Goal: Task Accomplishment & Management: Manage account settings

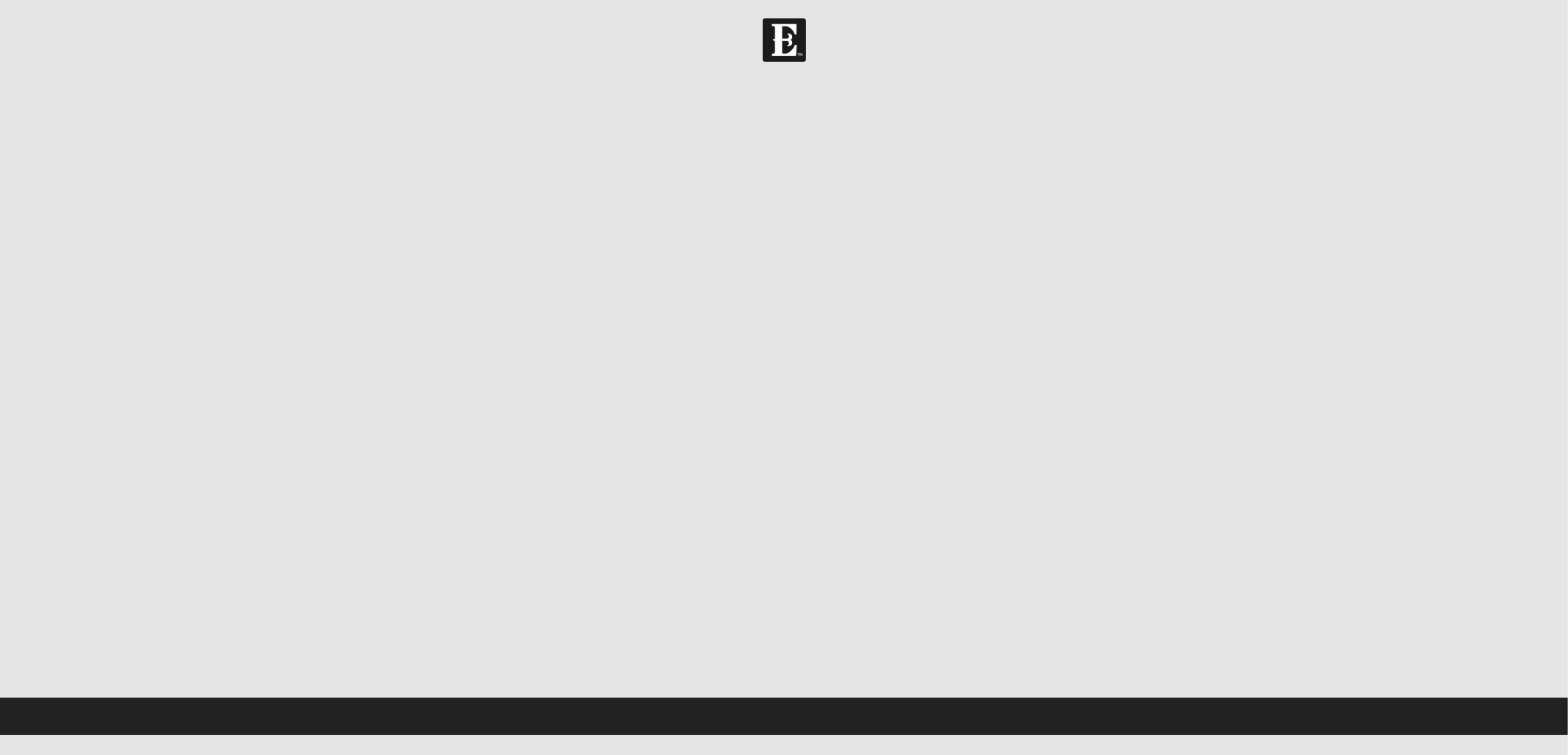
click at [1468, 360] on center at bounding box center [783, 387] width 1467 height 619
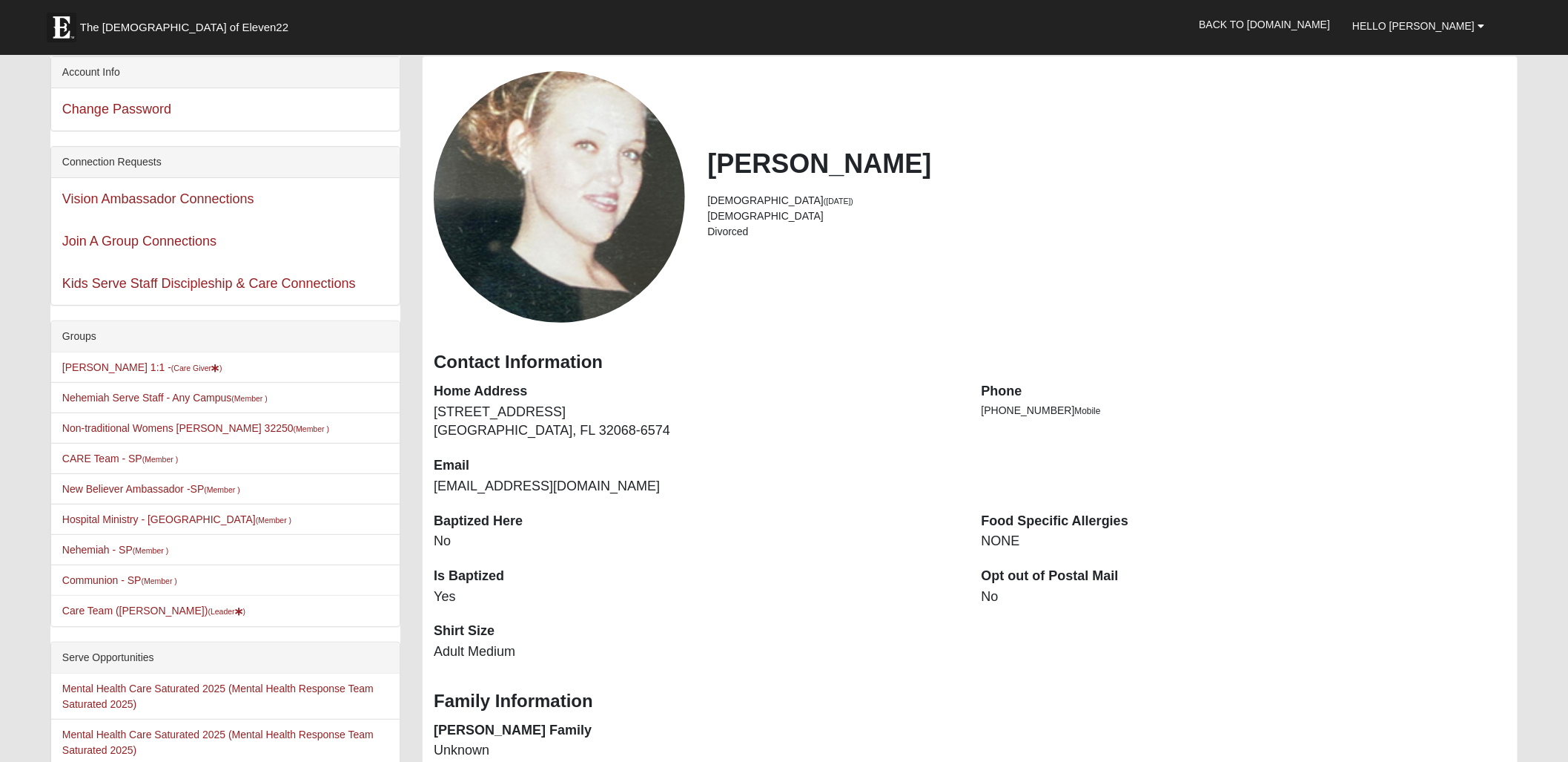
scroll to position [70, 0]
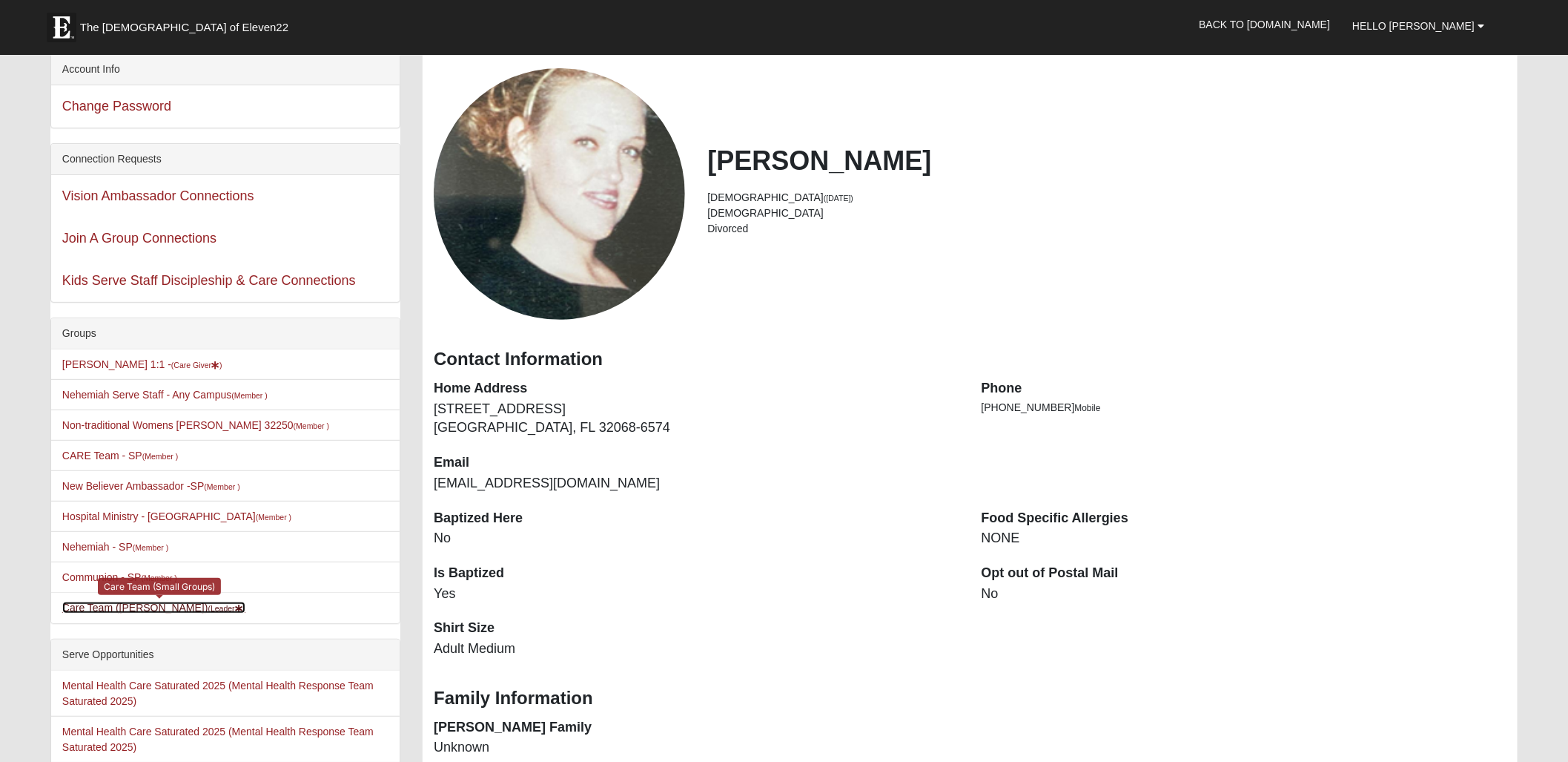
click at [171, 609] on link "Care Team (Angela Spickelmier) (Leader )" at bounding box center [153, 608] width 183 height 12
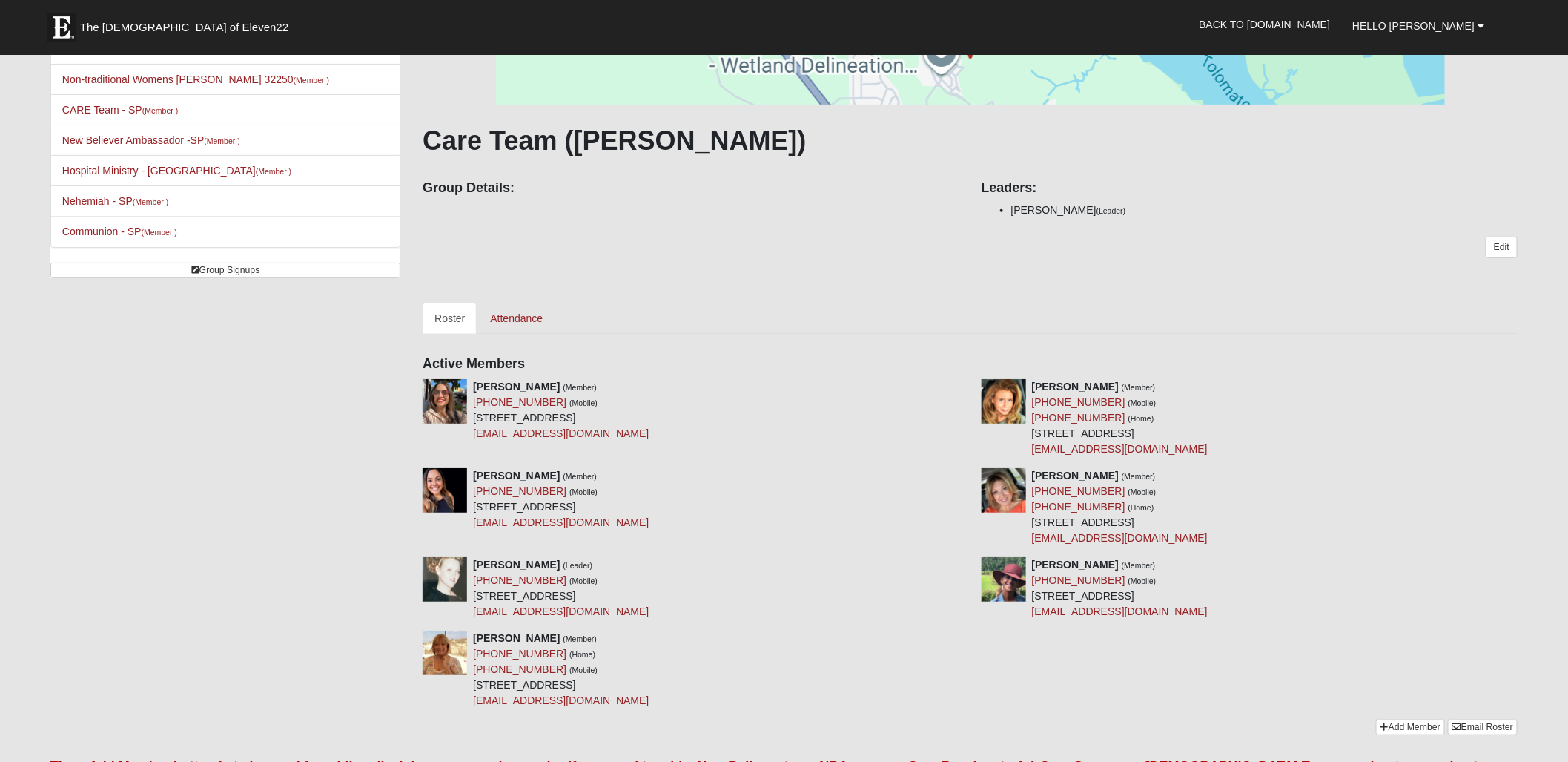
scroll to position [169, 0]
click at [526, 317] on link "Attendance" at bounding box center [516, 317] width 76 height 31
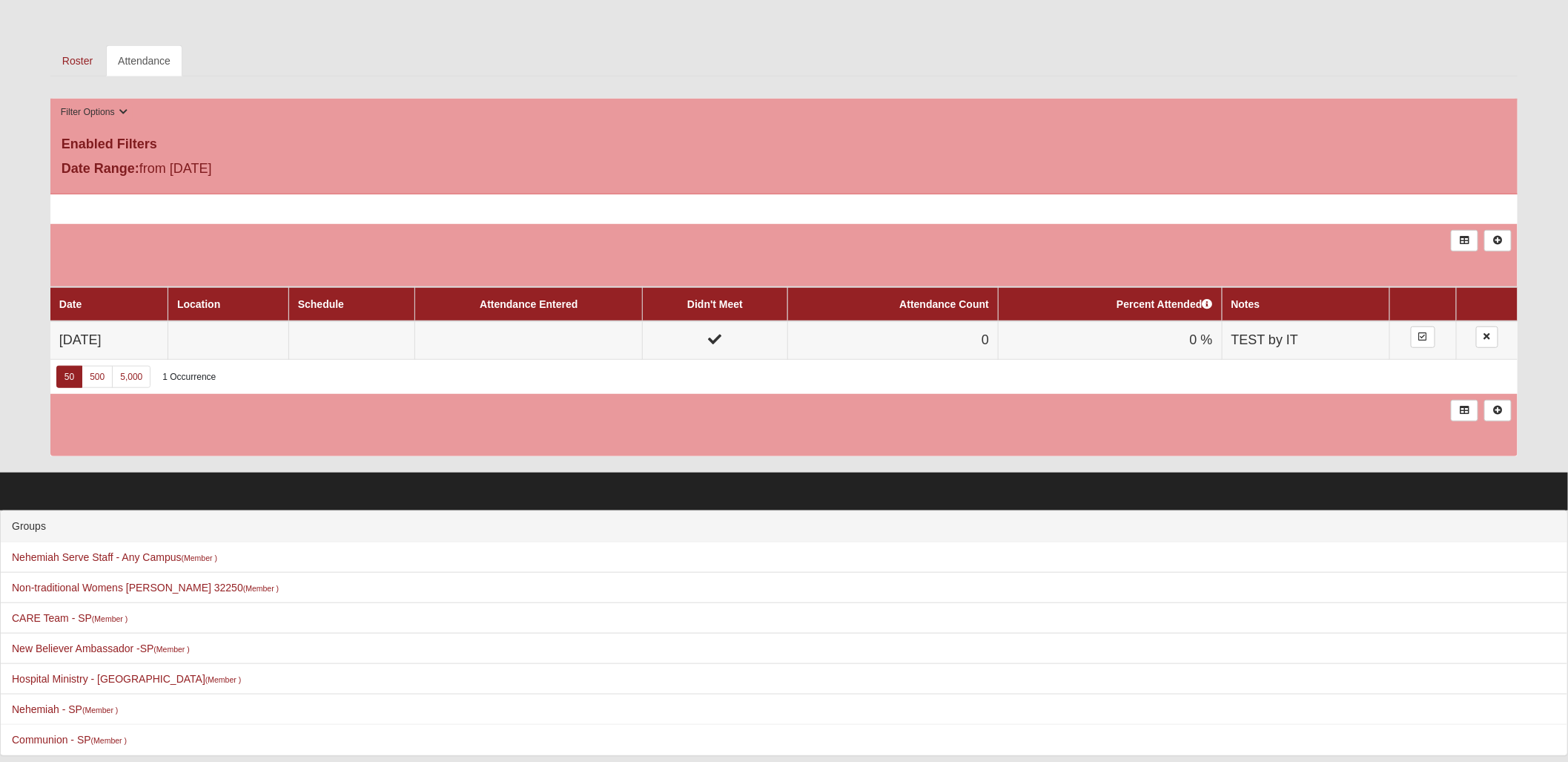
scroll to position [432, 0]
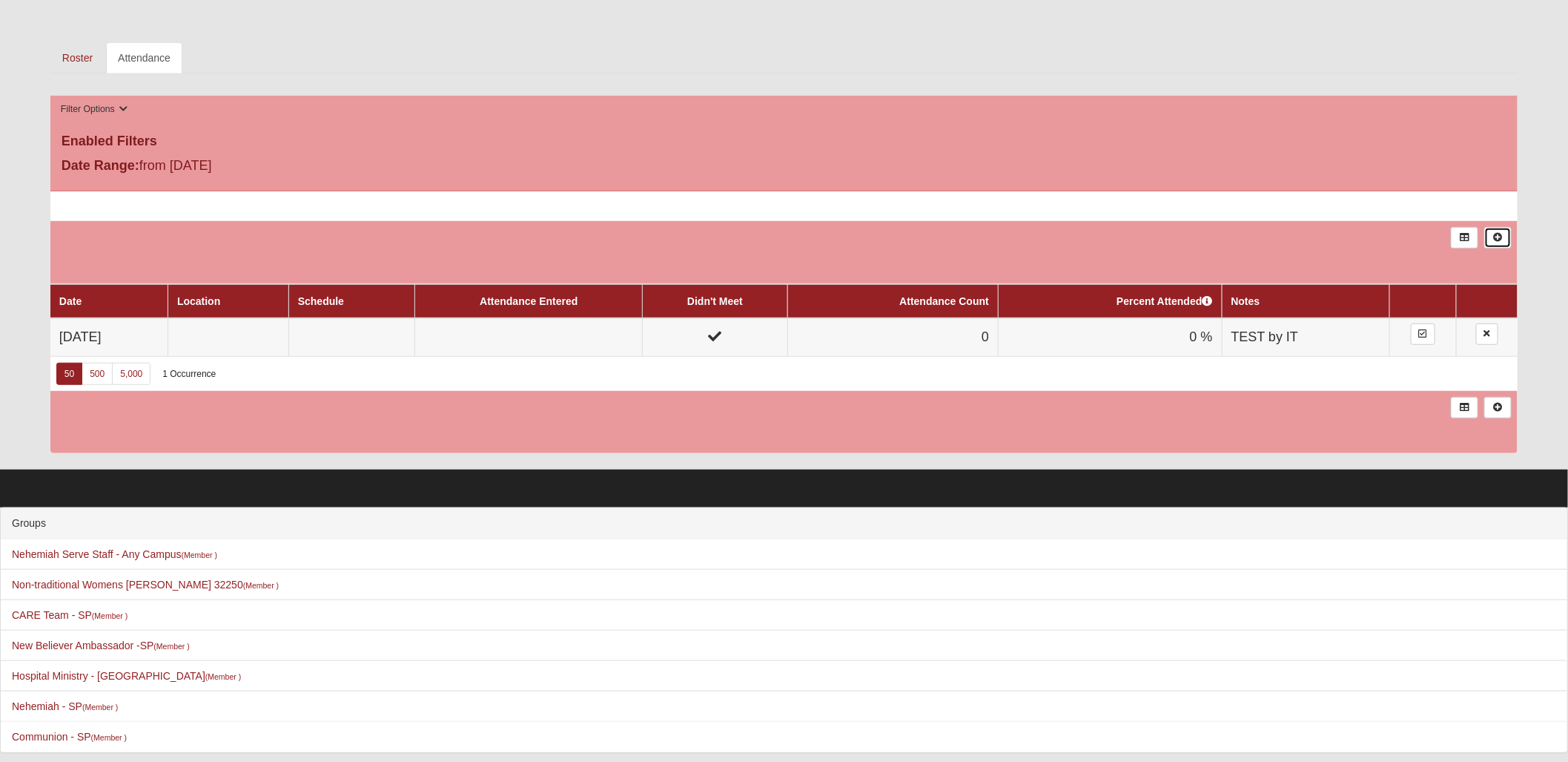
click at [1498, 239] on icon at bounding box center [1498, 237] width 11 height 9
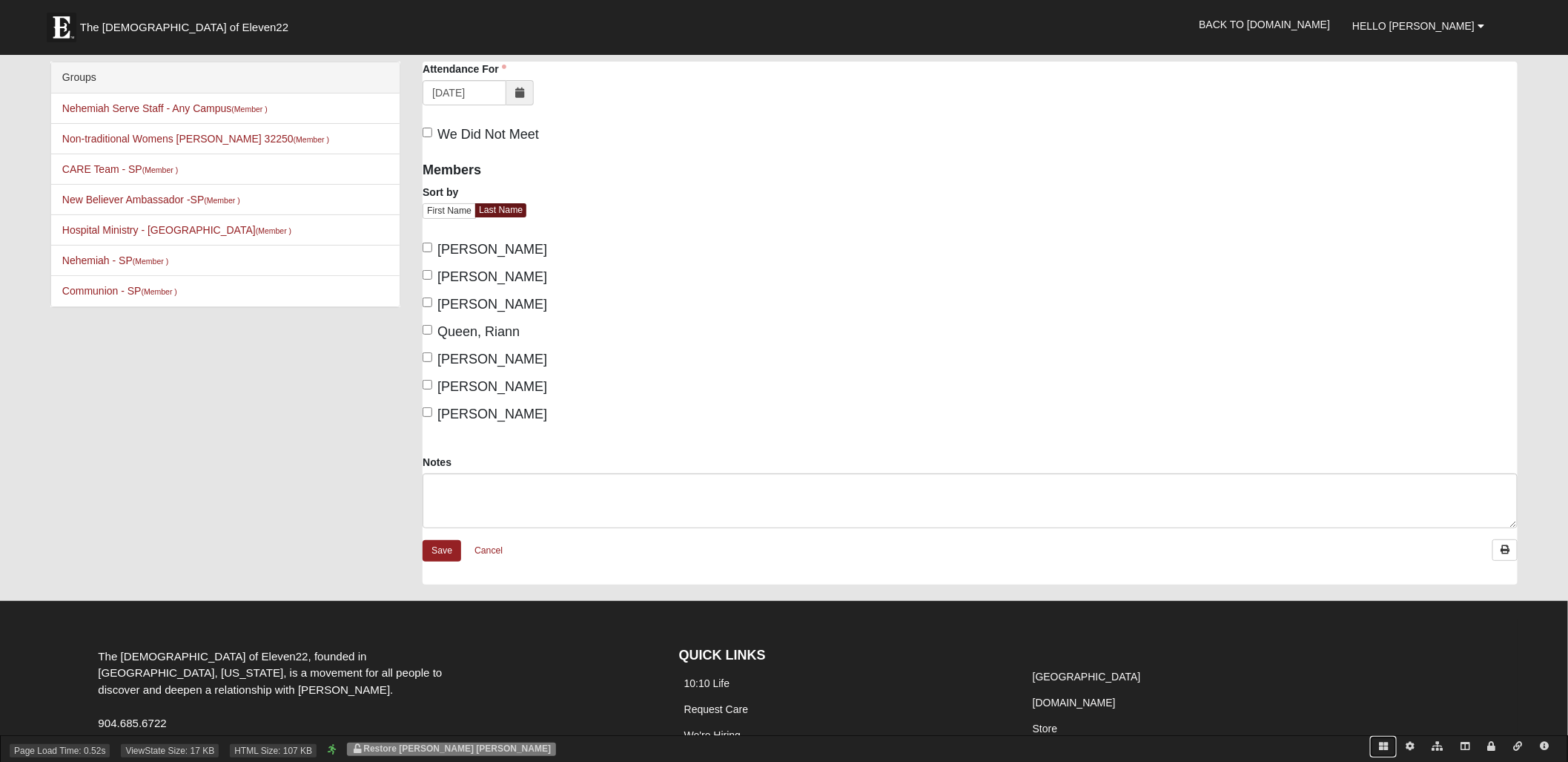
click at [1385, 746] on icon at bounding box center [1383, 746] width 9 height 9
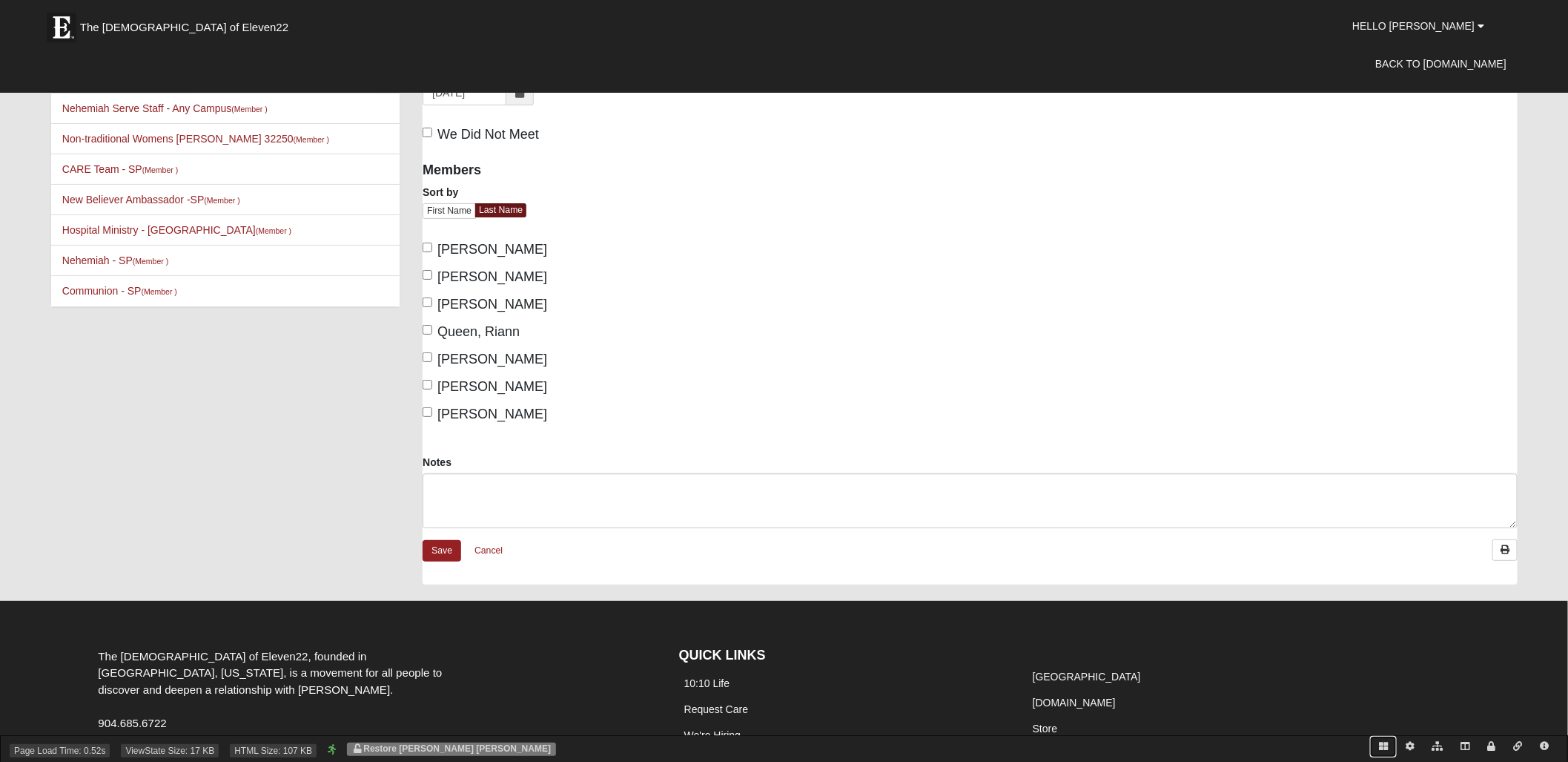
click at [1385, 744] on icon at bounding box center [1383, 746] width 9 height 9
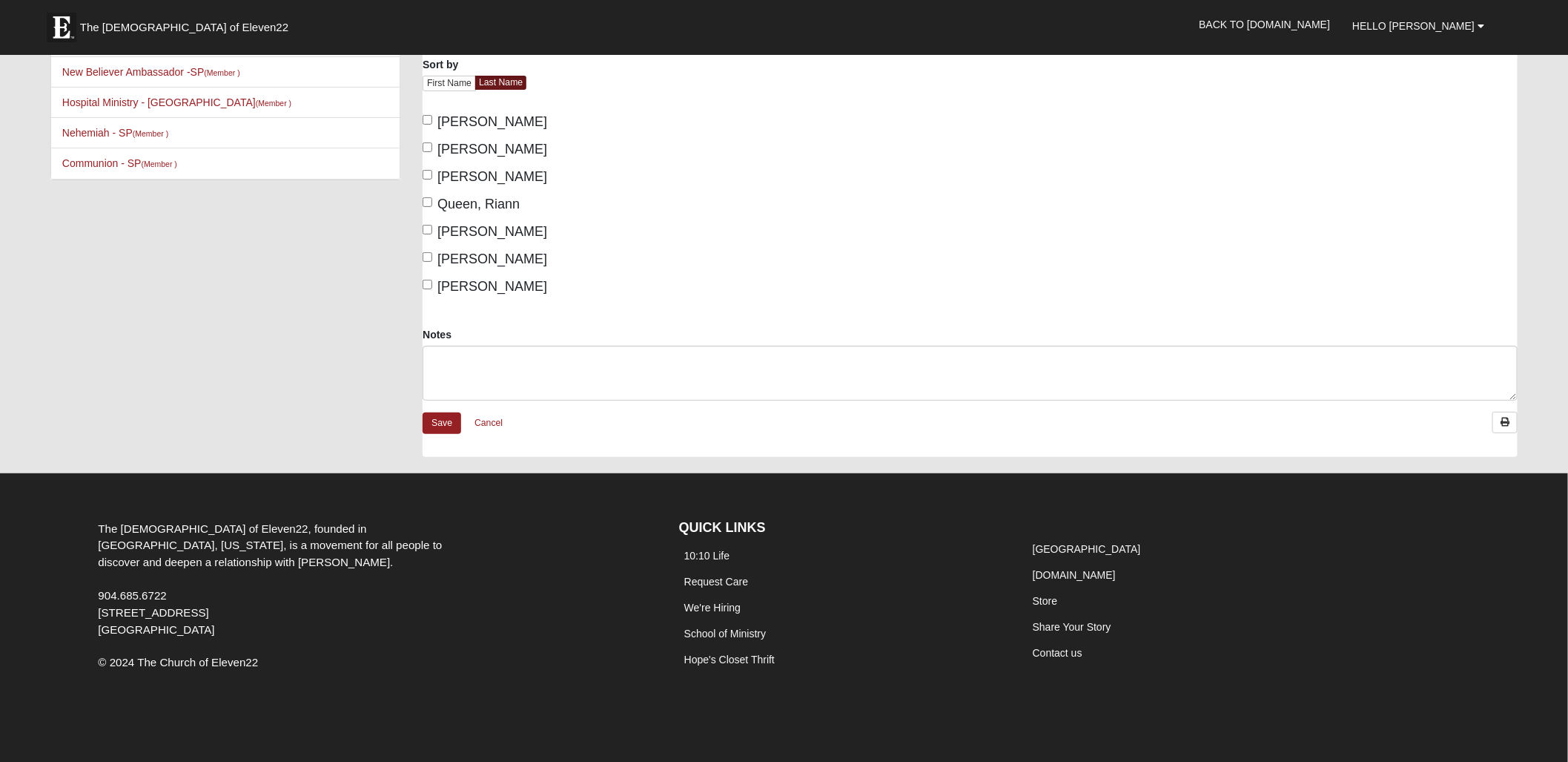
scroll to position [129, 0]
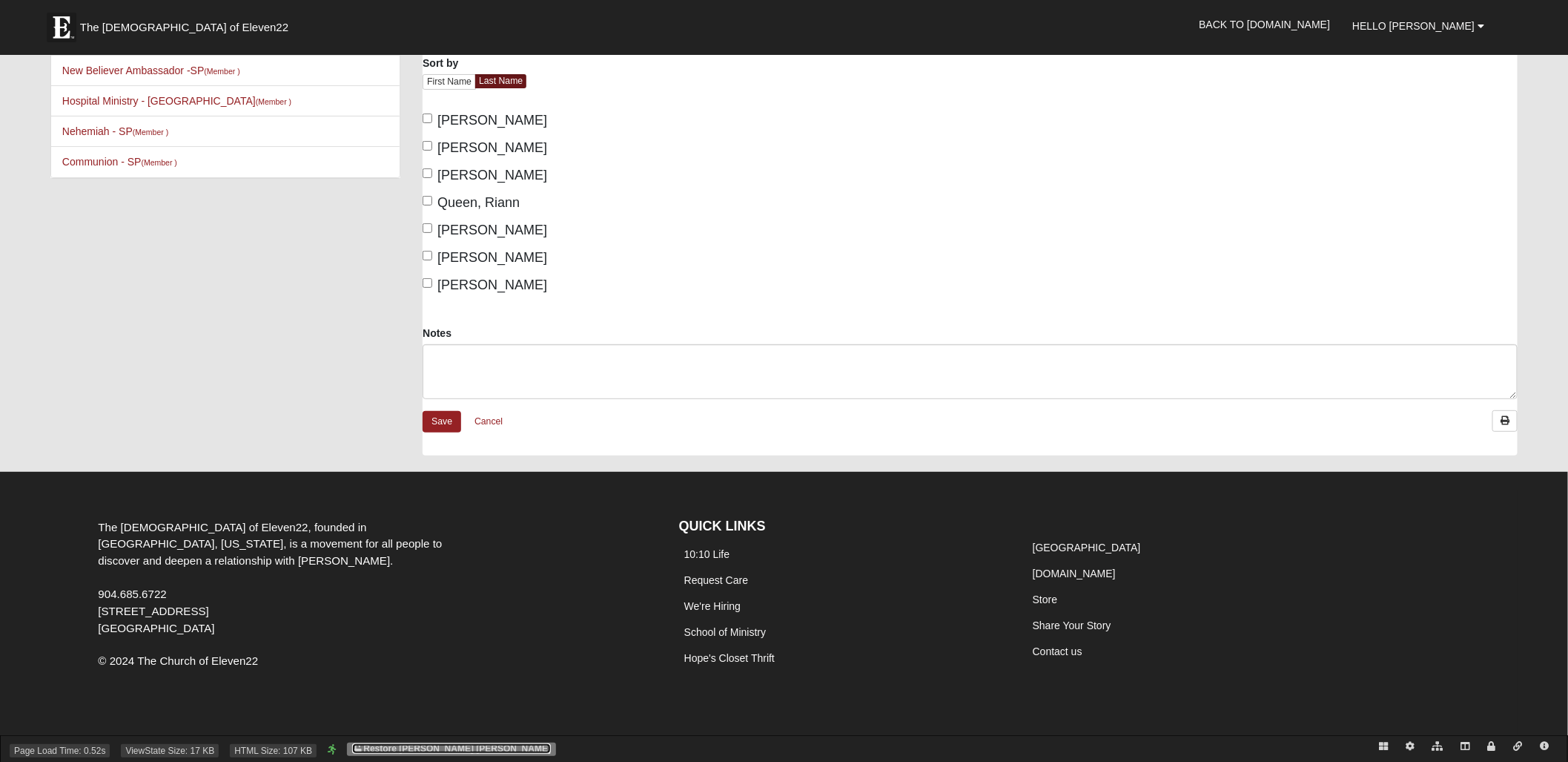
click at [442, 749] on link "Restore Garri Lynn Darter" at bounding box center [452, 749] width 199 height 10
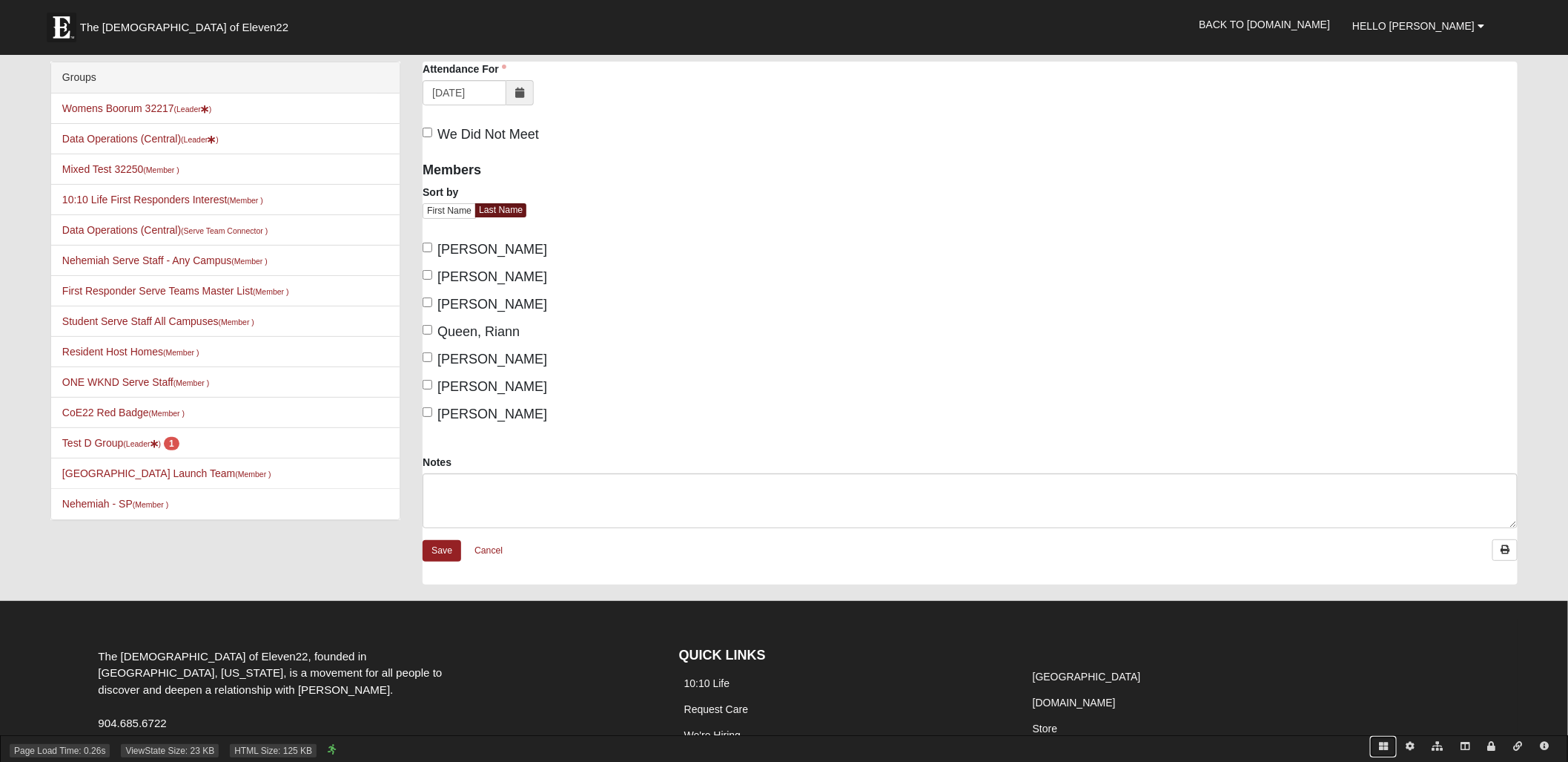
click at [1385, 744] on icon at bounding box center [1383, 746] width 9 height 9
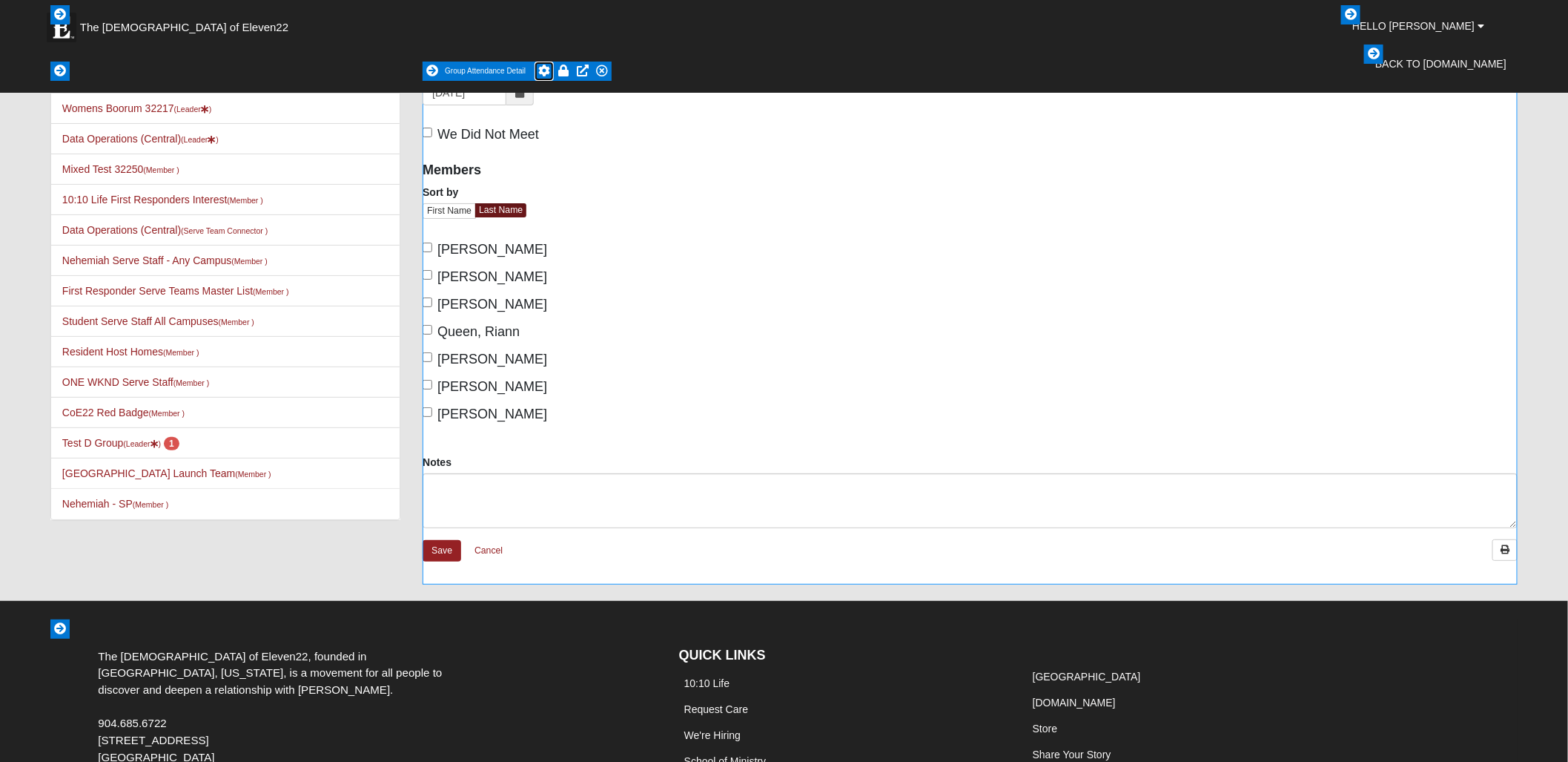
click at [545, 70] on icon at bounding box center [545, 70] width 12 height 12
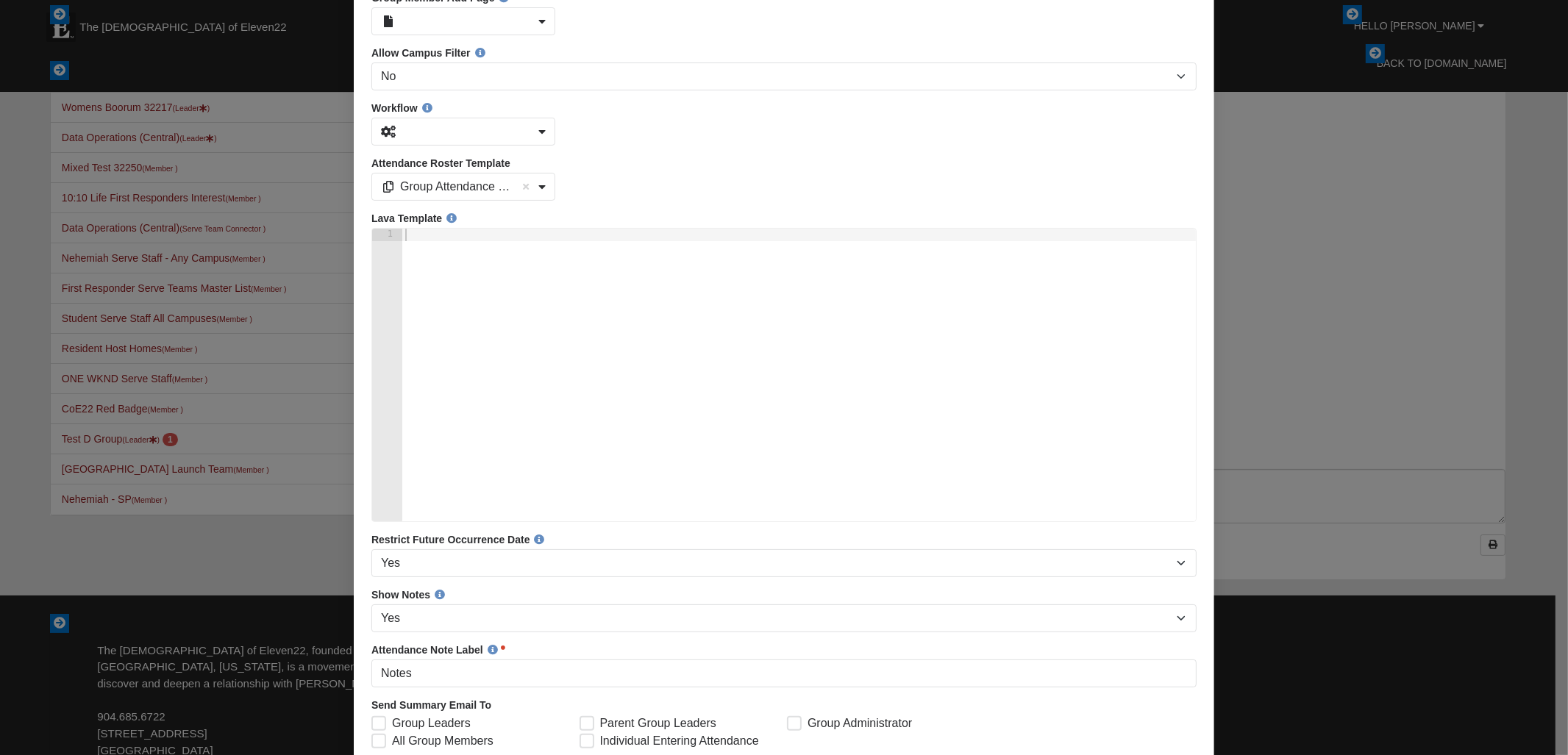
scroll to position [358, 0]
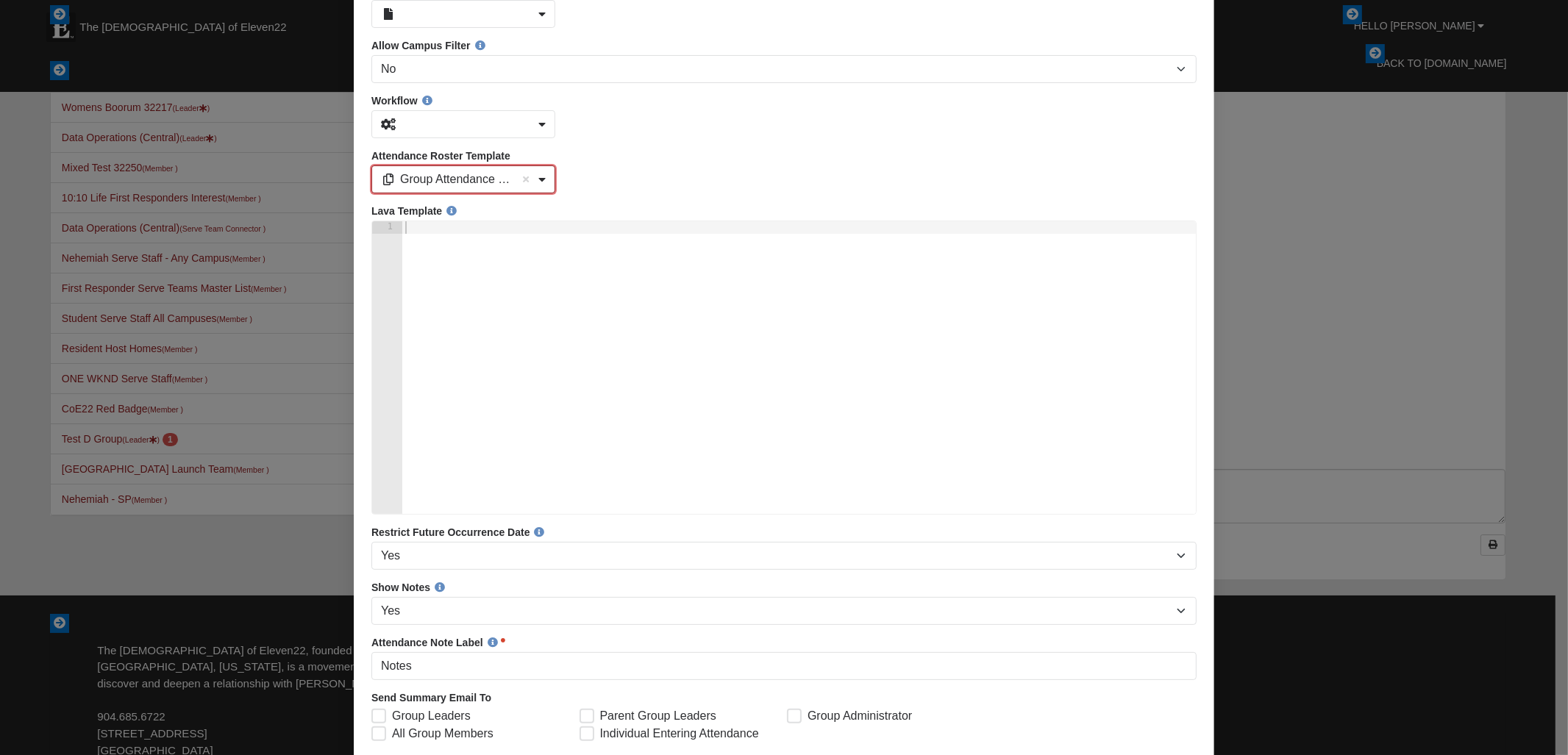
click at [543, 186] on b at bounding box center [542, 180] width 7 height 12
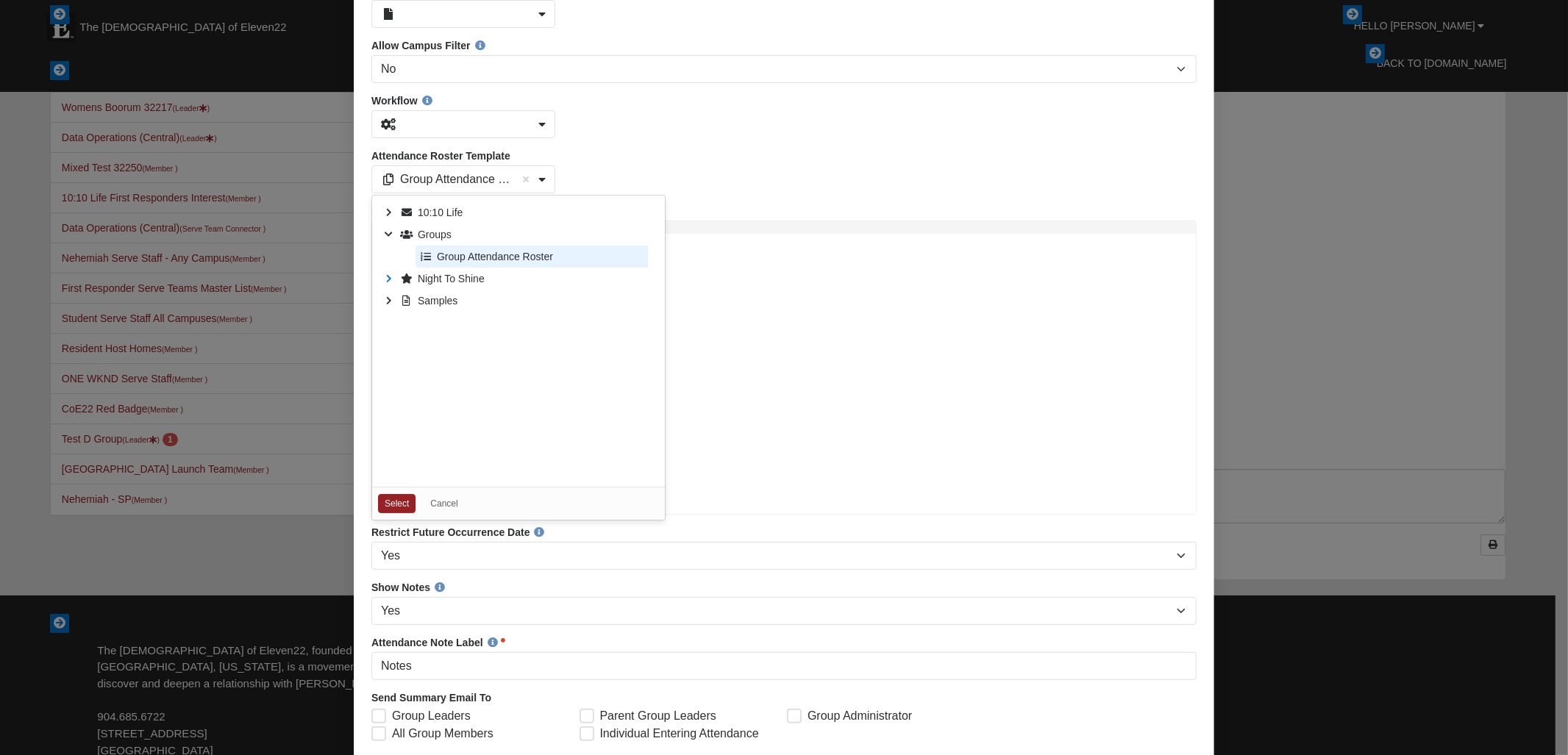
click at [387, 283] on icon at bounding box center [388, 280] width 22 height 22
click at [390, 329] on icon at bounding box center [388, 323] width 22 height 22
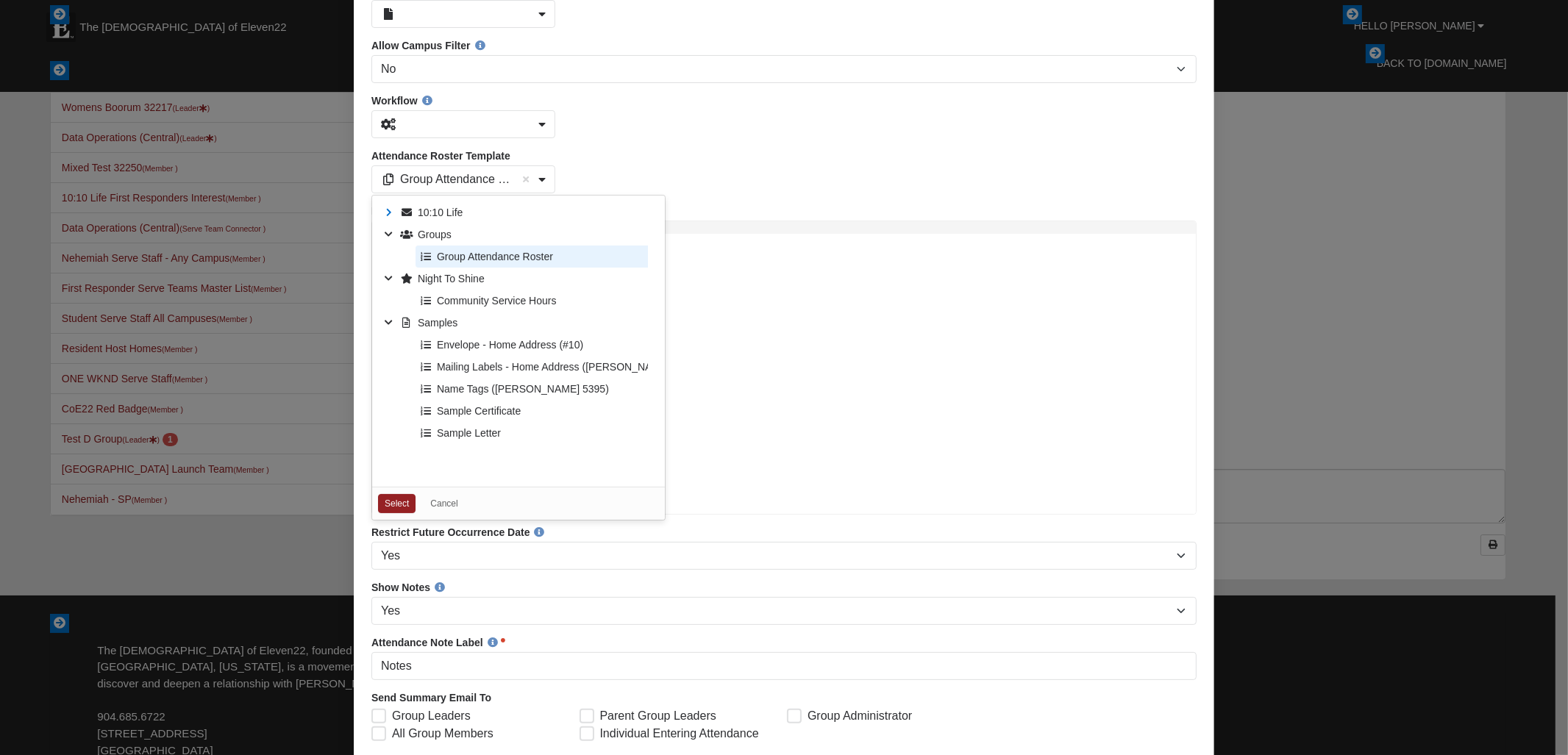
click at [387, 220] on icon at bounding box center [388, 214] width 22 height 22
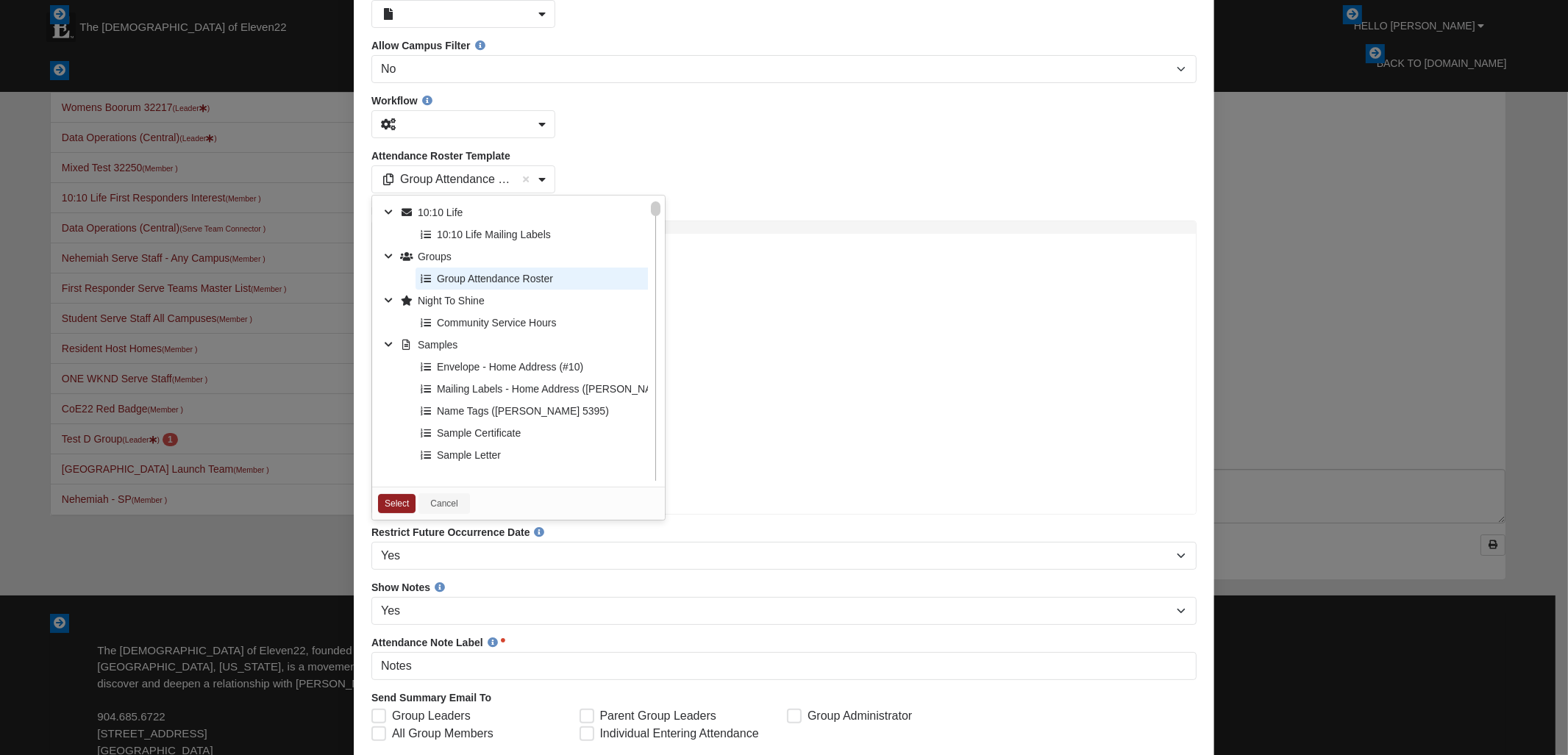
click at [456, 514] on link "Cancel" at bounding box center [443, 504] width 50 height 21
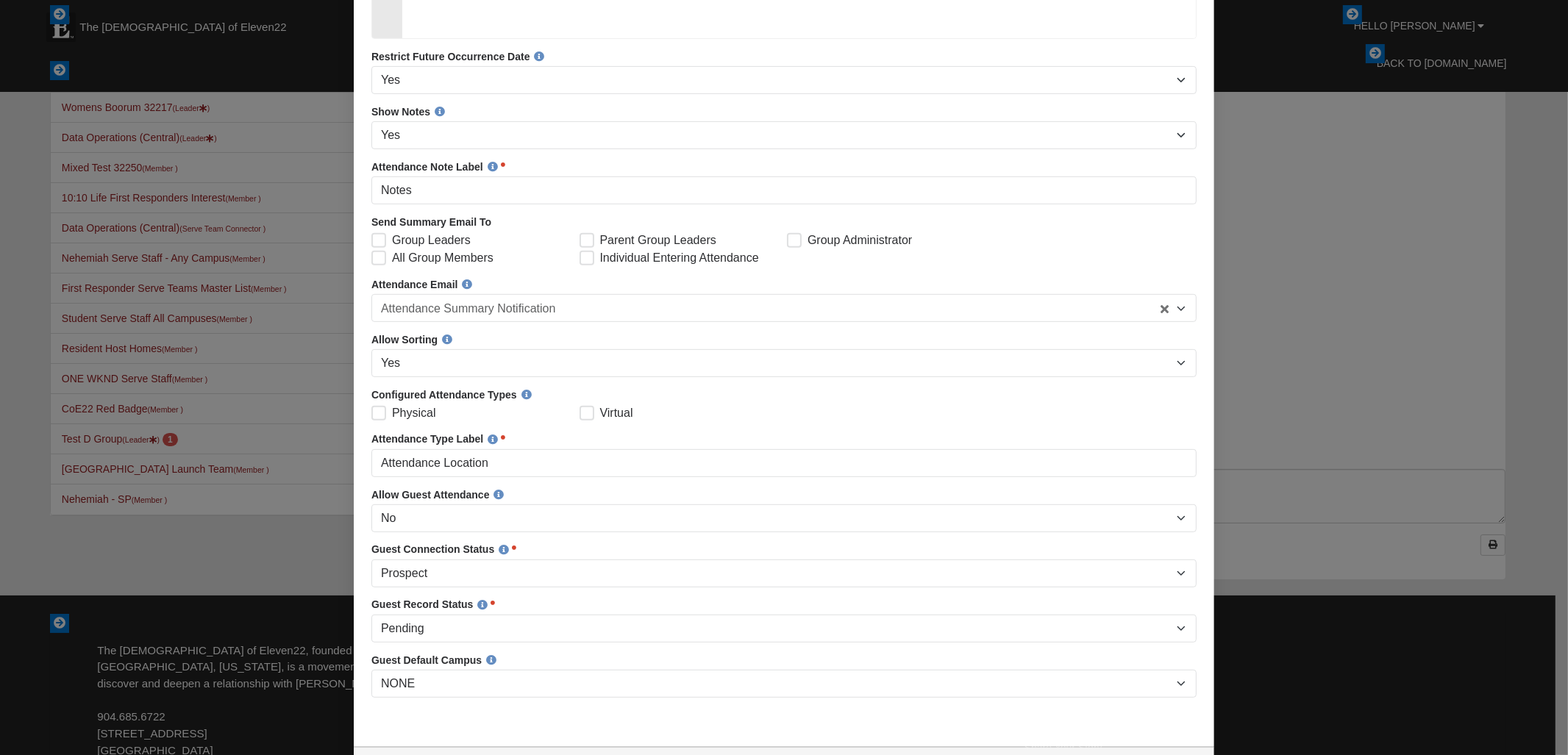
scroll to position [845, 0]
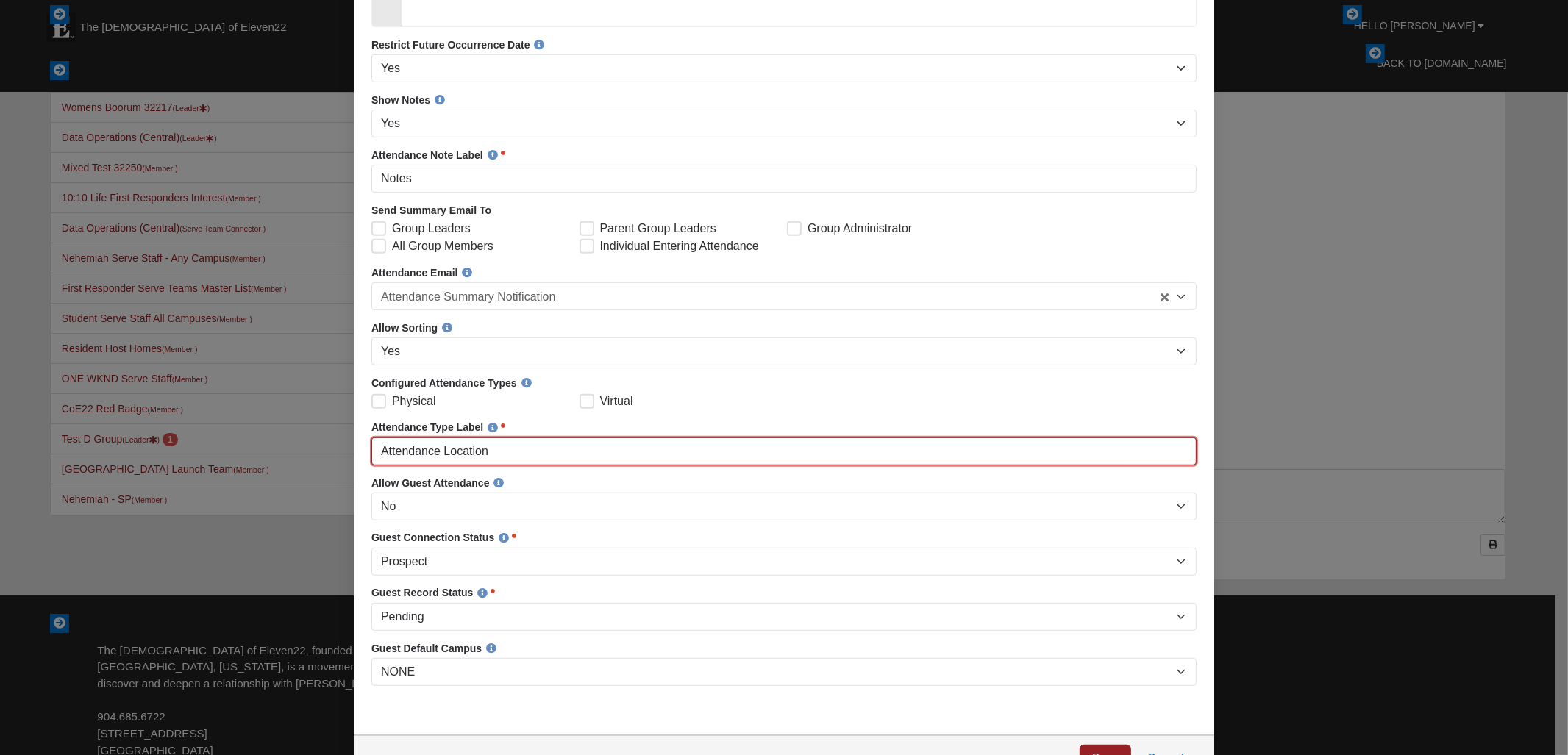
click at [551, 466] on input "Attendance Location" at bounding box center [784, 452] width 825 height 28
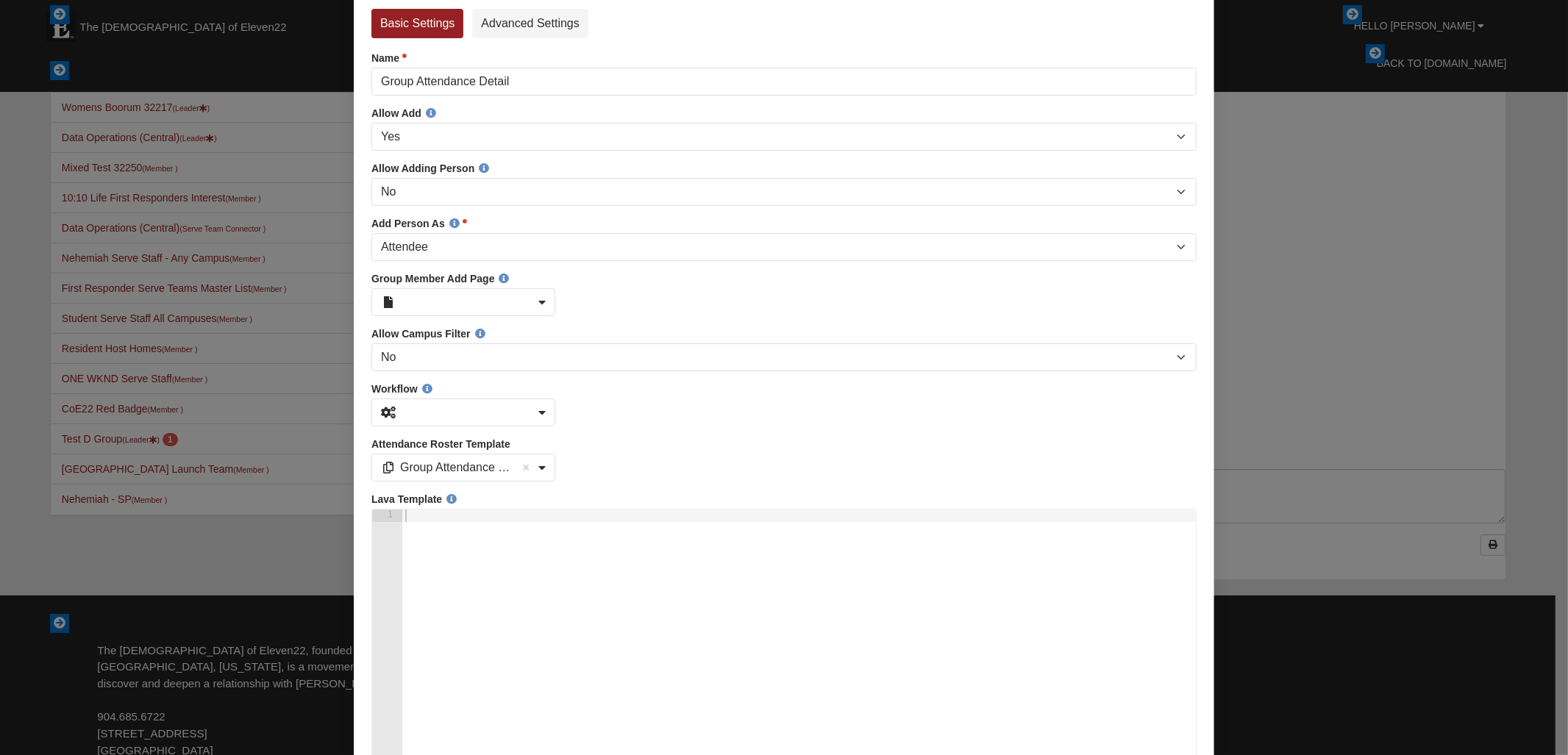
scroll to position [0, 0]
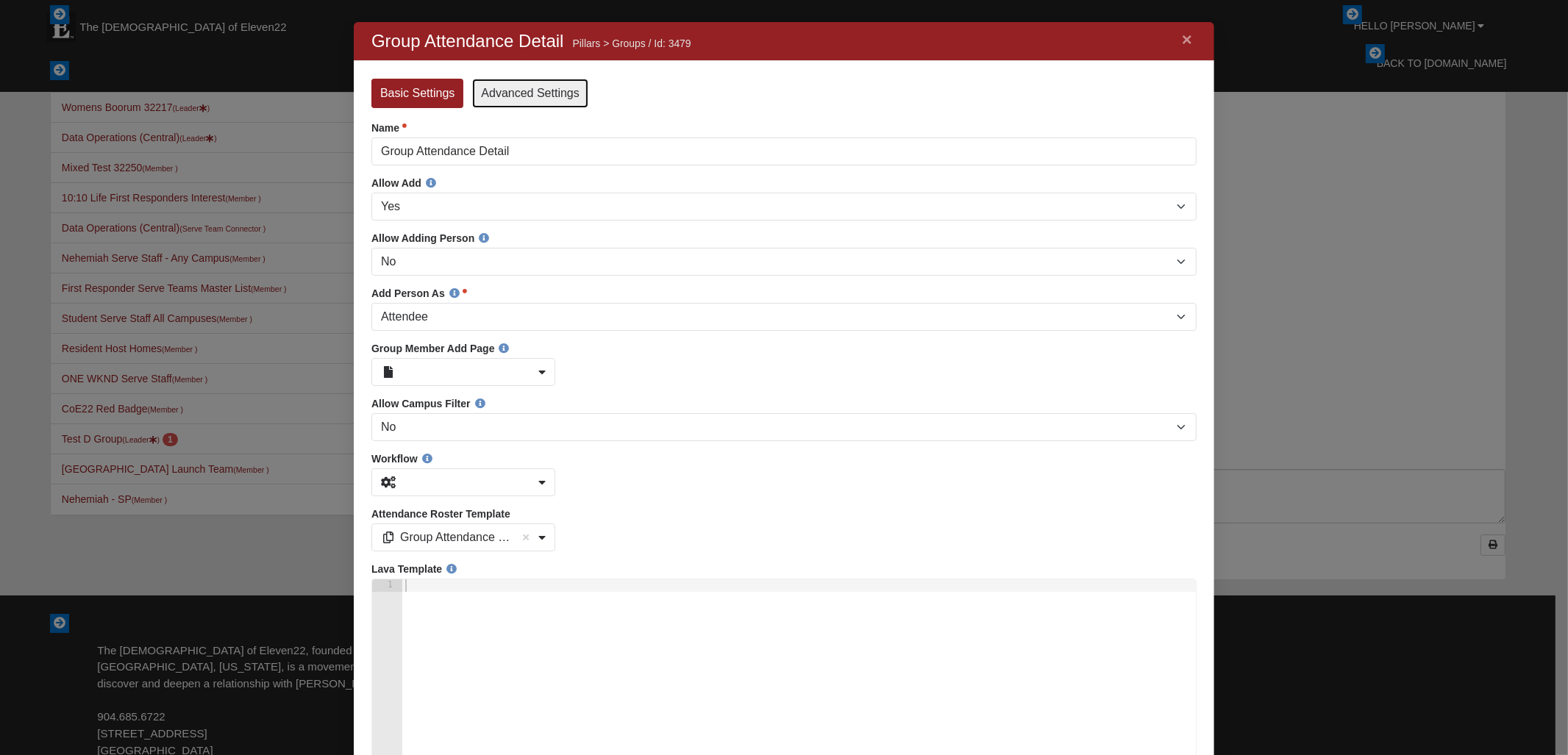
click at [525, 93] on link "Advanced Settings" at bounding box center [529, 93] width 116 height 30
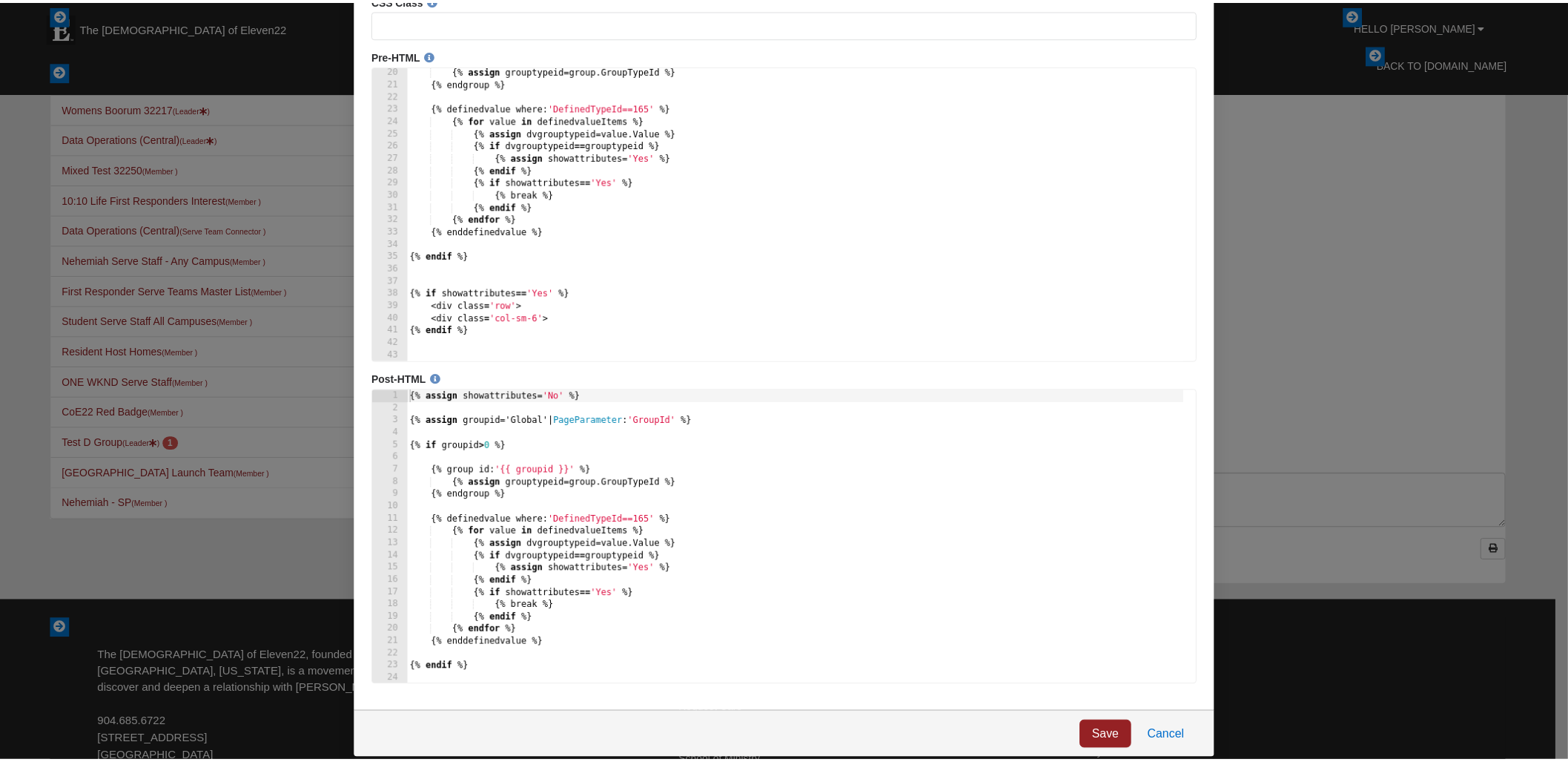
scroll to position [50, 0]
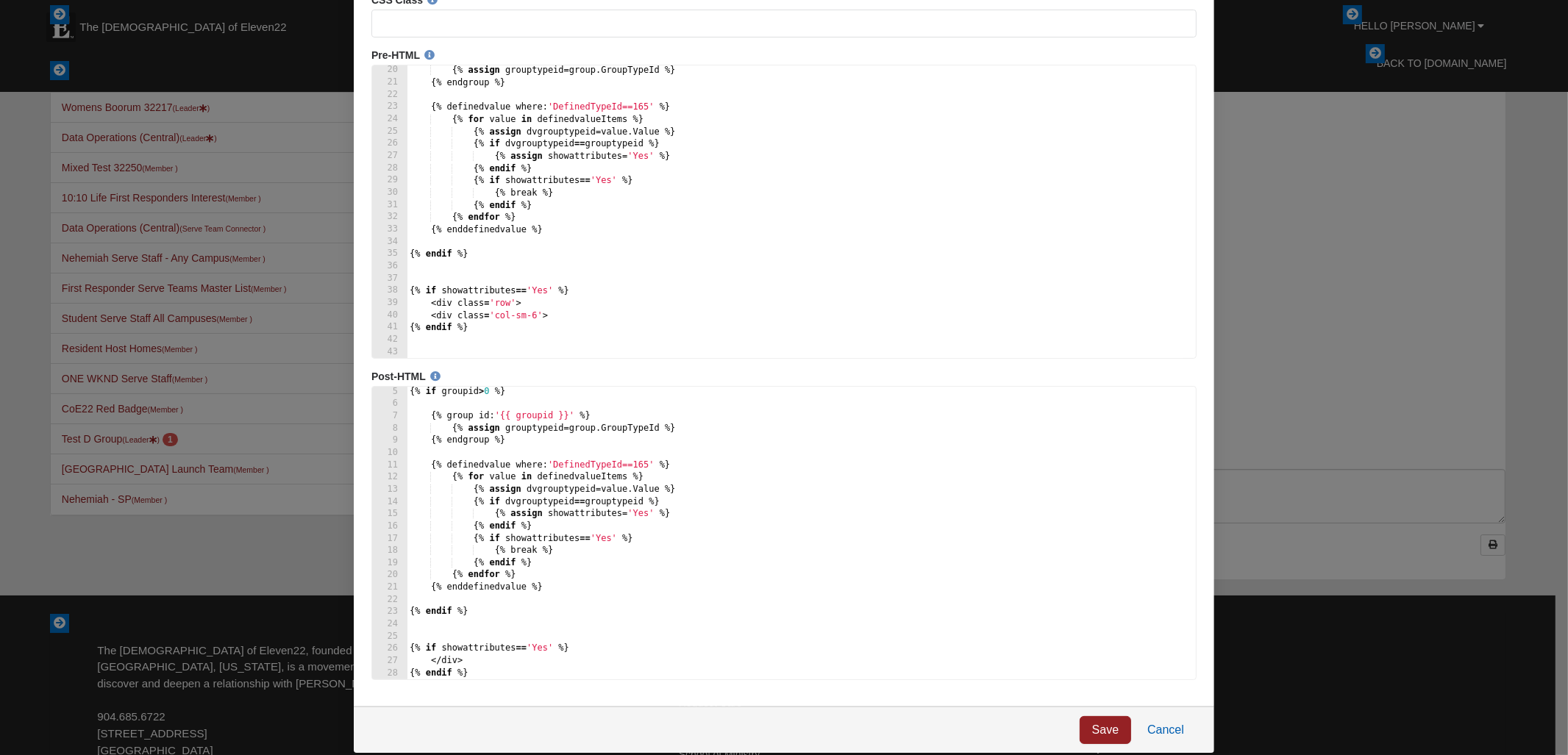
click at [1176, 735] on link "Cancel" at bounding box center [1164, 731] width 62 height 28
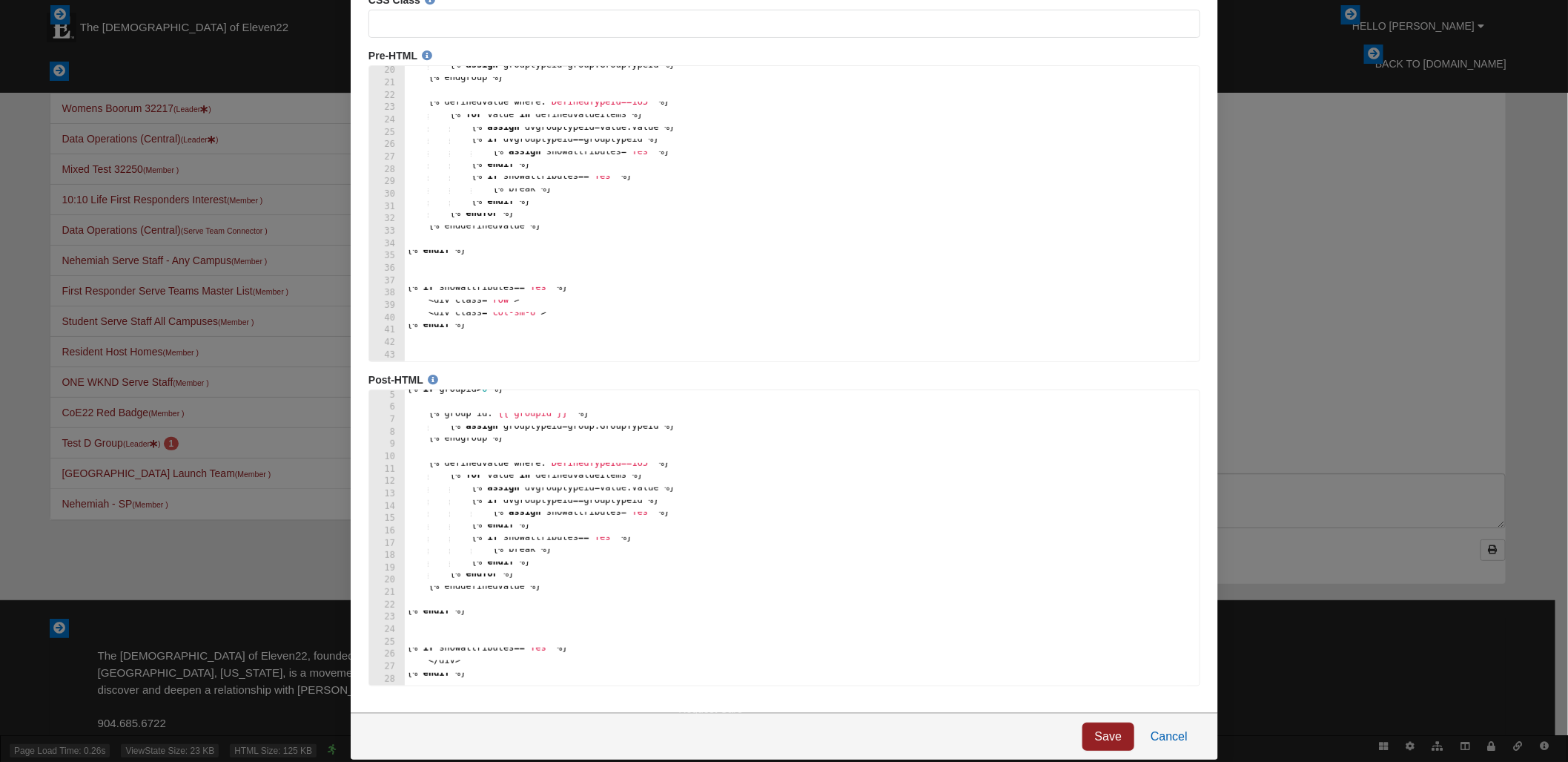
scroll to position [0, 0]
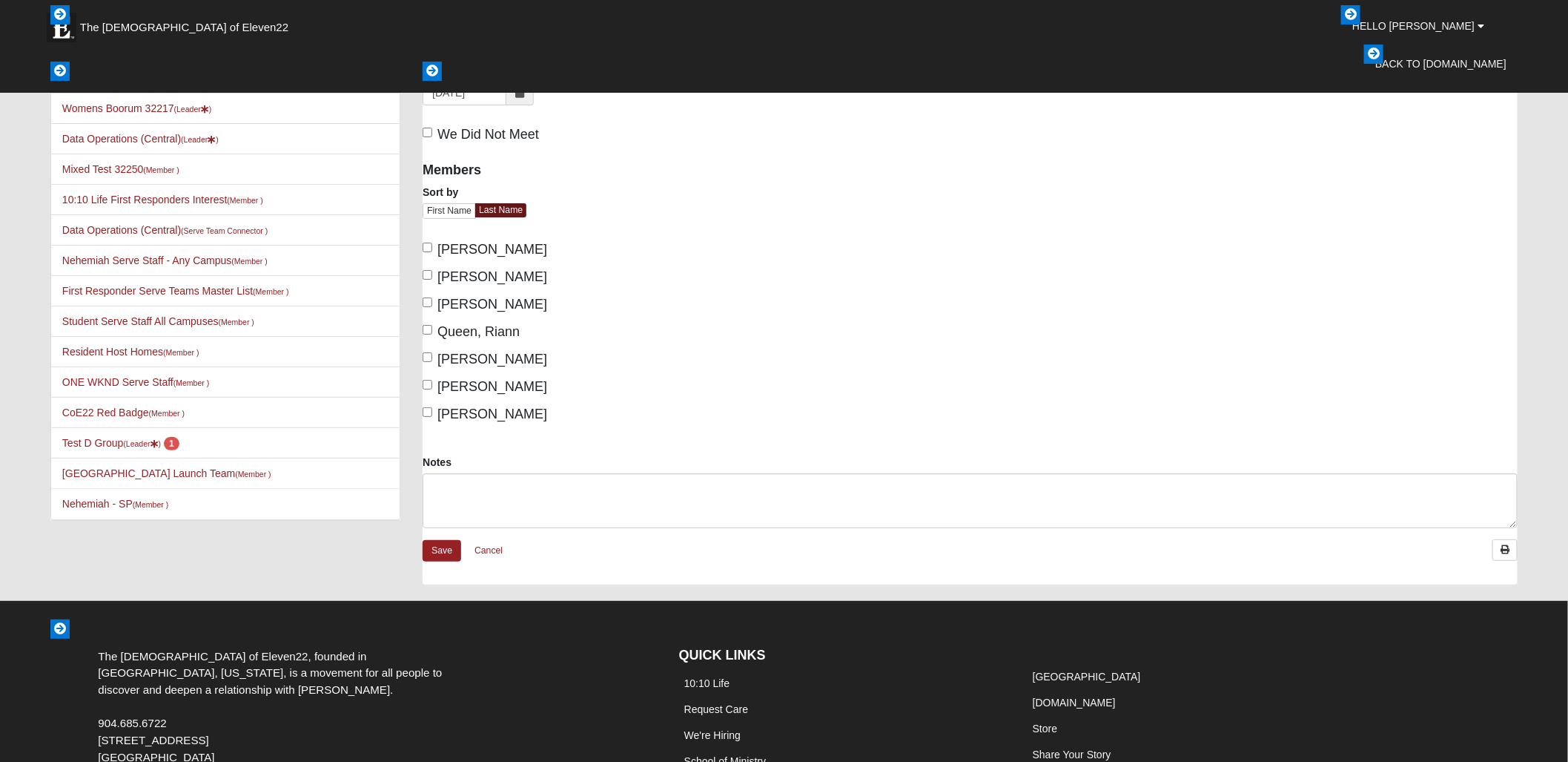
click at [1024, 588] on div "Main Group Attendance Detail Care Team (Angela Spickelmier) Attendance Attendan…" at bounding box center [970, 330] width 1118 height 538
click at [1382, 744] on icon at bounding box center [1383, 746] width 9 height 9
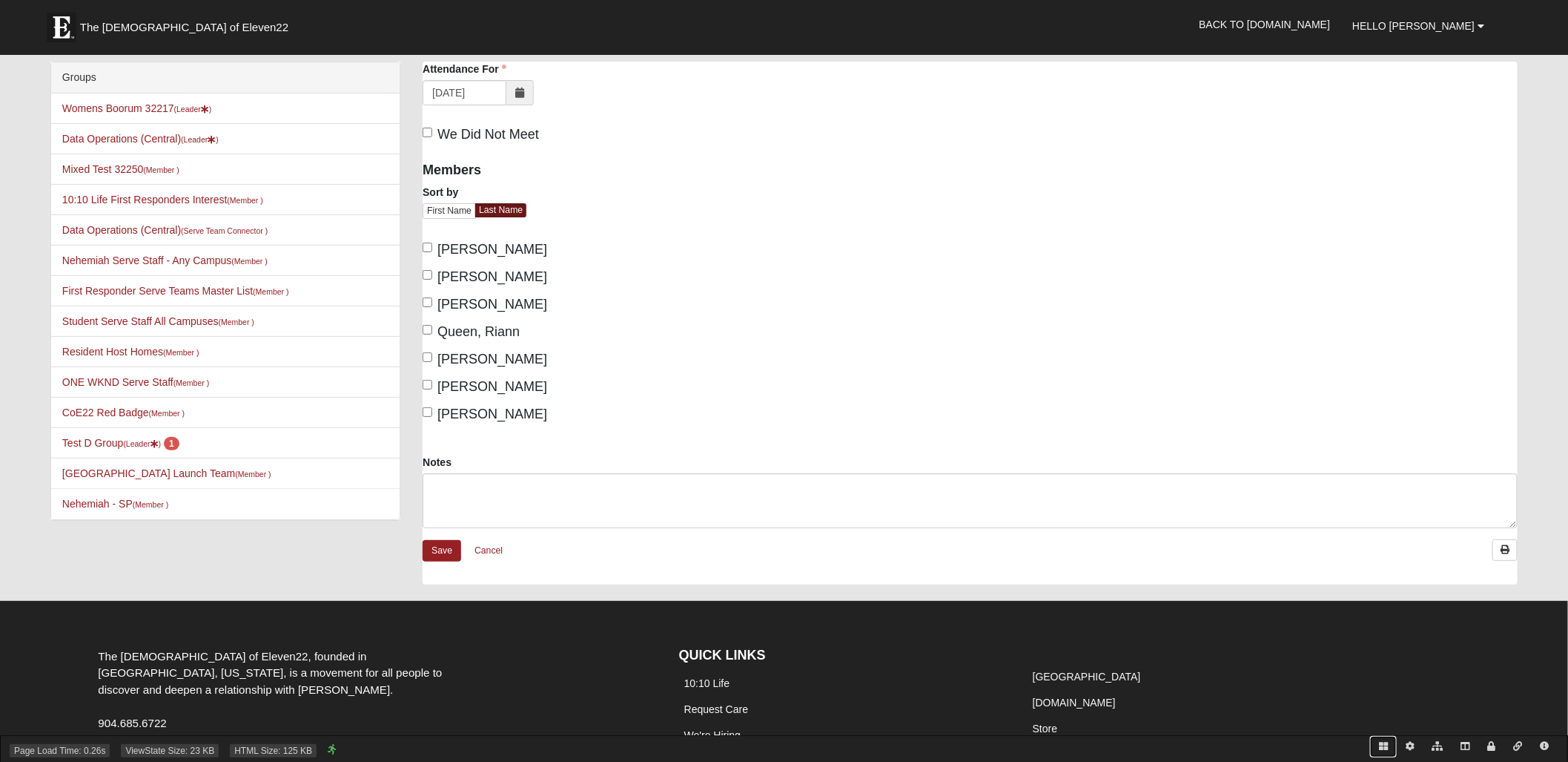
click at [1379, 743] on icon at bounding box center [1383, 746] width 9 height 9
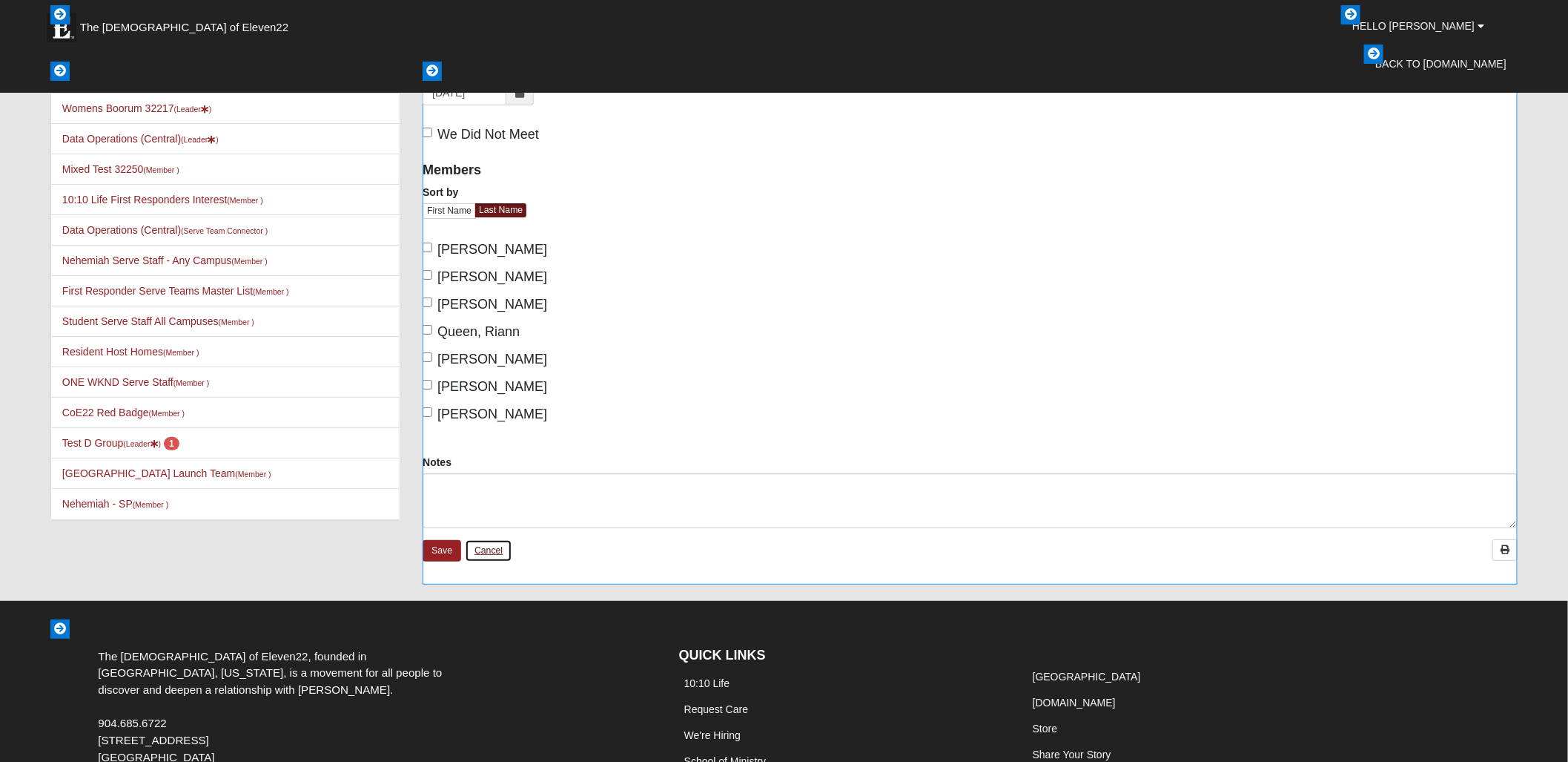
click at [491, 548] on link "Cancel" at bounding box center [488, 551] width 47 height 23
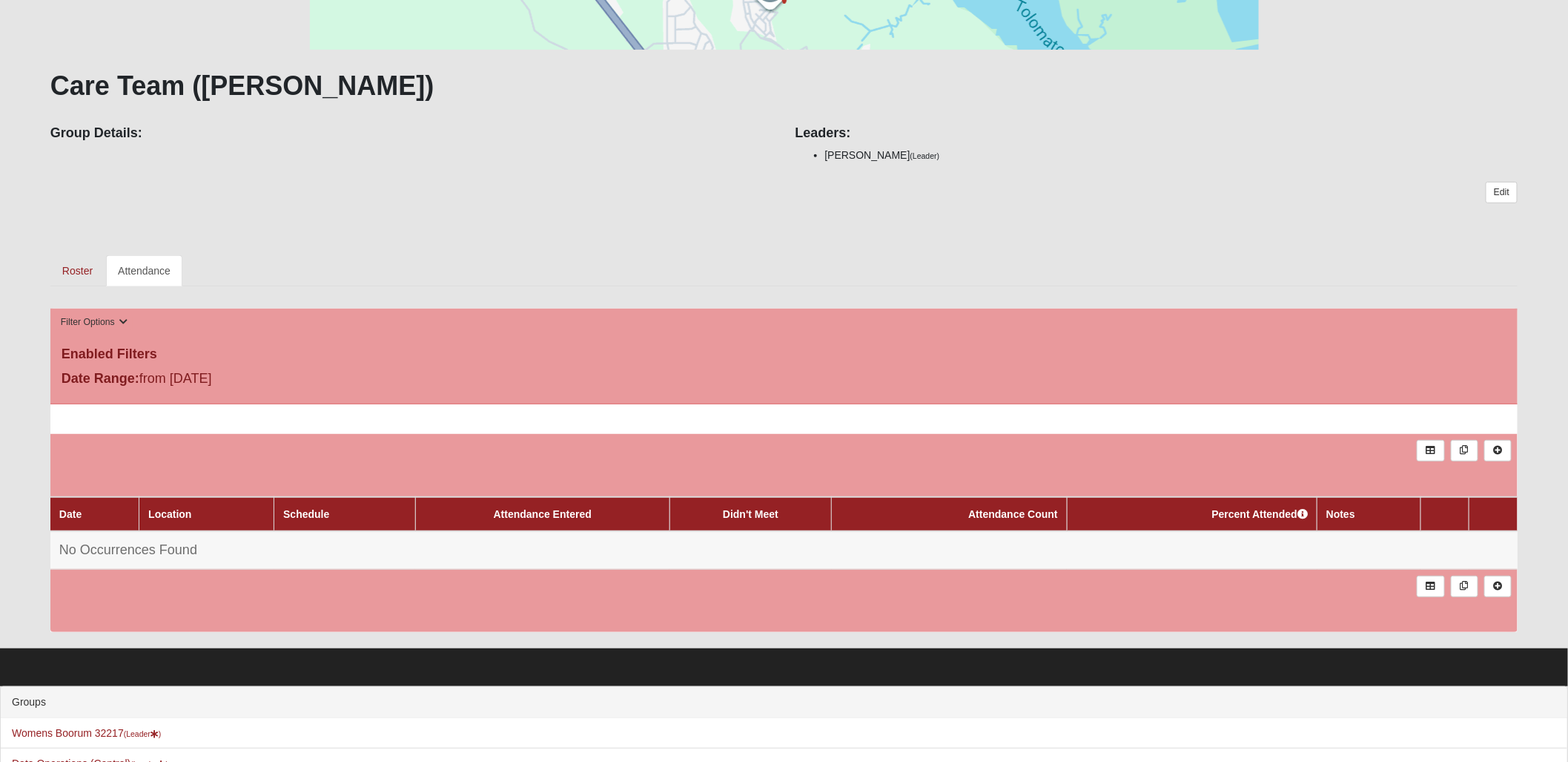
scroll to position [263, 0]
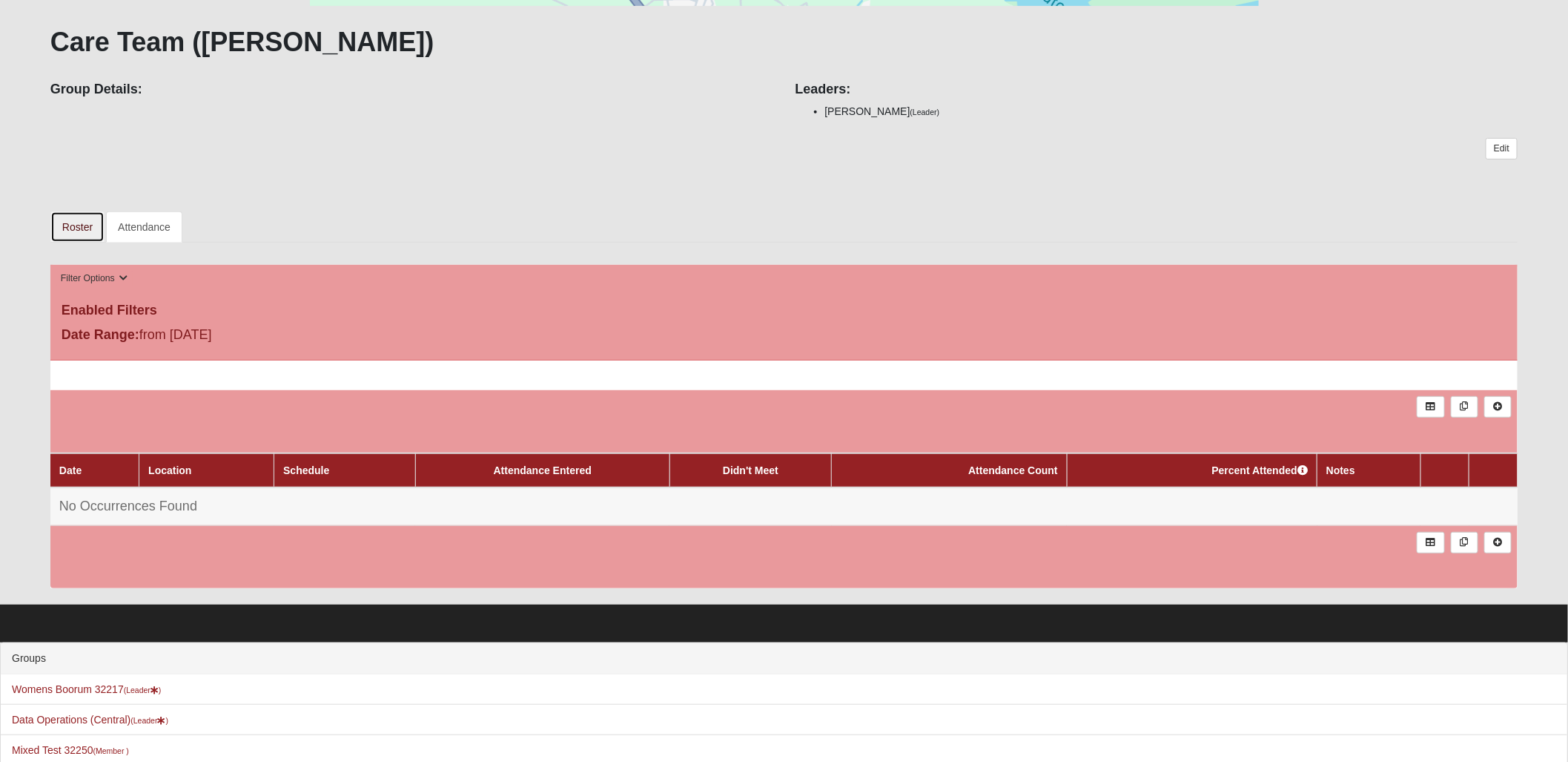
click at [62, 229] on link "Roster" at bounding box center [77, 227] width 54 height 31
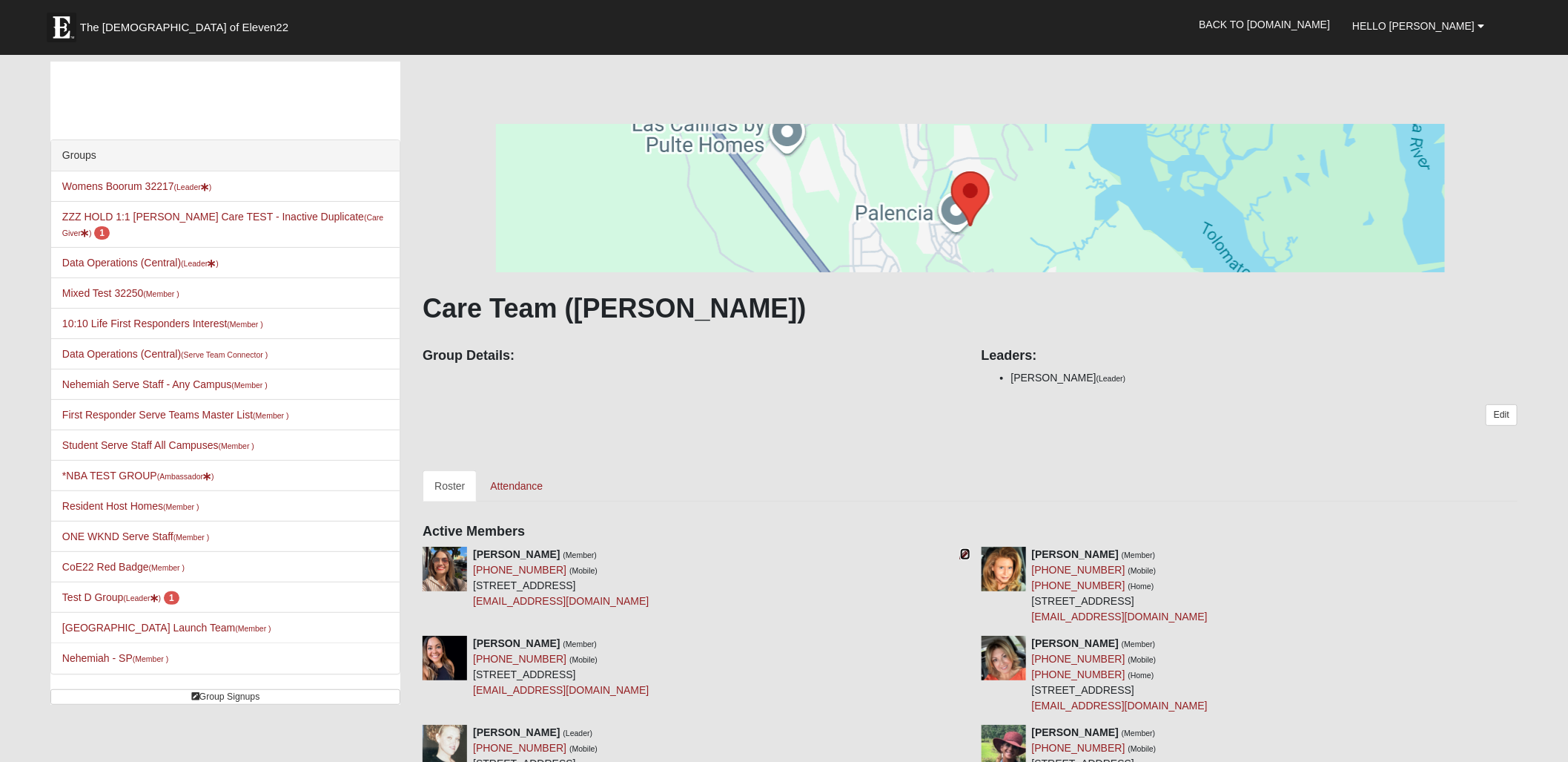
click at [964, 550] on icon at bounding box center [965, 554] width 10 height 10
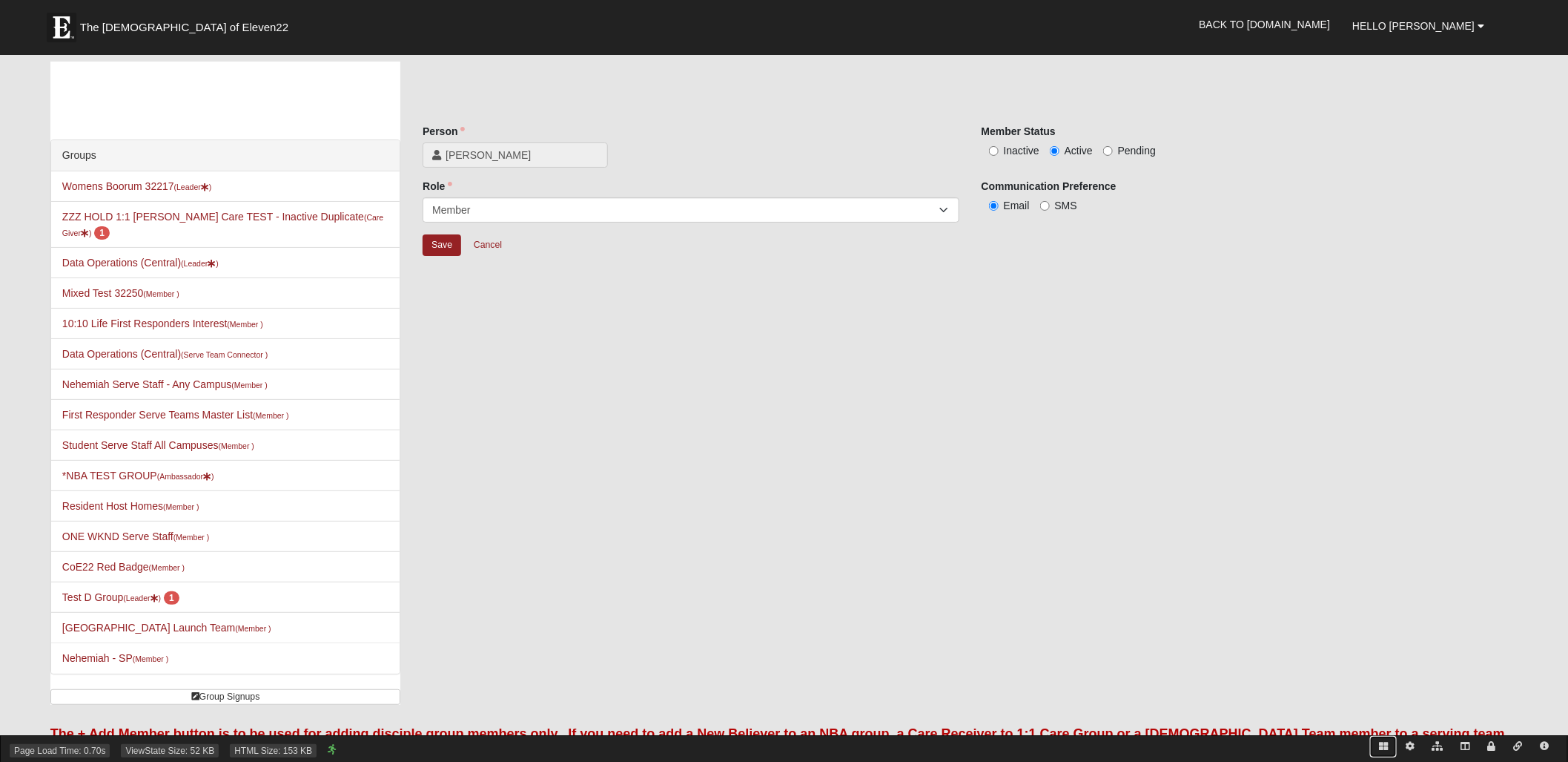
click at [1382, 746] on icon at bounding box center [1383, 746] width 9 height 9
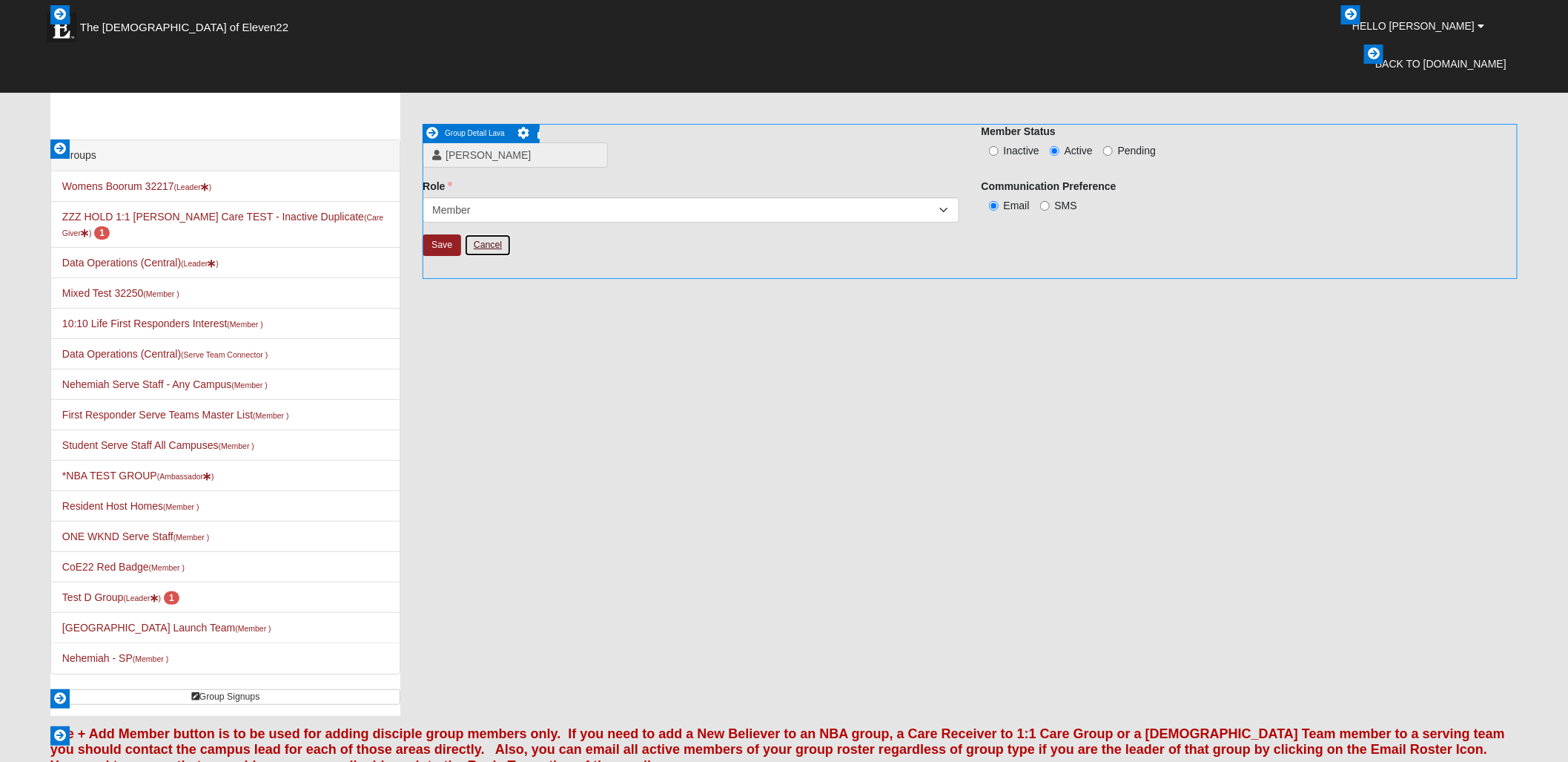
click at [489, 243] on link "Cancel" at bounding box center [487, 245] width 47 height 23
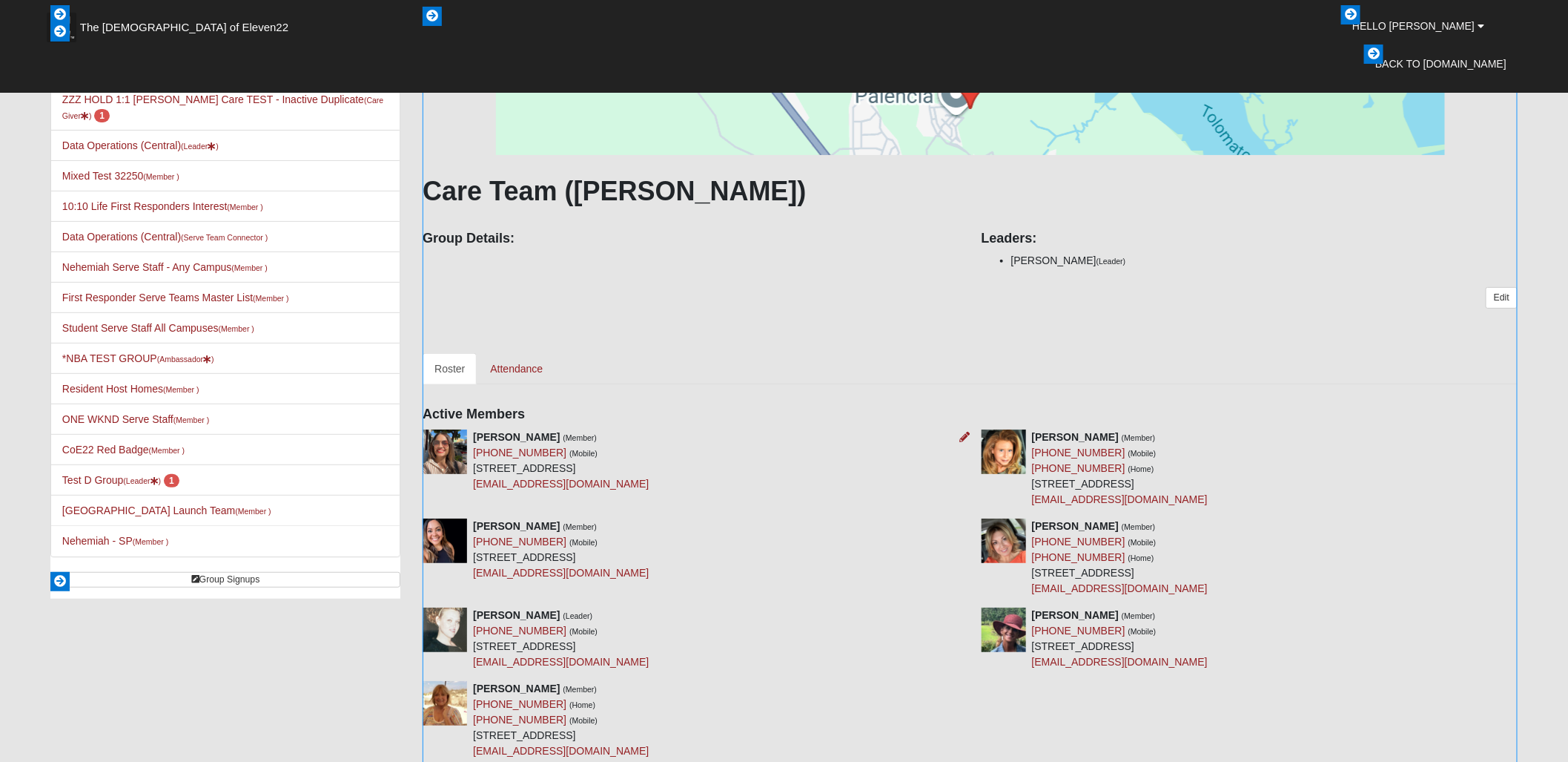
scroll to position [124, 0]
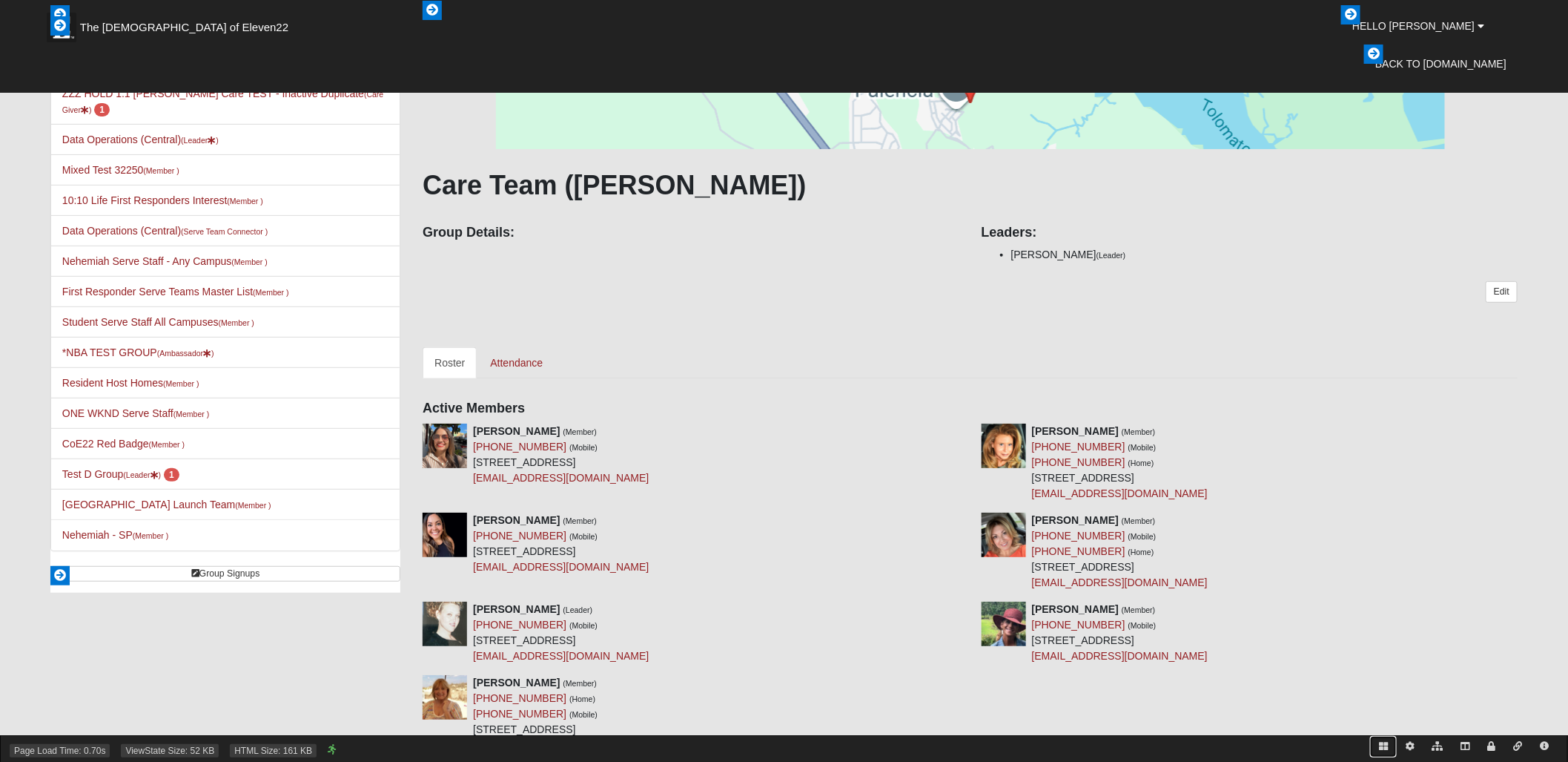
click at [1385, 744] on icon at bounding box center [1383, 746] width 9 height 9
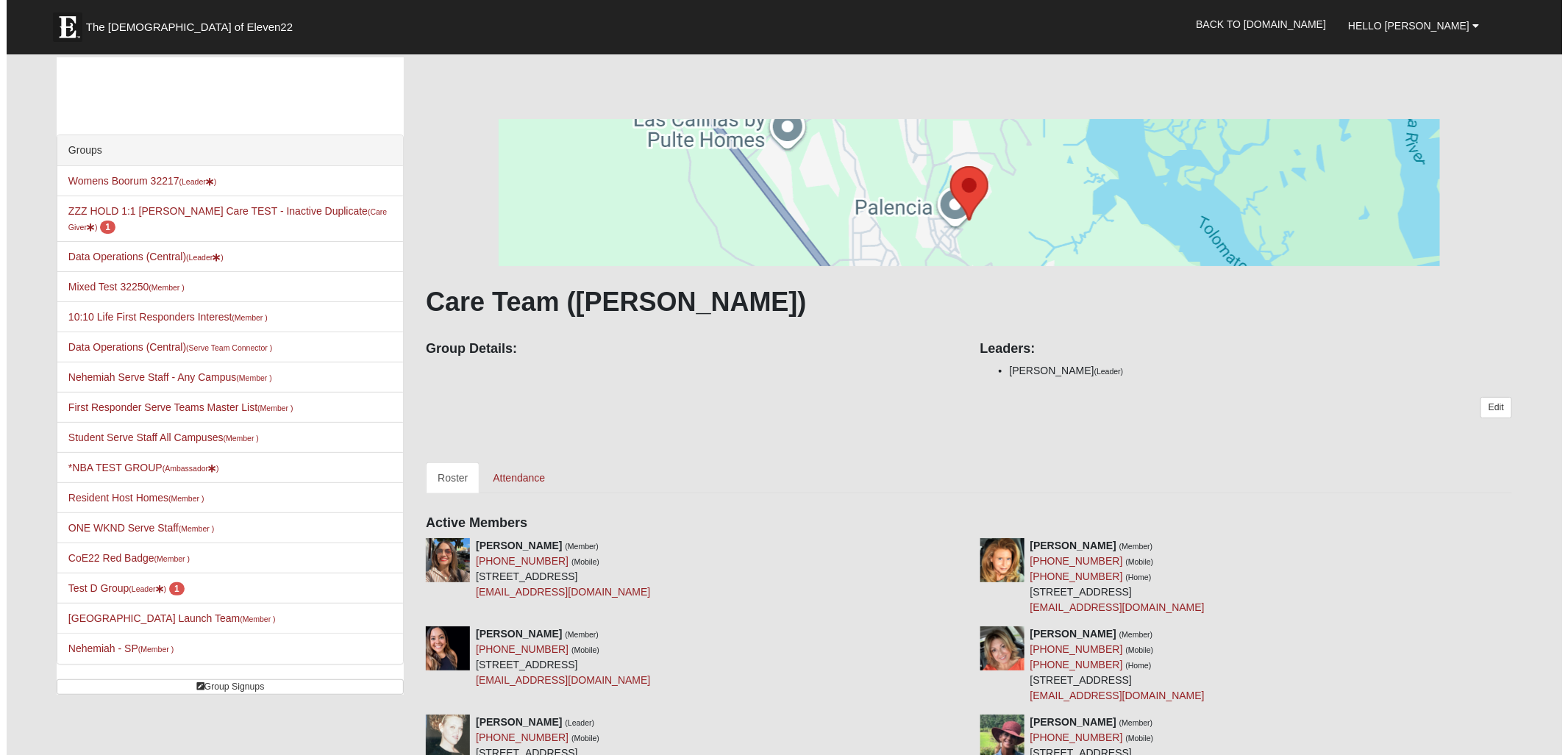
scroll to position [0, 0]
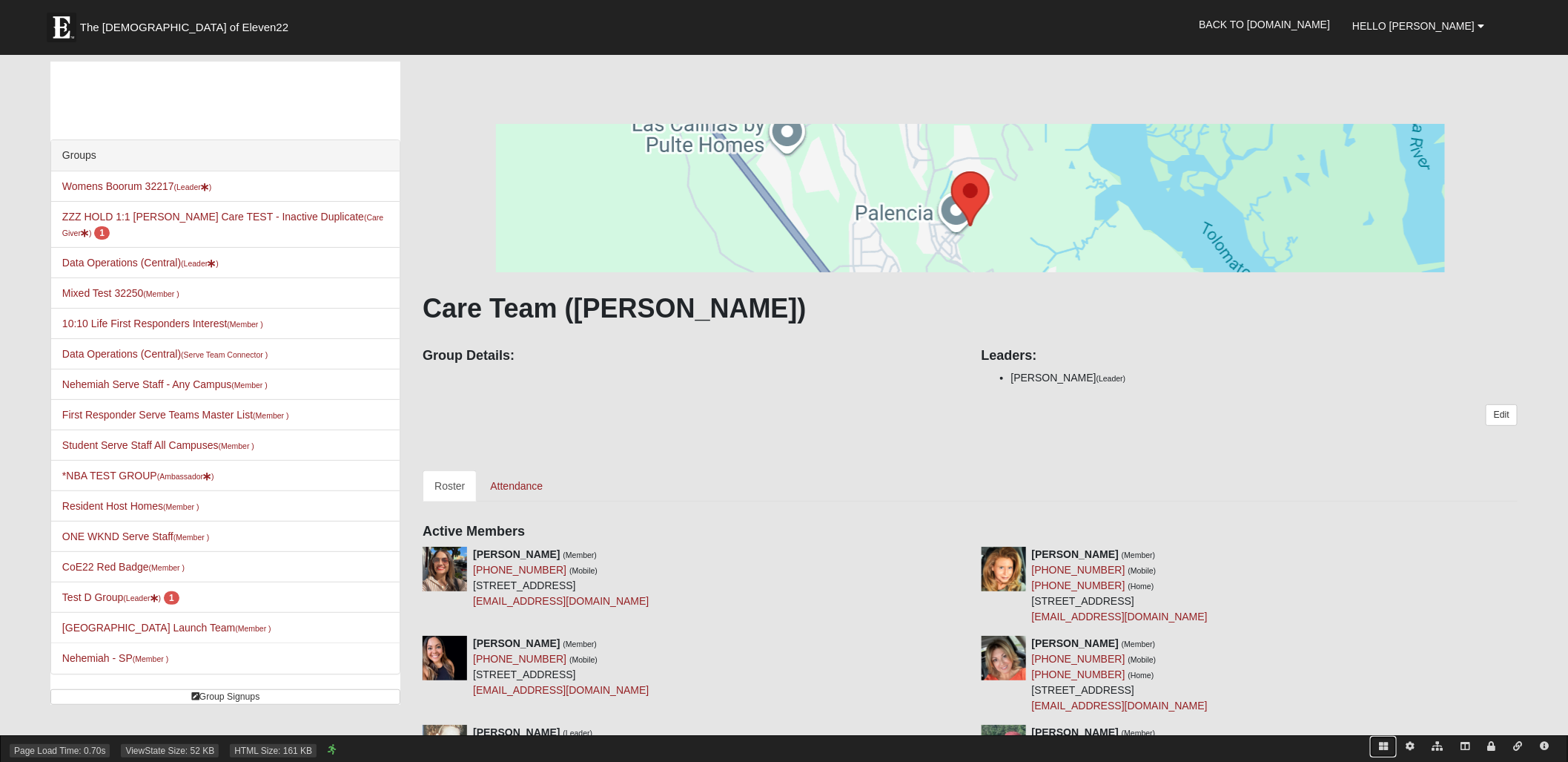
click at [1385, 743] on icon at bounding box center [1383, 746] width 9 height 9
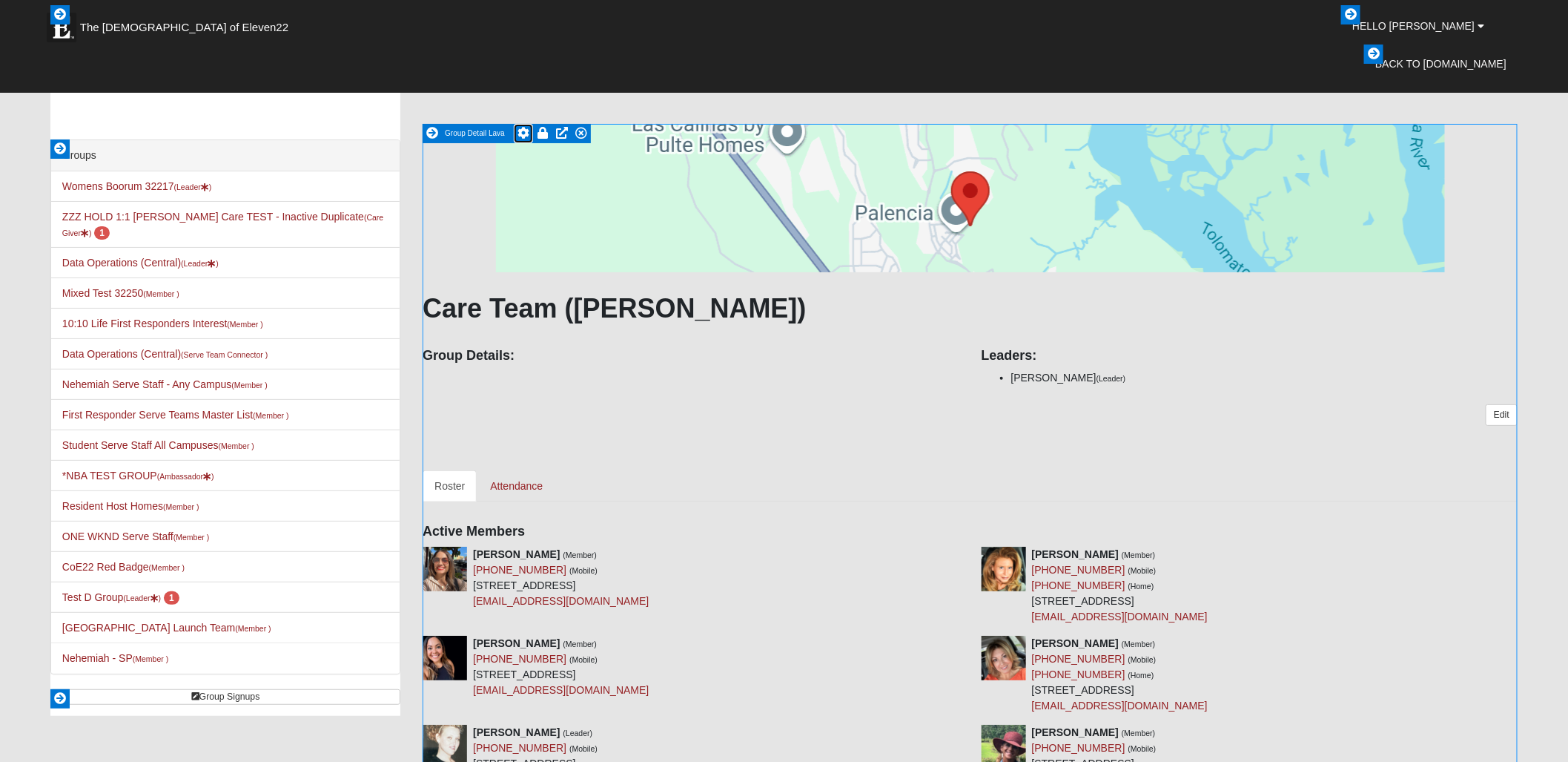
click at [524, 132] on icon at bounding box center [524, 132] width 12 height 12
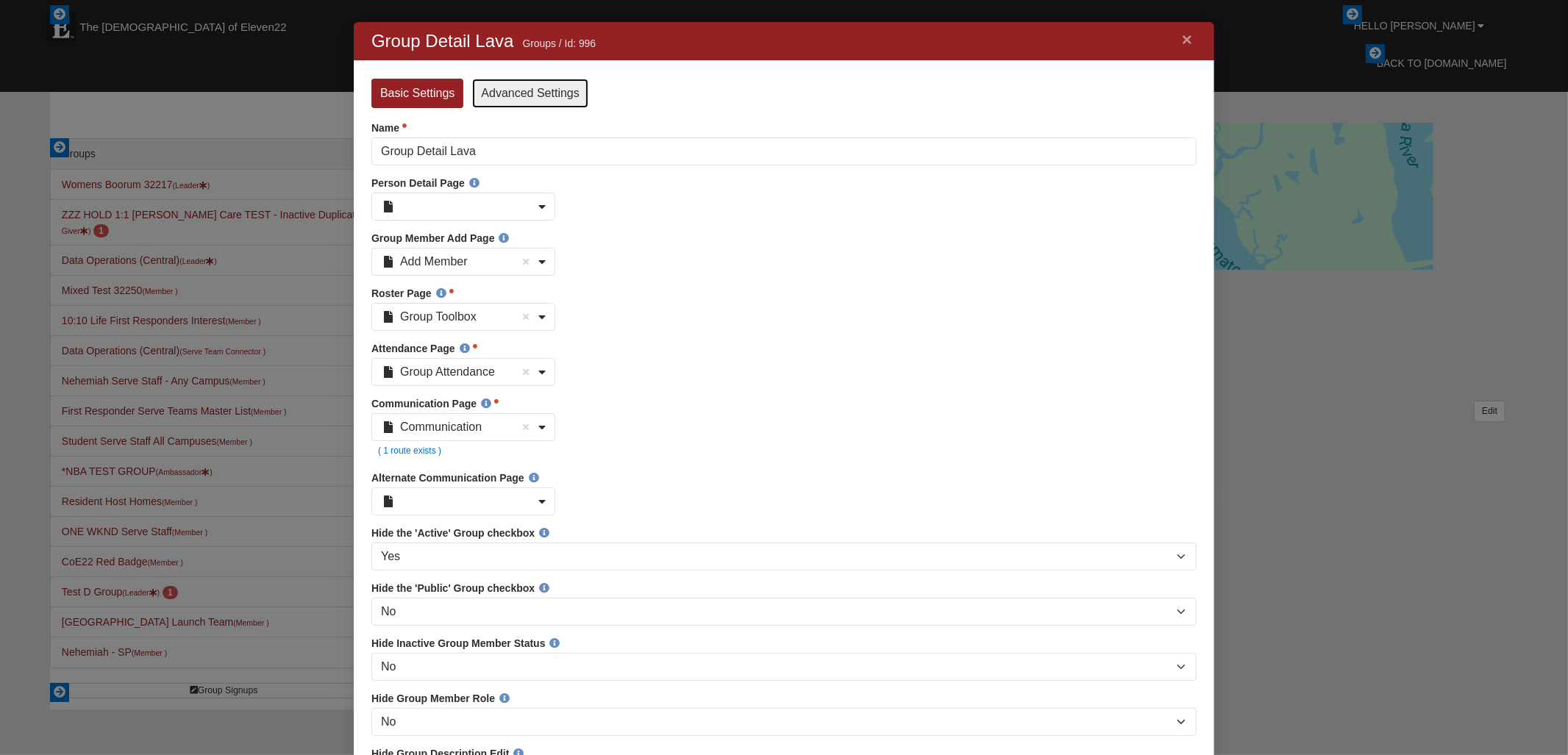
click at [516, 85] on link "Advanced Settings" at bounding box center [529, 93] width 116 height 30
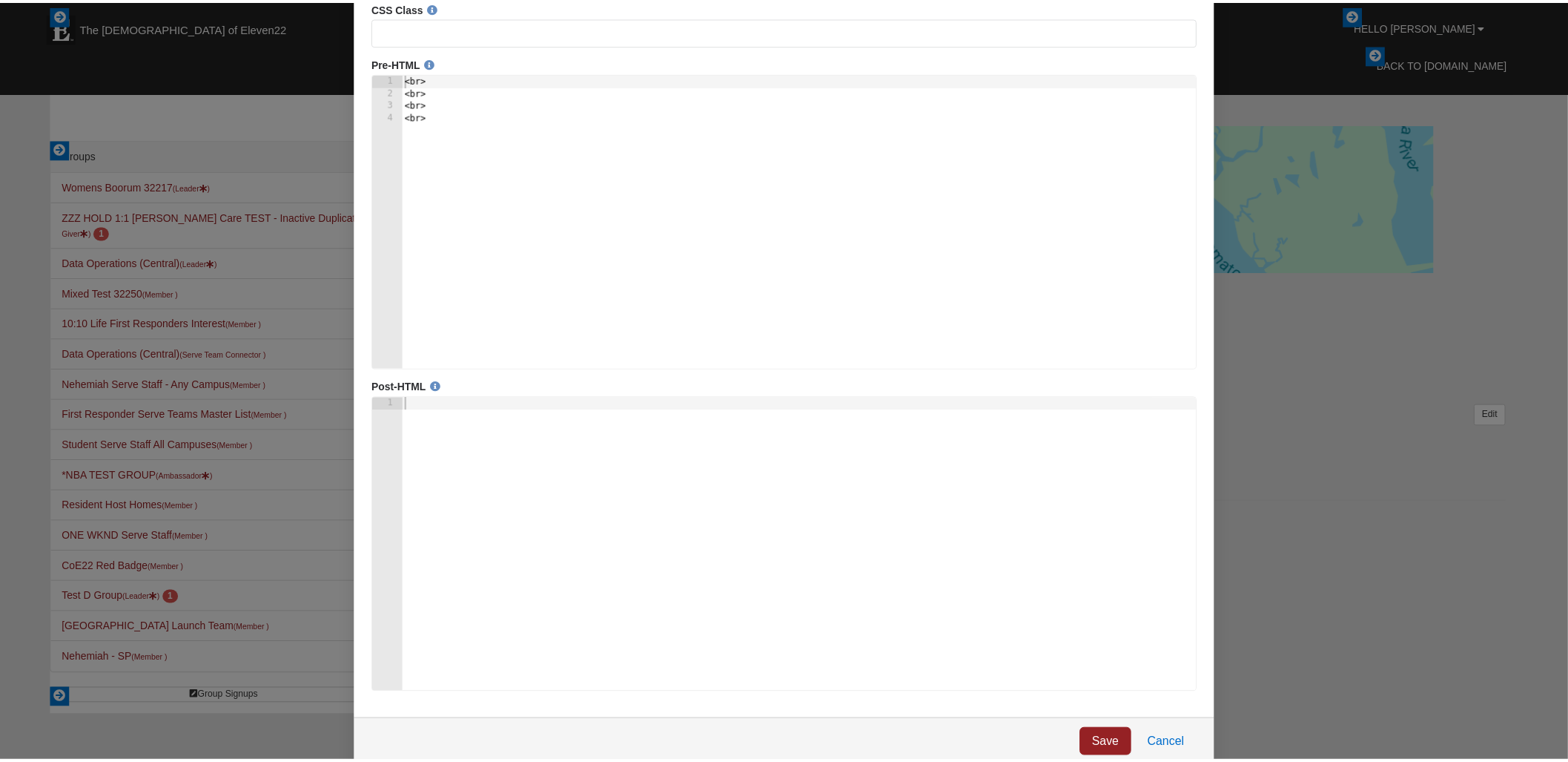
scroll to position [129, 0]
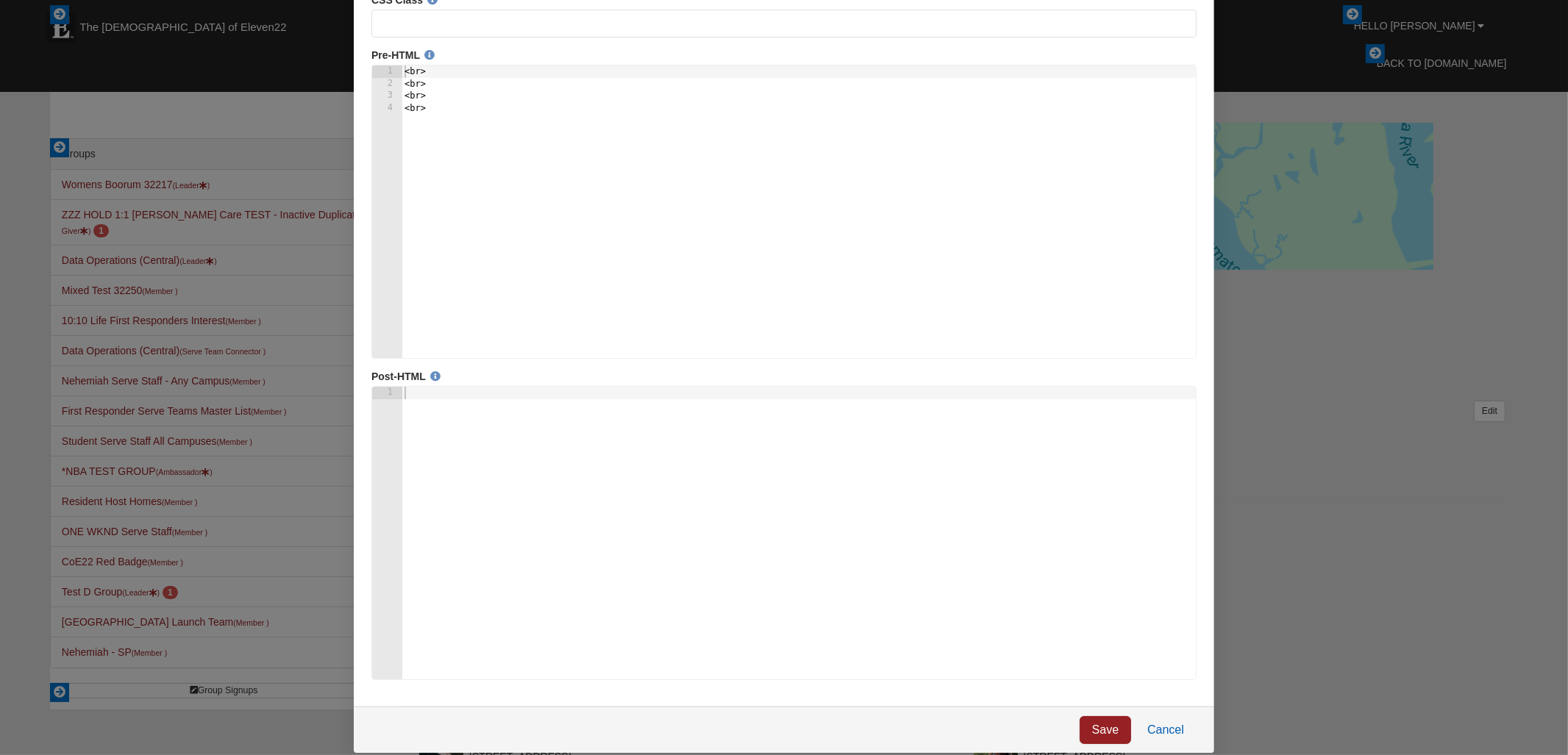
click at [1181, 734] on link "Cancel" at bounding box center [1164, 731] width 62 height 28
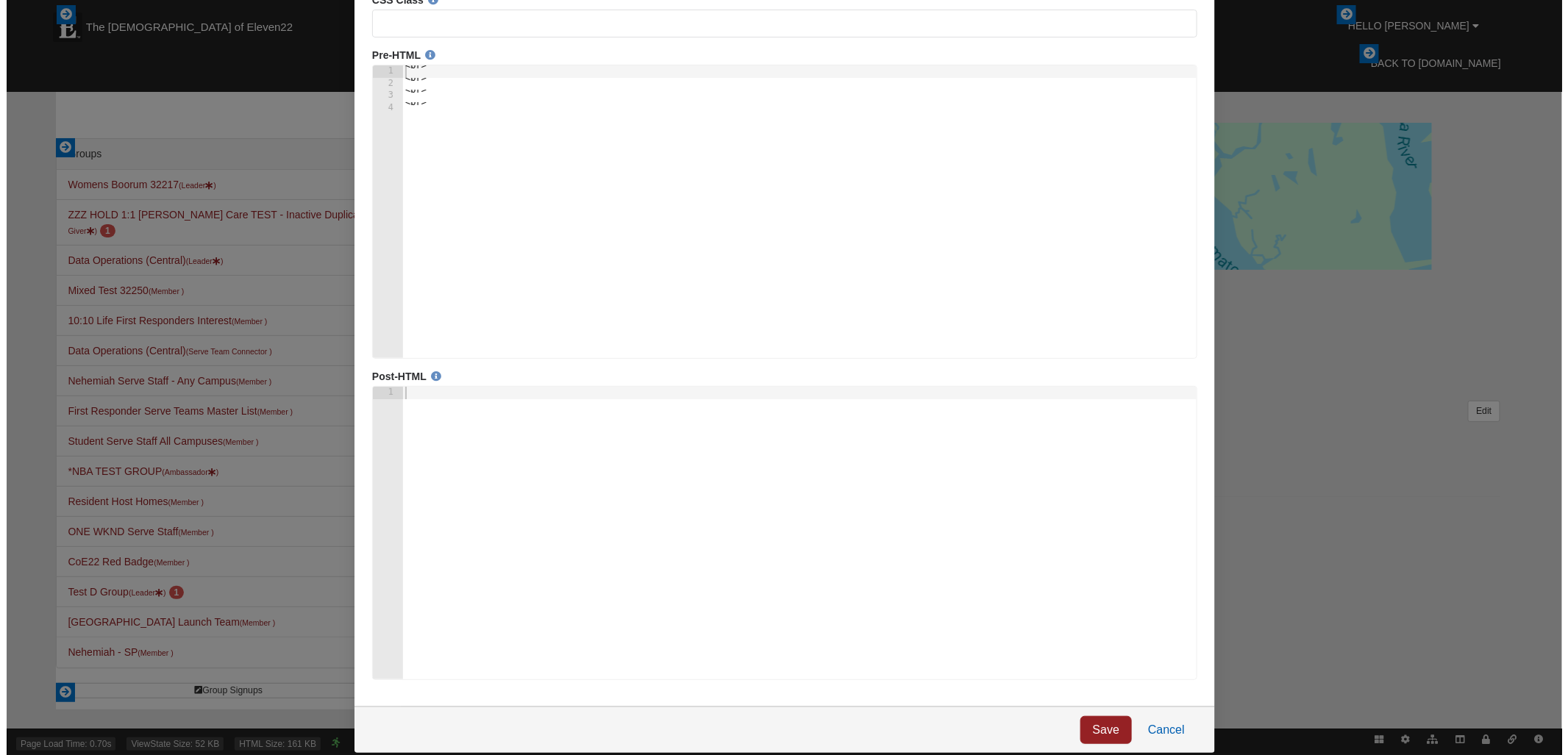
scroll to position [0, 0]
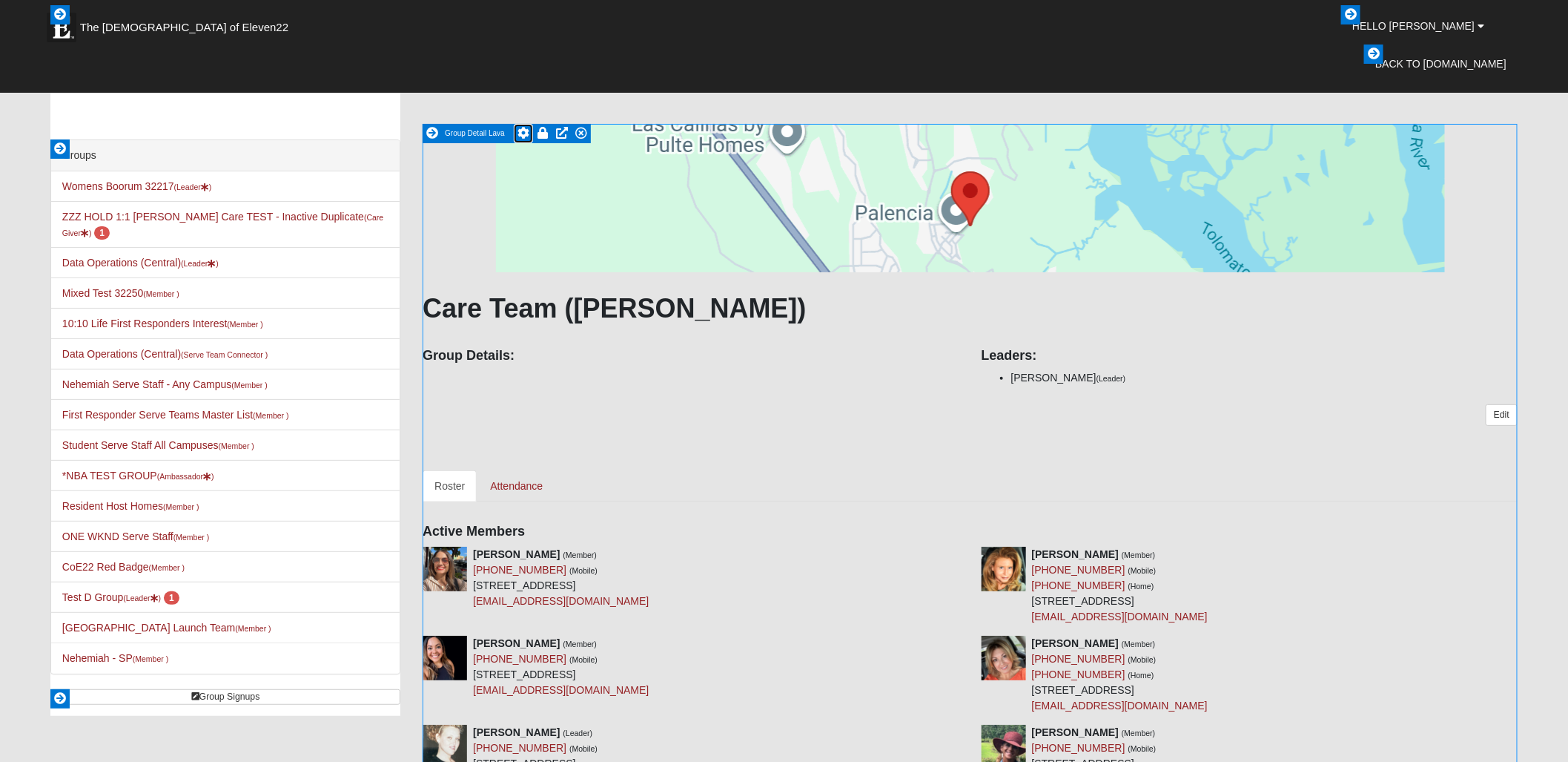
click at [525, 129] on icon at bounding box center [524, 132] width 12 height 12
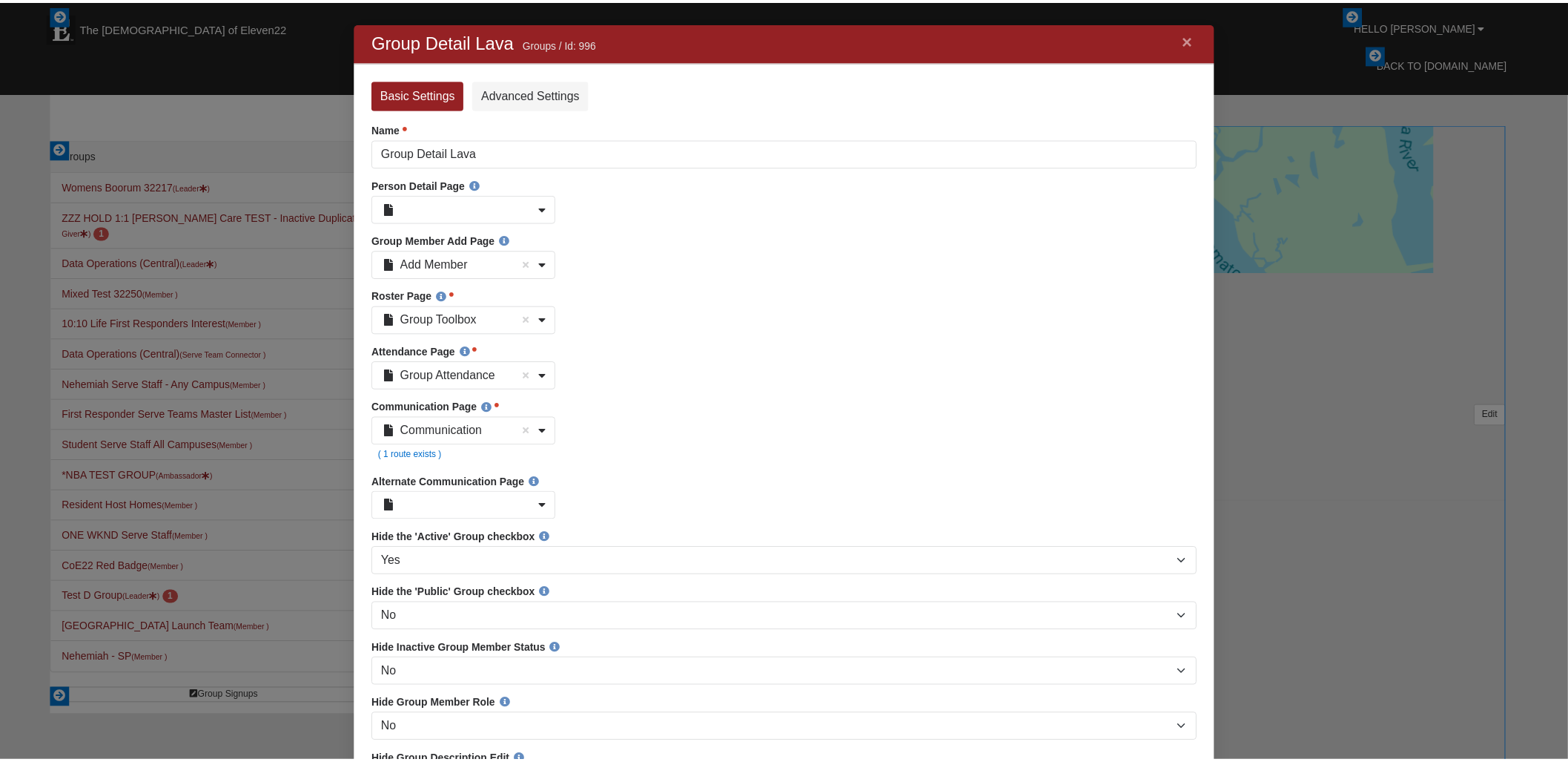
scroll to position [2244, 842]
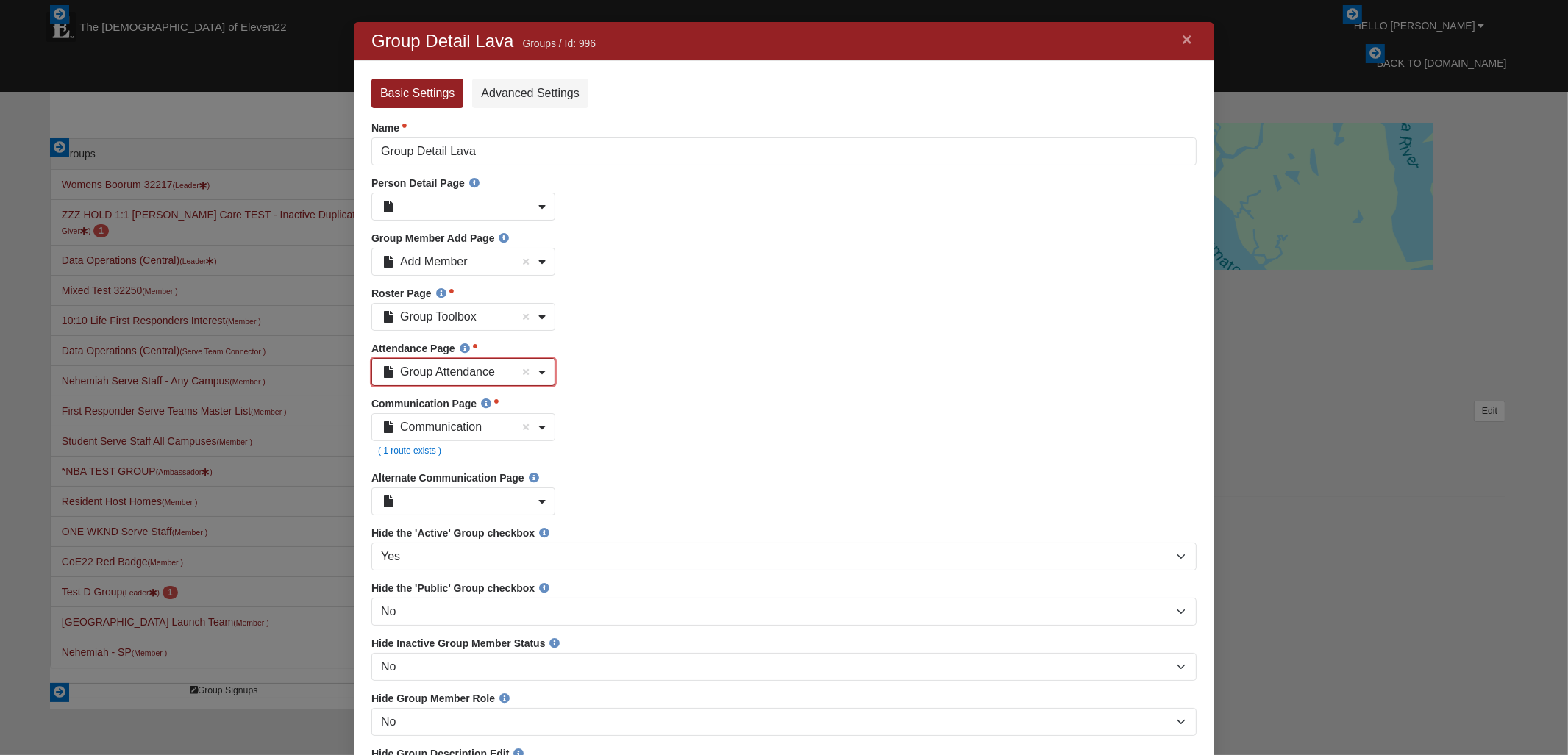
click at [542, 376] on b at bounding box center [542, 372] width 7 height 12
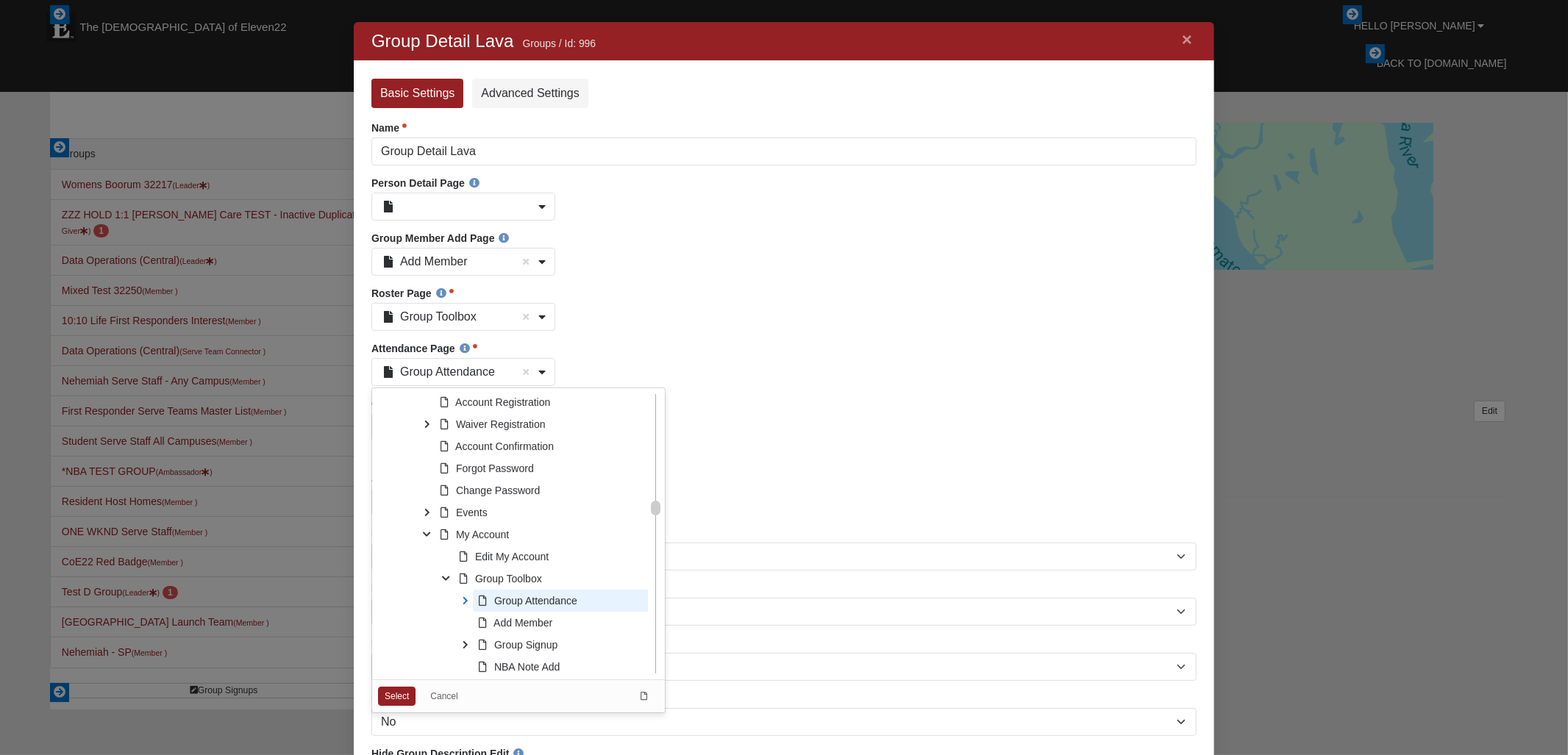
click at [467, 603] on icon at bounding box center [465, 601] width 22 height 22
click at [451, 697] on link "Cancel" at bounding box center [443, 696] width 50 height 21
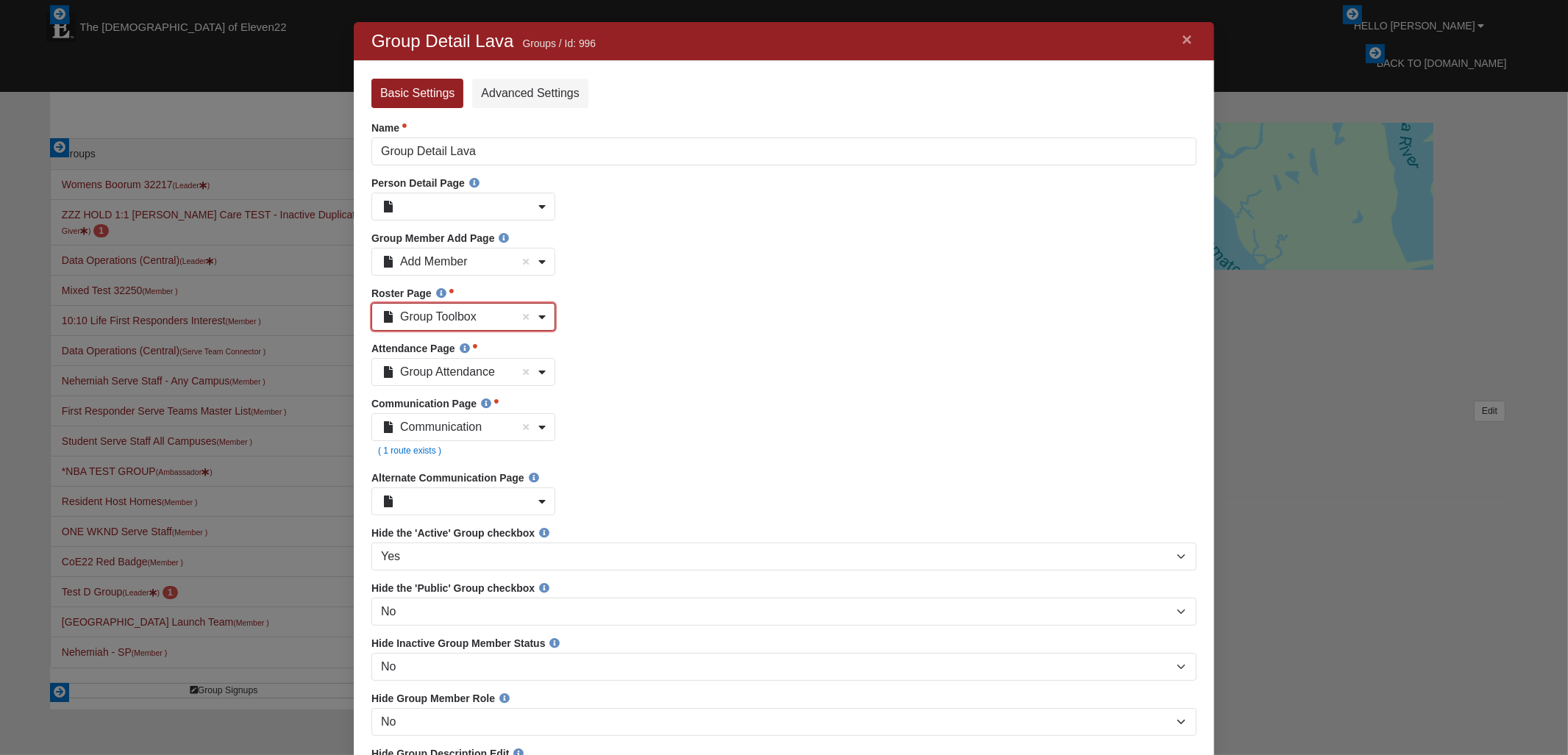
click at [542, 320] on b at bounding box center [542, 317] width 7 height 12
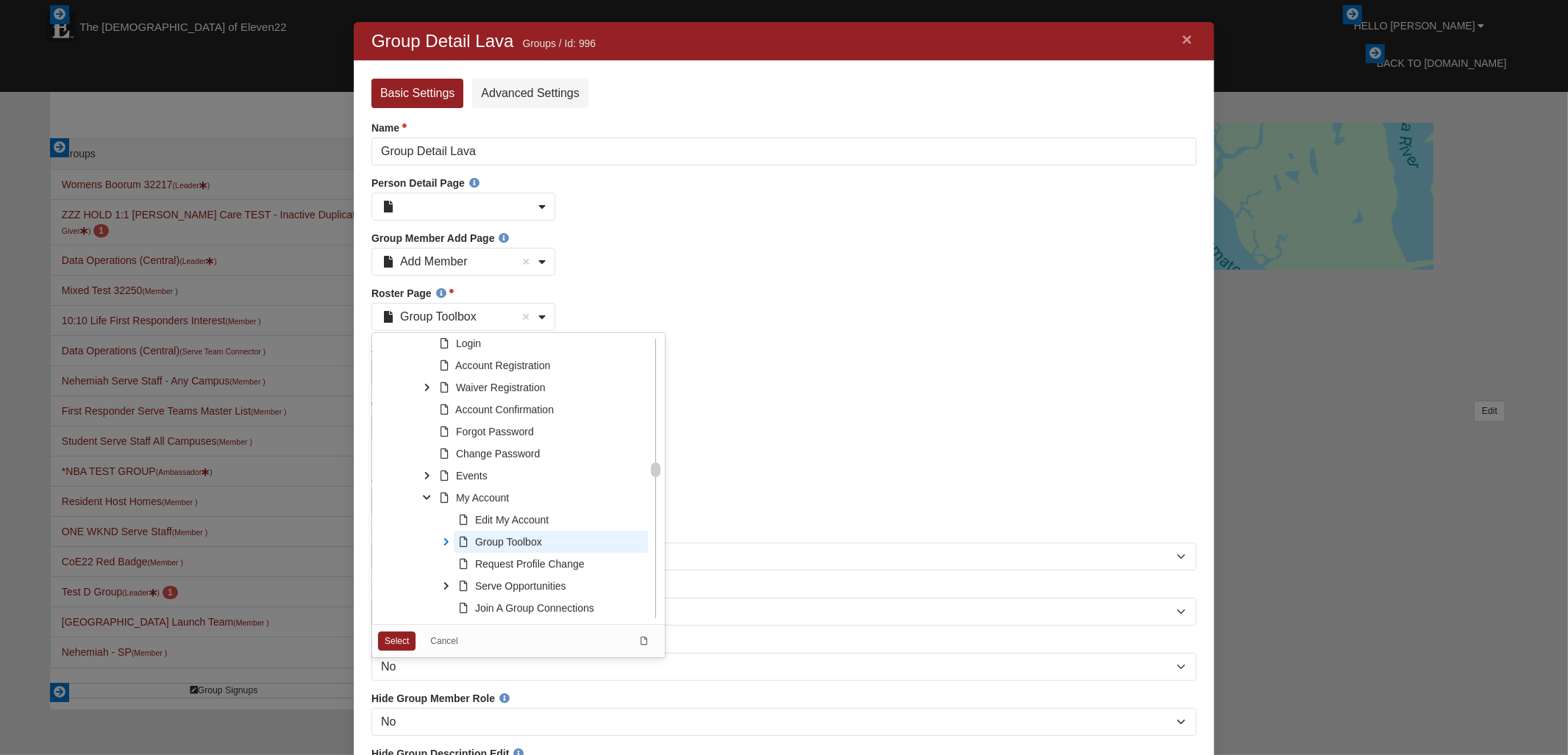
click at [445, 544] on icon at bounding box center [446, 542] width 22 height 22
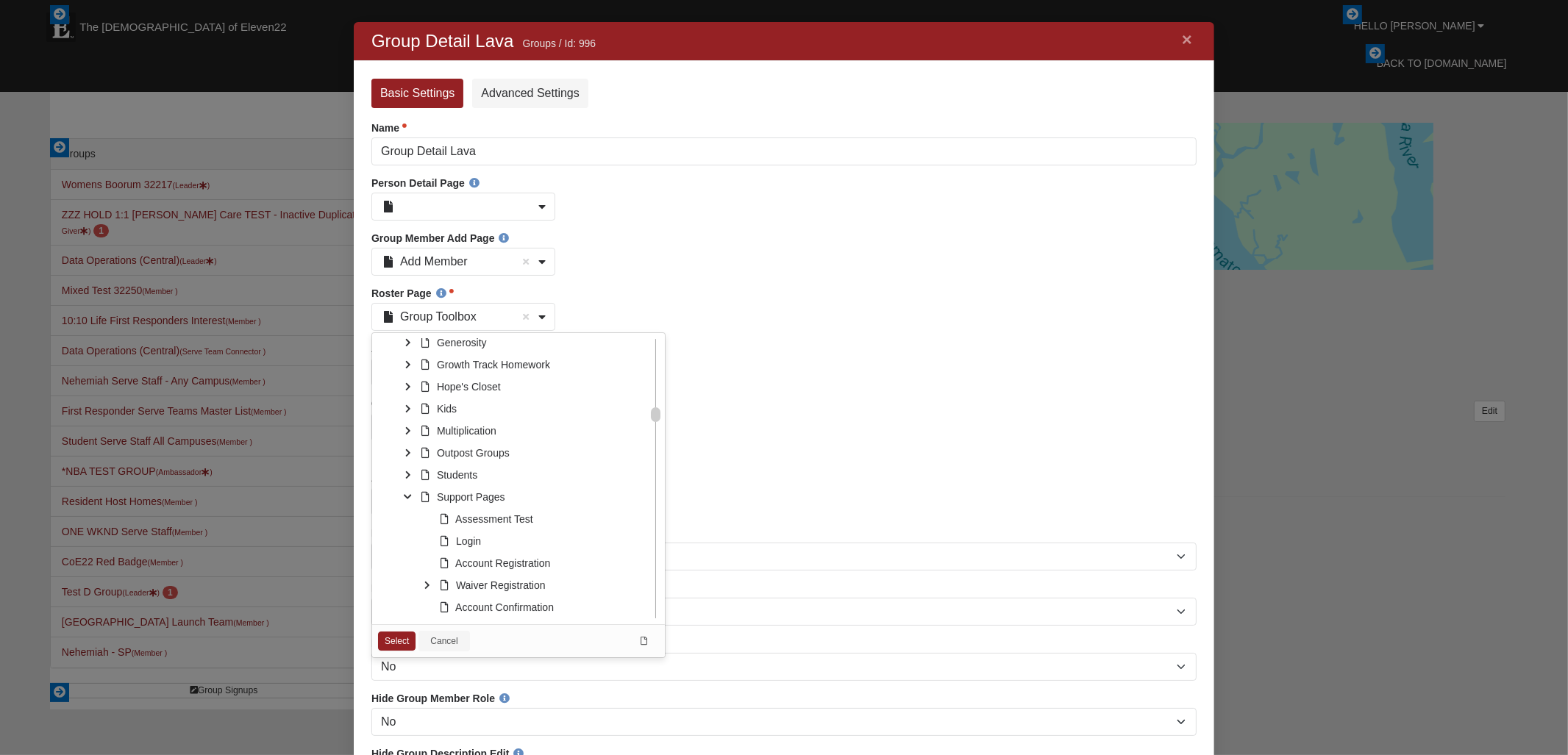
click at [450, 645] on link "Cancel" at bounding box center [443, 641] width 50 height 21
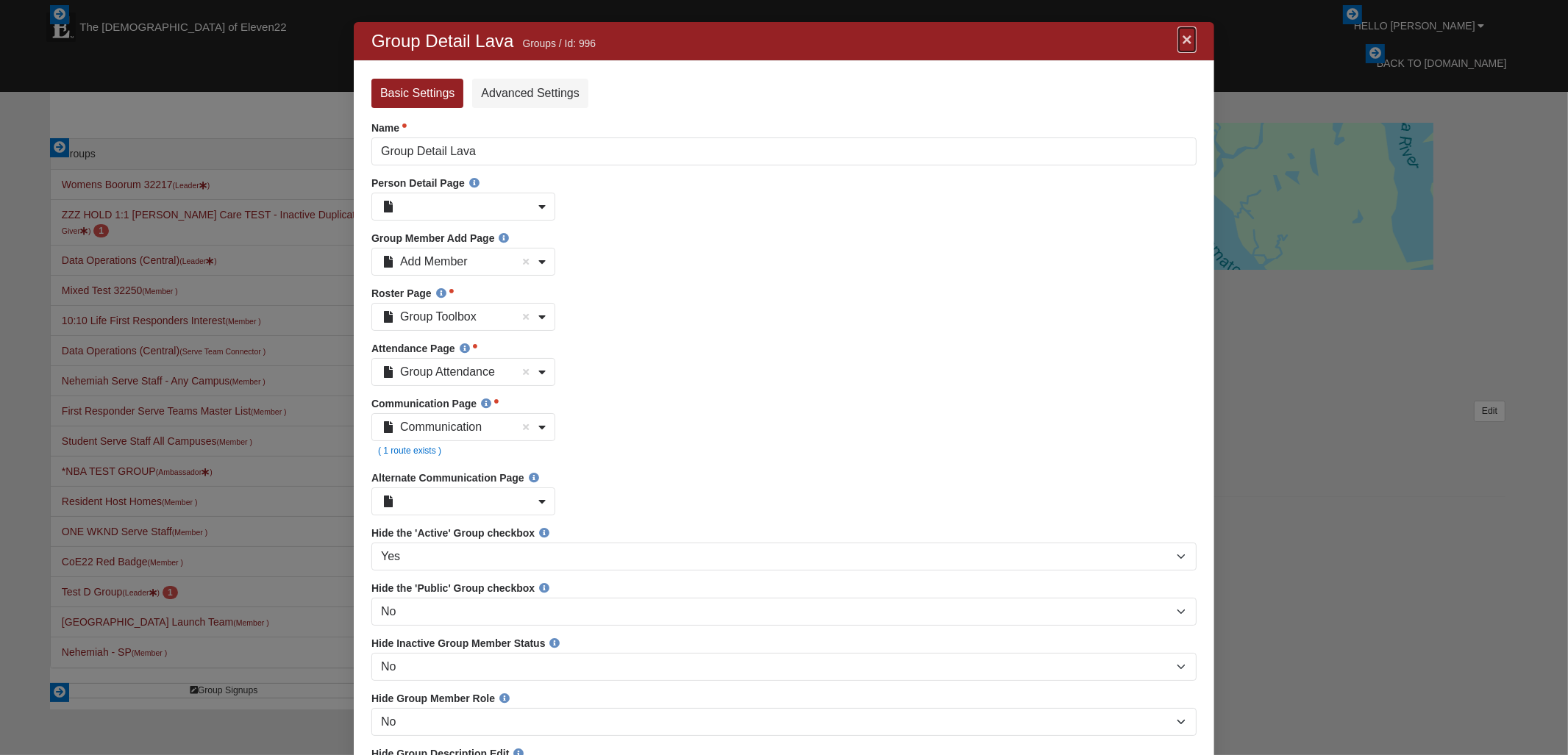
click at [1184, 42] on link "×" at bounding box center [1187, 40] width 19 height 27
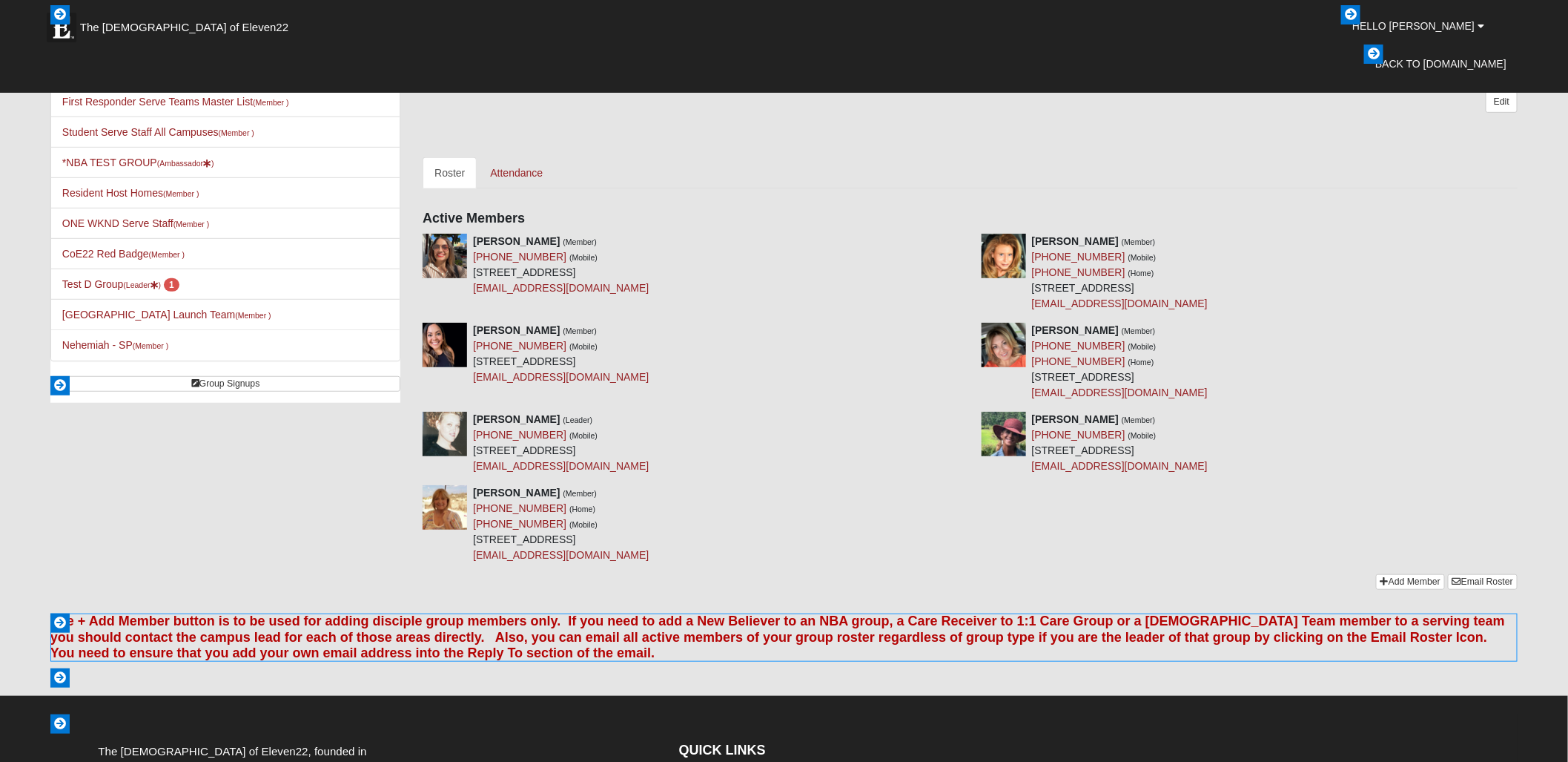
scroll to position [349, 0]
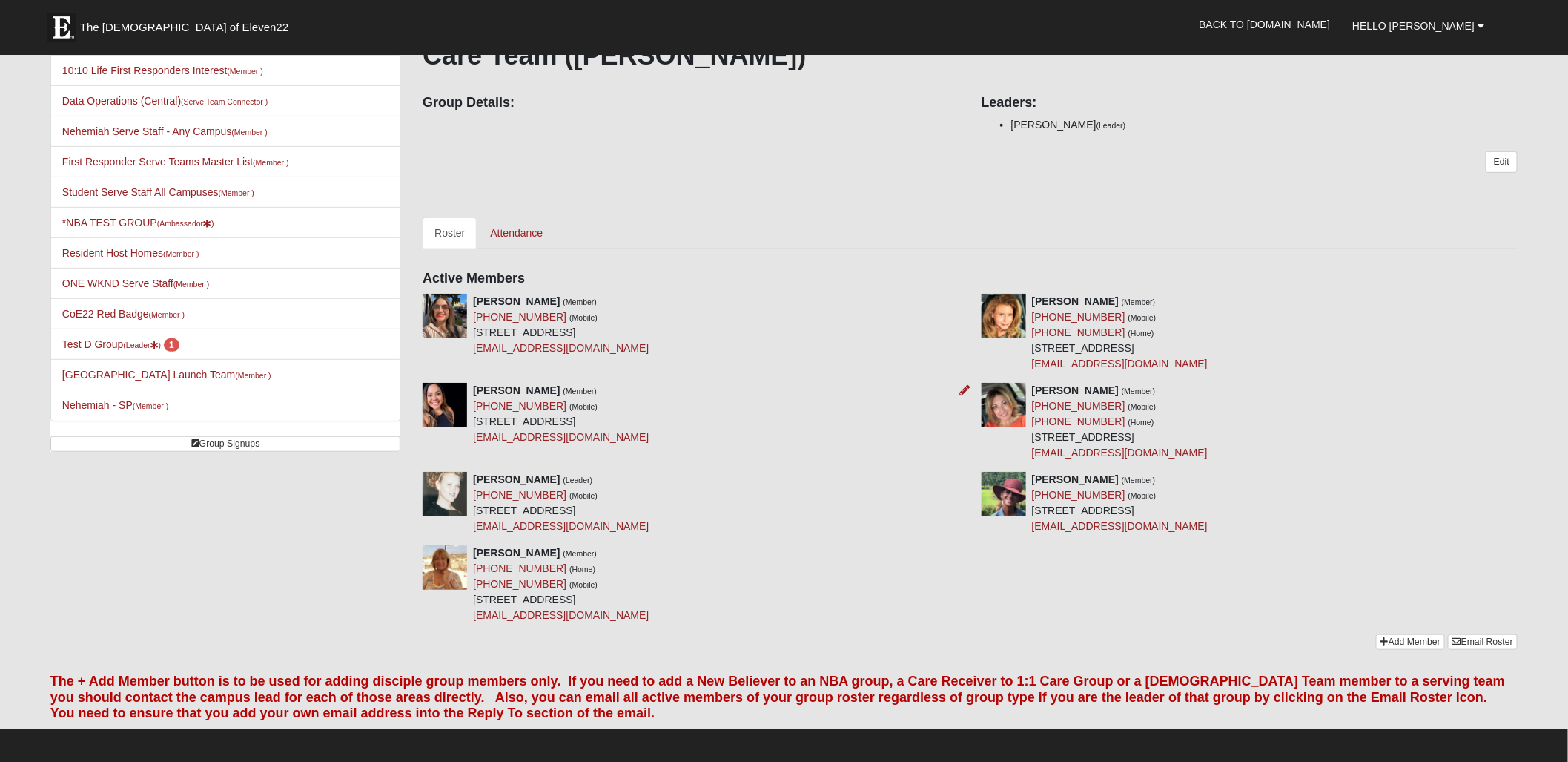
scroll to position [272, 0]
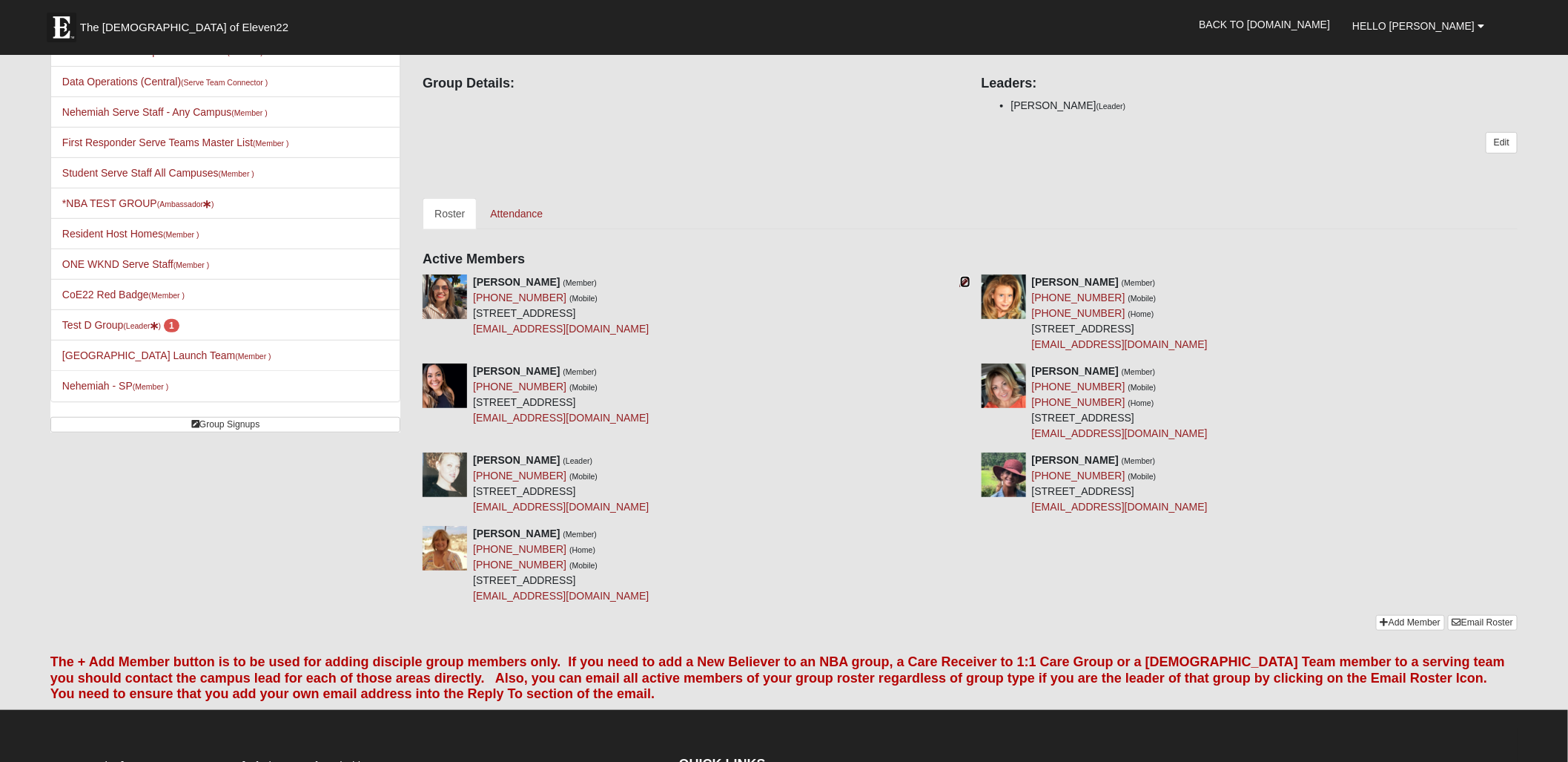
click at [962, 283] on icon at bounding box center [965, 282] width 10 height 10
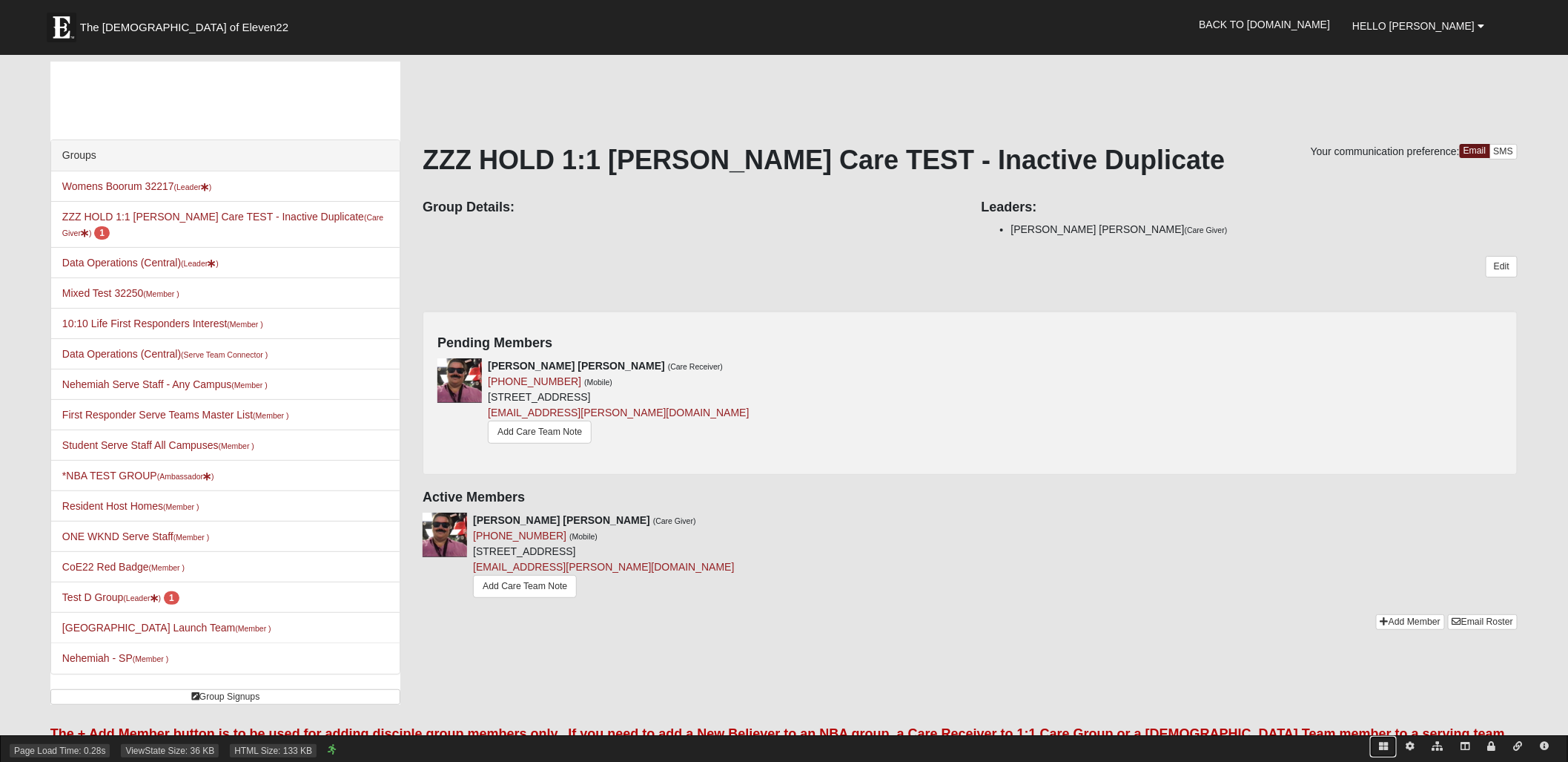
click at [1380, 743] on icon at bounding box center [1383, 746] width 9 height 9
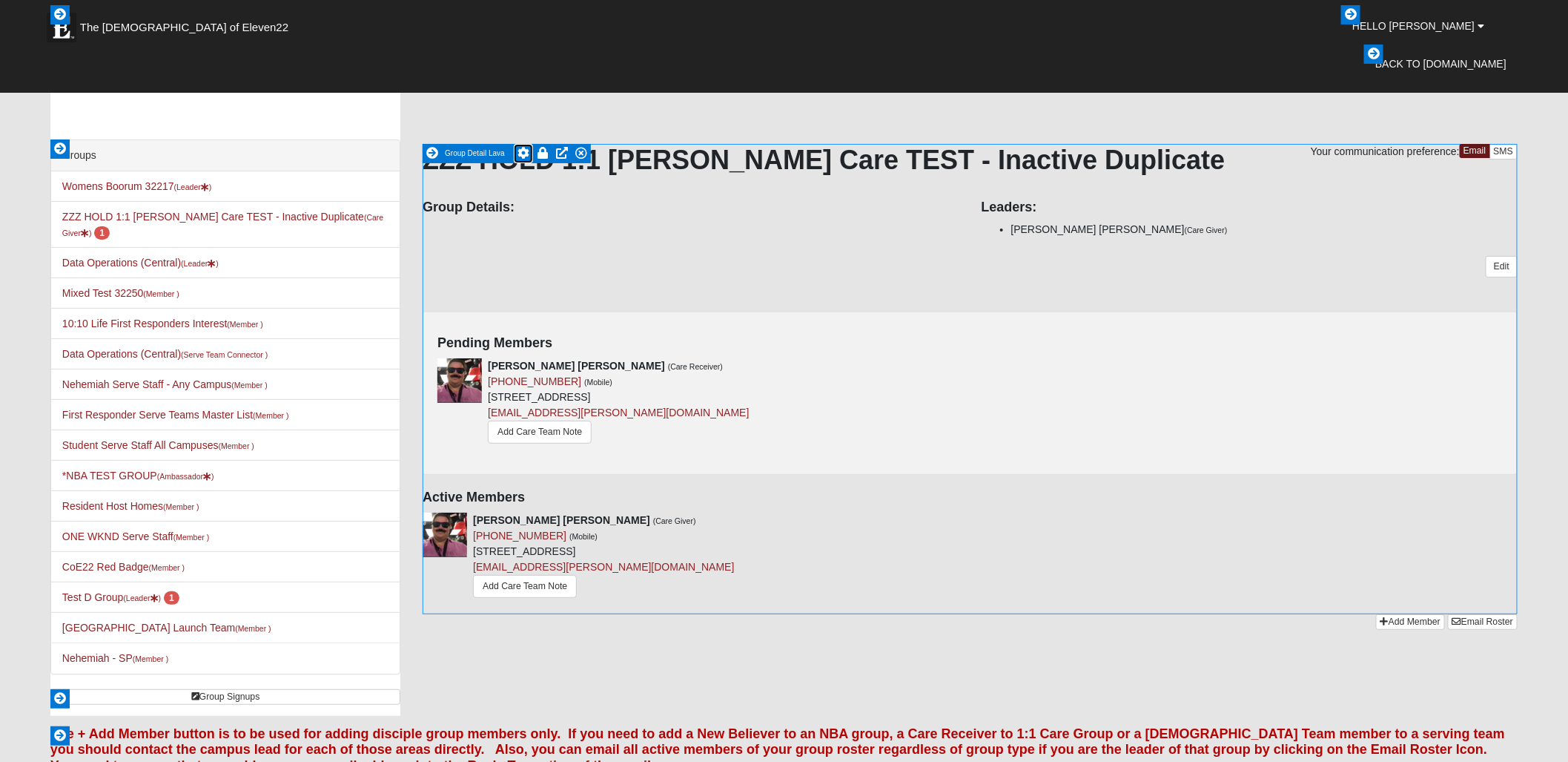
click at [524, 155] on icon at bounding box center [524, 153] width 12 height 12
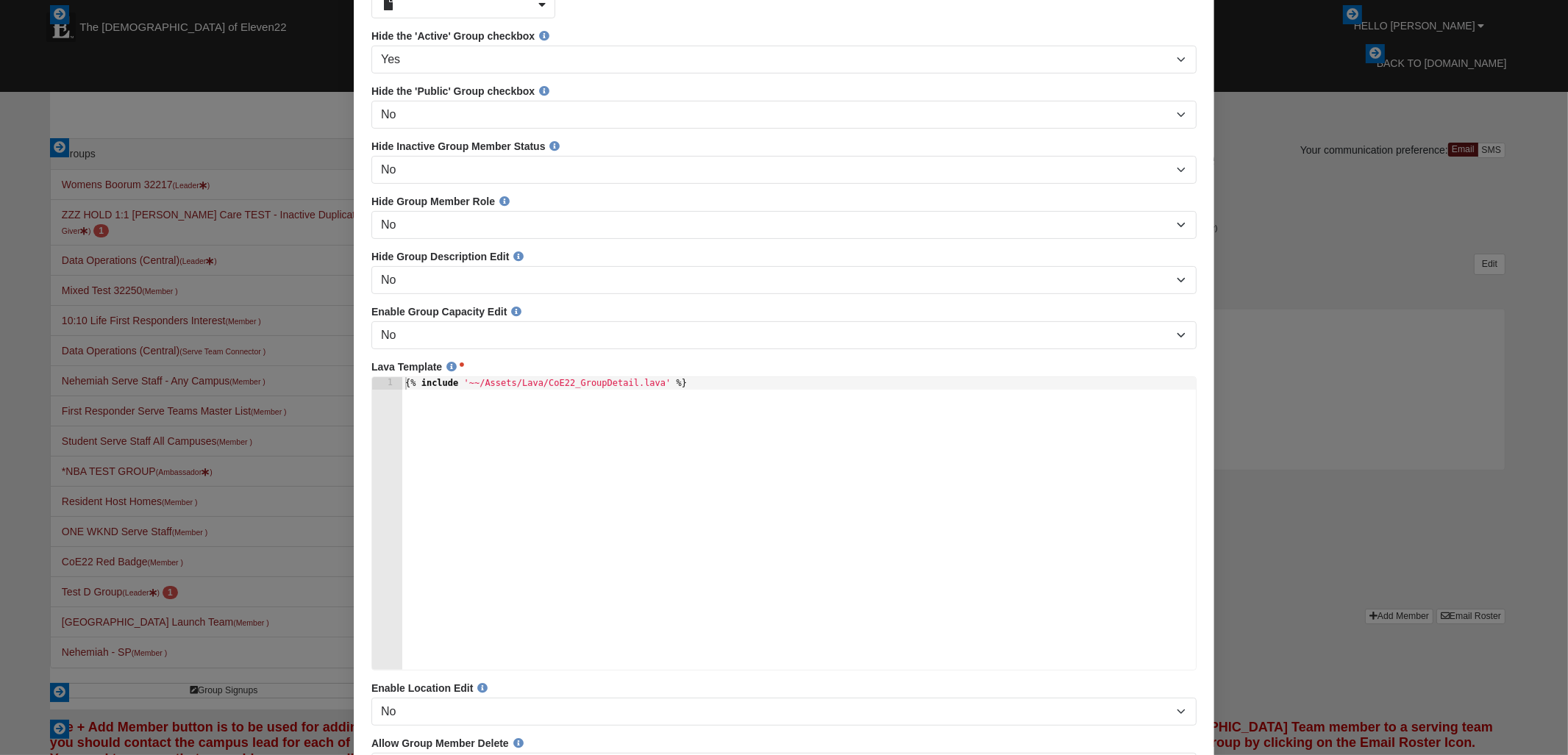
scroll to position [501, 0]
type textarea "{% include '~~/Assets/Lava/CoE22_GroupDetail.lava' %}"
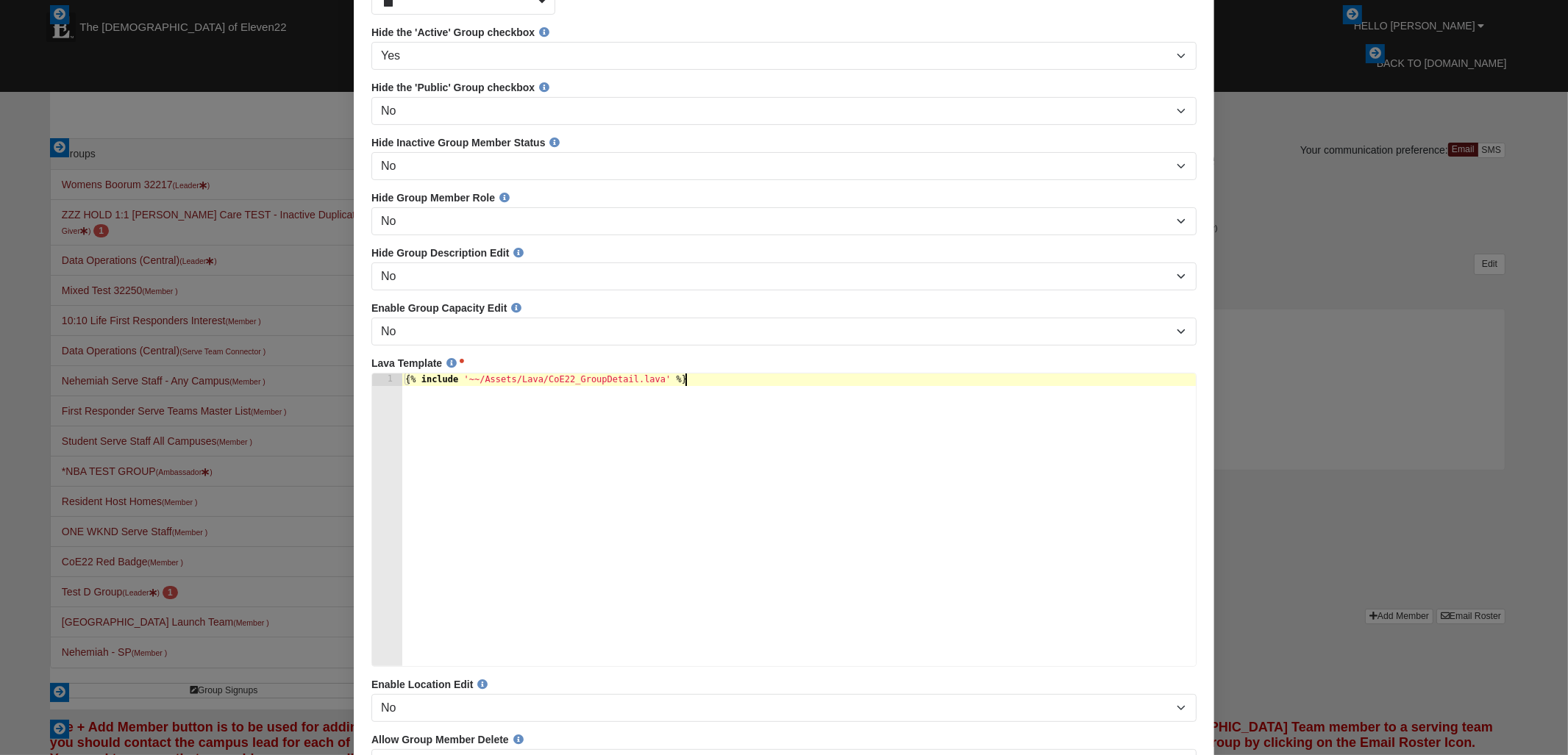
click at [749, 400] on div "{% include '~~/Assets/Lava/CoE22_GroupDetail.lava' %}" at bounding box center [798, 532] width 793 height 317
drag, startPoint x: 748, startPoint y: 400, endPoint x: 388, endPoint y: 400, distance: 360.0
click at [388, 400] on pre "{% include '~~/Assets/Lava/CoE22_GroupDetail.lava' %} 1 {% include '~~/Assets/L…" at bounding box center [784, 520] width 825 height 294
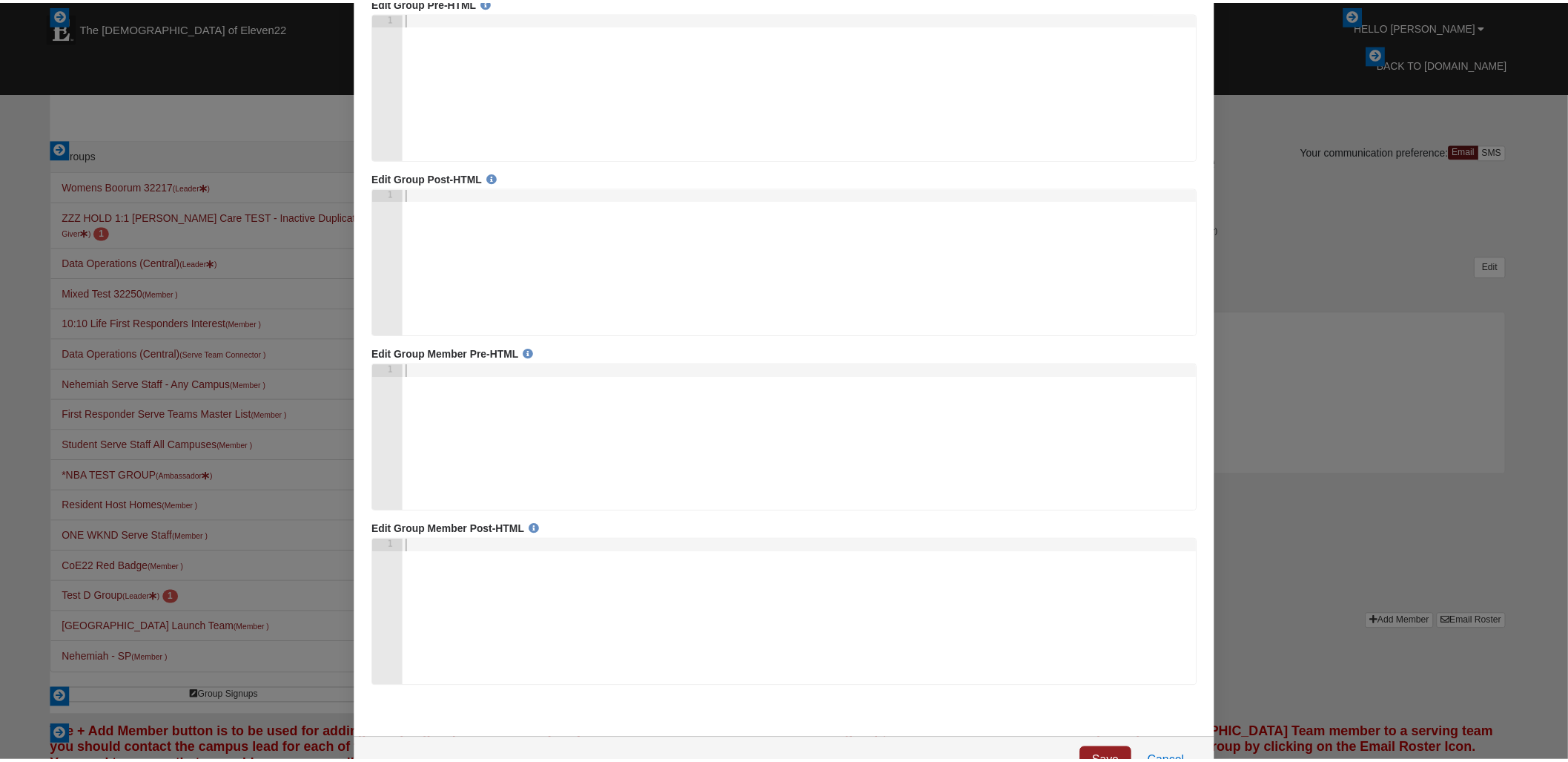
scroll to position [1529, 0]
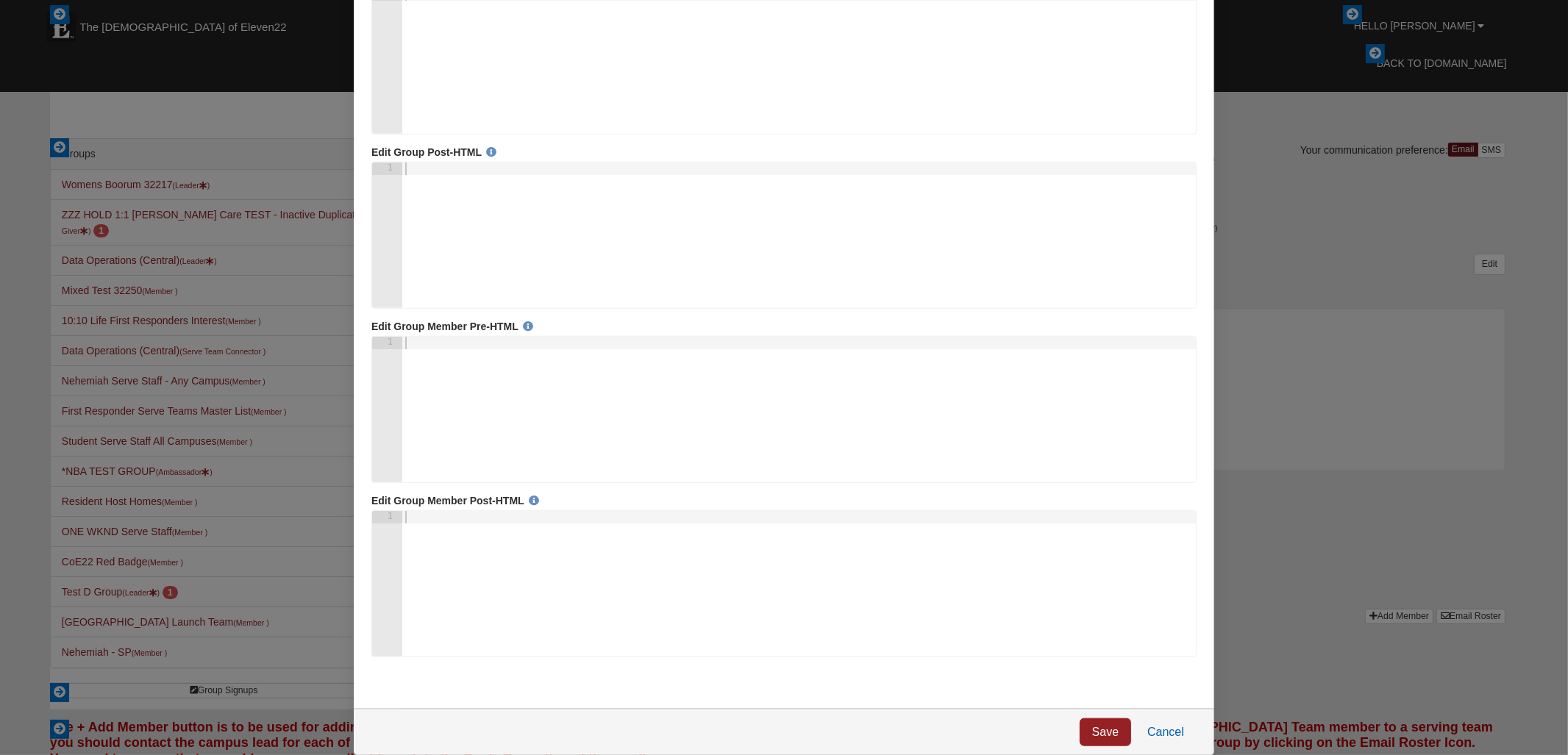
click at [1173, 733] on link "Cancel" at bounding box center [1164, 733] width 62 height 28
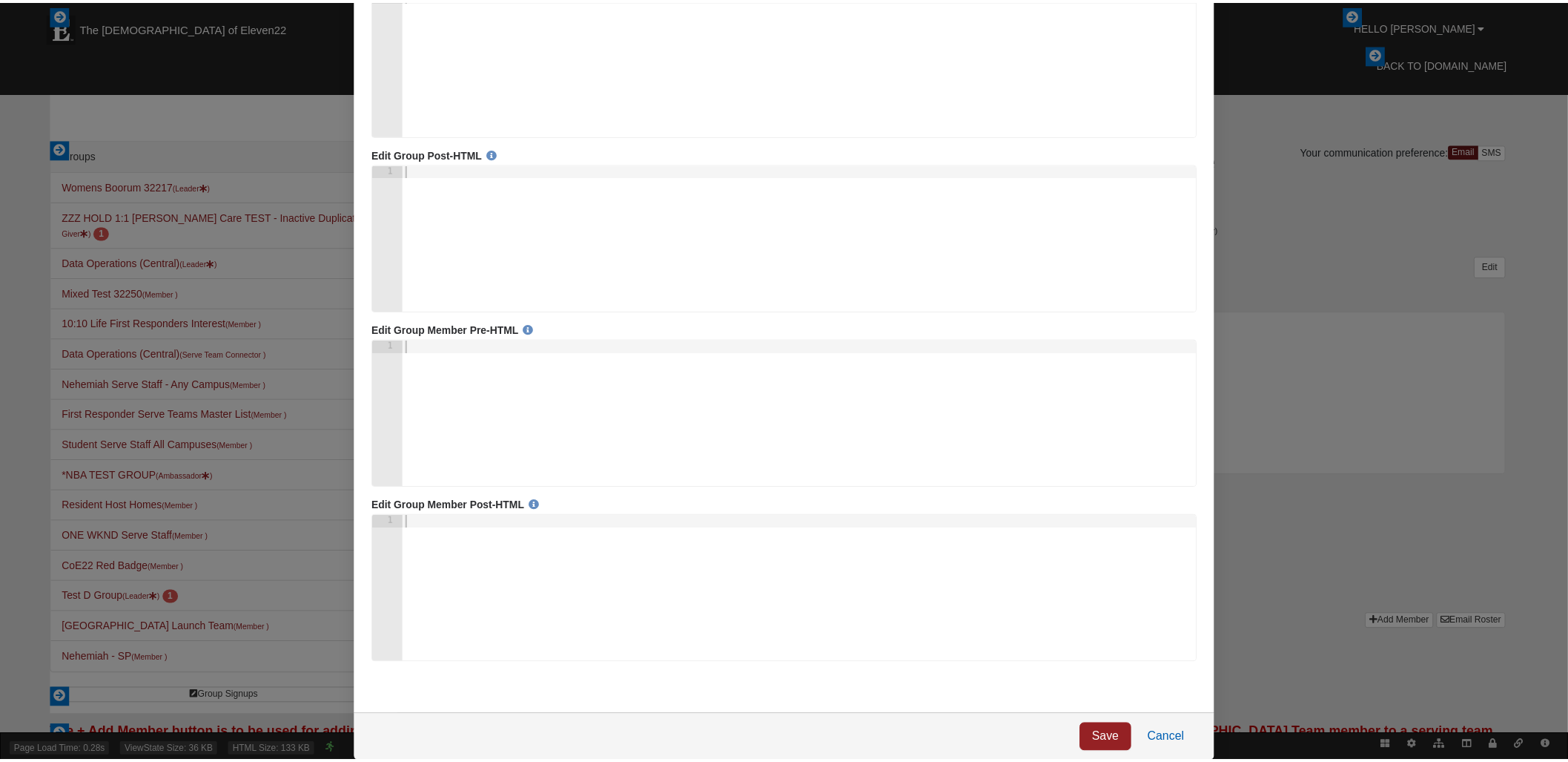
scroll to position [0, 0]
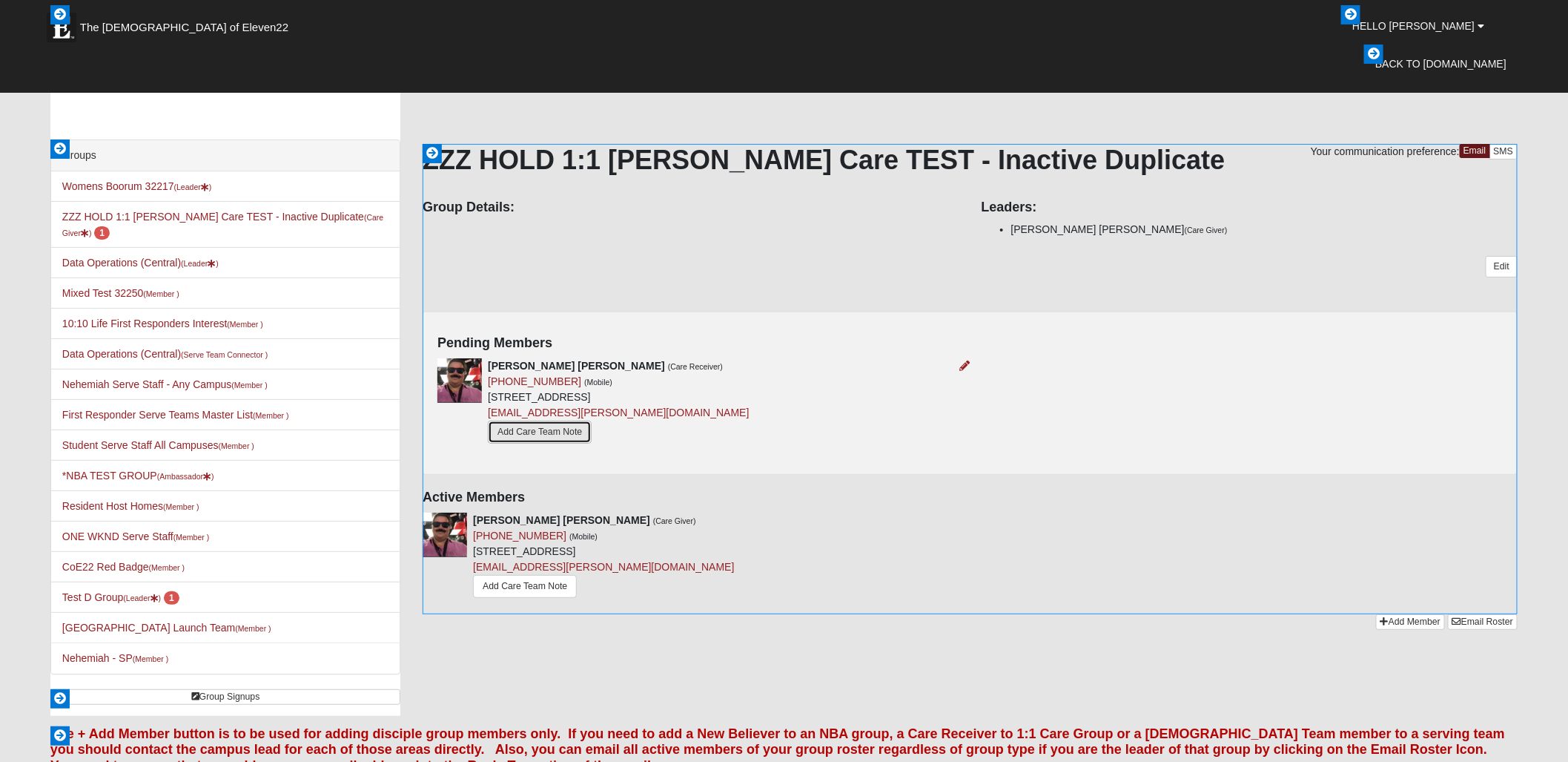
click at [555, 431] on link "Add Care Team Note" at bounding box center [539, 432] width 104 height 23
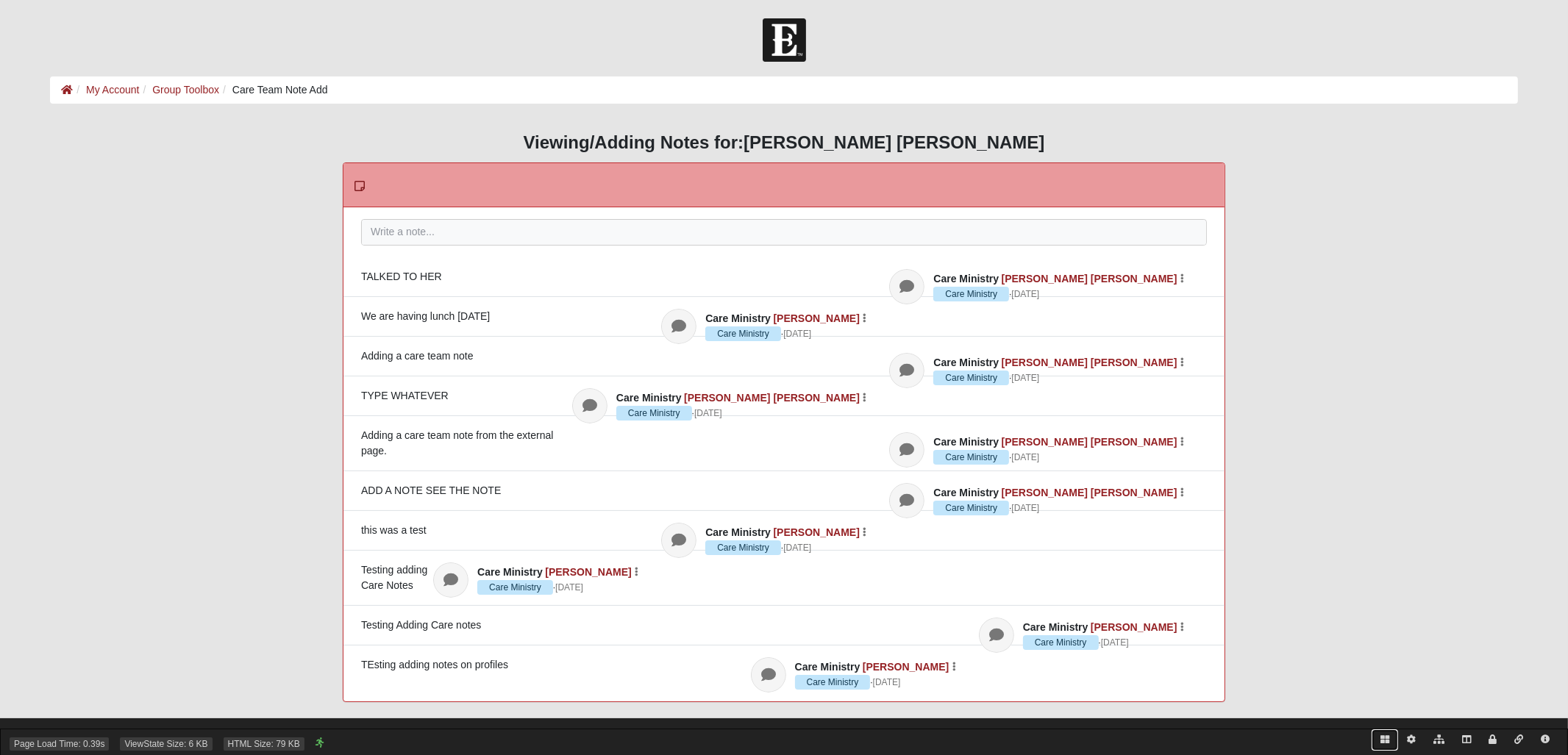
click at [1384, 738] on icon at bounding box center [1385, 739] width 9 height 9
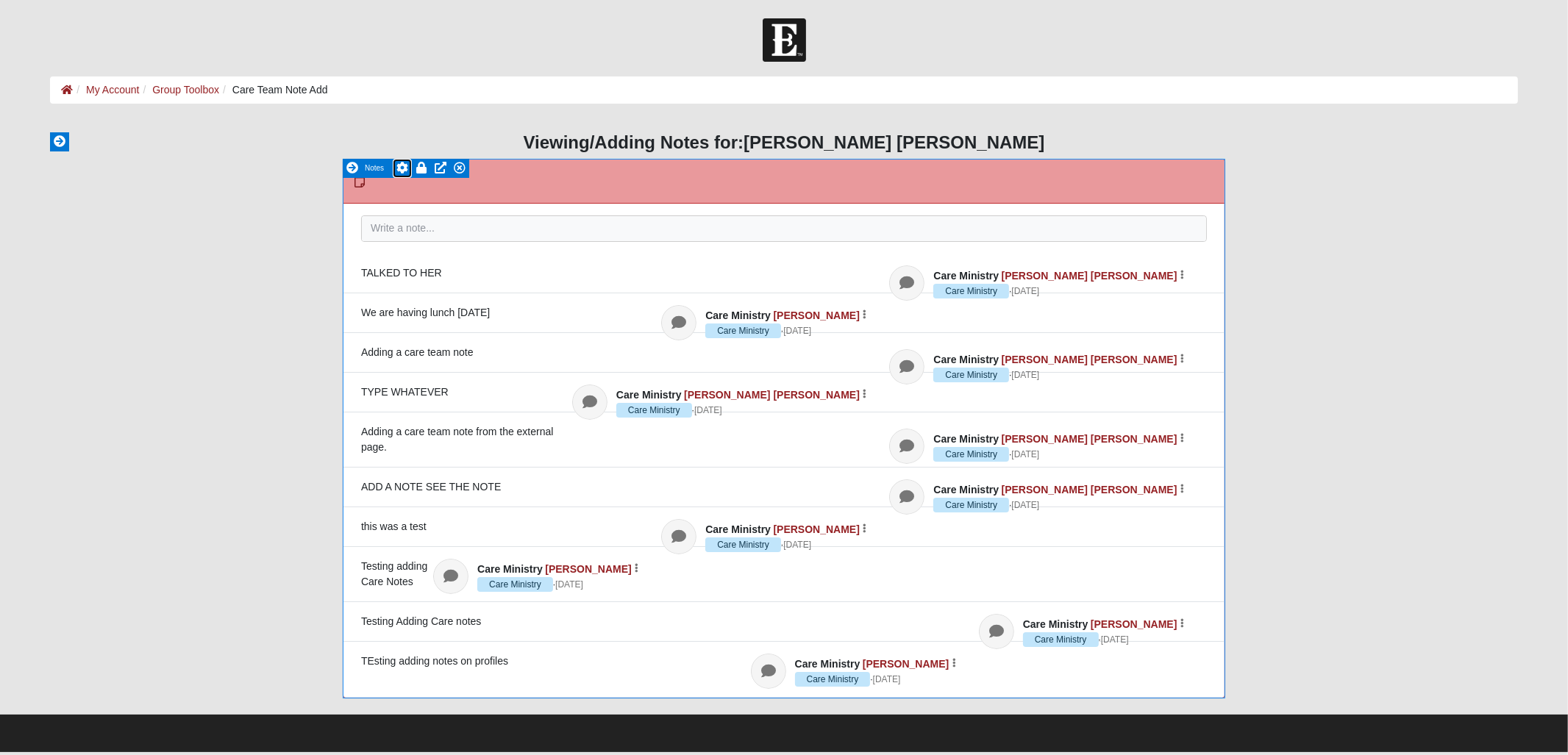
click at [404, 165] on icon at bounding box center [402, 168] width 12 height 12
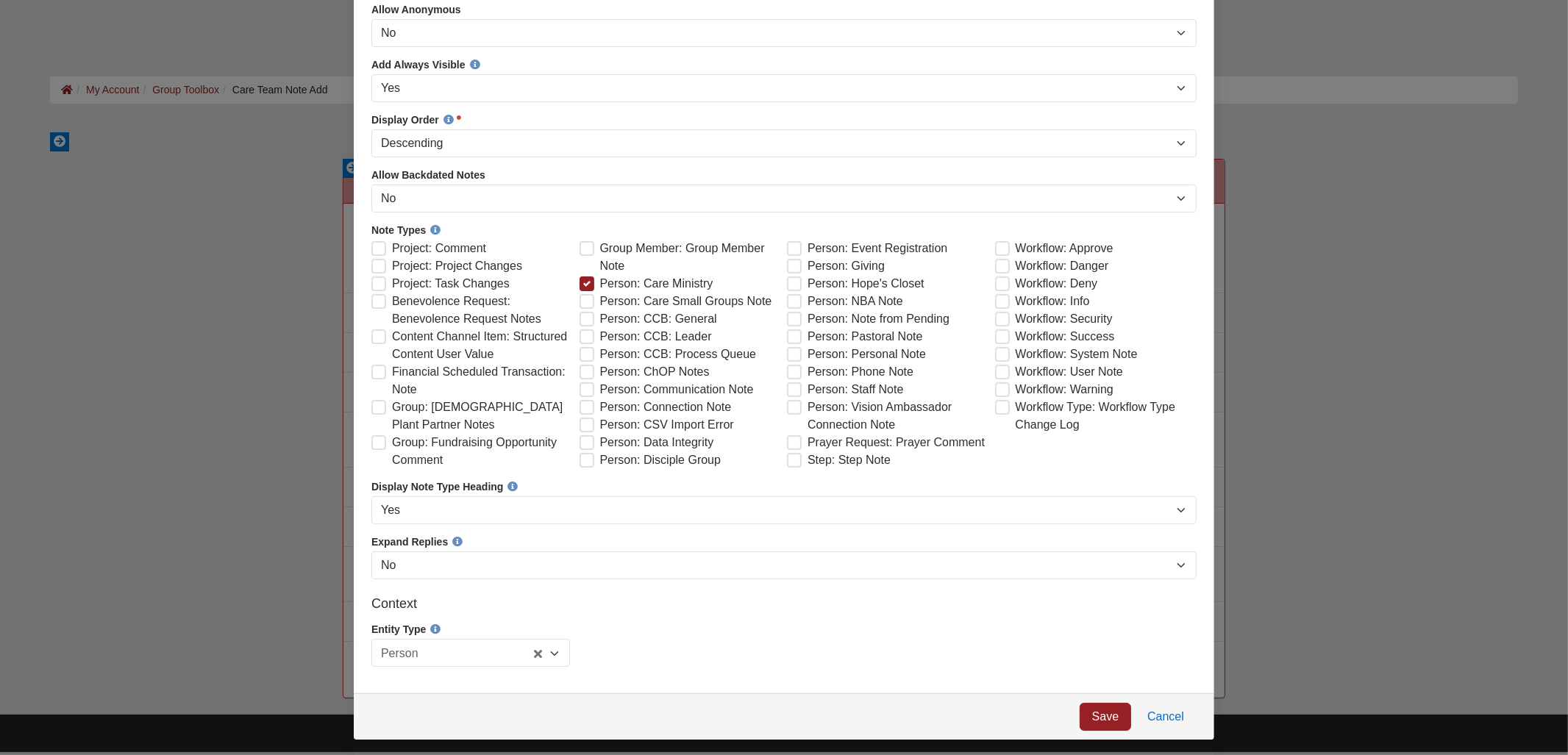
scroll to position [616, 0]
click at [1168, 731] on link "Cancel" at bounding box center [1164, 717] width 62 height 28
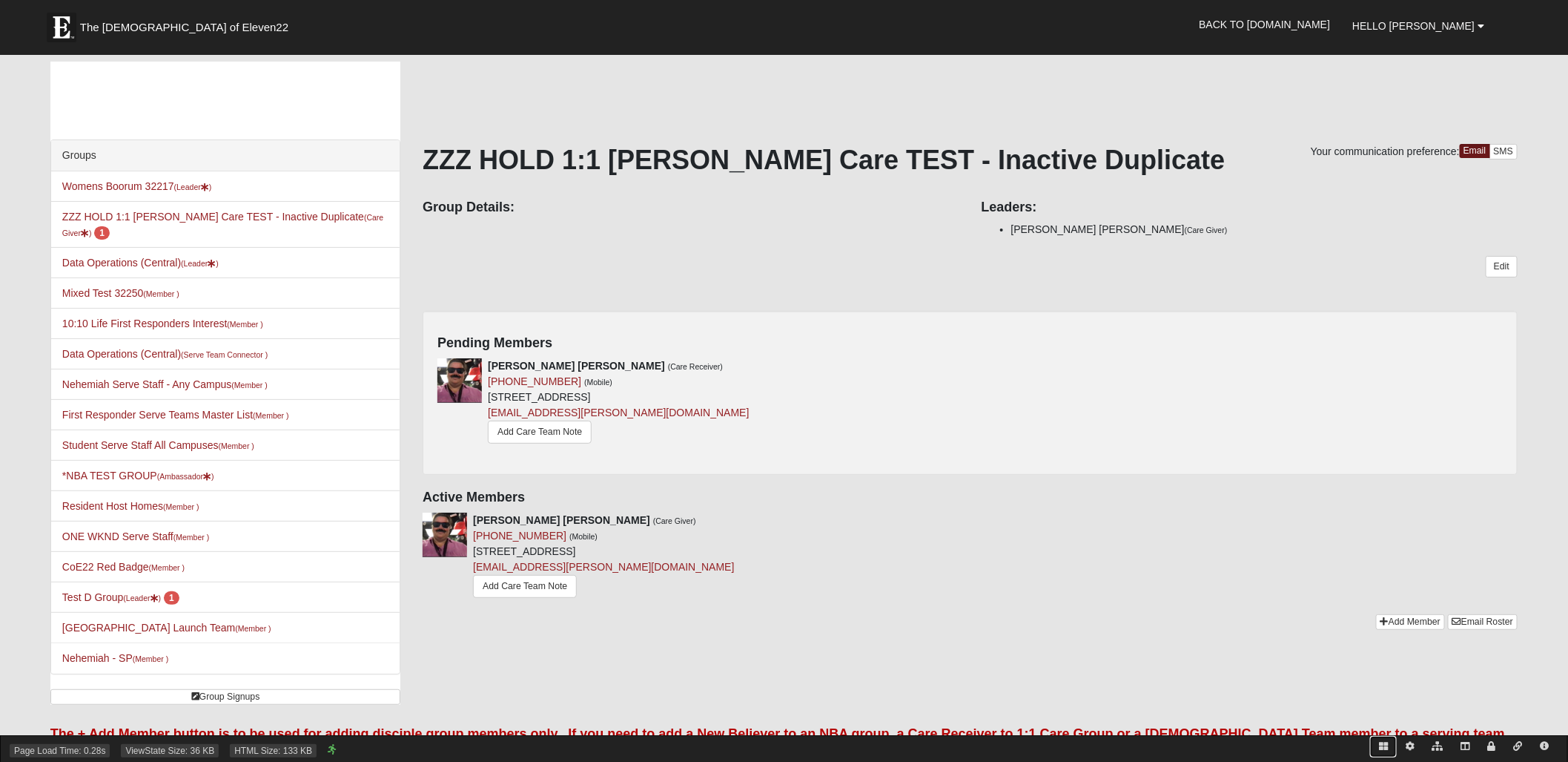
click at [1384, 747] on icon at bounding box center [1383, 746] width 9 height 9
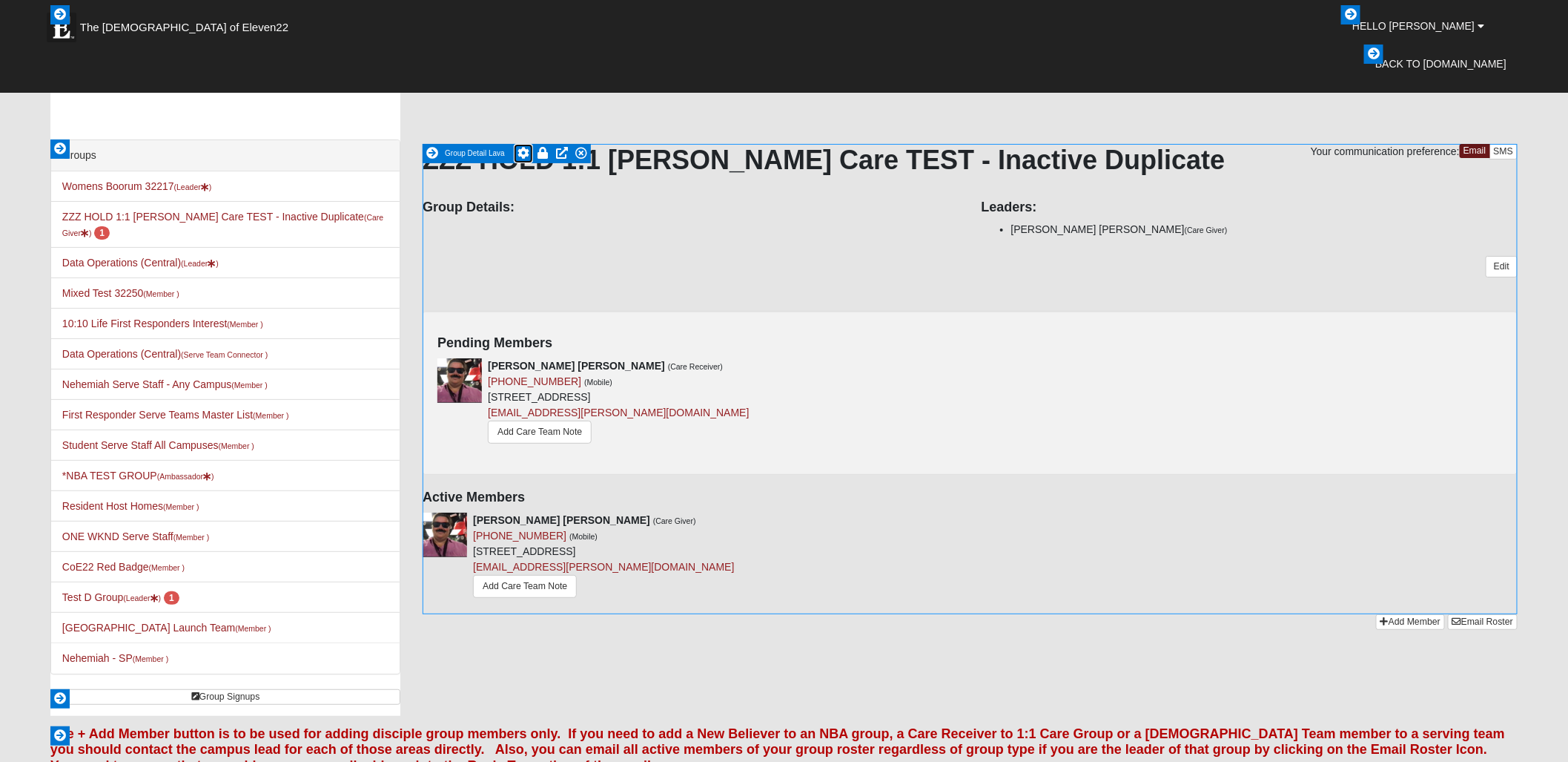
click at [522, 151] on icon at bounding box center [524, 153] width 12 height 12
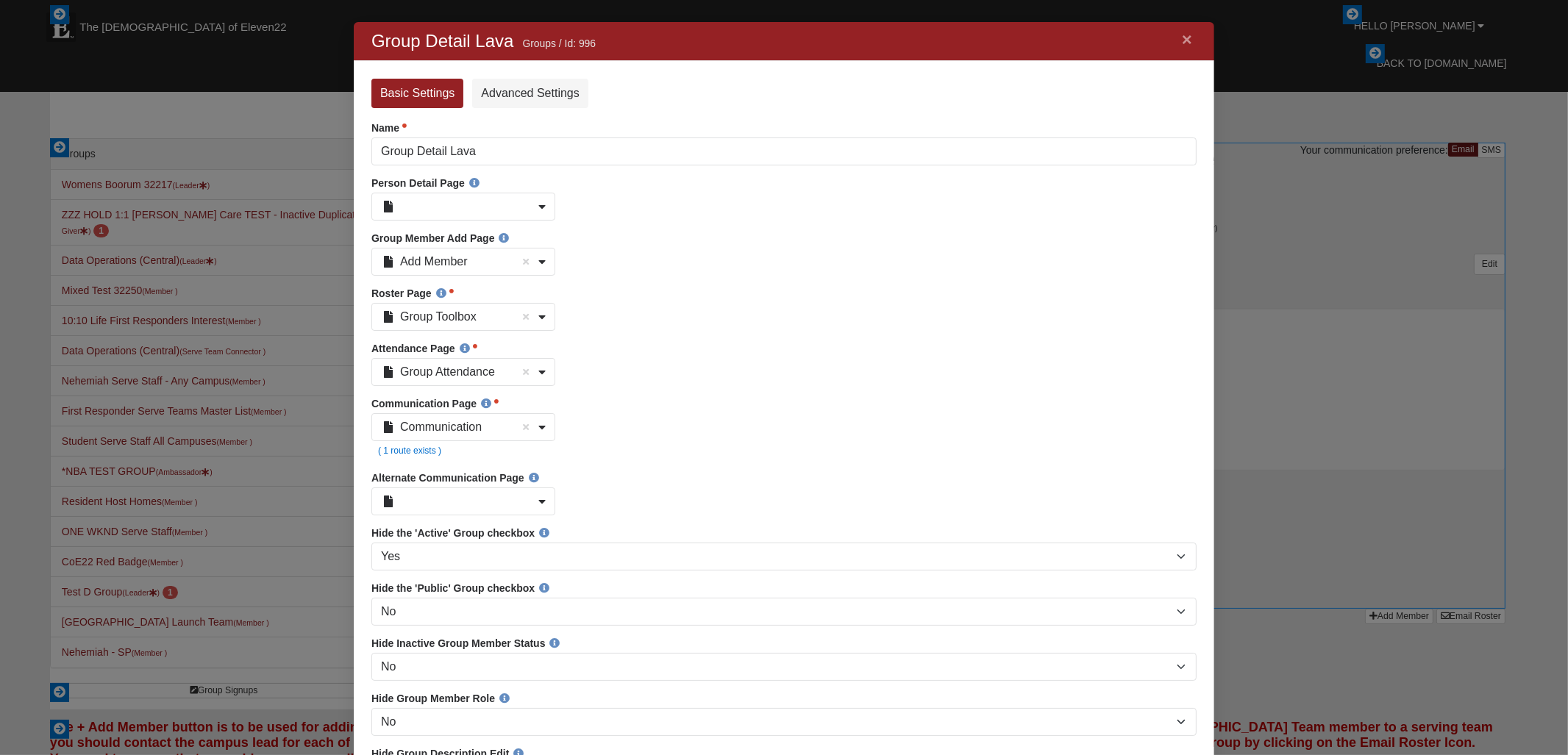
scroll to position [2223, 836]
click at [555, 92] on link "Advanced Settings" at bounding box center [529, 93] width 116 height 30
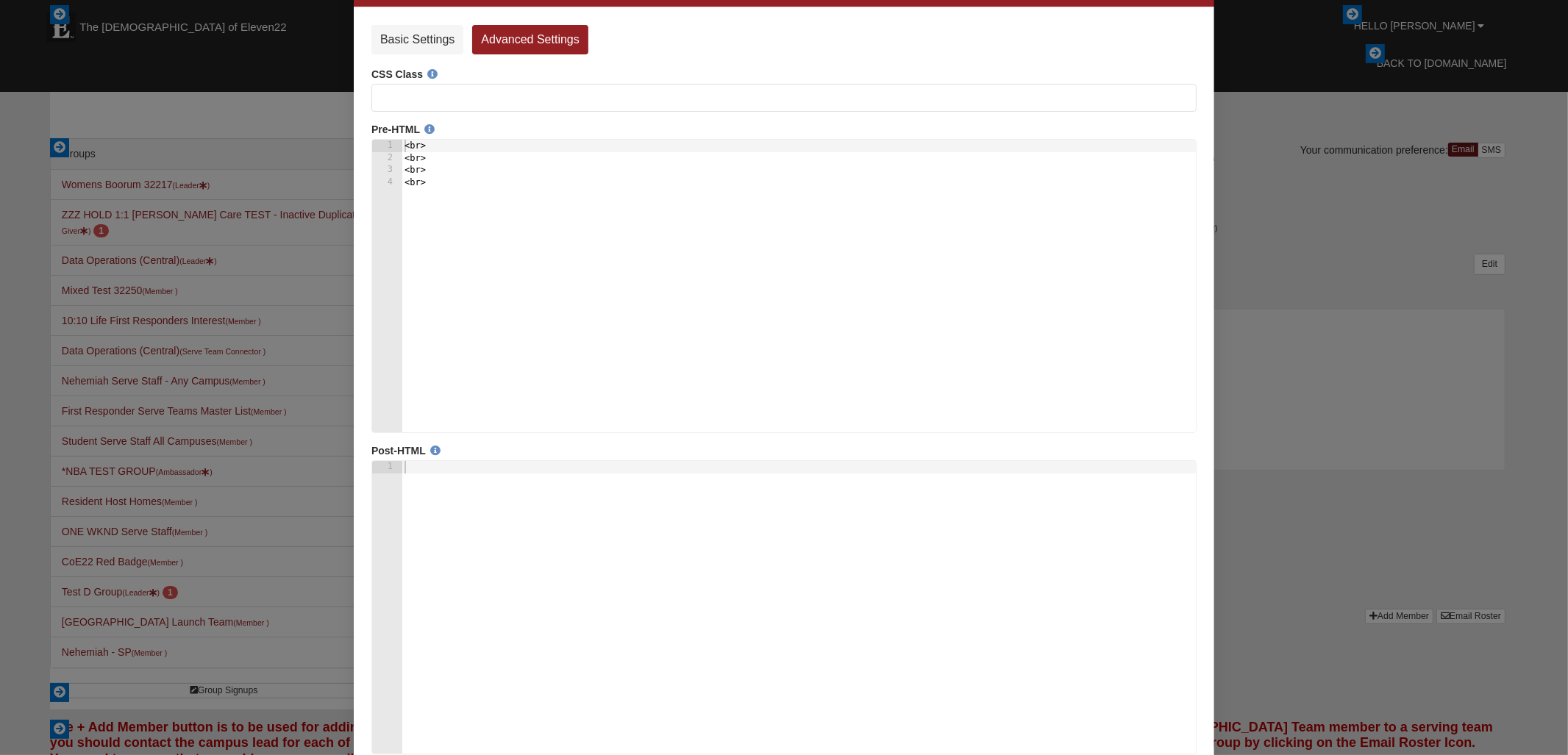
scroll to position [0, 0]
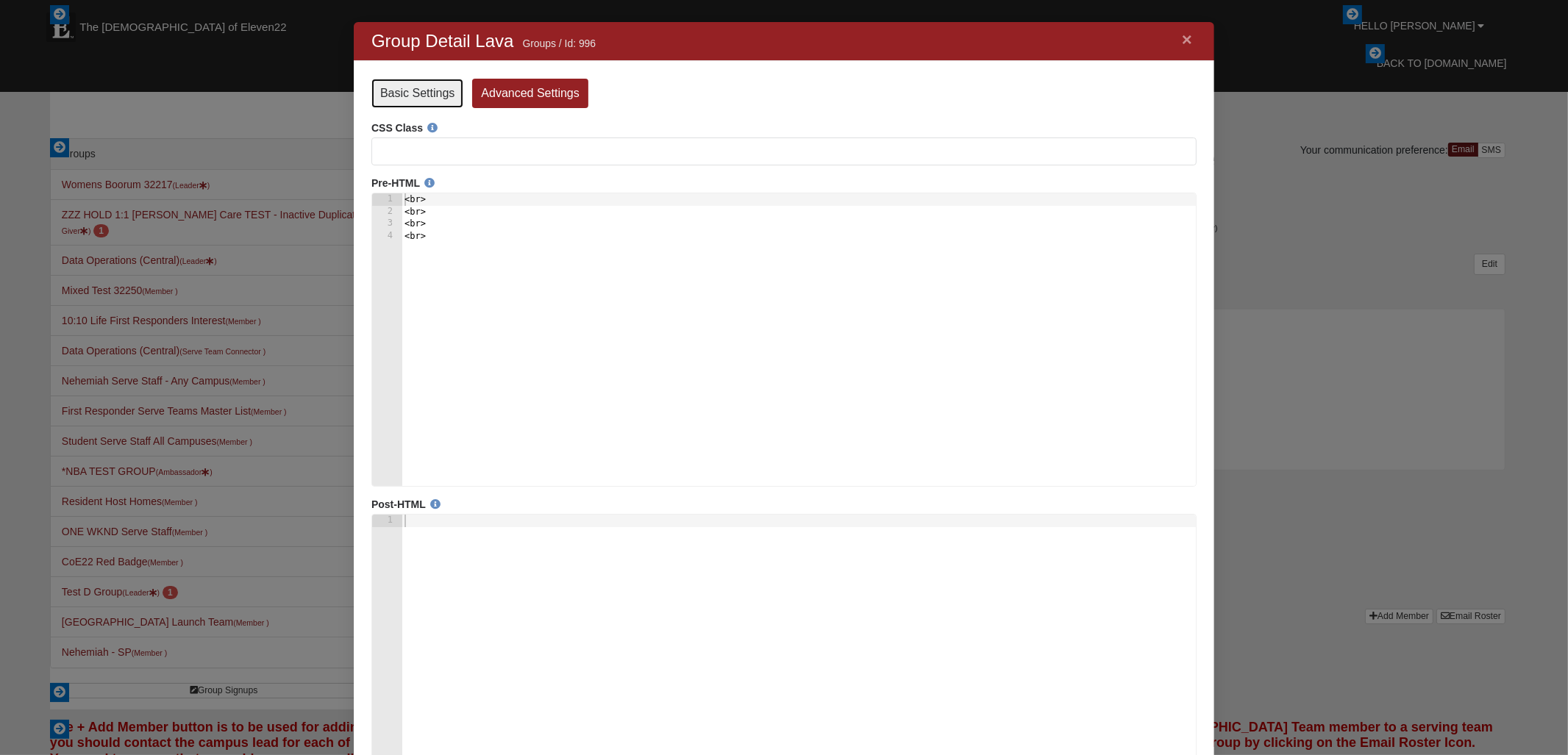
click at [424, 98] on link "Basic Settings" at bounding box center [417, 93] width 92 height 30
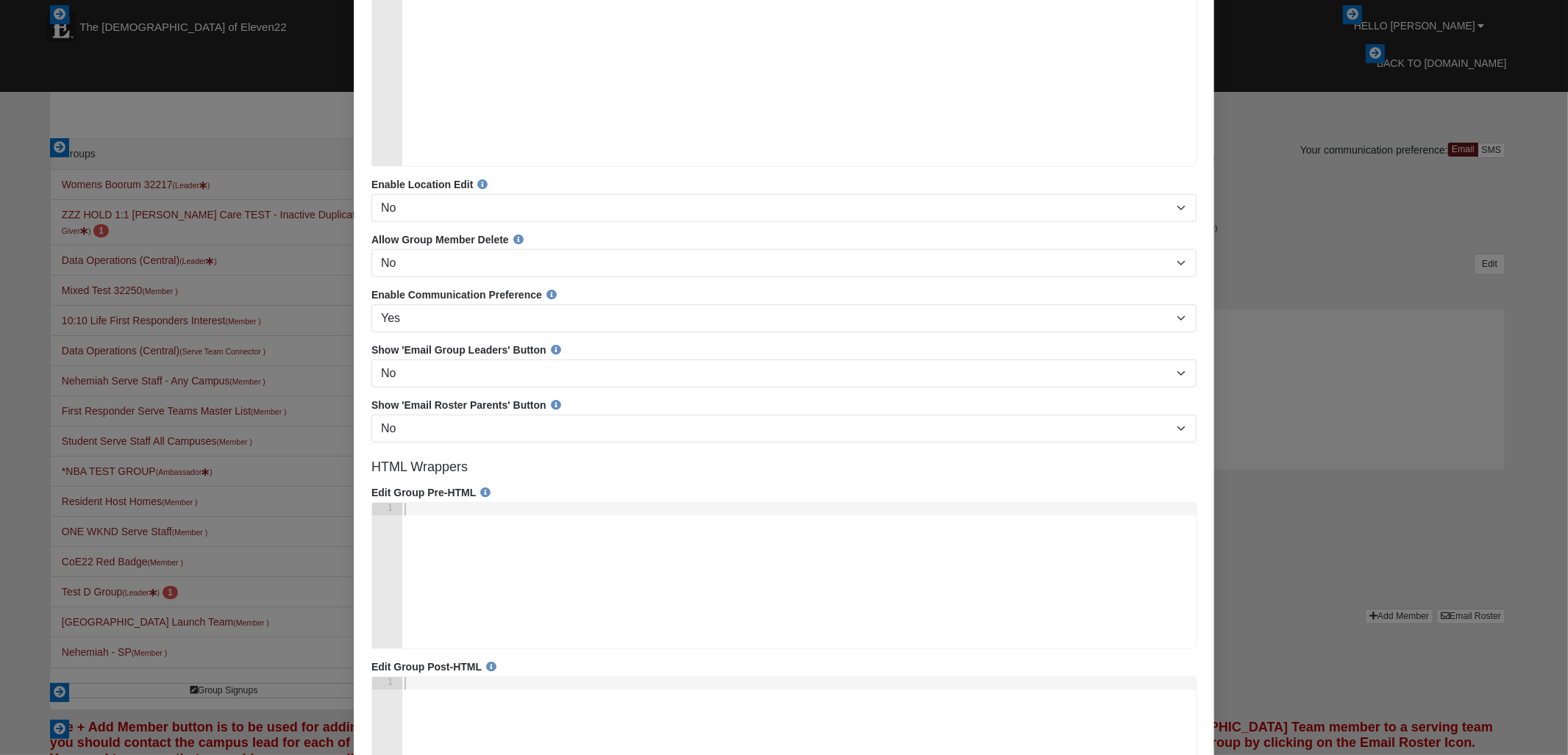
scroll to position [450, 0]
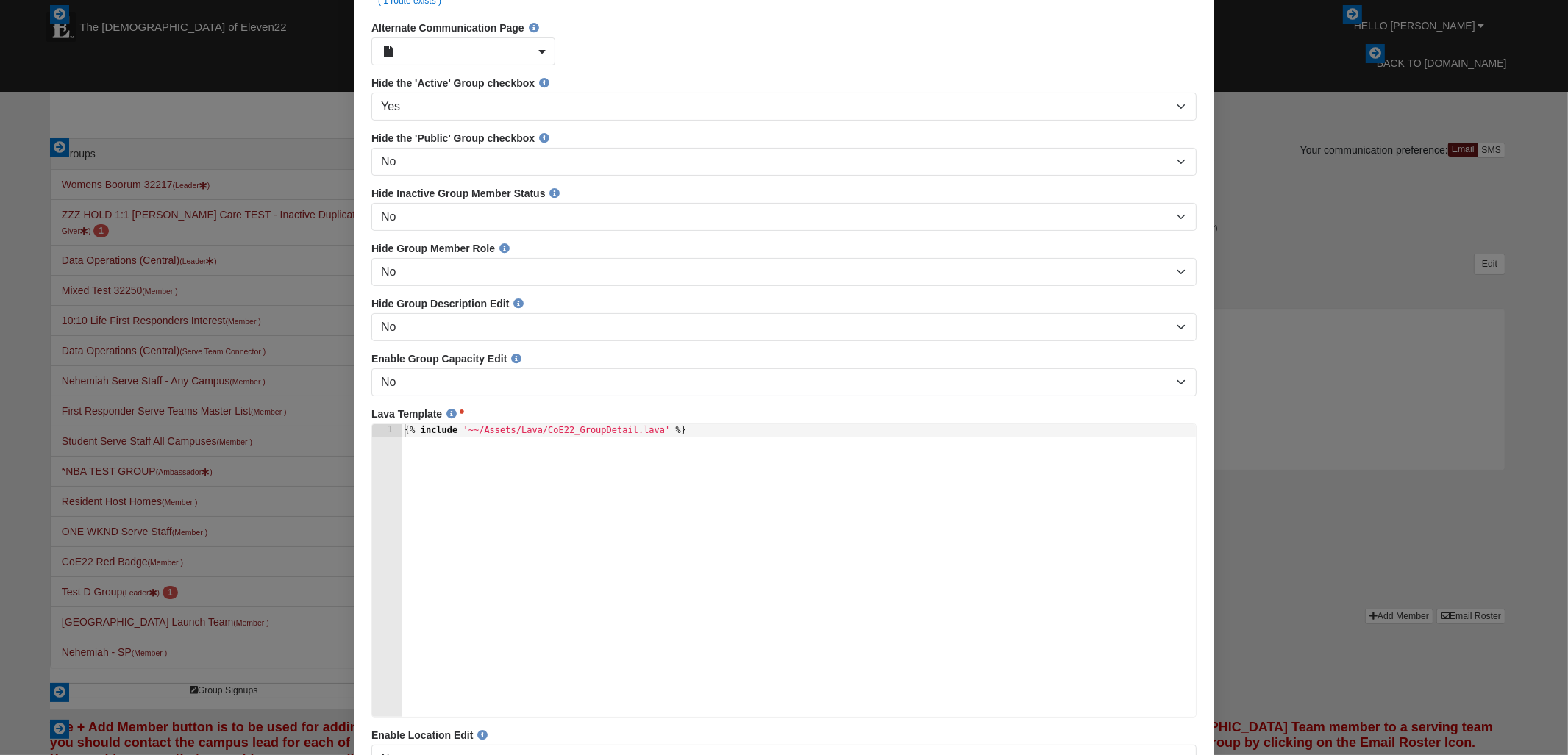
type textarea "{% include '~~/Assets/Lava/CoE22_GroupDetail.lava' %}"
click at [767, 443] on div "{% include '~~/Assets/Lava/CoE22_GroupDetail.lava' %}" at bounding box center [798, 583] width 794 height 317
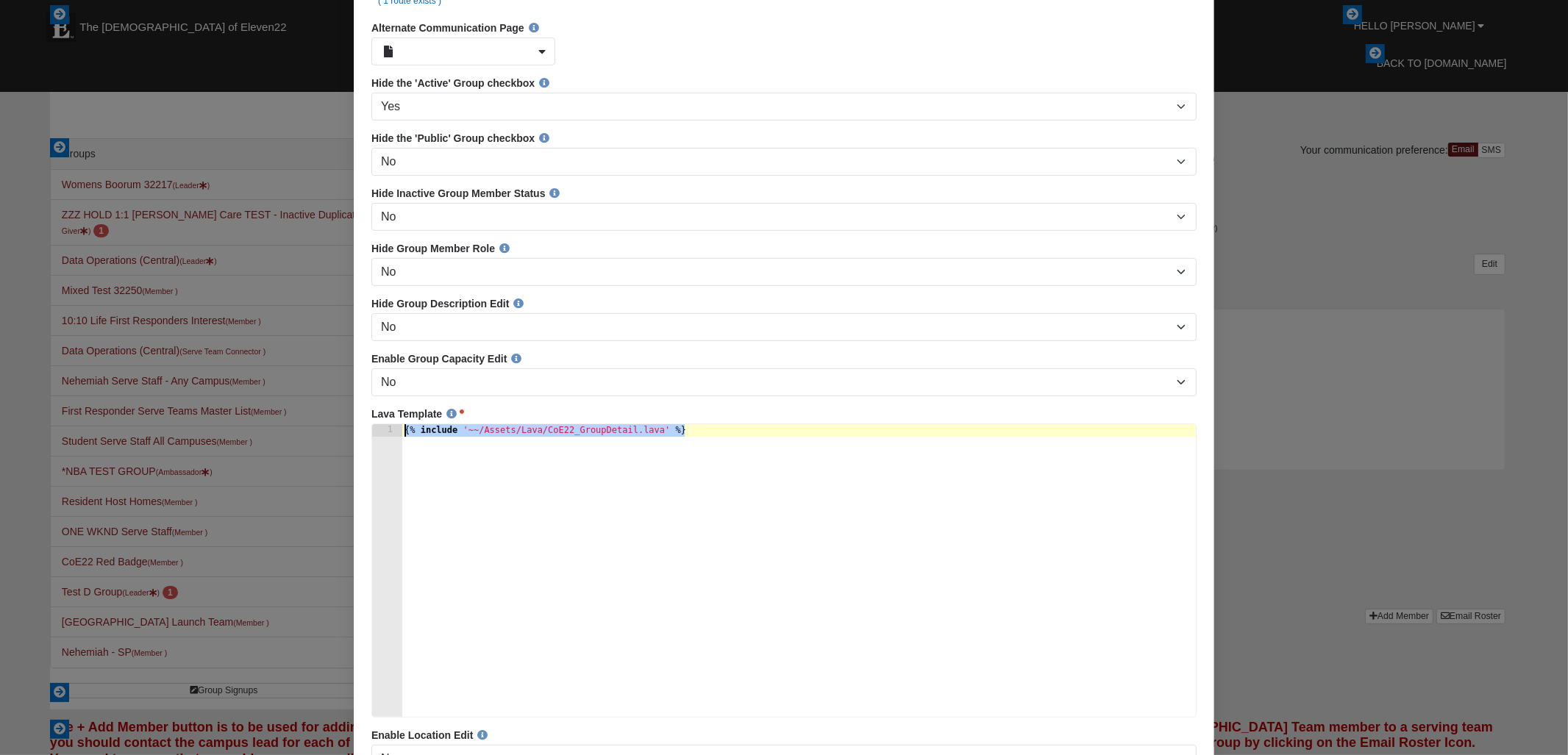
drag, startPoint x: 748, startPoint y: 447, endPoint x: 402, endPoint y: 447, distance: 346.0
click at [402, 447] on div "{% include '~~/Assets/Lava/CoE22_GroupDetail.lava' %}" at bounding box center [798, 583] width 794 height 317
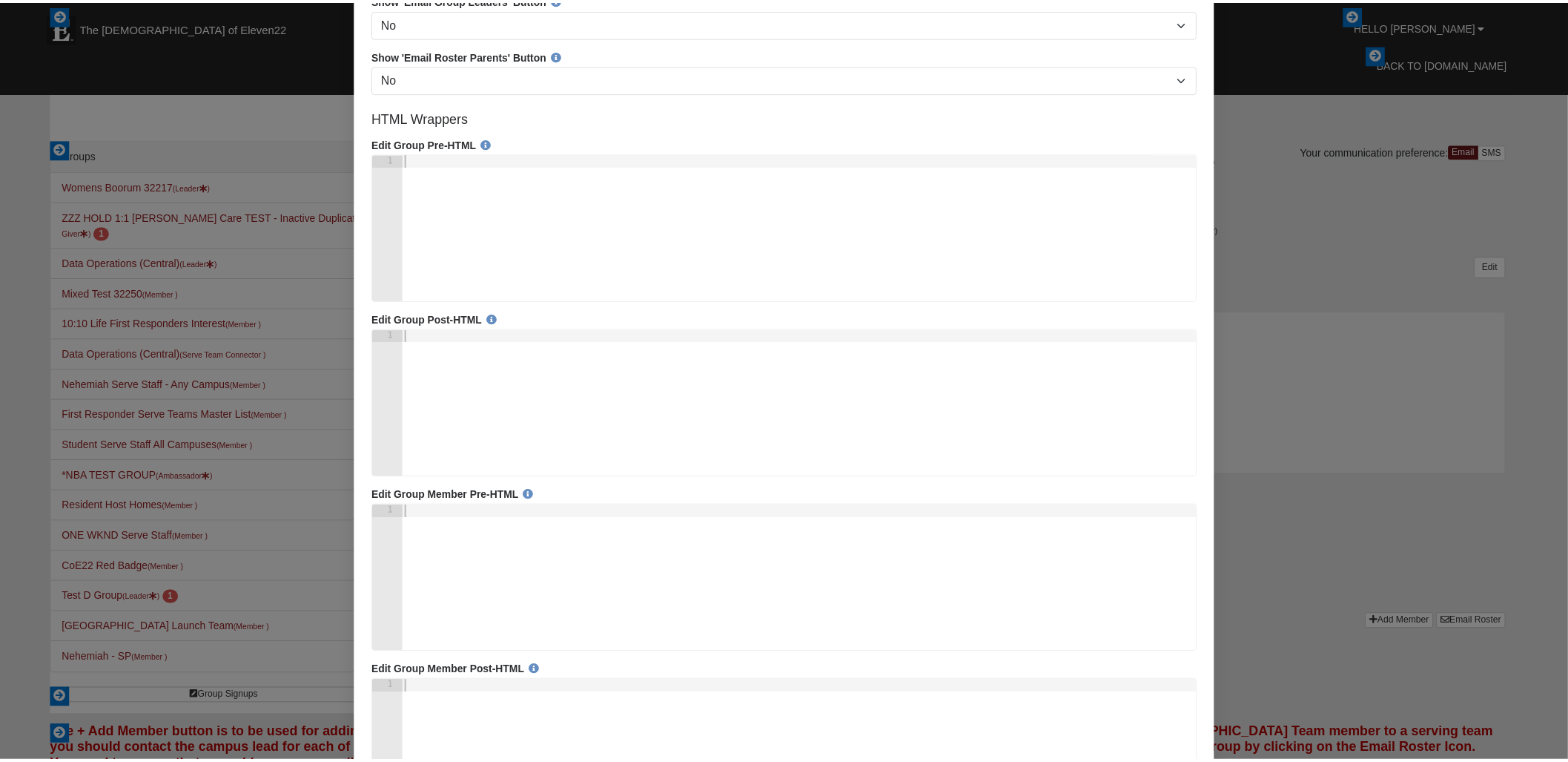
scroll to position [1529, 0]
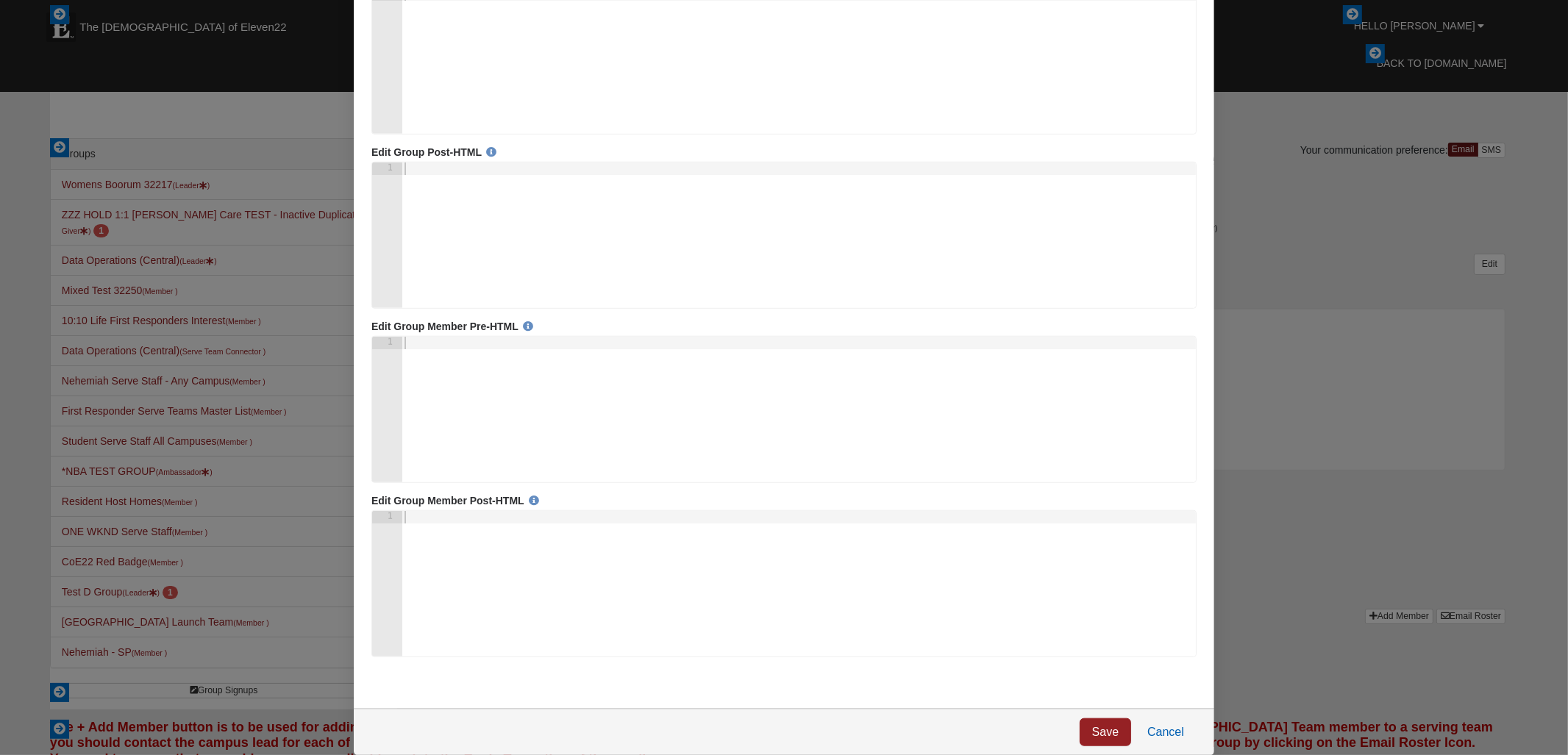
click at [1175, 733] on link "Cancel" at bounding box center [1164, 733] width 62 height 28
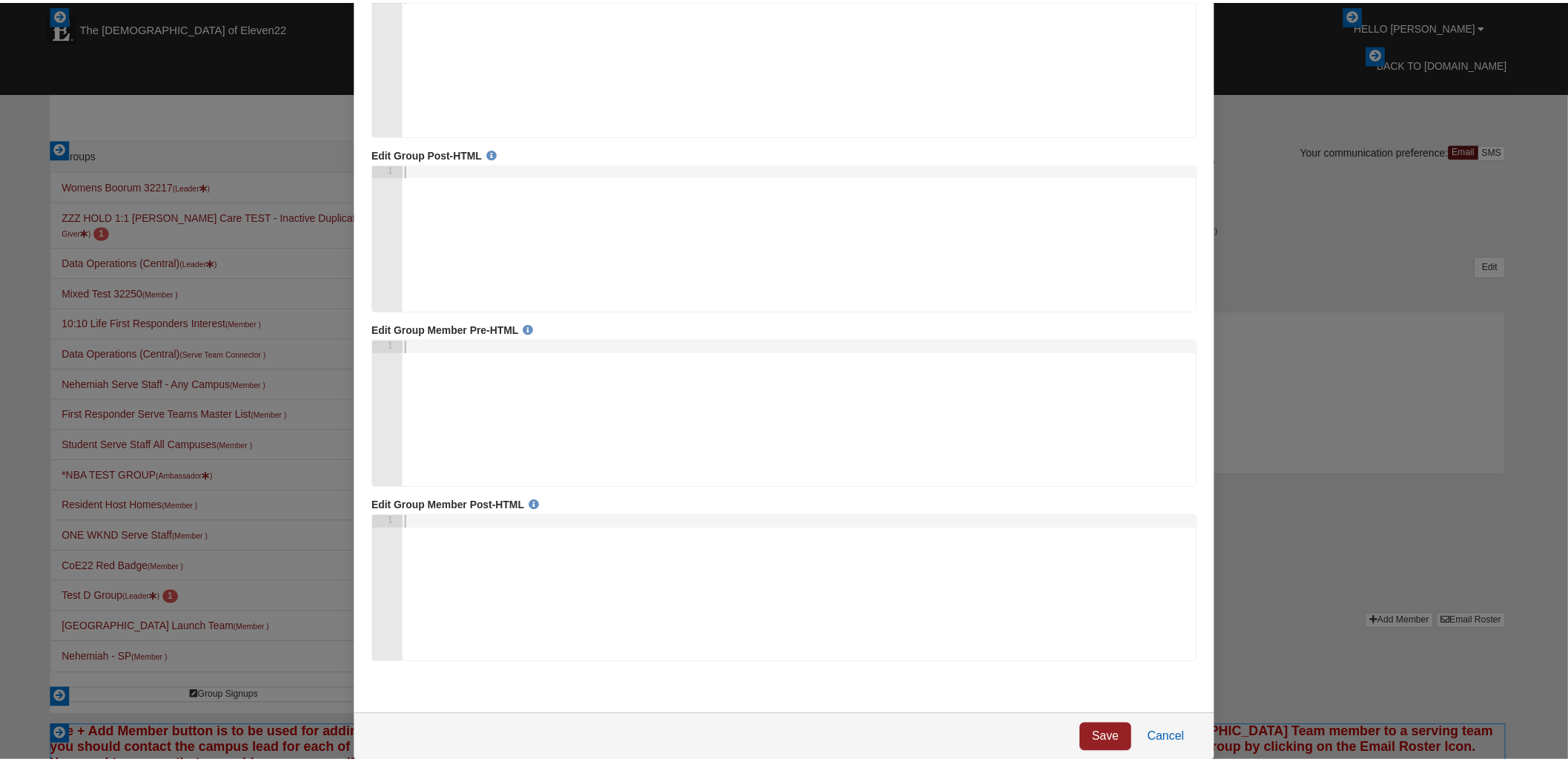
scroll to position [0, 0]
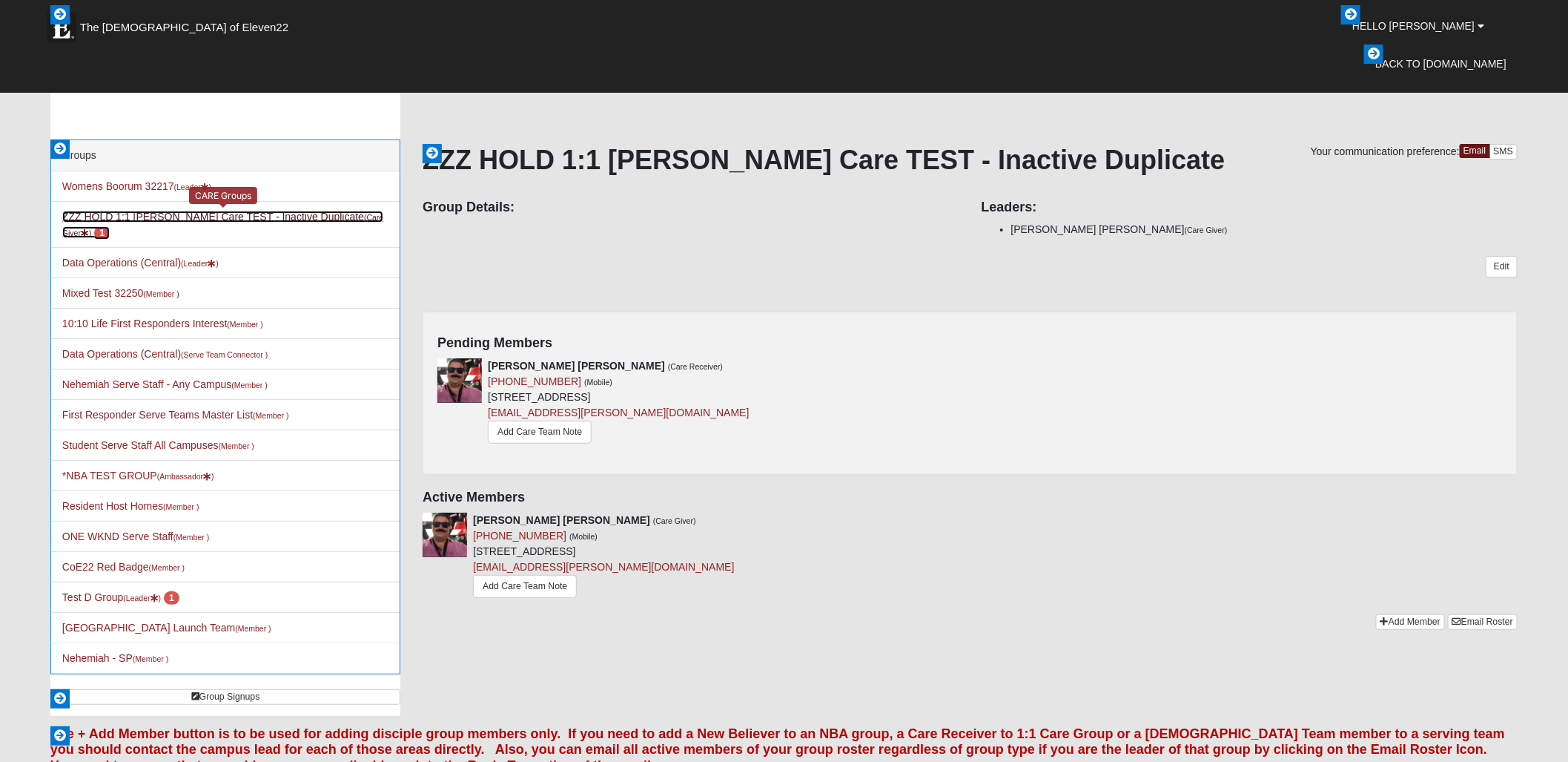
click at [184, 217] on link "ZZZ HOLD 1:1 Darter Care TEST - Inactive Duplicate (Care Giver ) 1" at bounding box center [222, 224] width 321 height 28
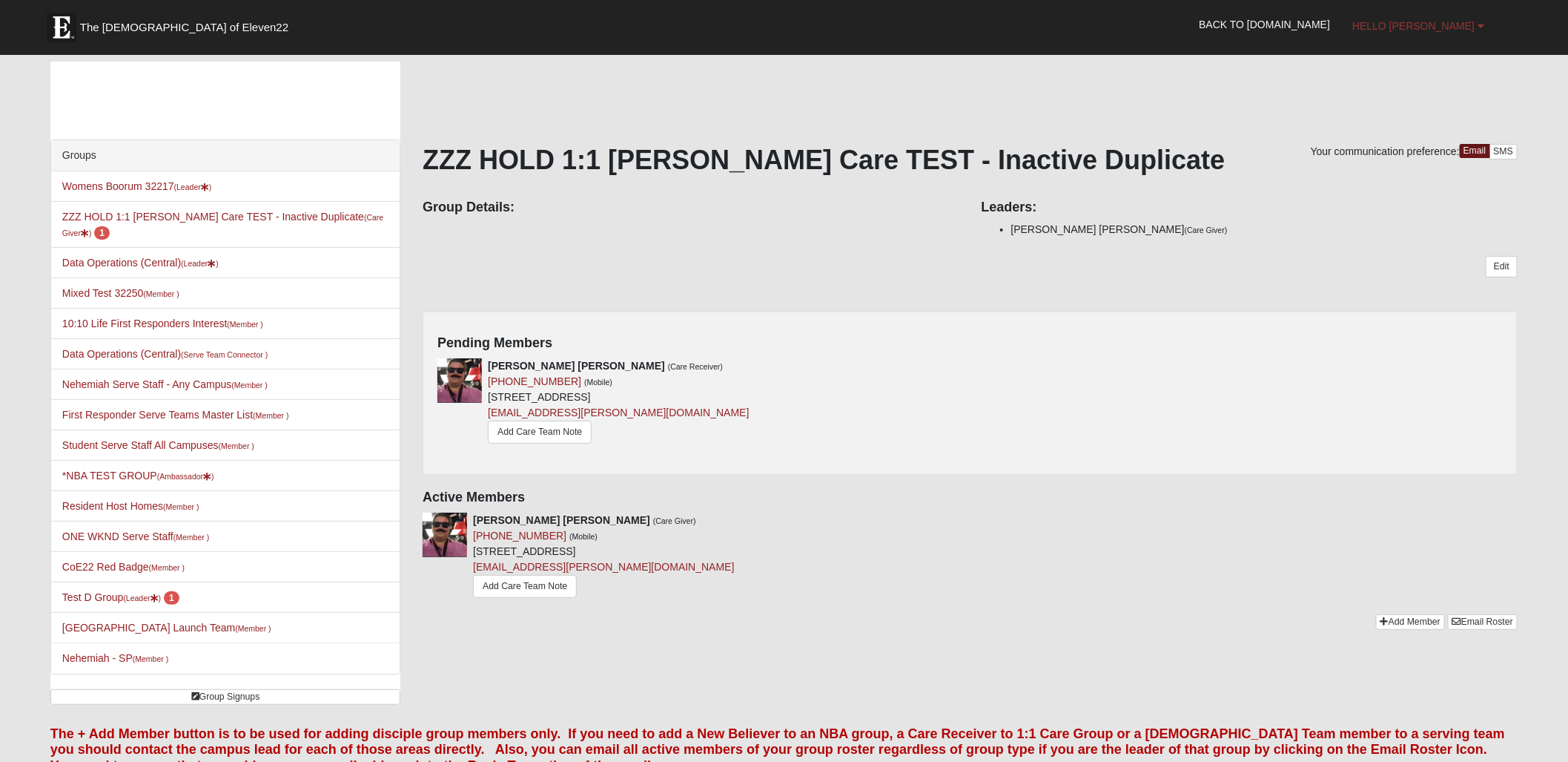
click at [1412, 28] on span "Hello [PERSON_NAME]" at bounding box center [1414, 26] width 123 height 12
click at [1424, 60] on link "My Account" at bounding box center [1416, 58] width 117 height 19
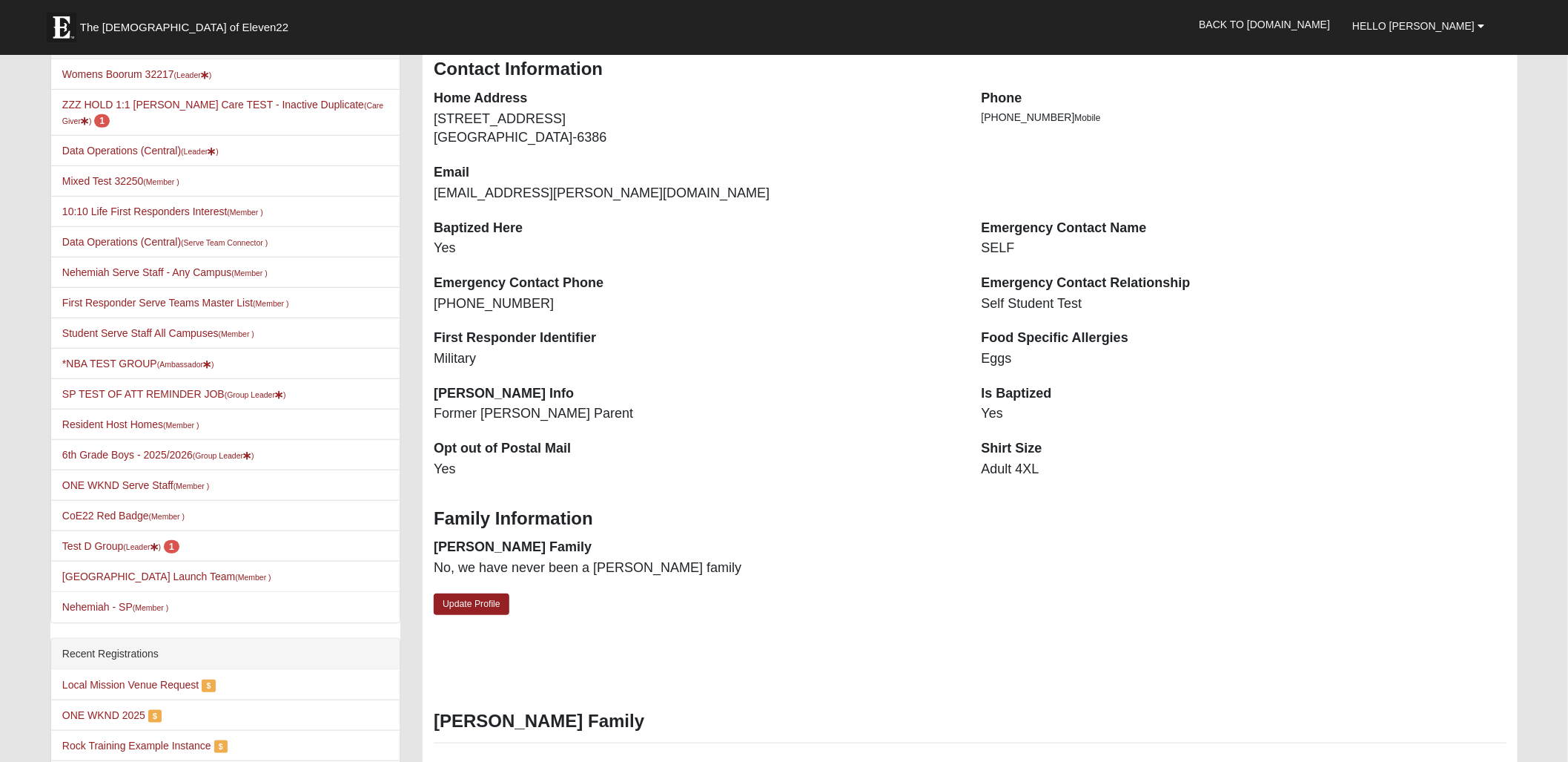
scroll to position [429, 0]
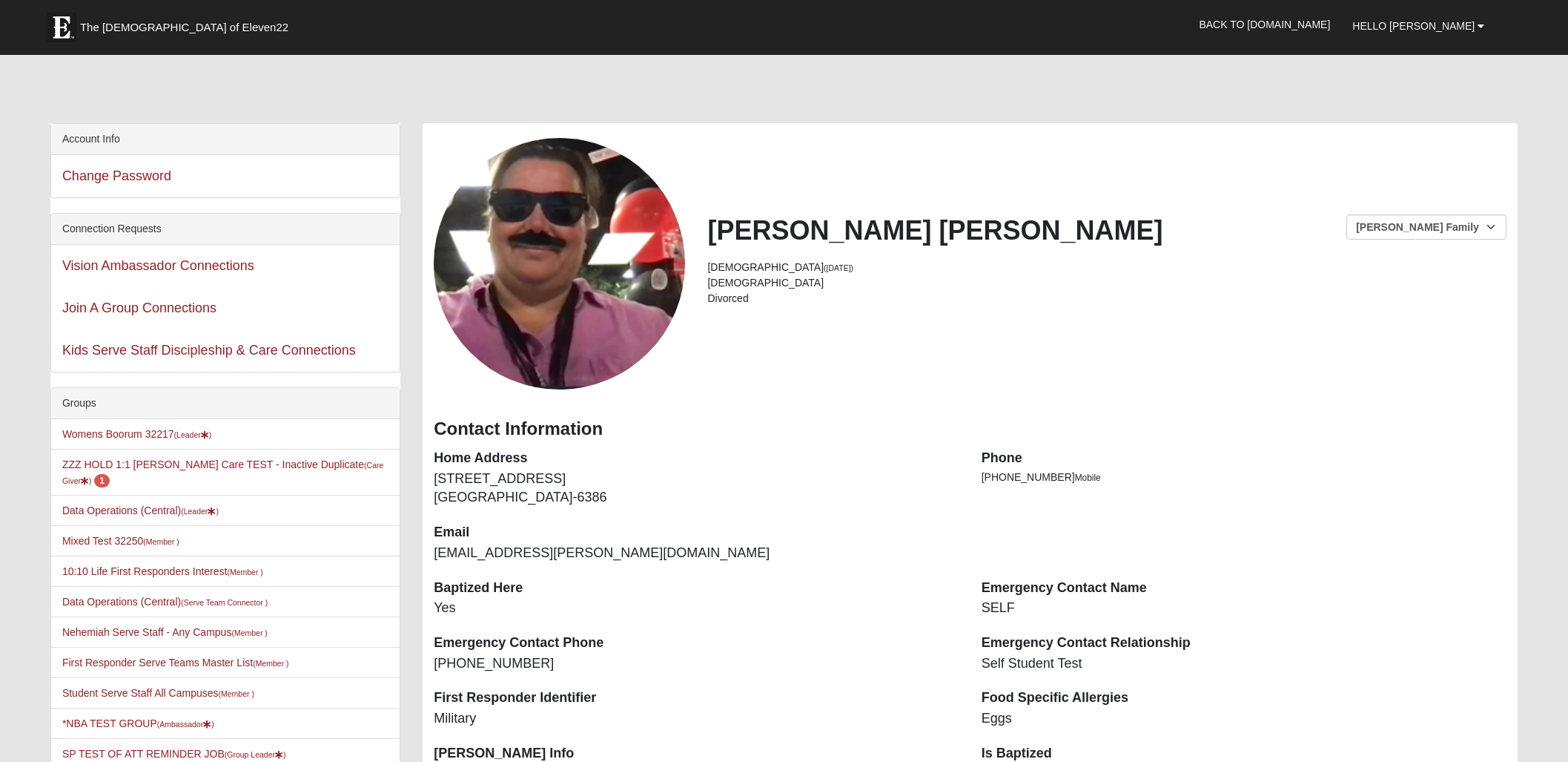
scroll to position [429, 0]
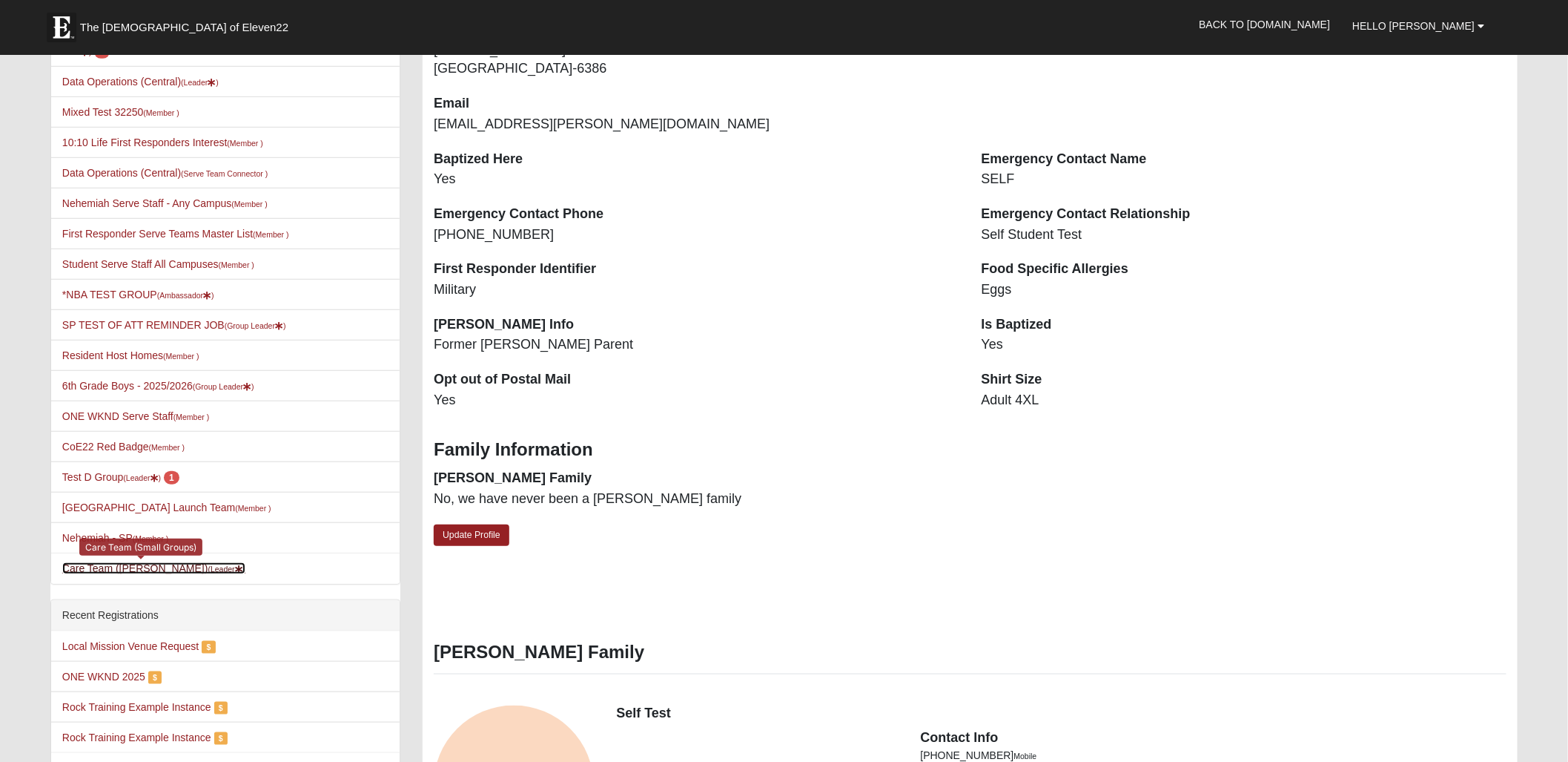
click at [120, 562] on link "Care Team ([PERSON_NAME]) (Leader )" at bounding box center [153, 568] width 183 height 12
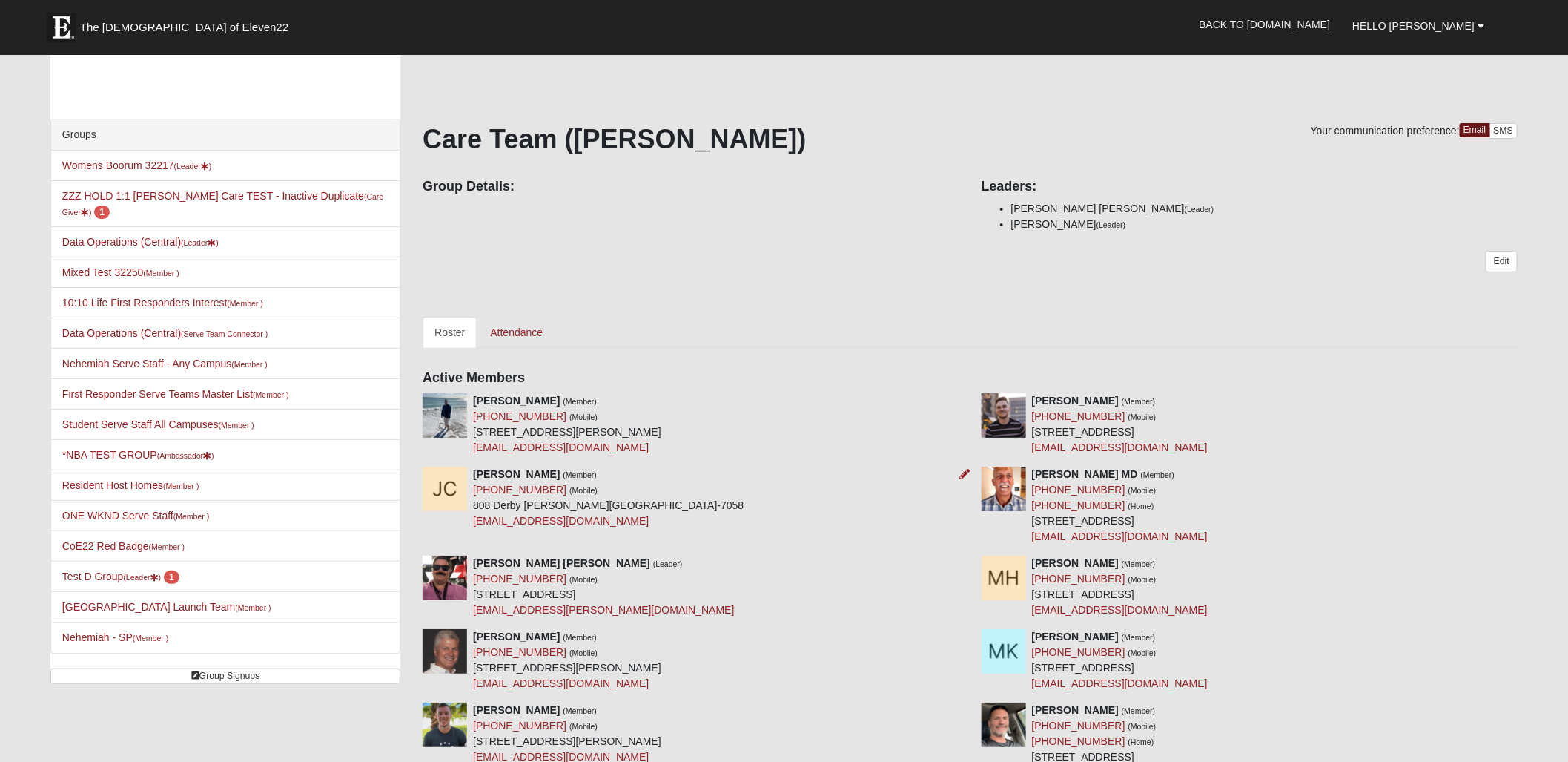
scroll to position [22, 0]
click at [963, 402] on icon at bounding box center [965, 399] width 10 height 10
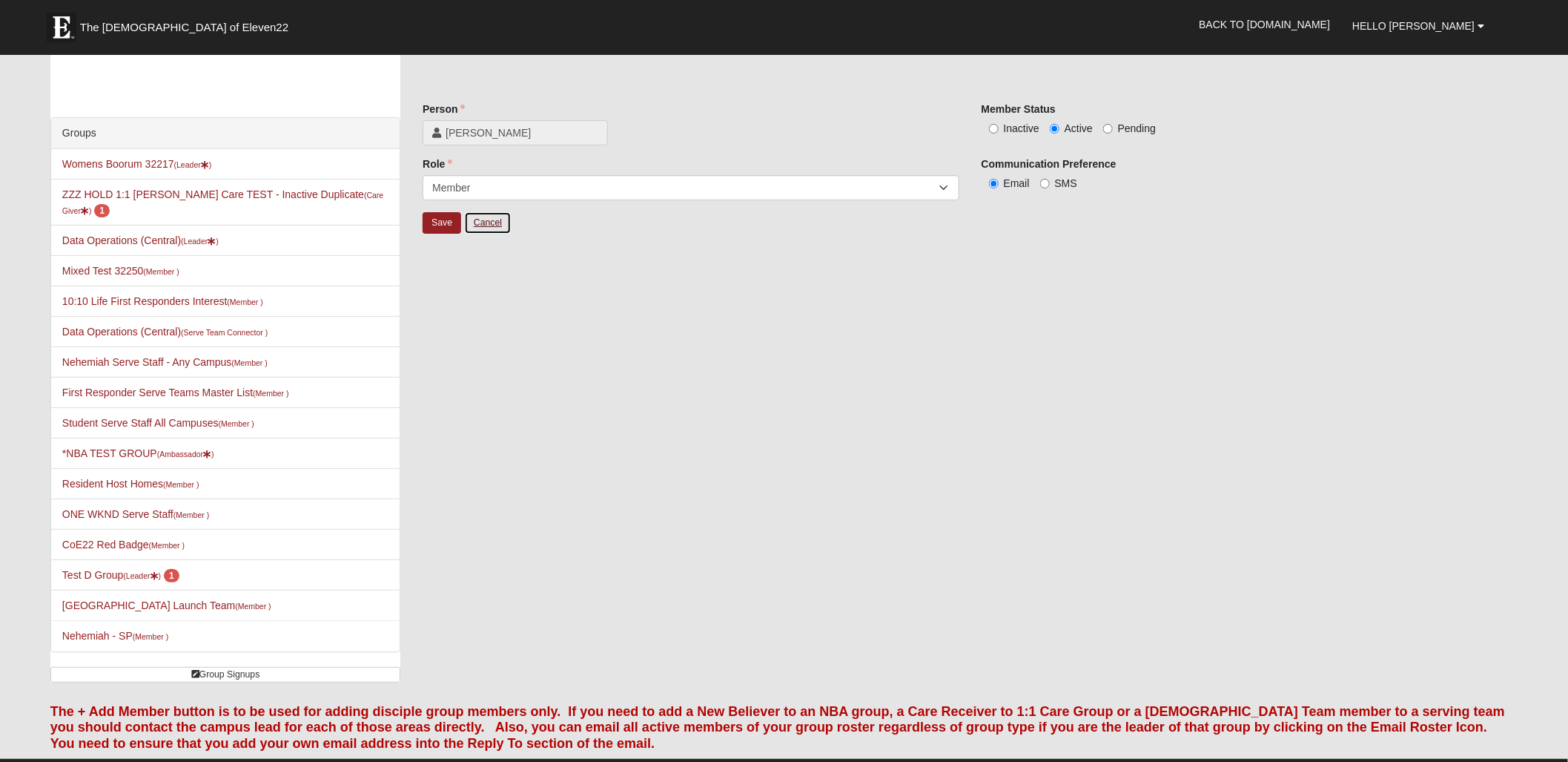
click at [494, 224] on link "Cancel" at bounding box center [487, 222] width 47 height 23
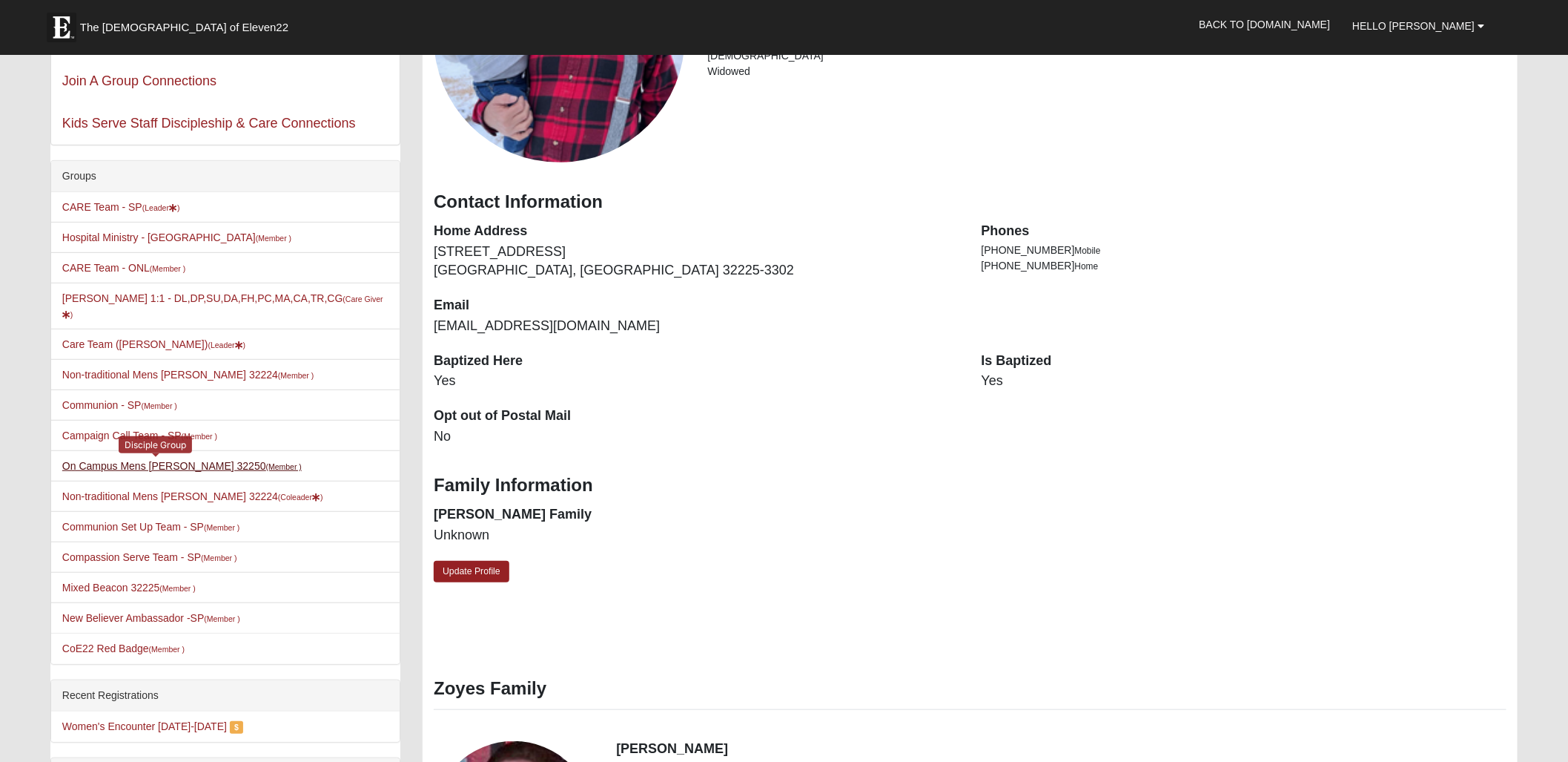
scroll to position [294, 0]
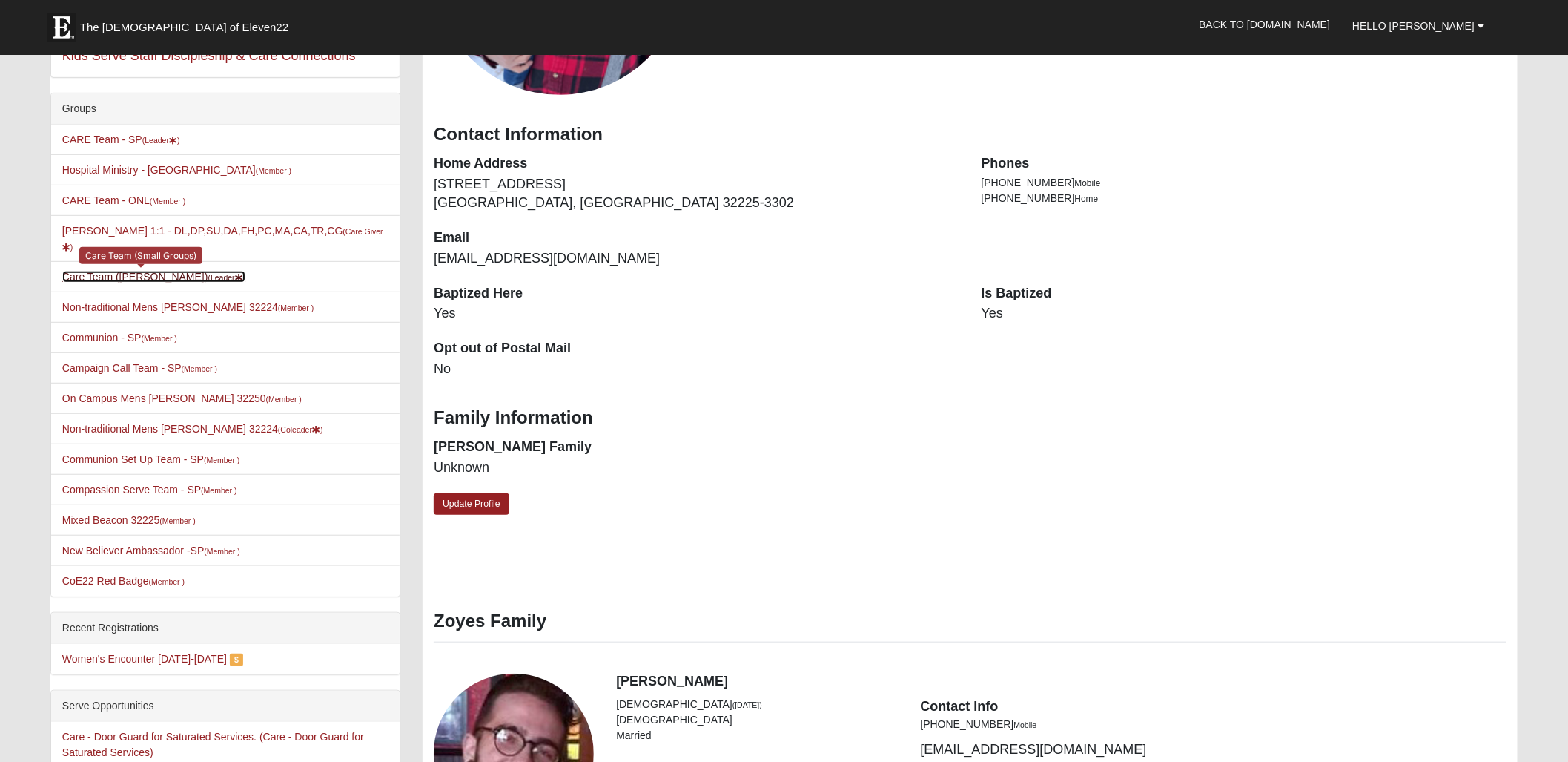
click at [126, 271] on link "Care Team ([PERSON_NAME]) (Leader )" at bounding box center [153, 277] width 183 height 12
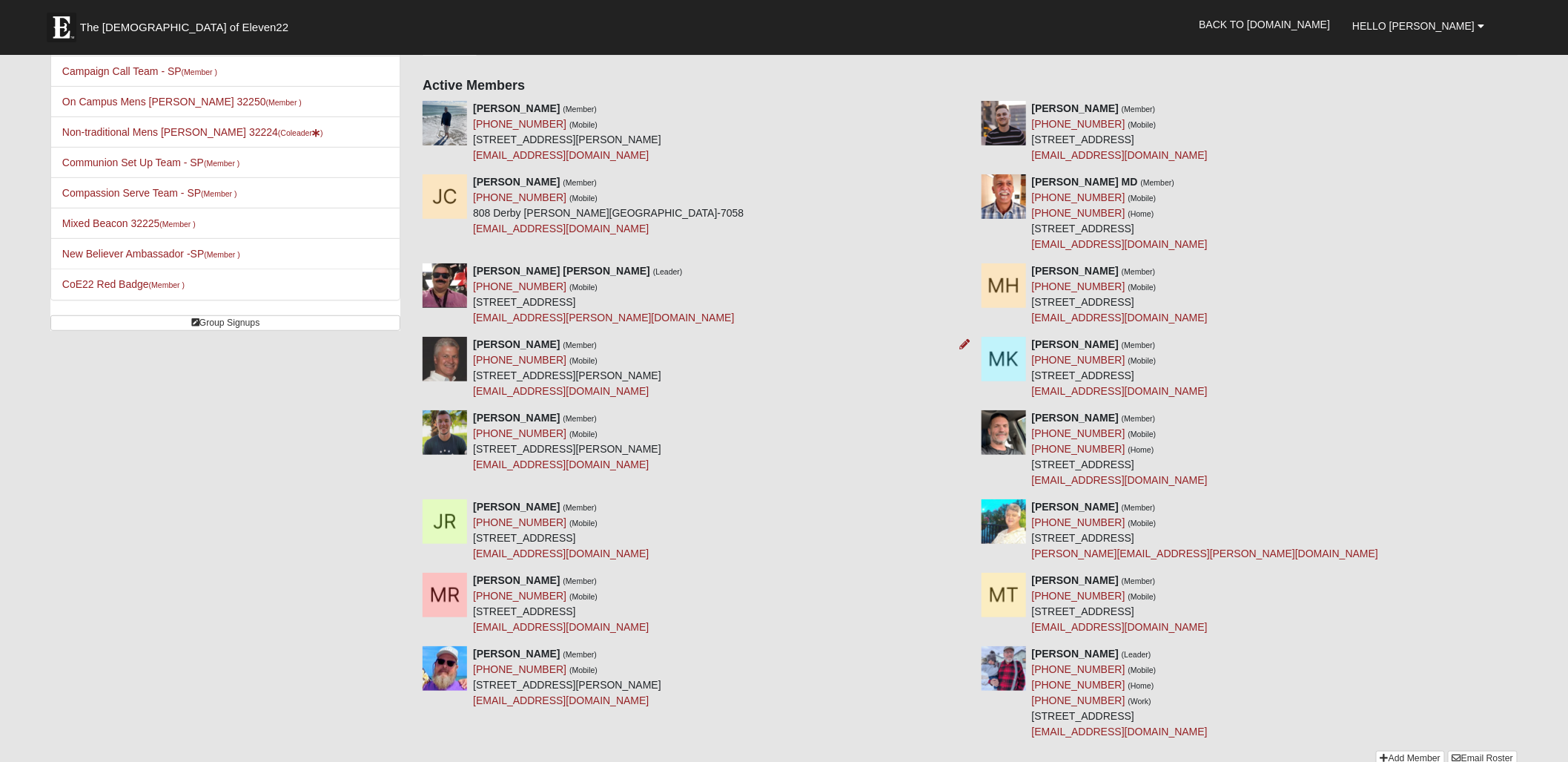
scroll to position [128, 0]
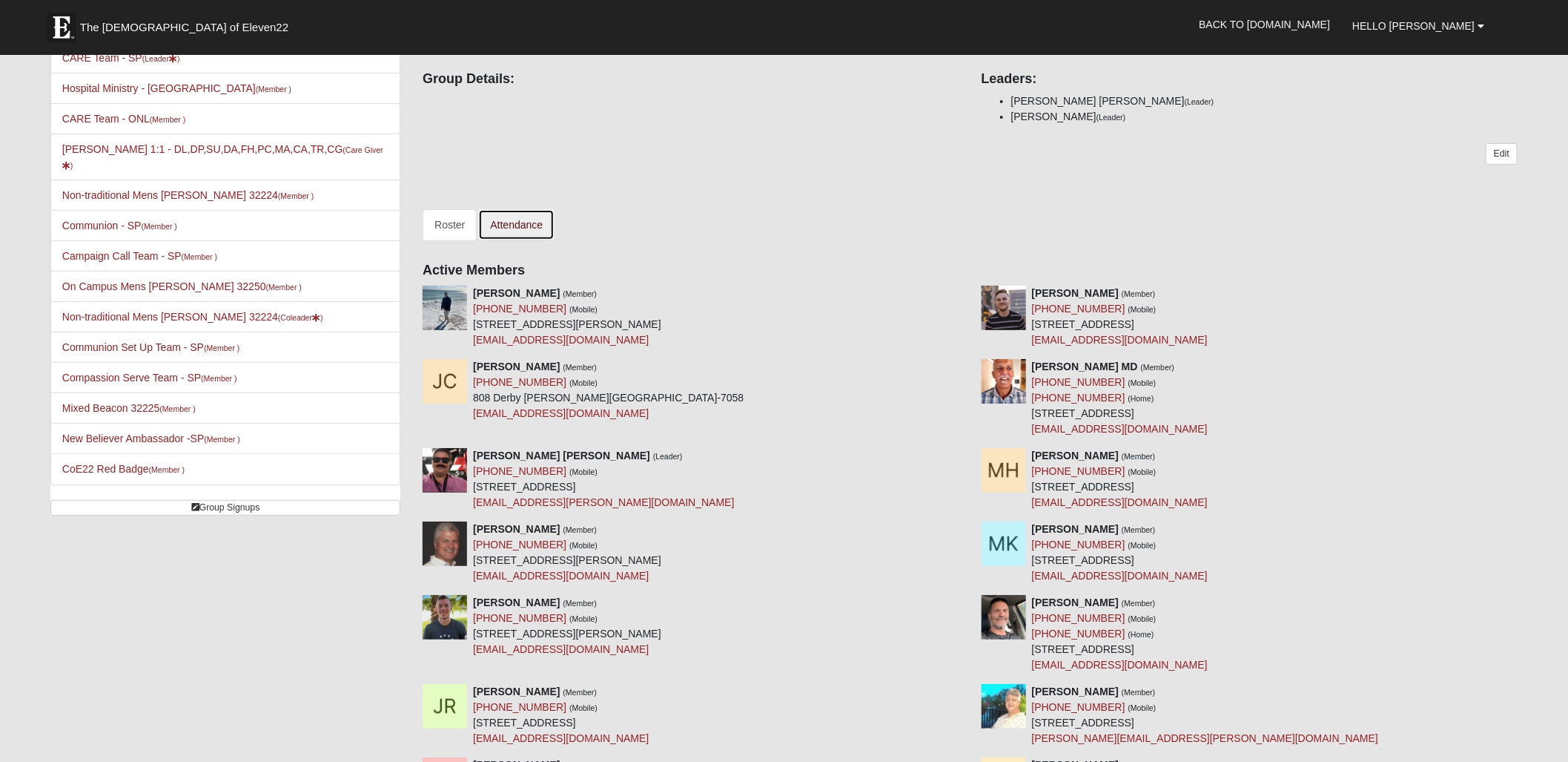
click at [512, 219] on link "Attendance" at bounding box center [516, 225] width 76 height 31
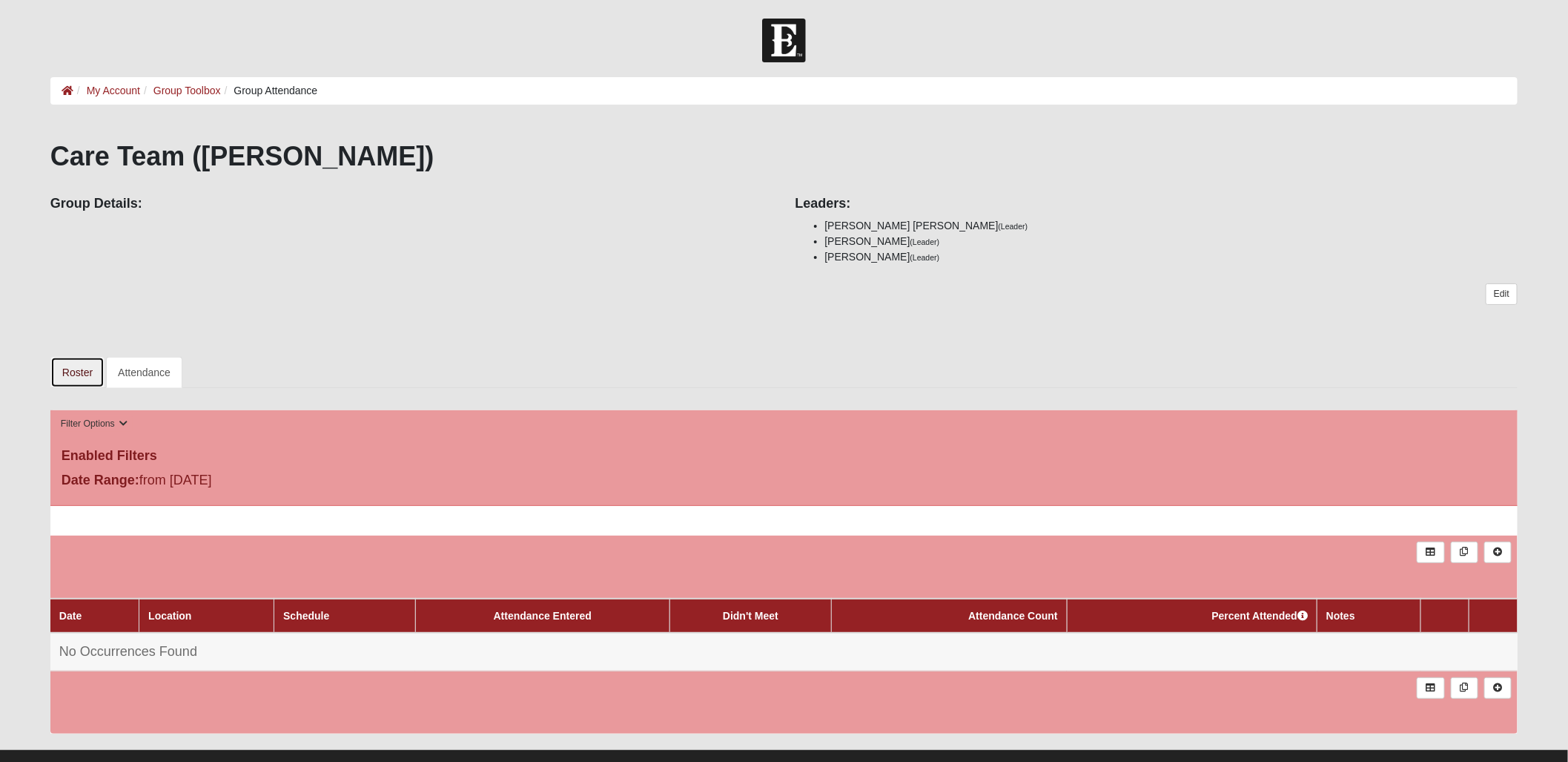
click at [75, 369] on link "Roster" at bounding box center [77, 373] width 54 height 31
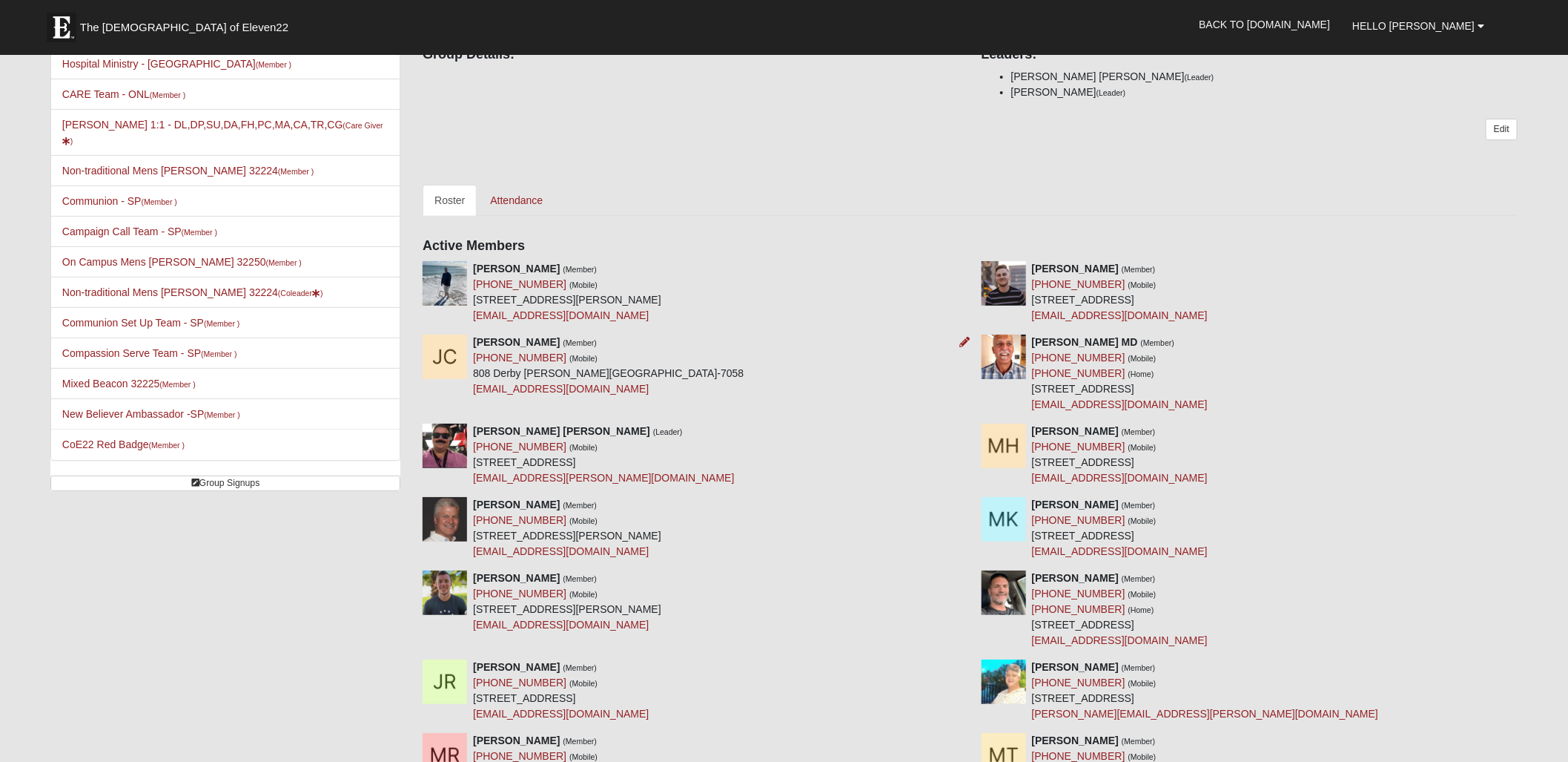
scroll to position [150, 0]
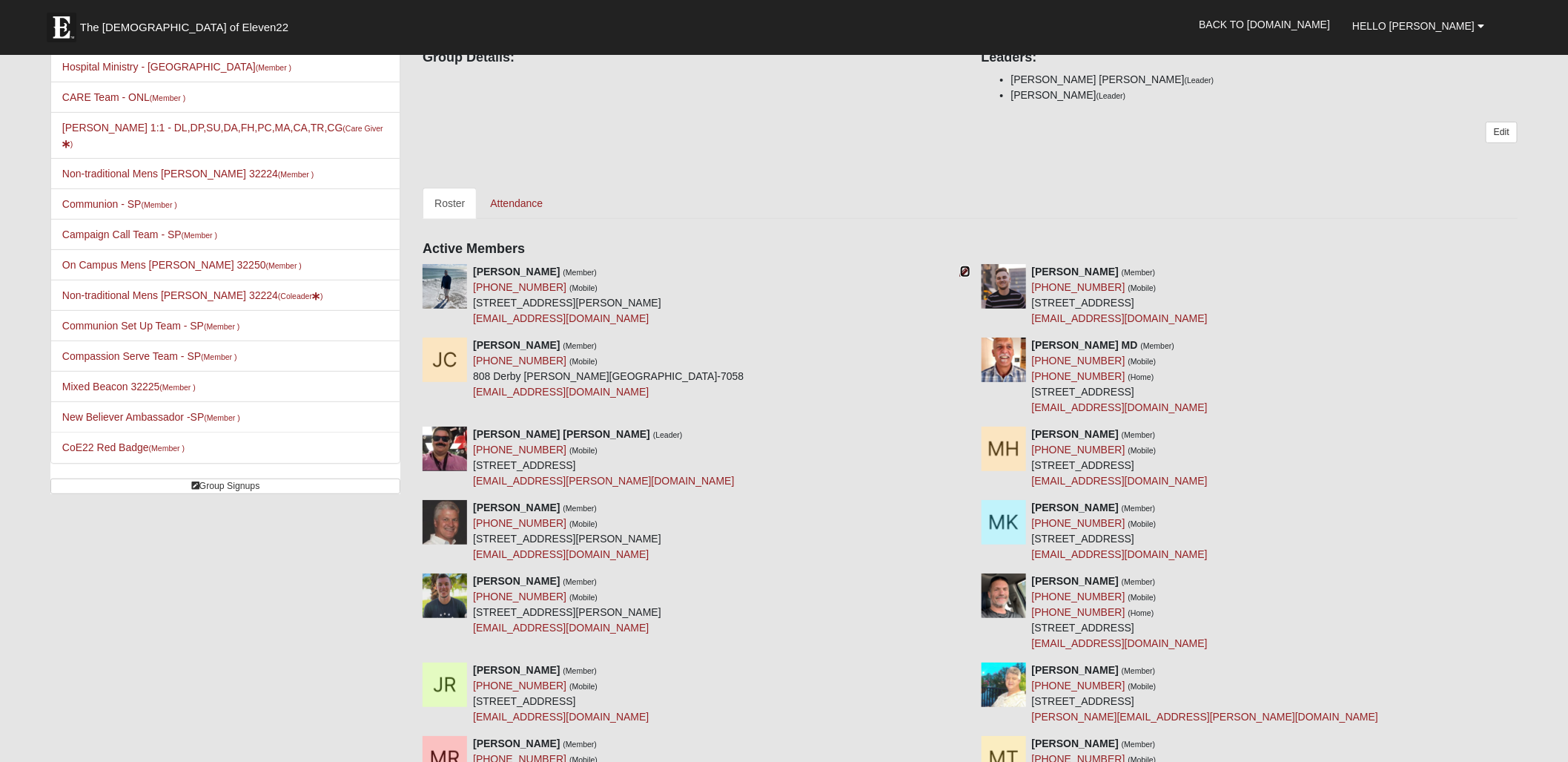
click at [964, 269] on icon at bounding box center [965, 272] width 10 height 10
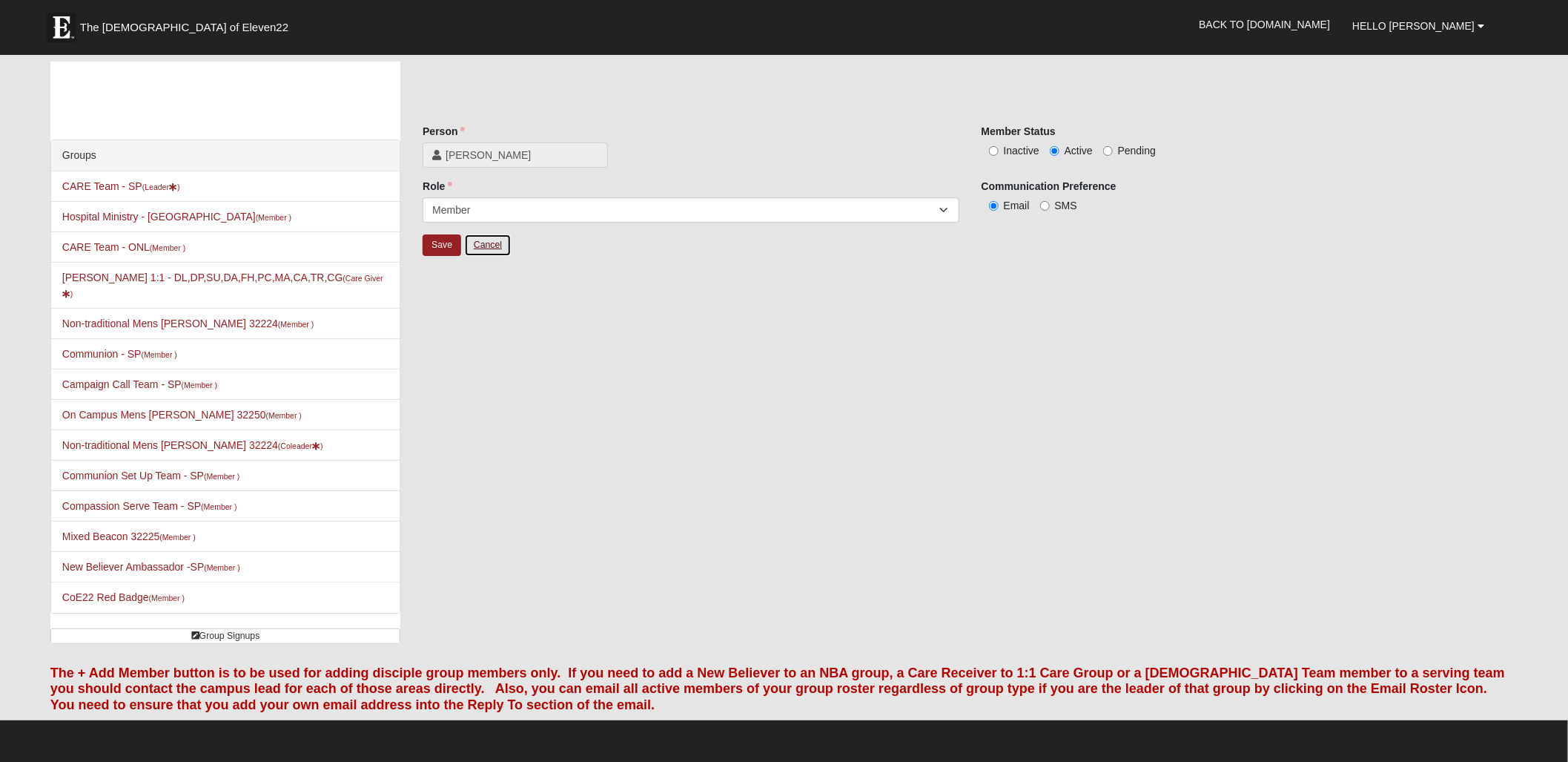
click at [487, 244] on link "Cancel" at bounding box center [487, 245] width 47 height 23
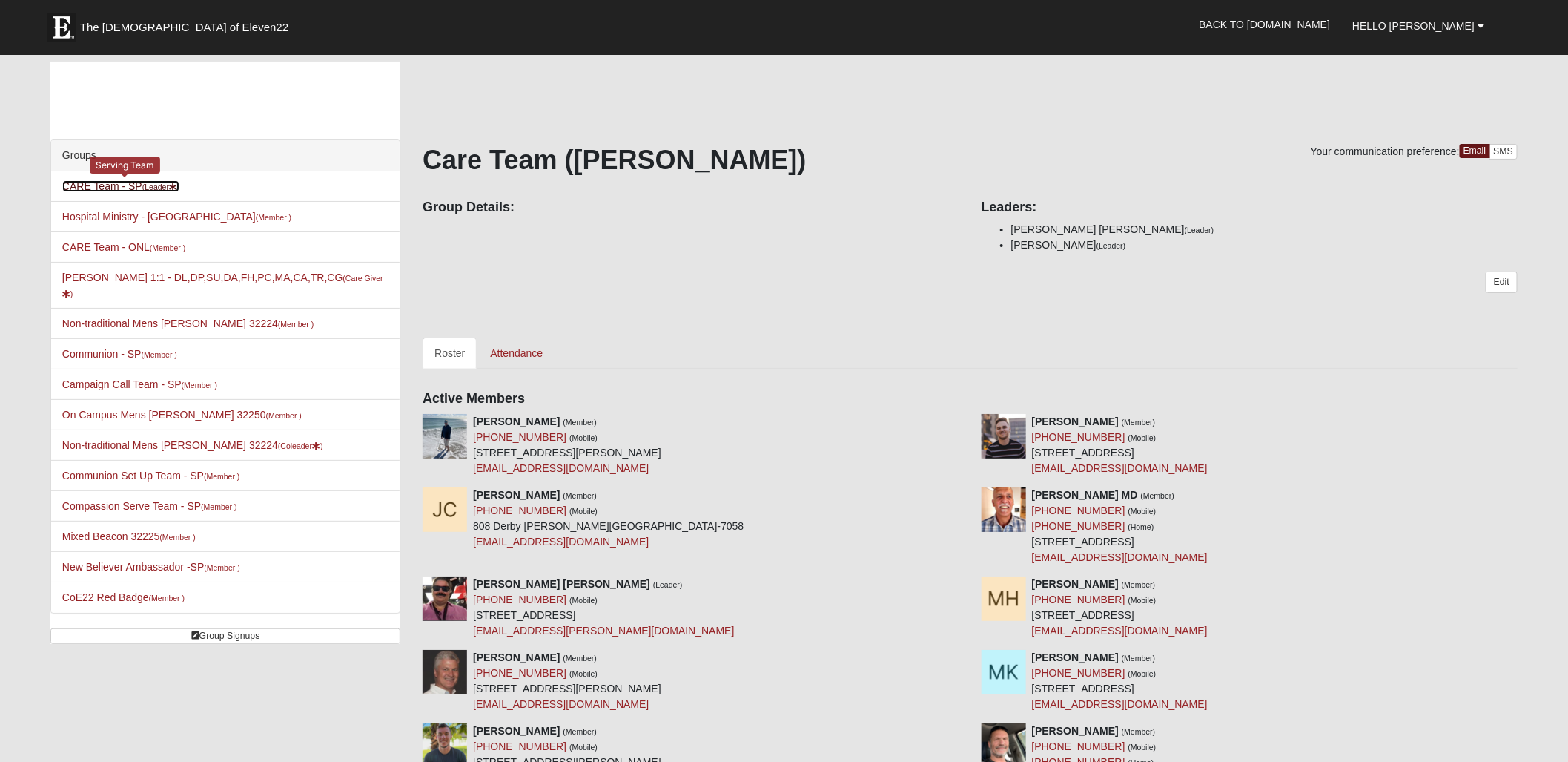
click at [121, 186] on link "CARE Team - SP (Leader )" at bounding box center [121, 186] width 118 height 12
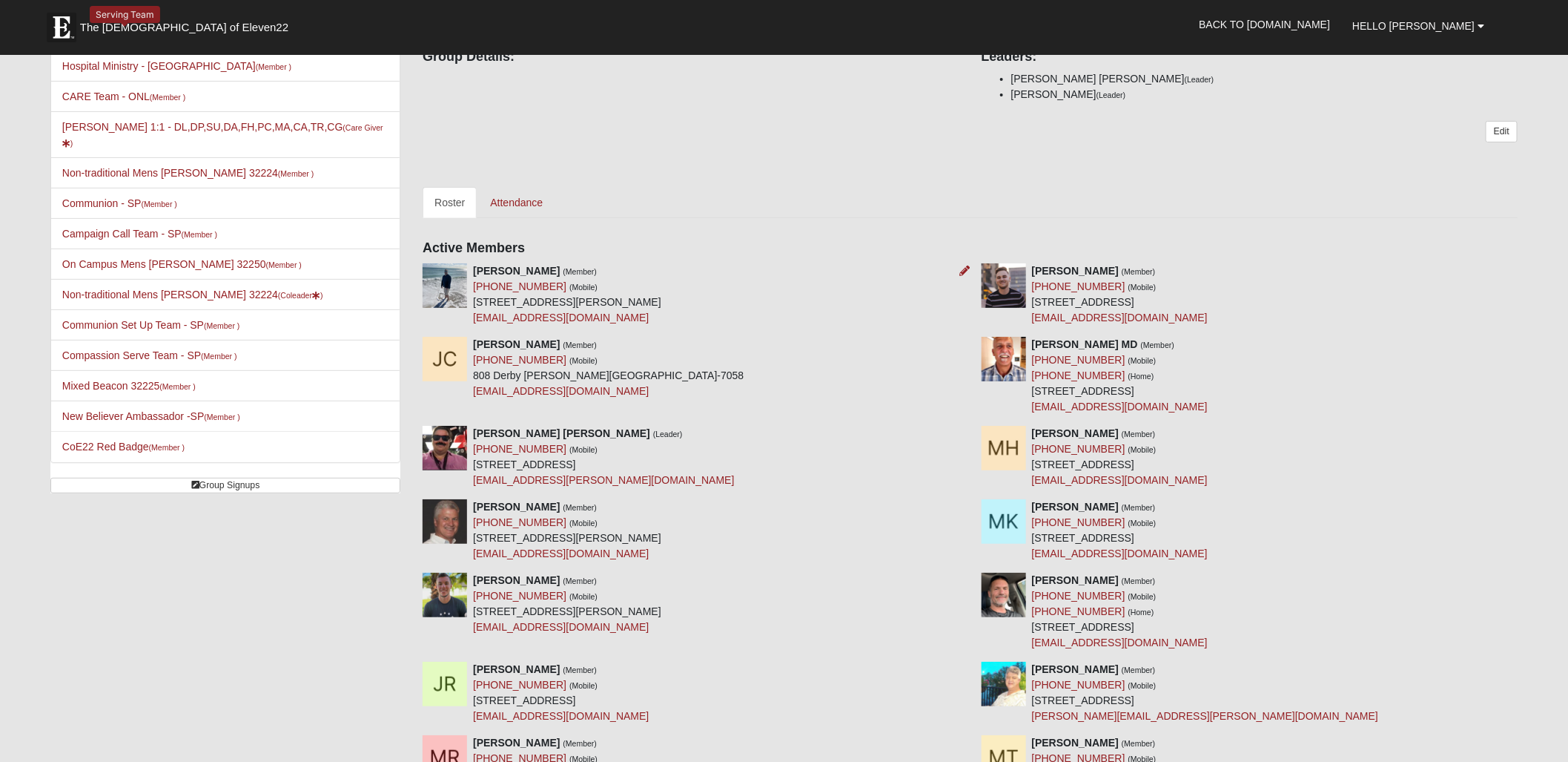
scroll to position [227, 0]
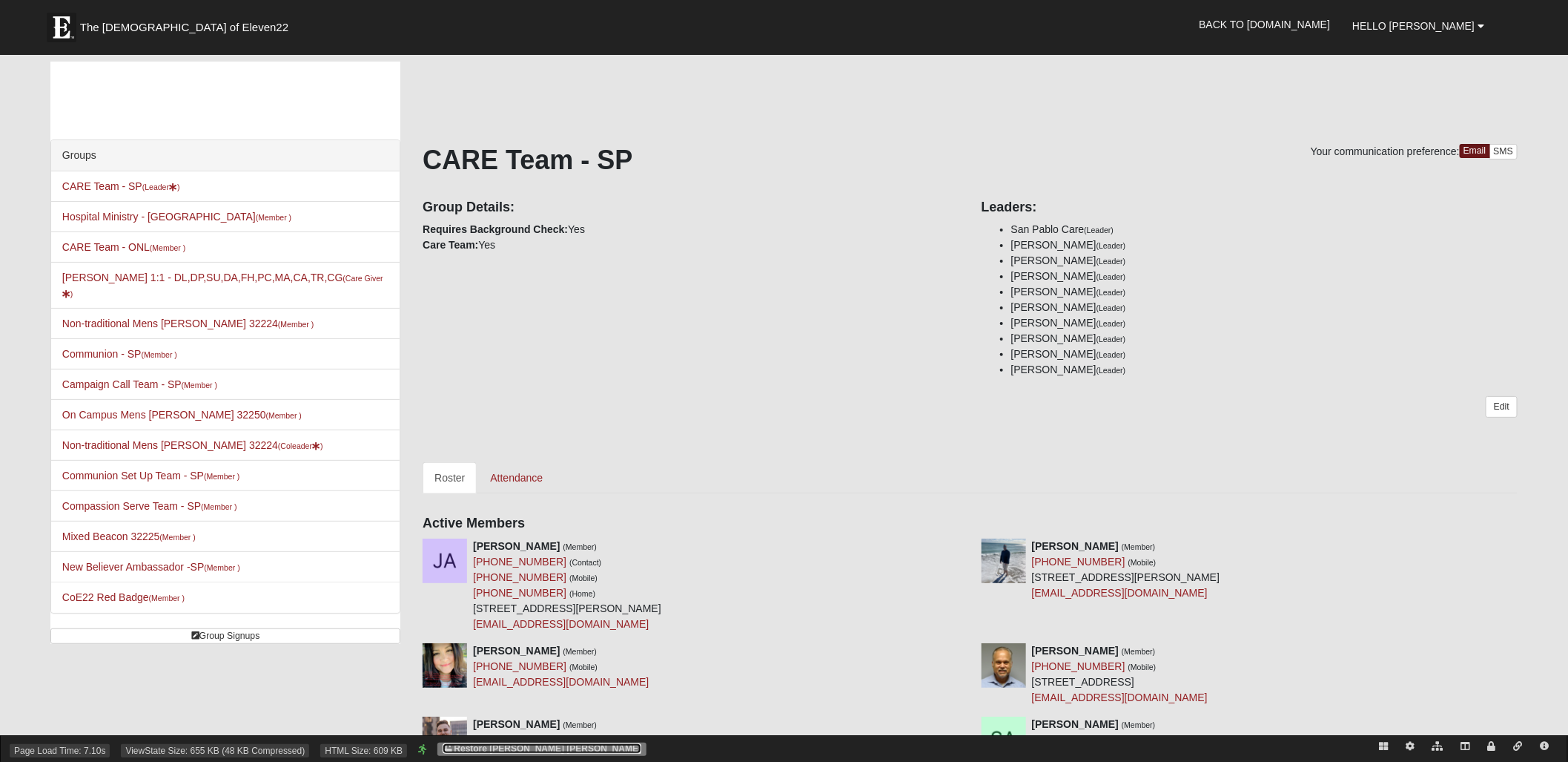
click at [559, 749] on link "Restore Garri Lynn Darter" at bounding box center [542, 749] width 199 height 10
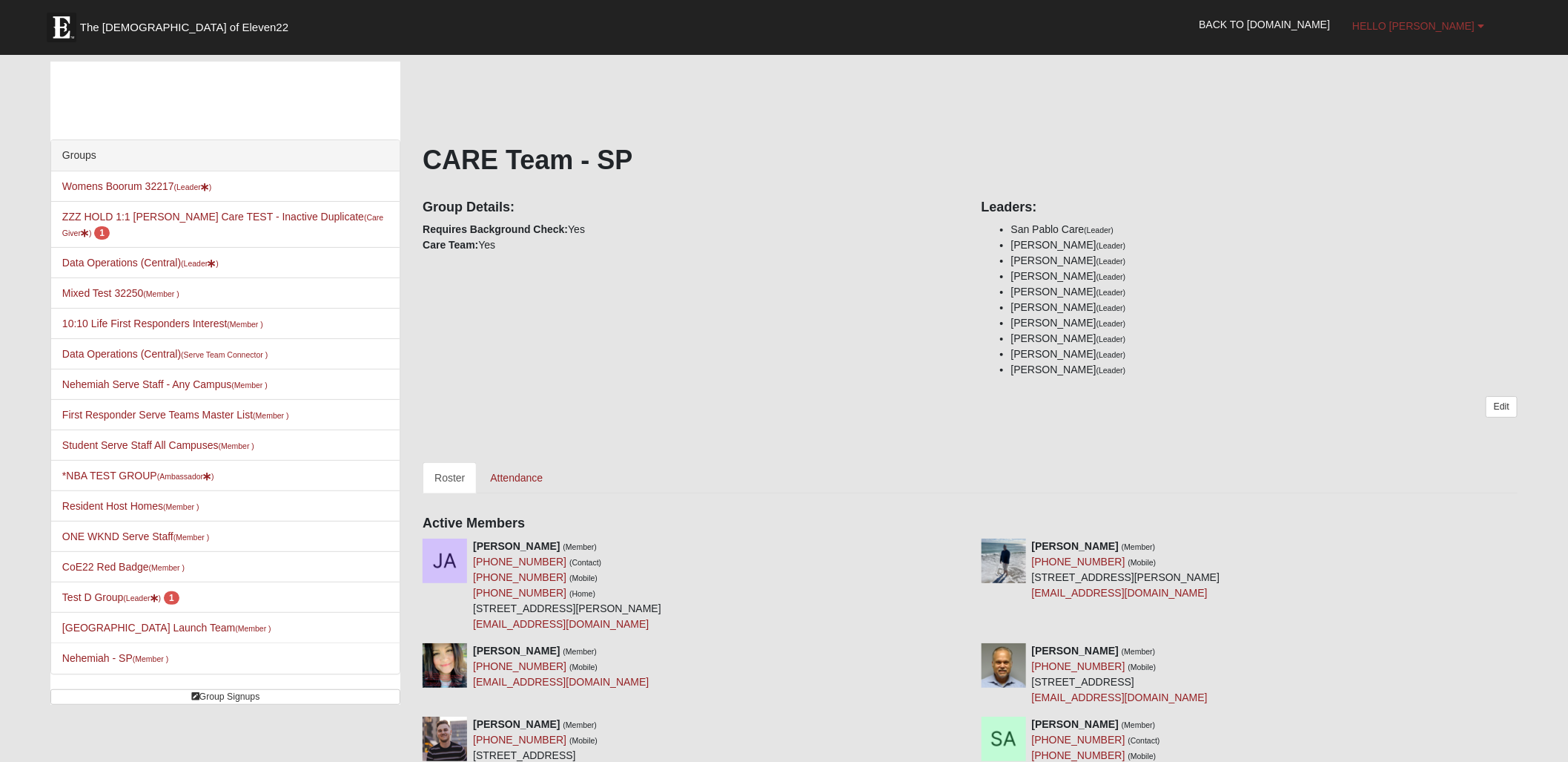
click at [1426, 26] on span "Hello [PERSON_NAME]" at bounding box center [1414, 26] width 123 height 12
click at [1438, 59] on link "My Account" at bounding box center [1416, 58] width 117 height 19
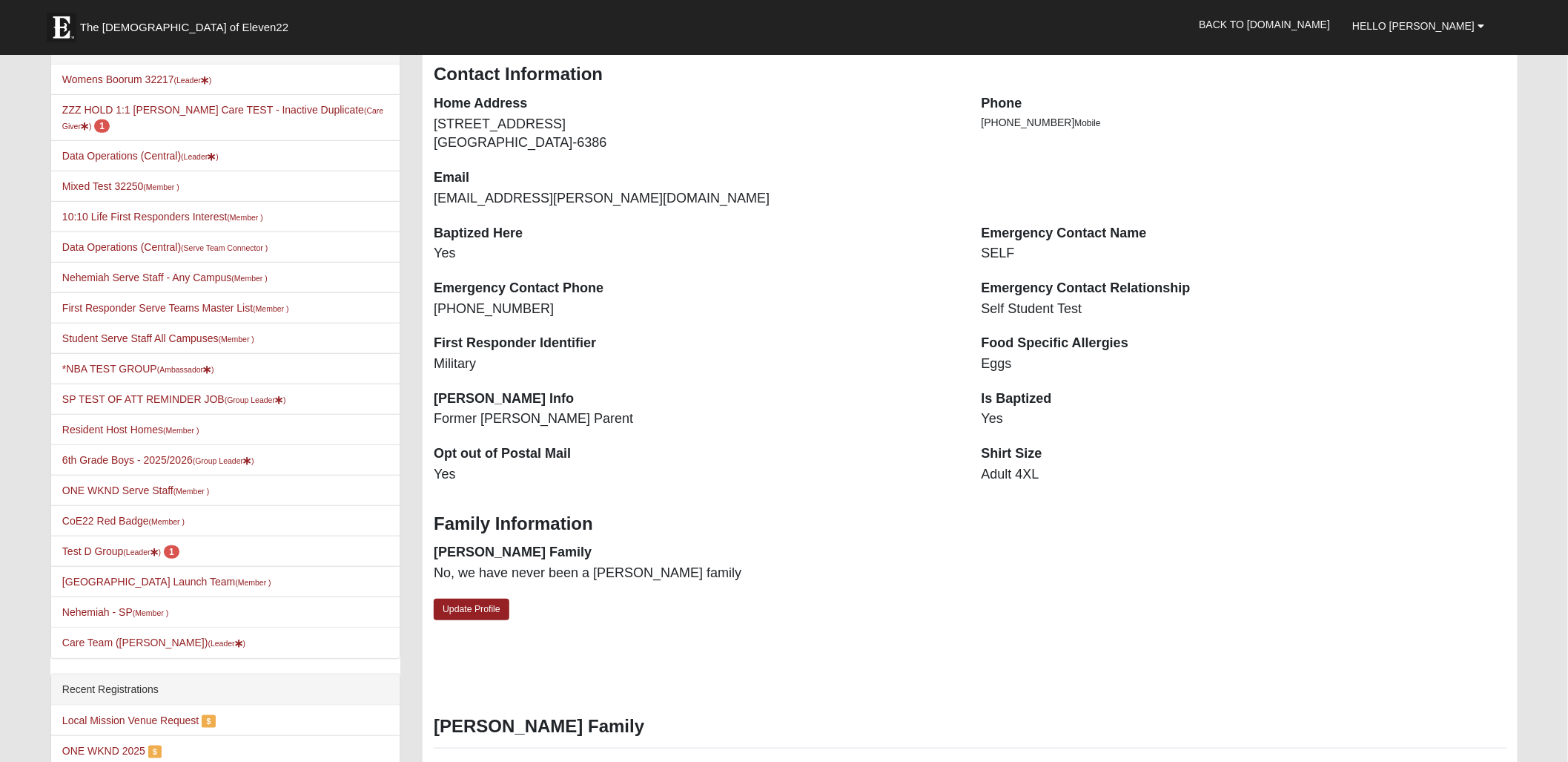
scroll to position [362, 0]
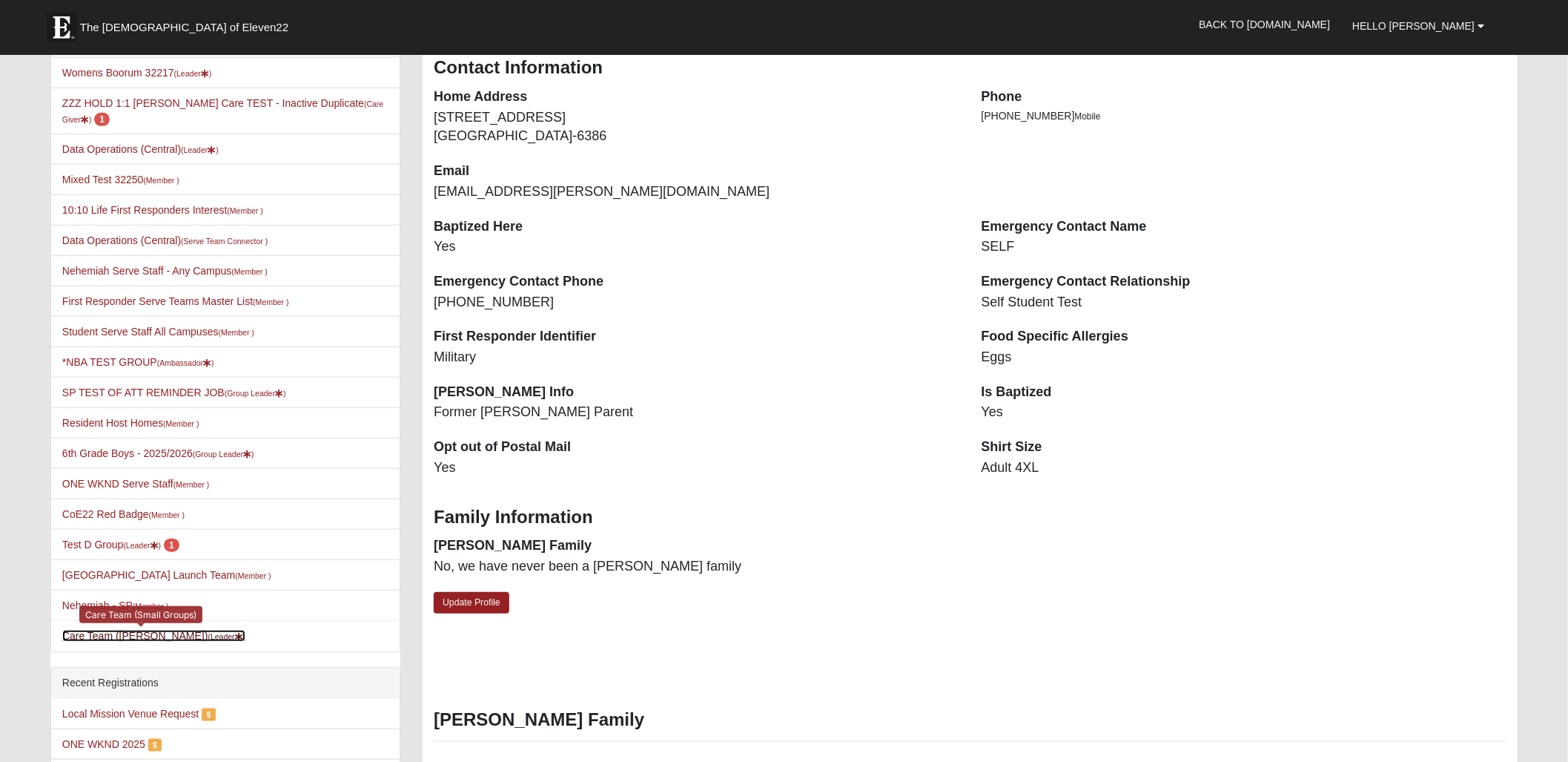
click at [118, 630] on link "Care Team ([PERSON_NAME]) (Leader )" at bounding box center [153, 635] width 183 height 12
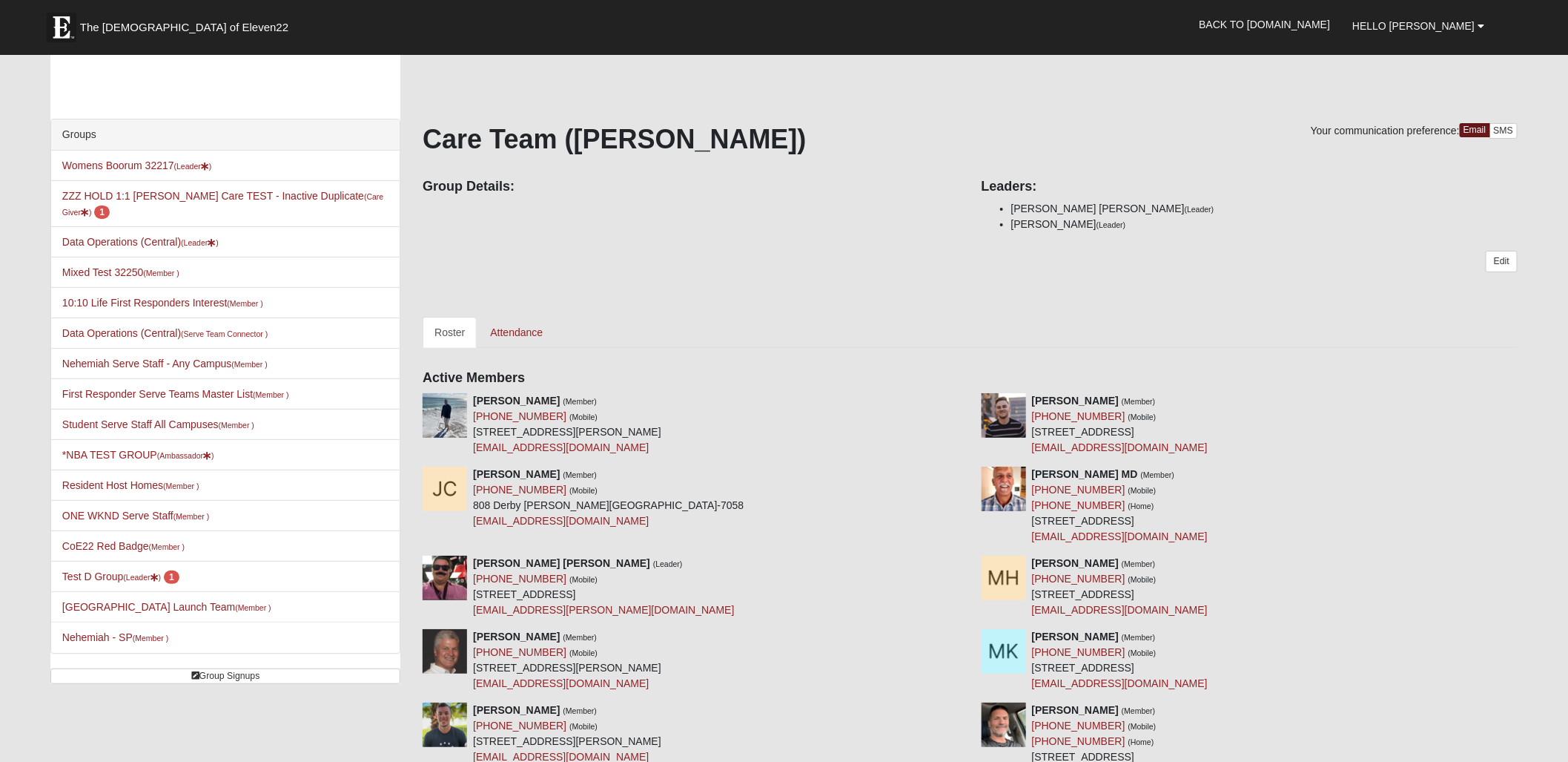
scroll to position [18, 0]
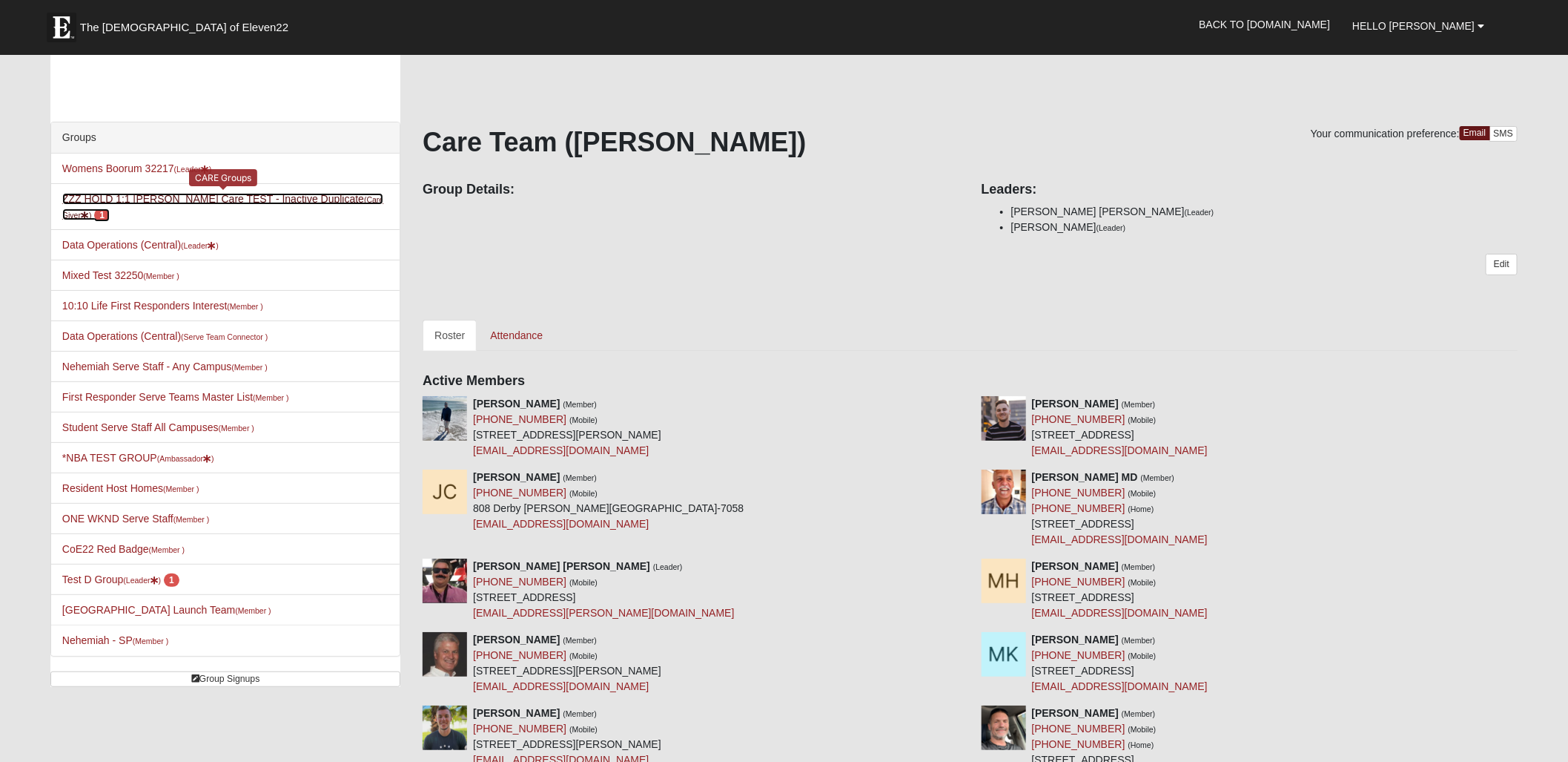
click at [168, 196] on link "ZZZ HOLD 1:1 [PERSON_NAME] Care TEST - Inactive Duplicate (Care Giver ) 1" at bounding box center [222, 207] width 321 height 28
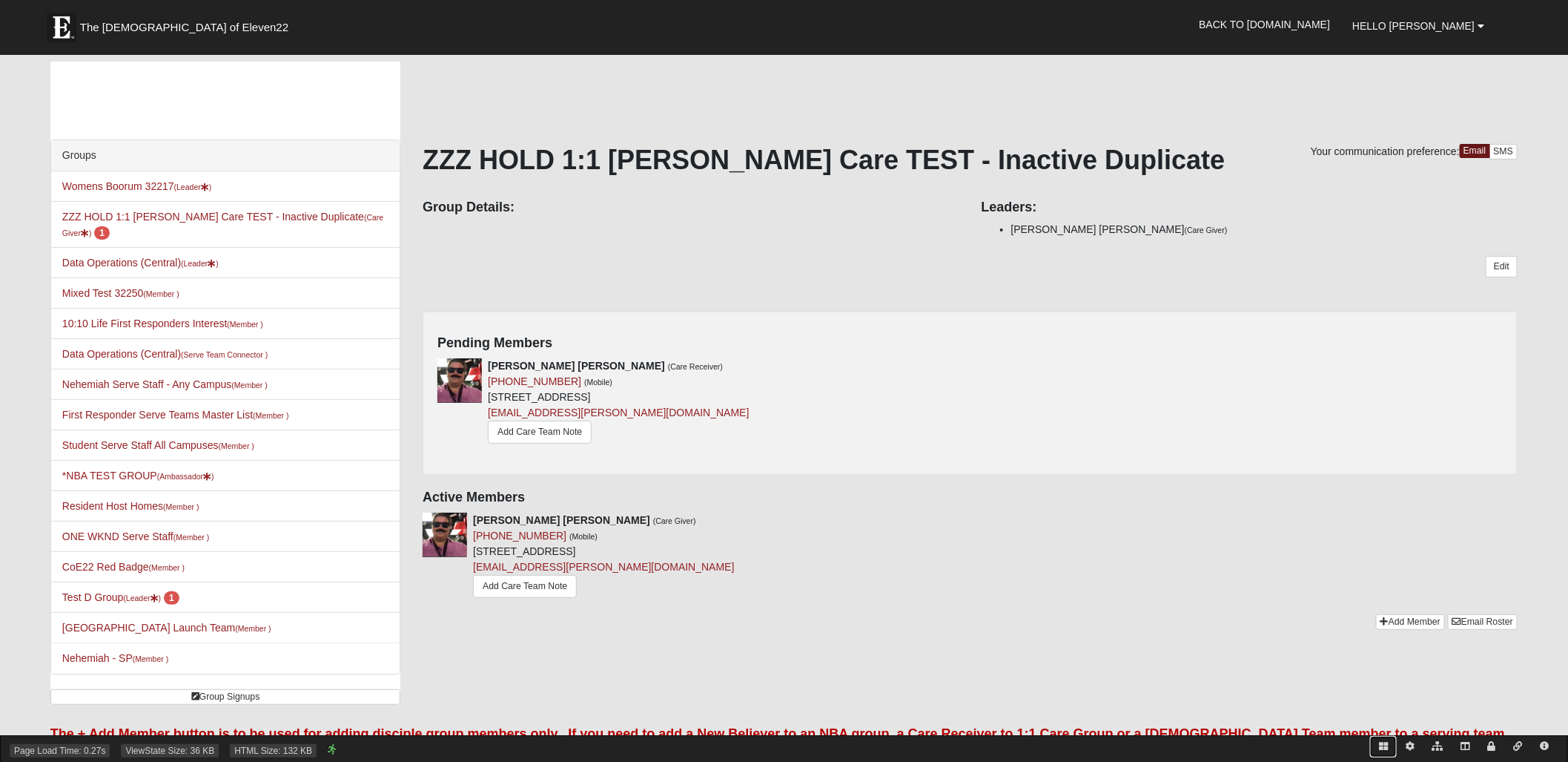
click at [1387, 745] on link at bounding box center [1384, 746] width 27 height 22
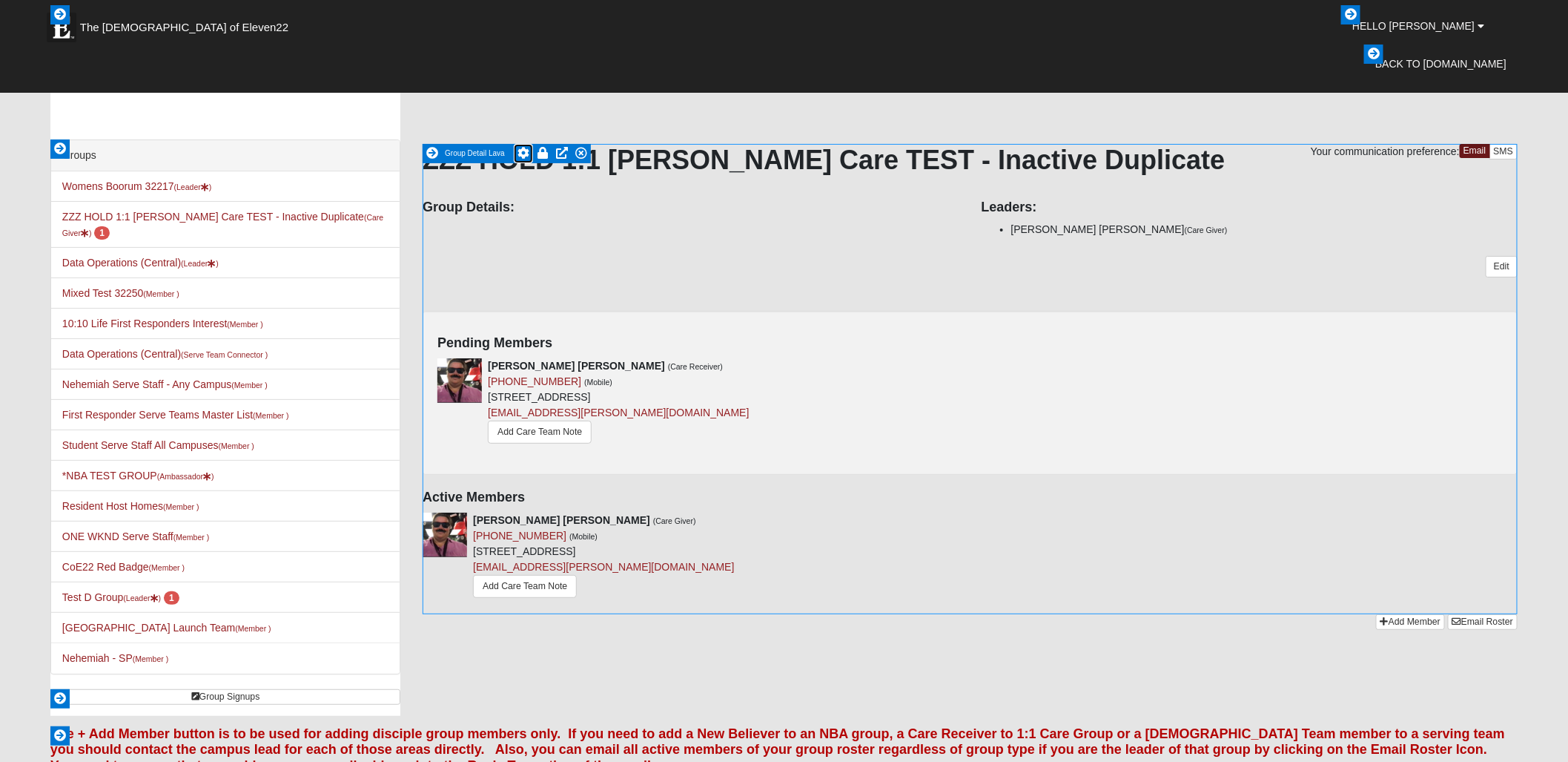
click at [525, 152] on icon at bounding box center [524, 153] width 12 height 12
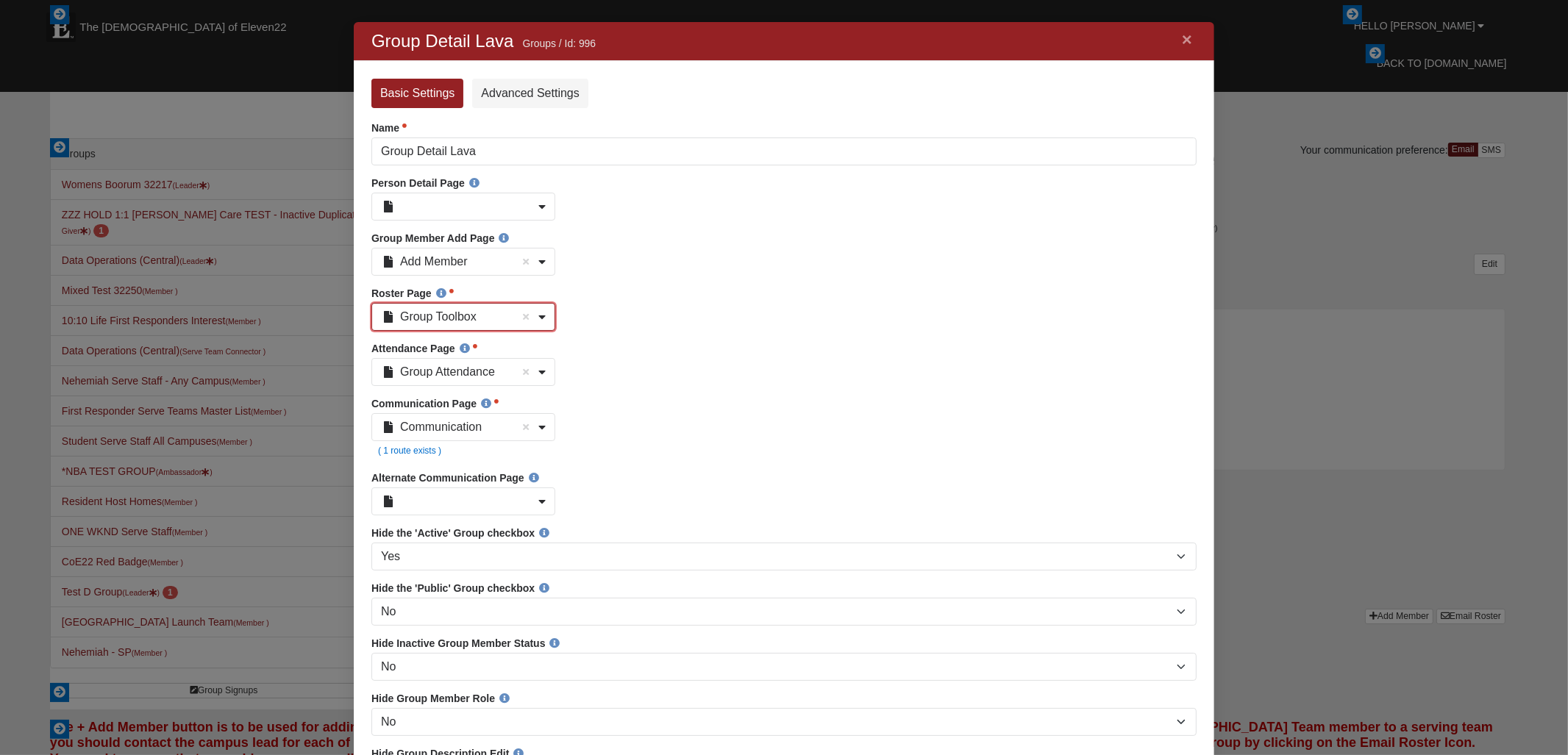
click at [542, 320] on b at bounding box center [542, 317] width 7 height 12
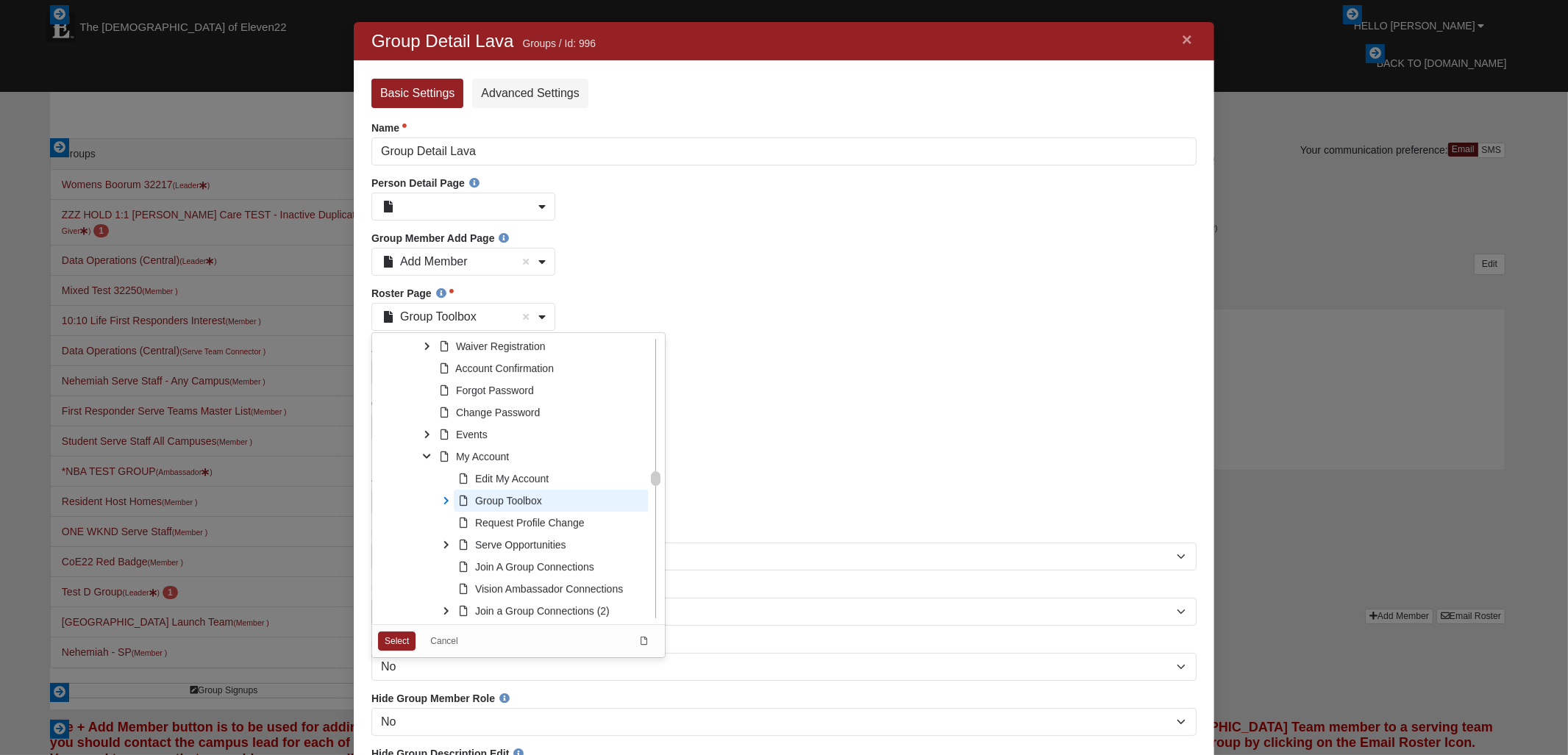
click at [447, 504] on icon at bounding box center [446, 501] width 22 height 22
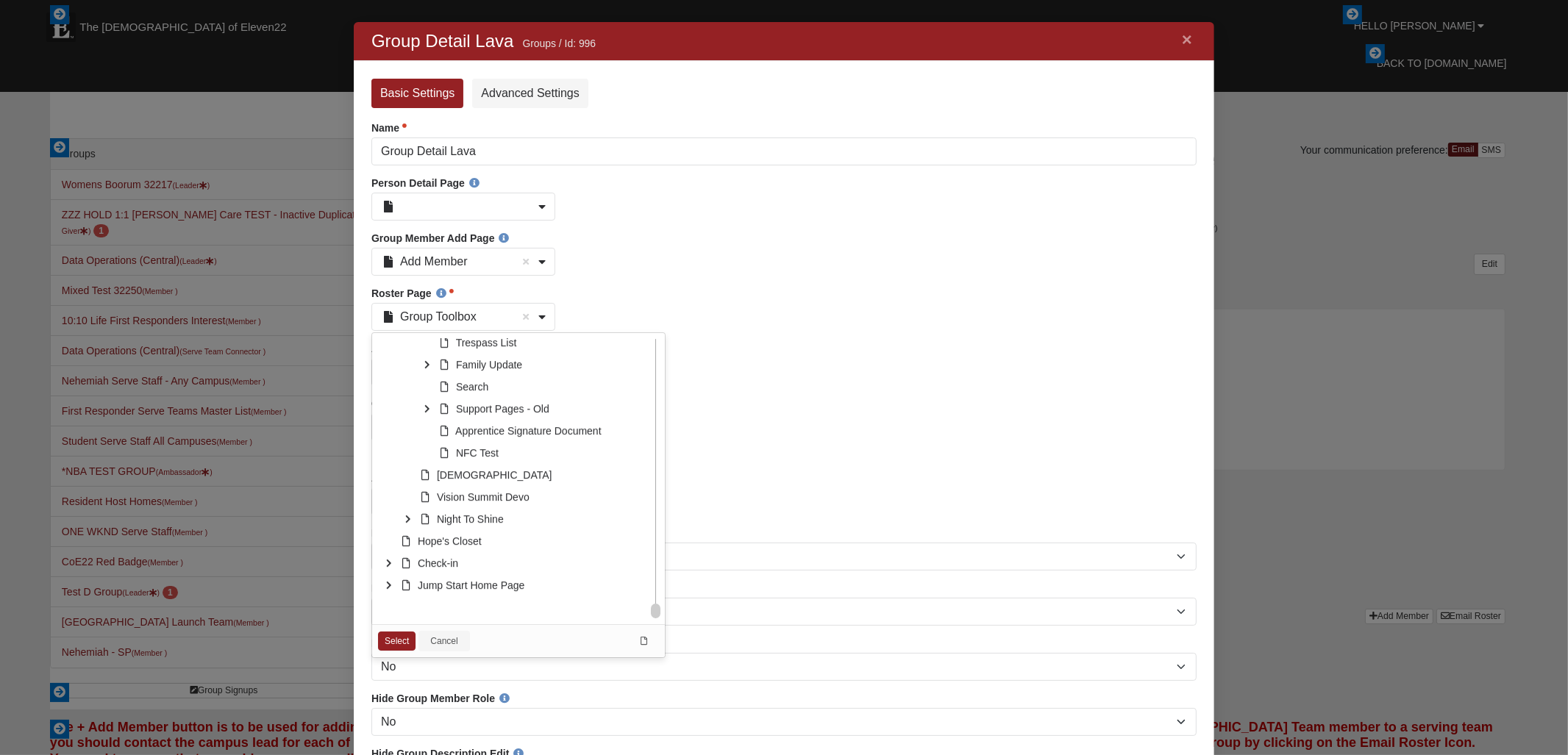
click at [448, 647] on link "Cancel" at bounding box center [443, 641] width 50 height 21
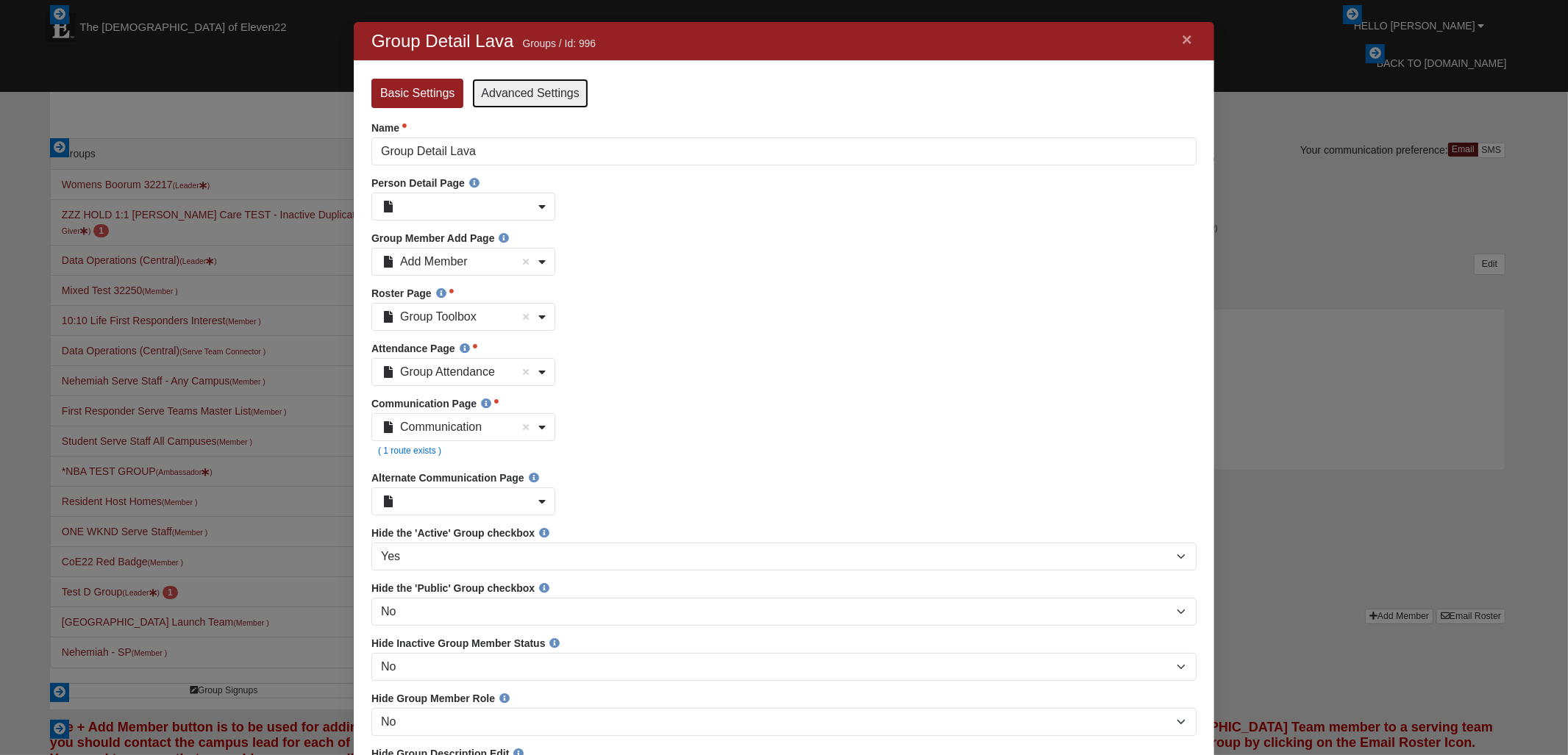
click at [543, 100] on link "Advanced Settings" at bounding box center [529, 93] width 116 height 30
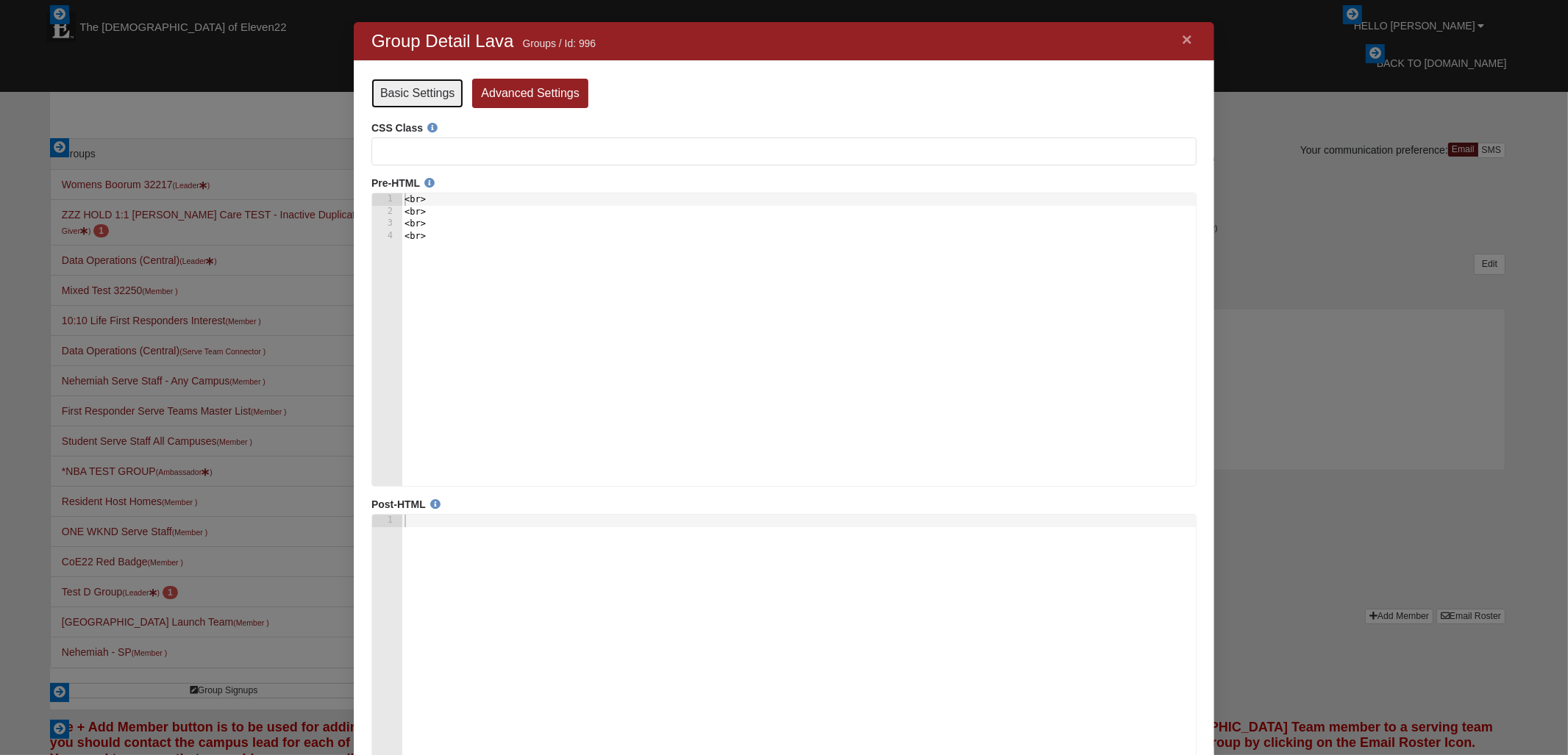
click at [405, 86] on link "Basic Settings" at bounding box center [417, 93] width 92 height 30
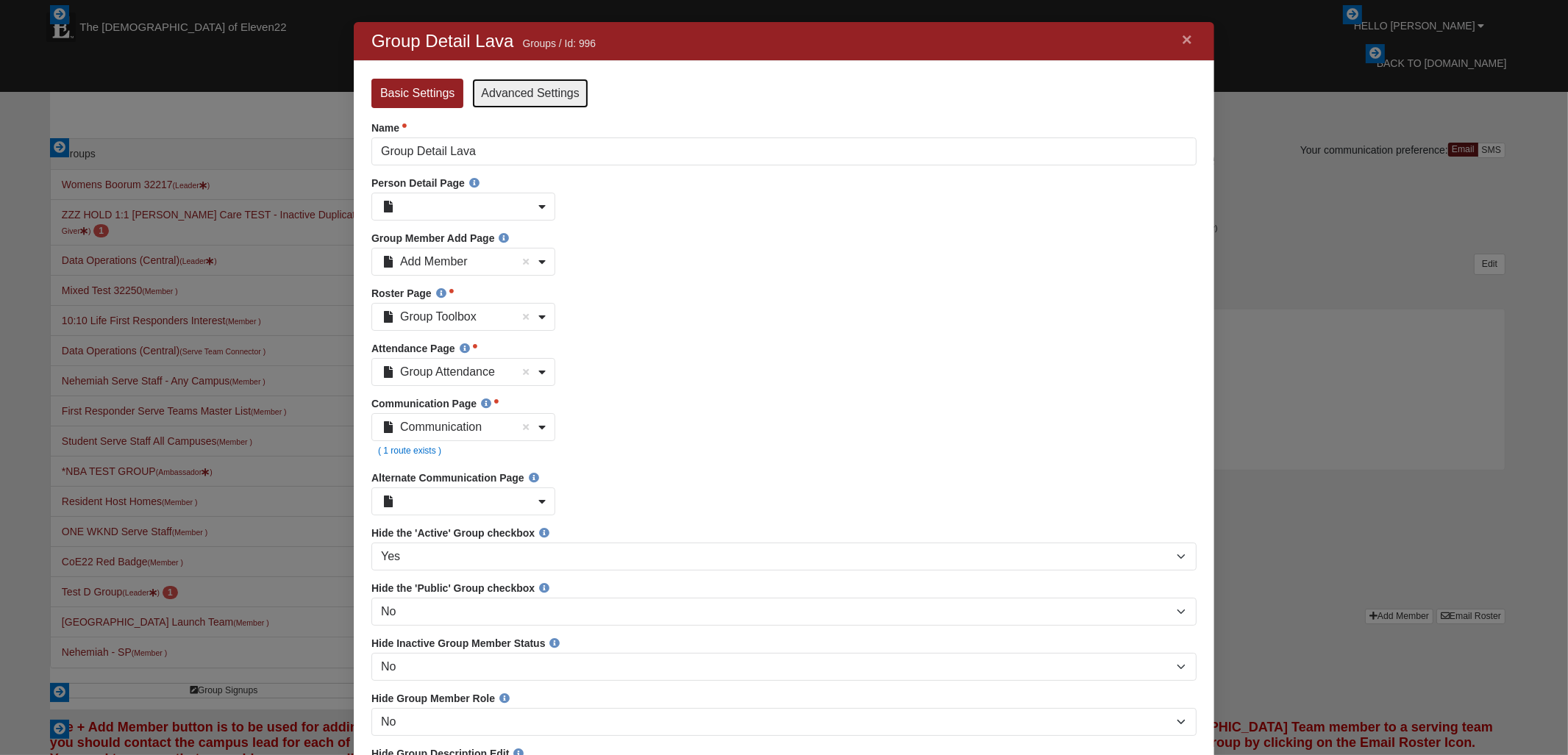
click at [534, 104] on link "Advanced Settings" at bounding box center [529, 93] width 116 height 30
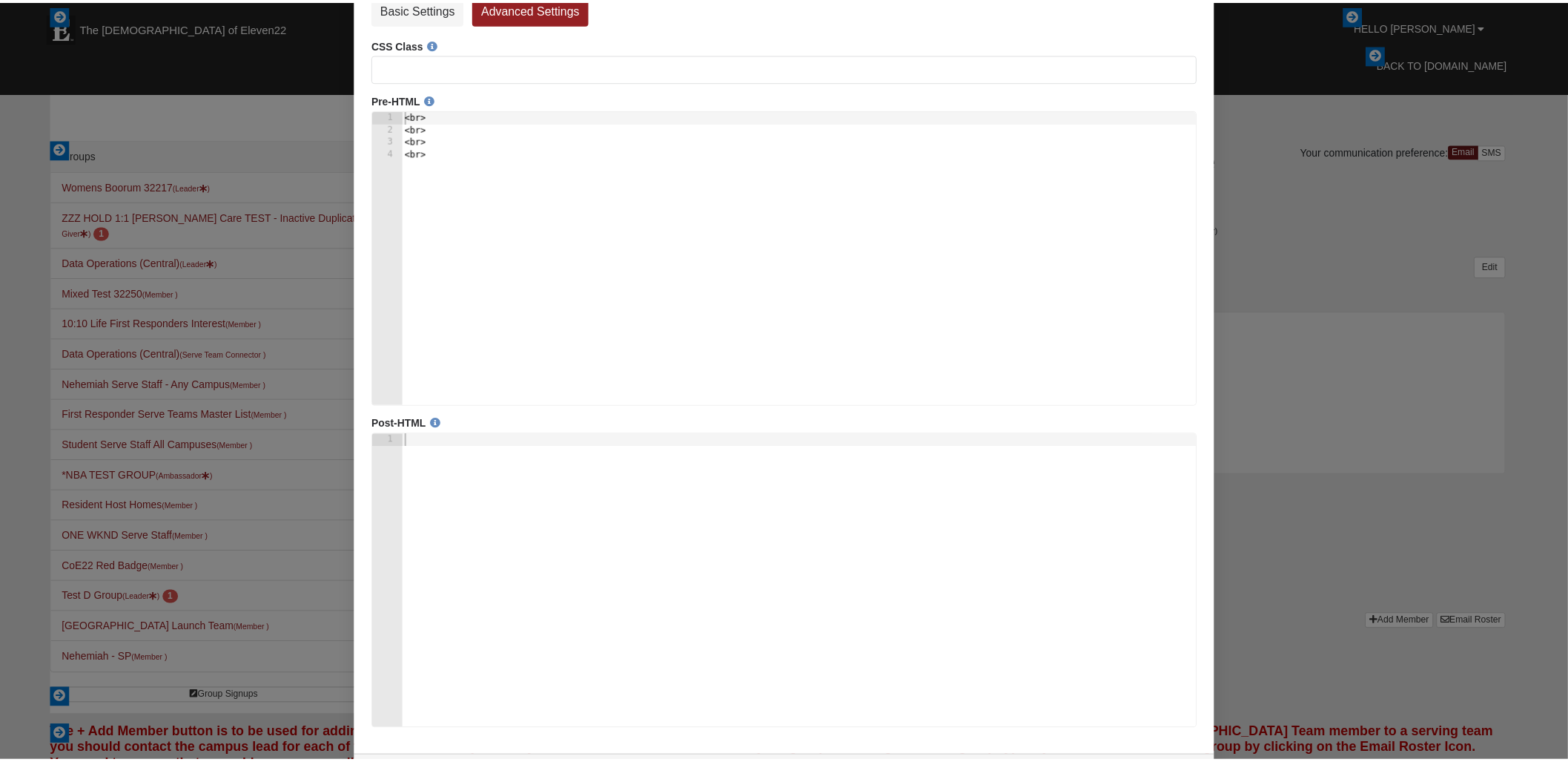
scroll to position [129, 0]
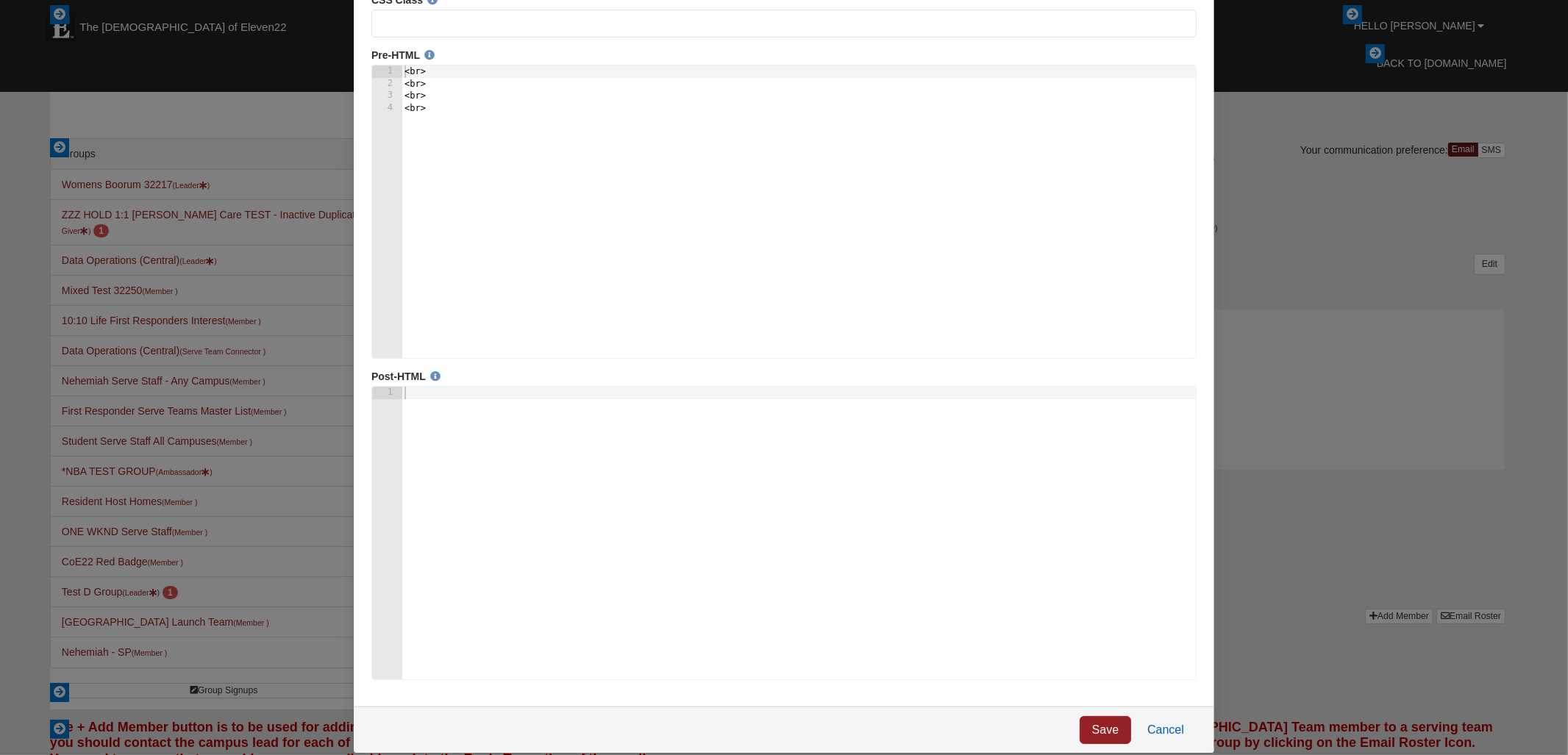
click at [1177, 733] on link "Cancel" at bounding box center [1164, 731] width 62 height 28
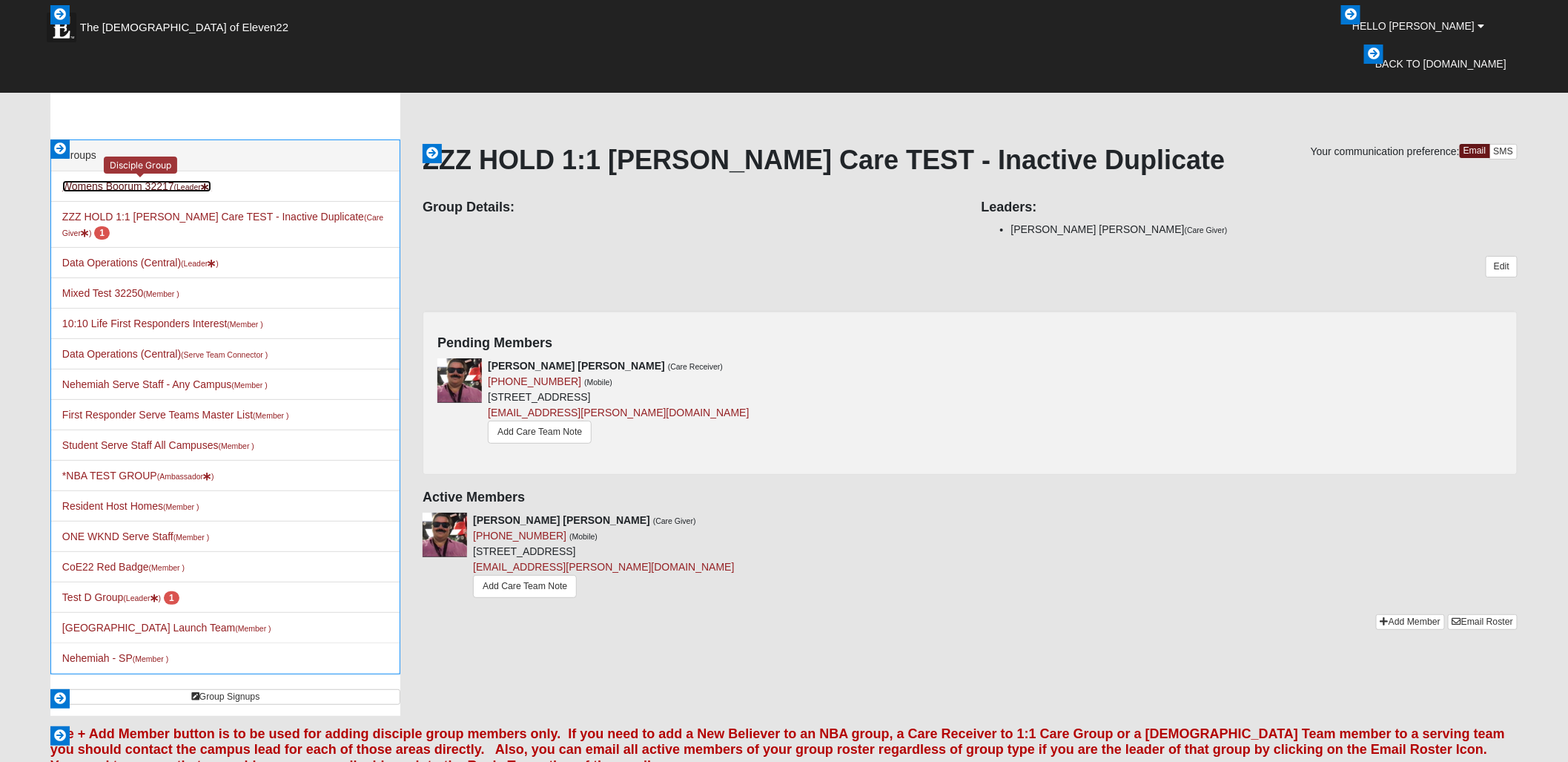
click at [144, 180] on link "Womens Boorum 32217 (Leader )" at bounding box center [136, 186] width 149 height 12
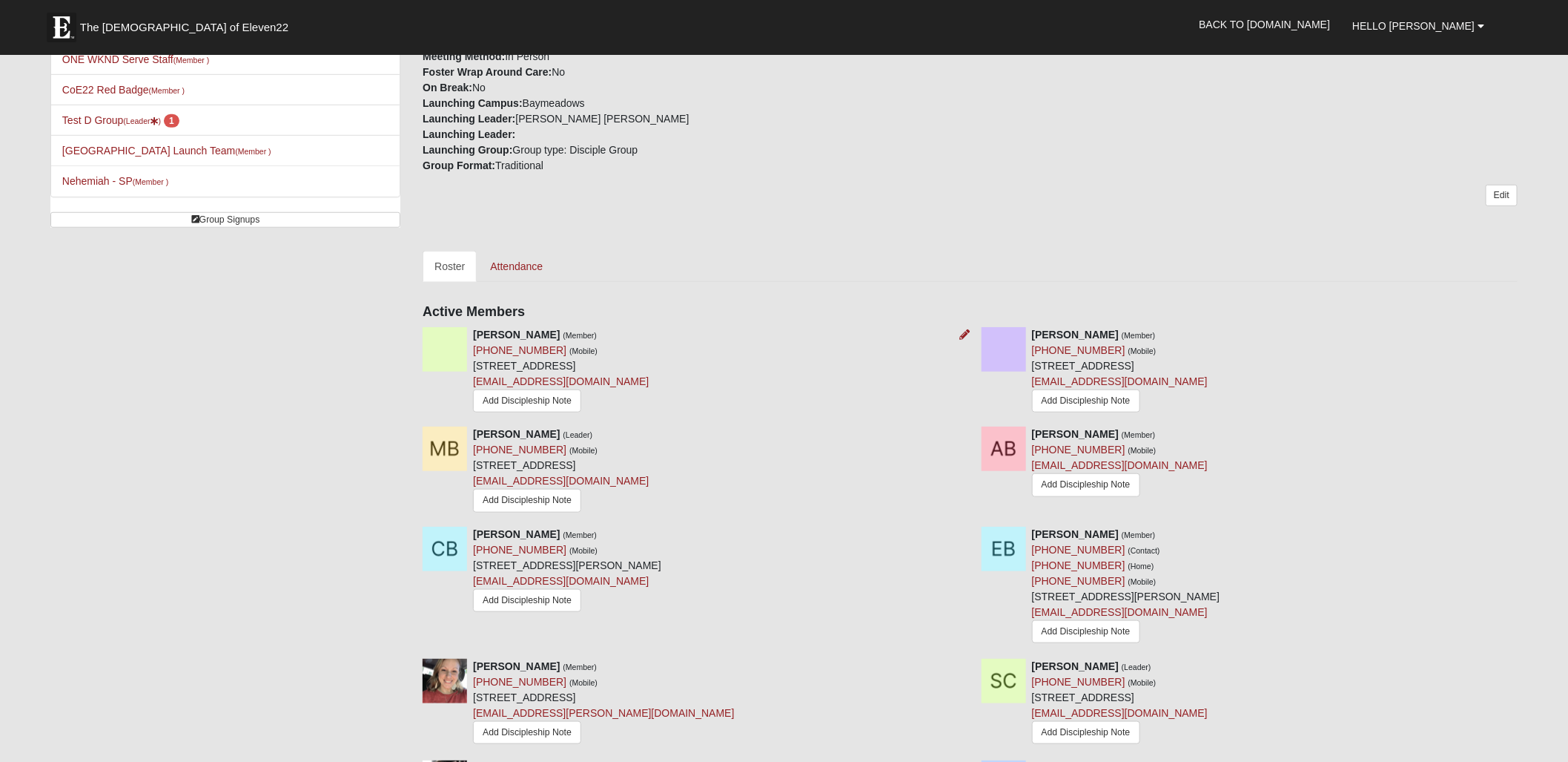
scroll to position [490, 0]
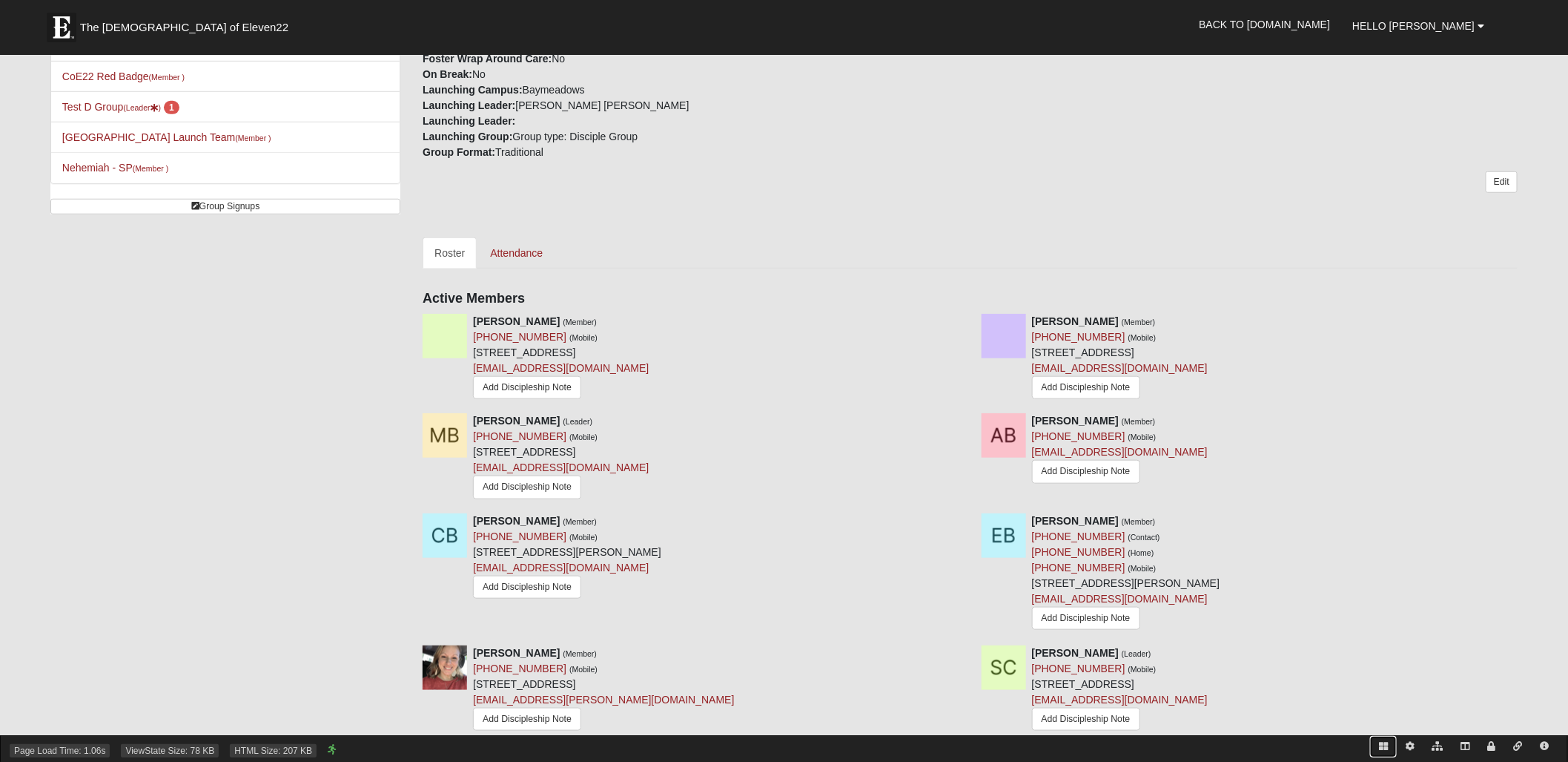
click at [1383, 746] on icon at bounding box center [1383, 746] width 9 height 9
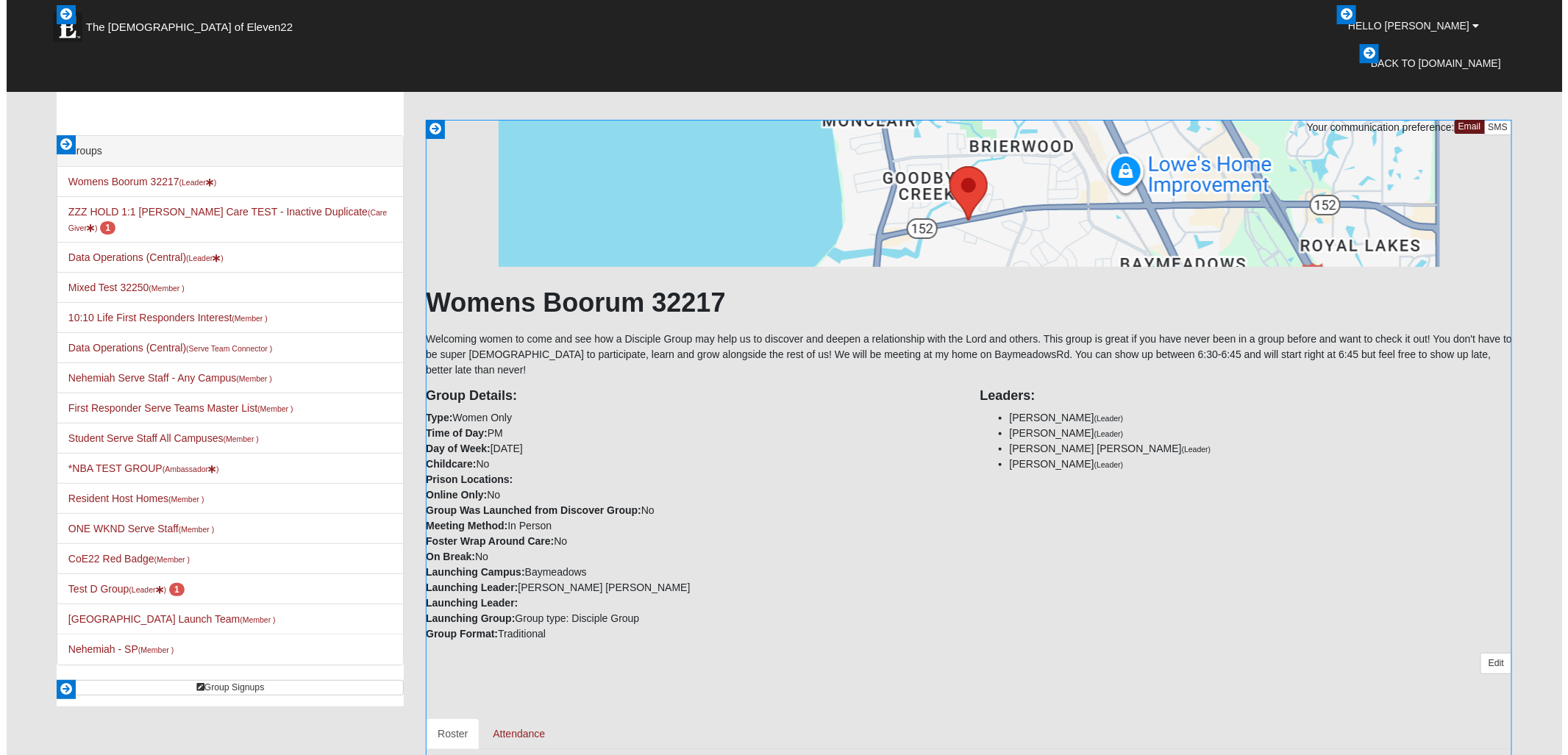
scroll to position [0, 0]
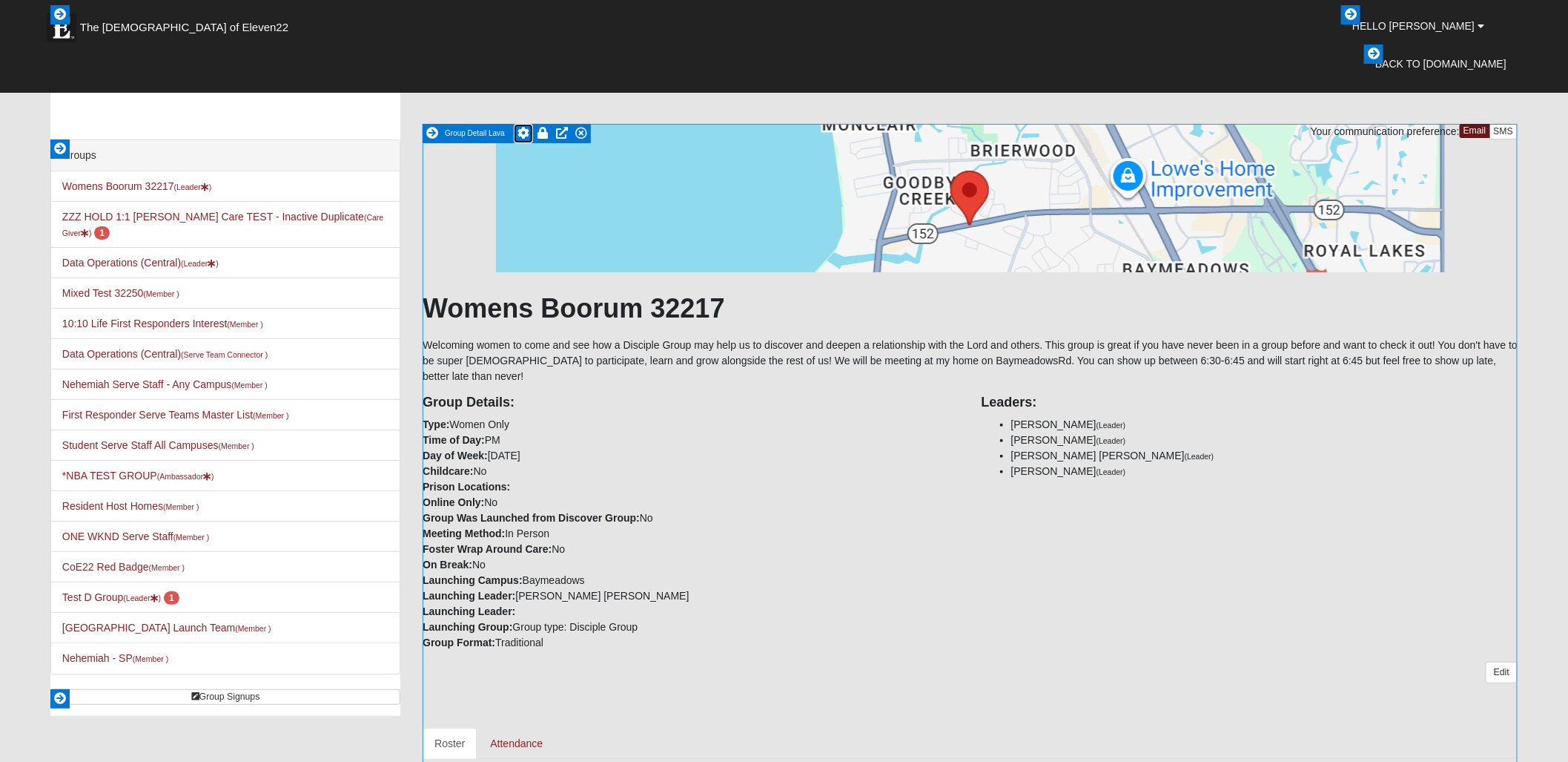
click at [524, 133] on icon at bounding box center [524, 132] width 12 height 12
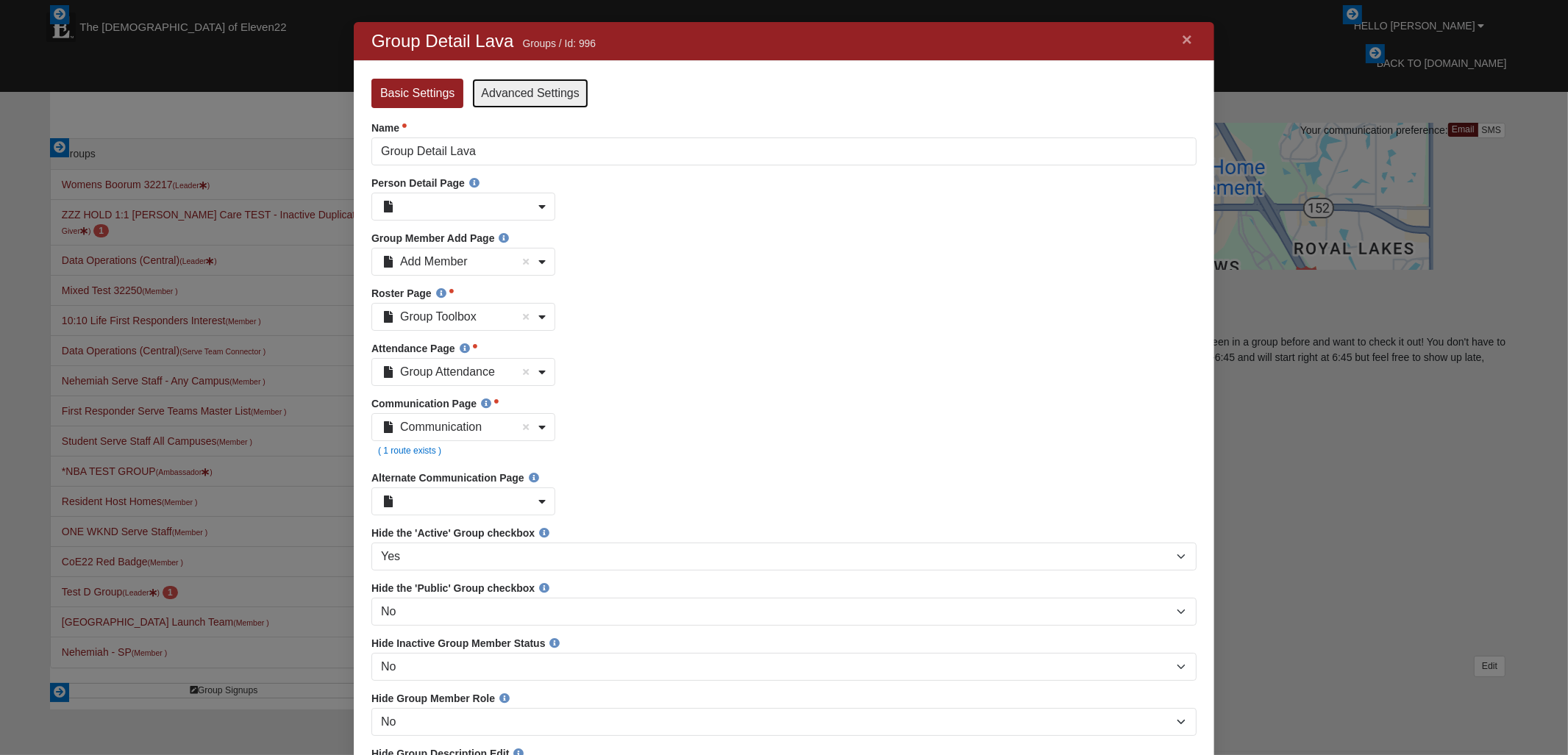
click at [535, 90] on link "Advanced Settings" at bounding box center [529, 93] width 116 height 30
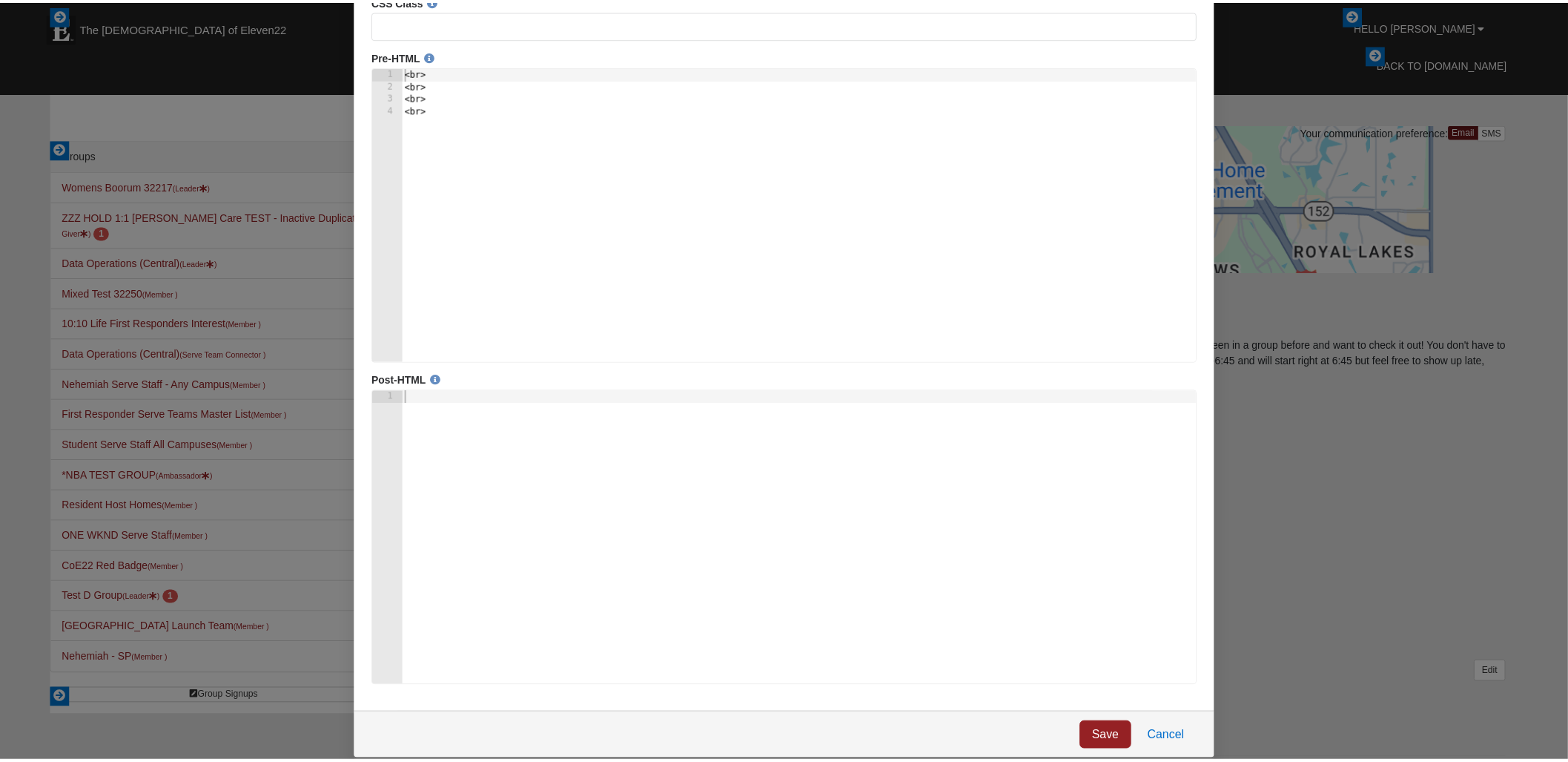
scroll to position [129, 0]
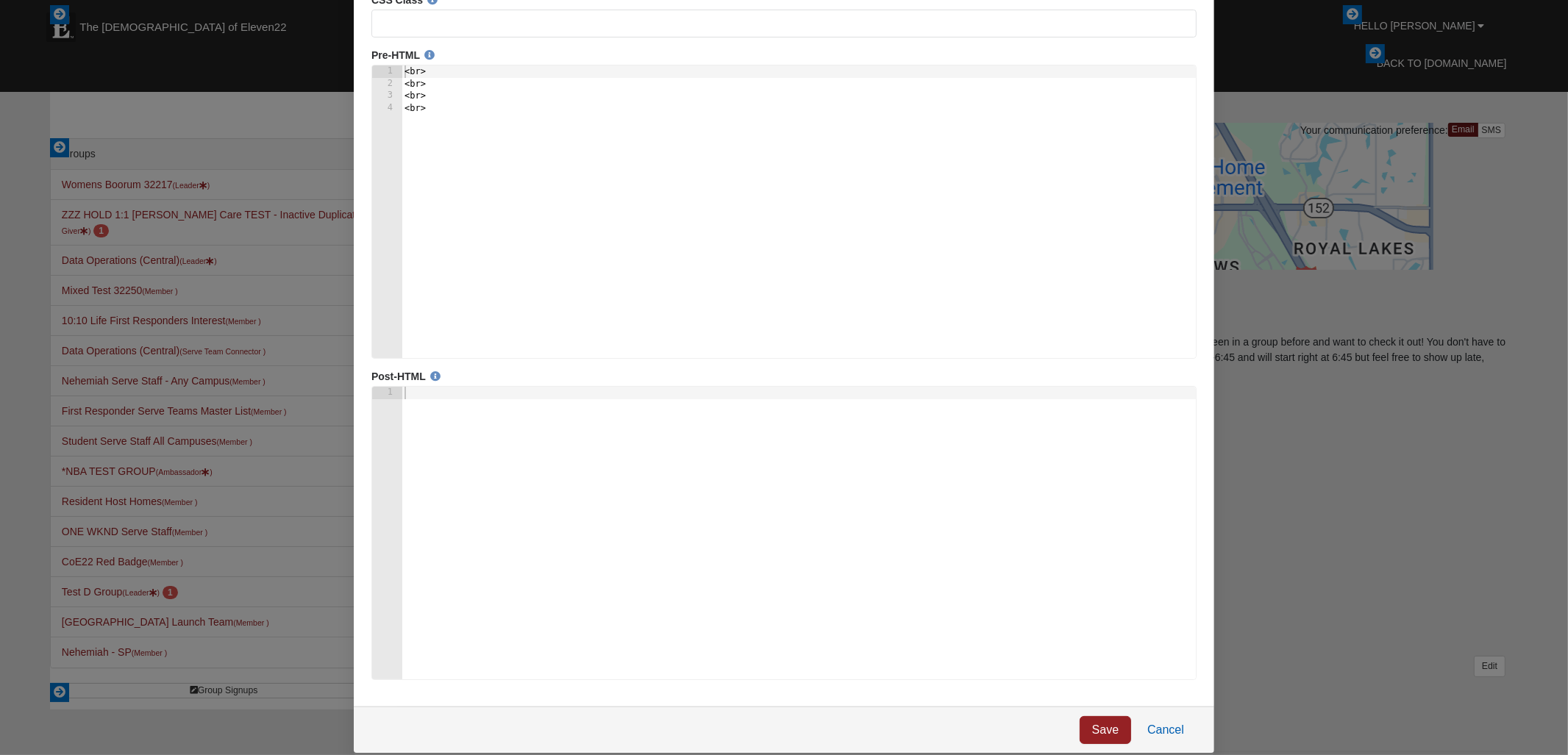
click at [1169, 734] on link "Cancel" at bounding box center [1164, 731] width 62 height 28
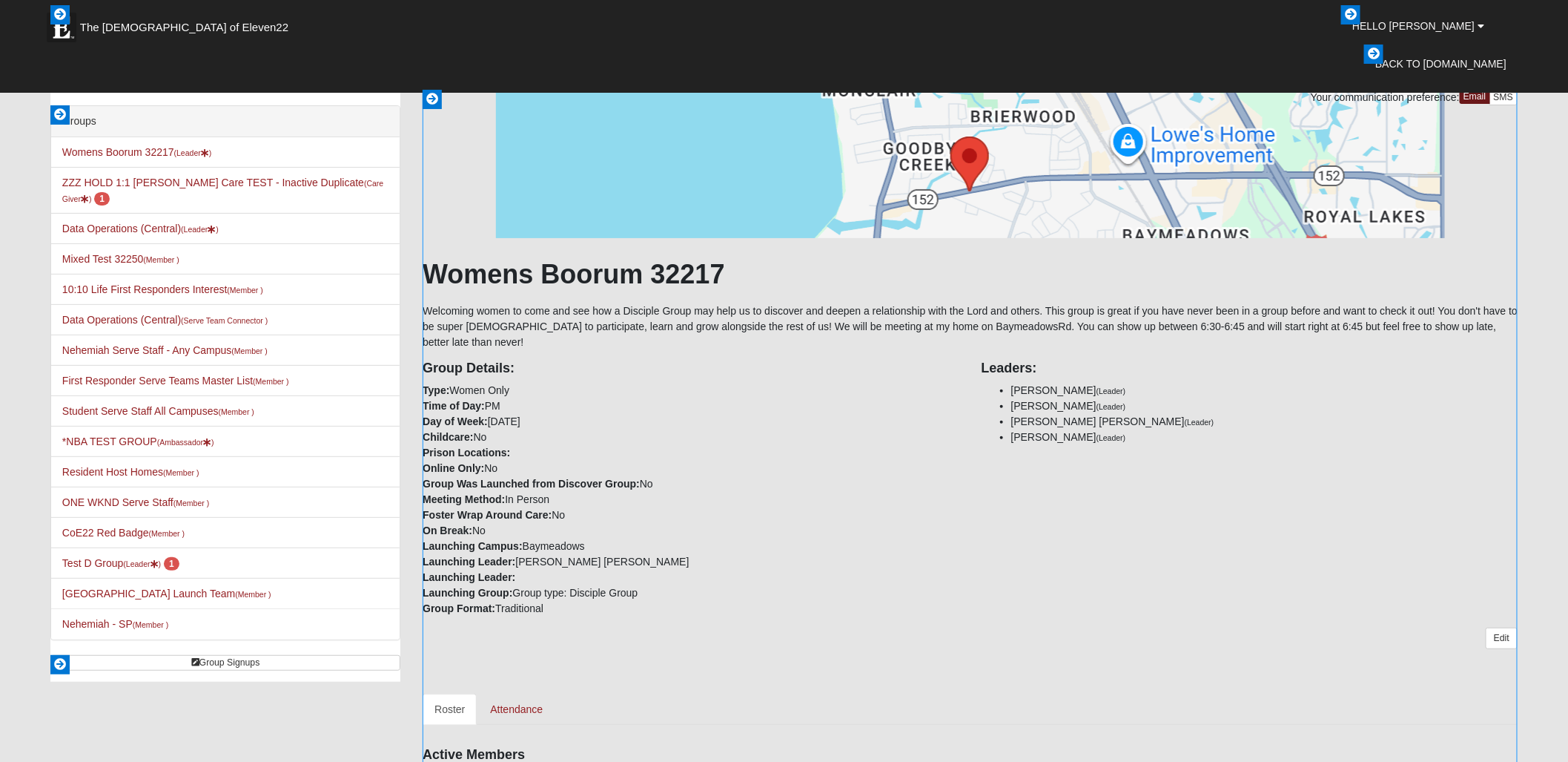
scroll to position [0, 0]
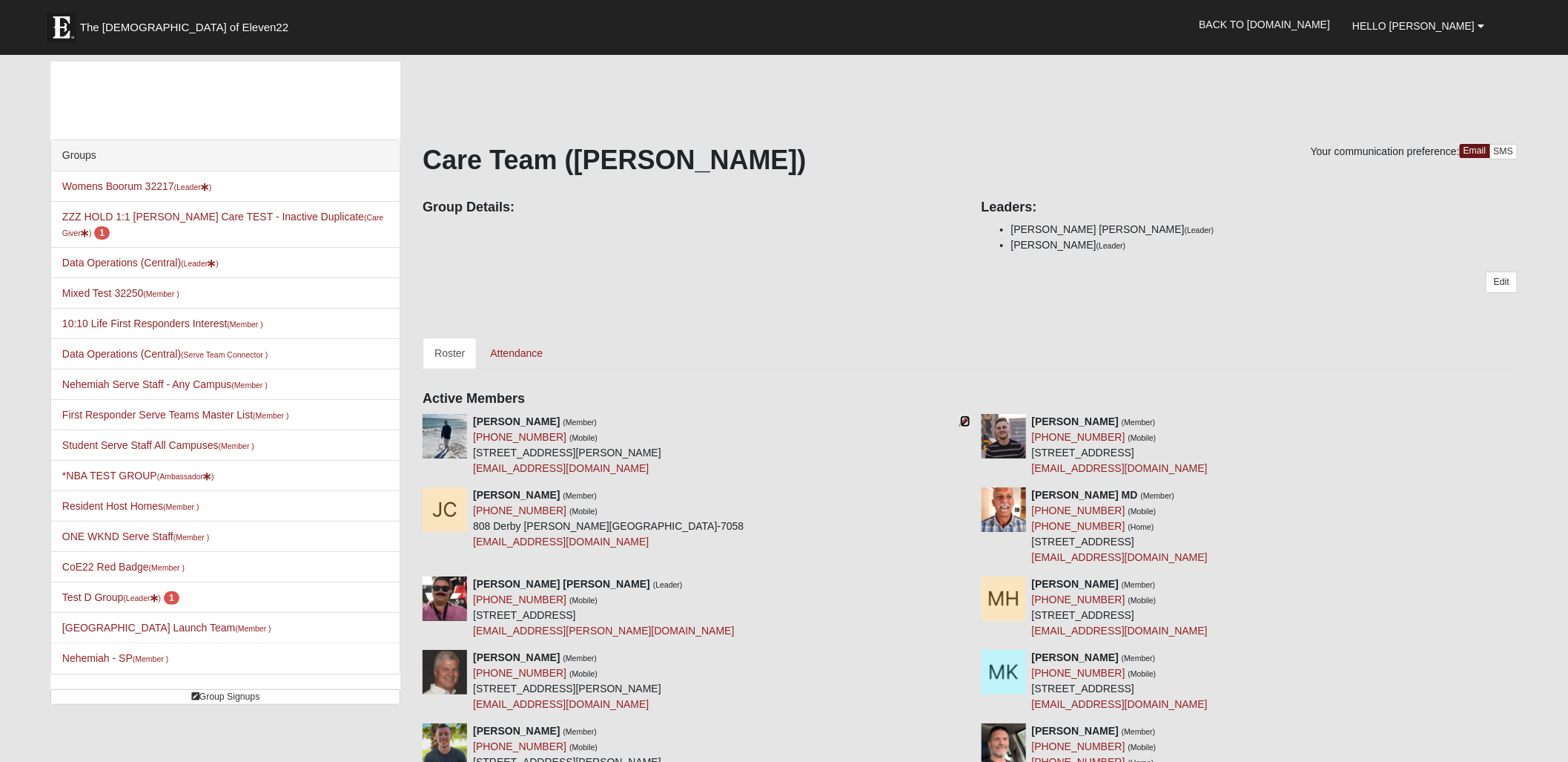
click at [964, 420] on icon at bounding box center [965, 421] width 10 height 10
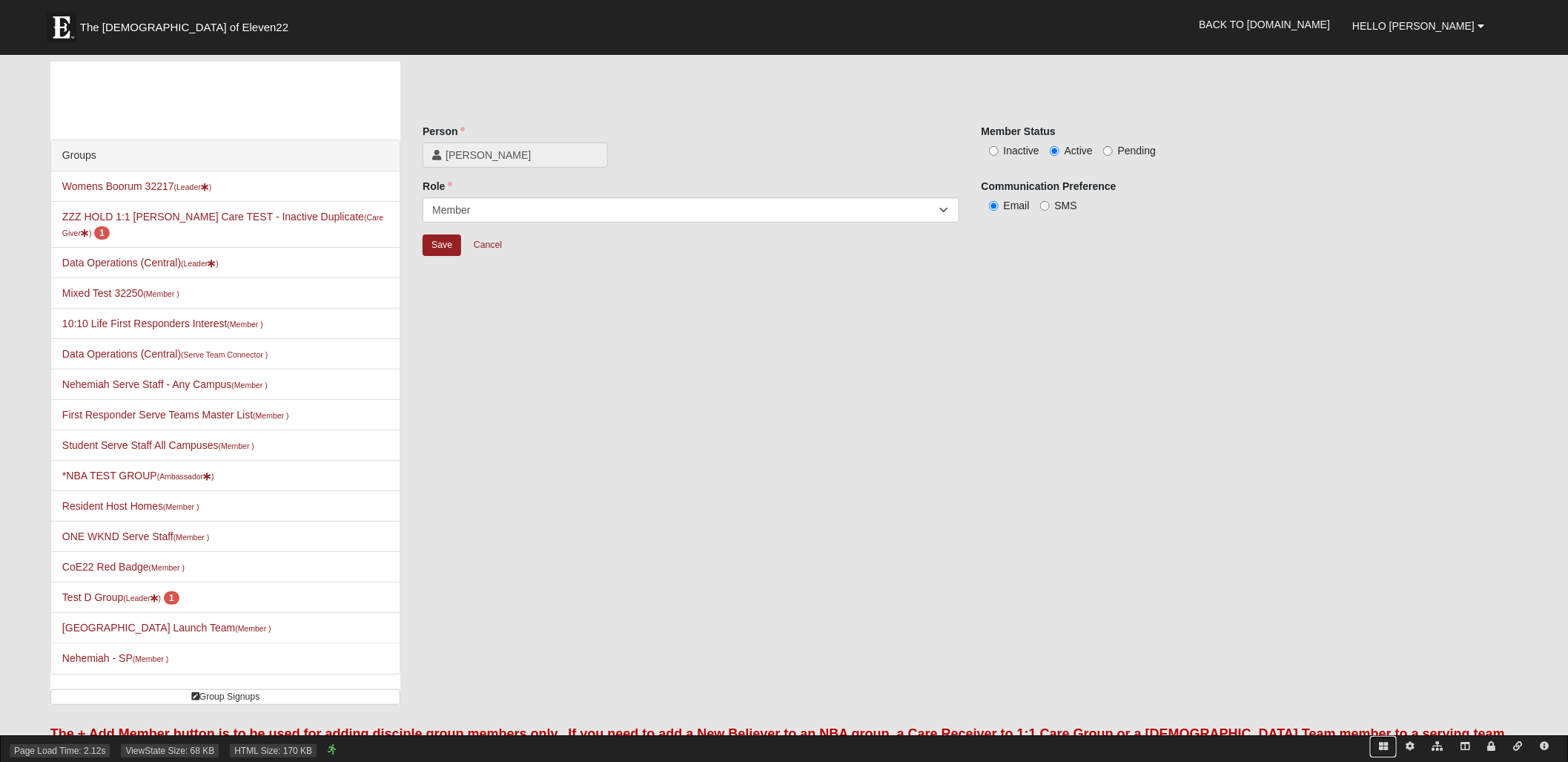
click at [1382, 746] on icon at bounding box center [1383, 746] width 9 height 9
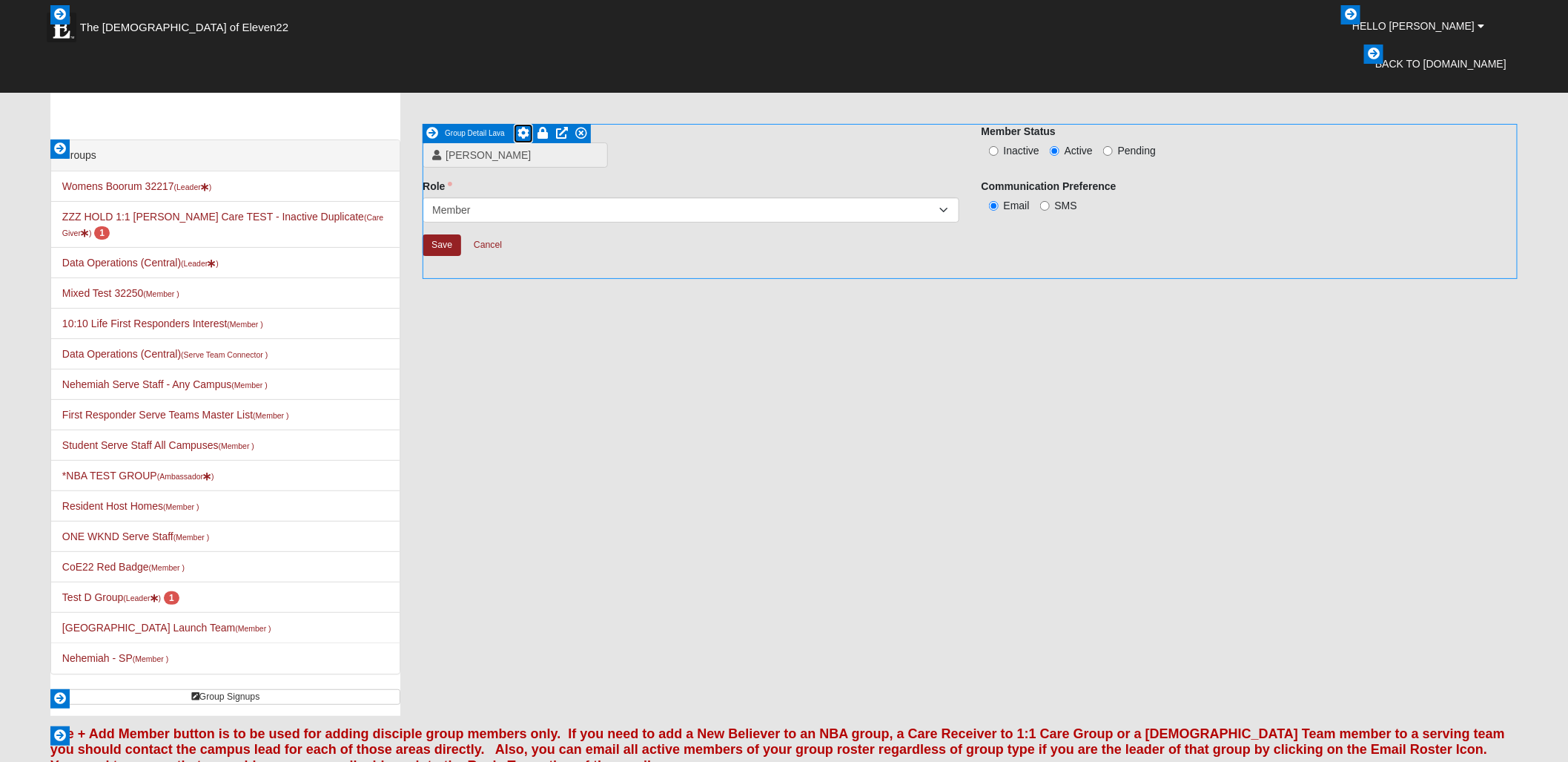
click at [527, 129] on icon at bounding box center [524, 132] width 12 height 12
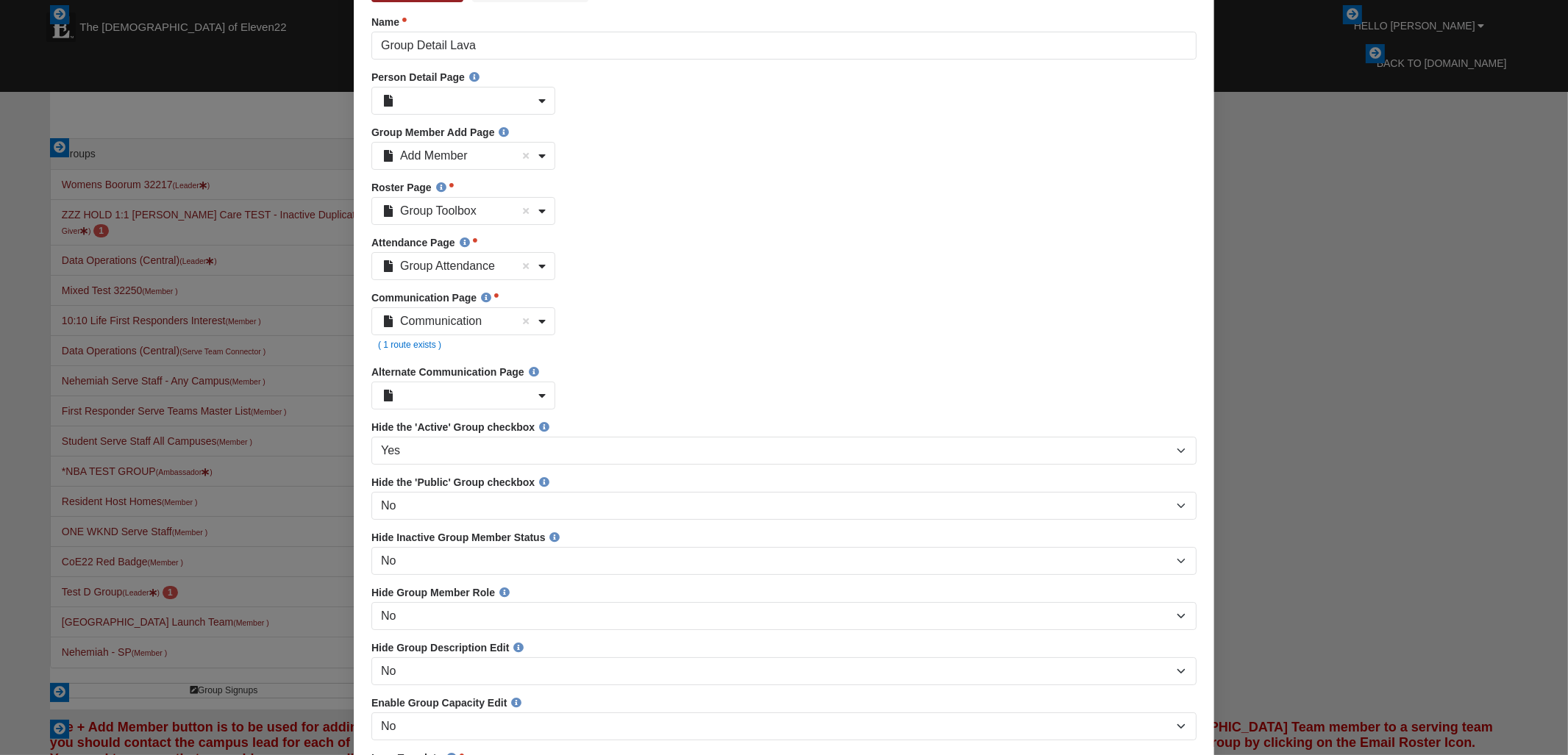
scroll to position [116, 0]
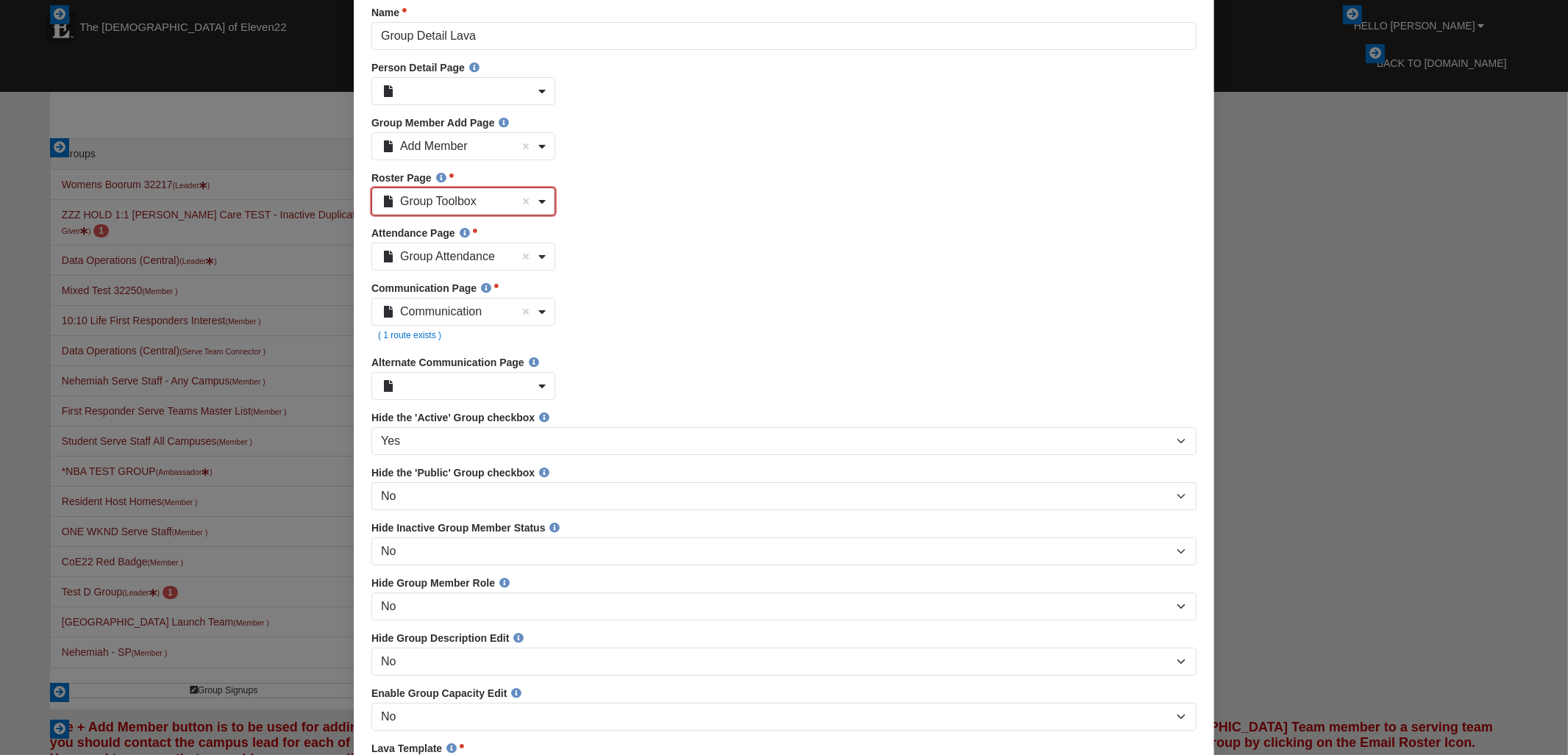
click at [545, 208] on link "Group Toolbox" at bounding box center [463, 202] width 184 height 28
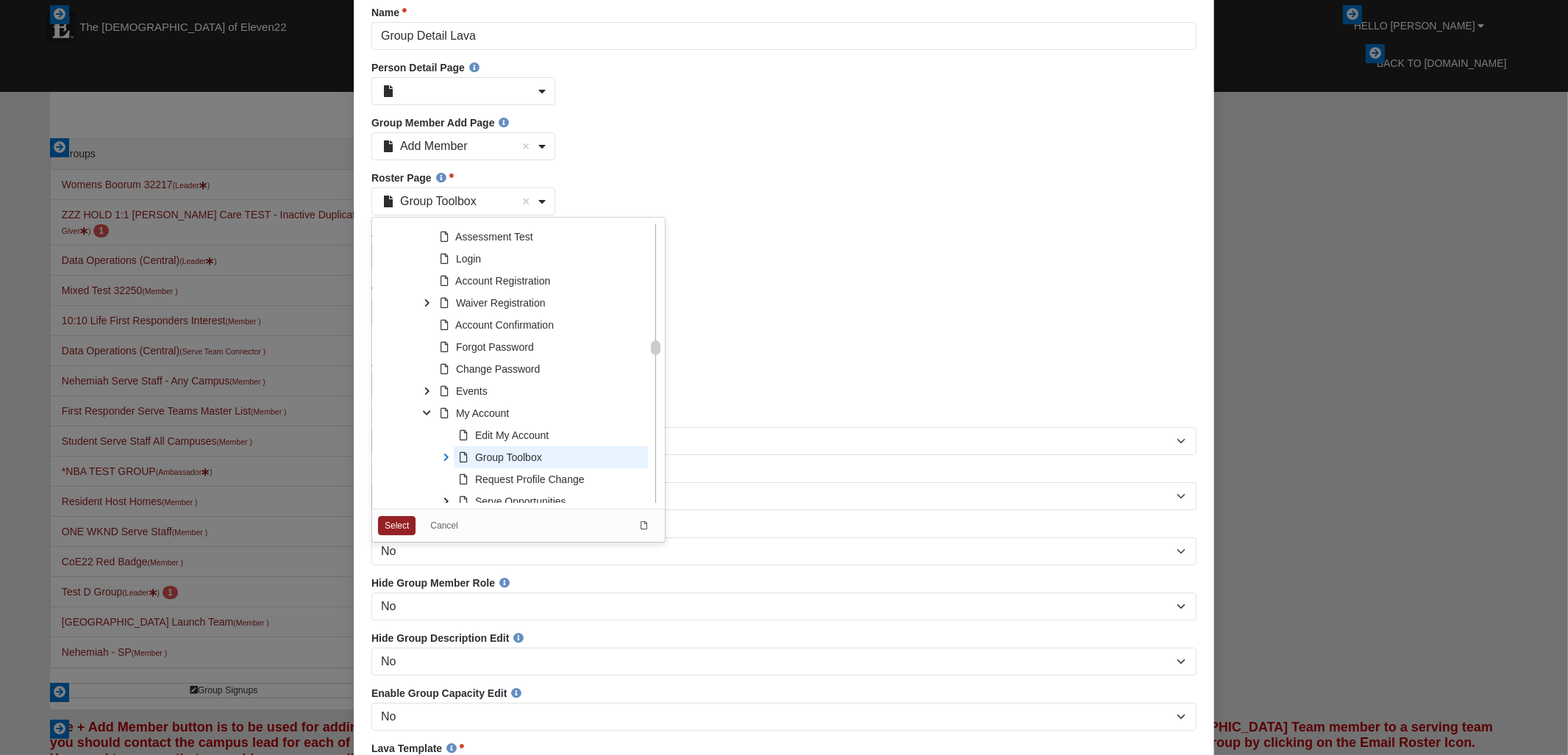
click at [442, 463] on icon at bounding box center [446, 458] width 22 height 22
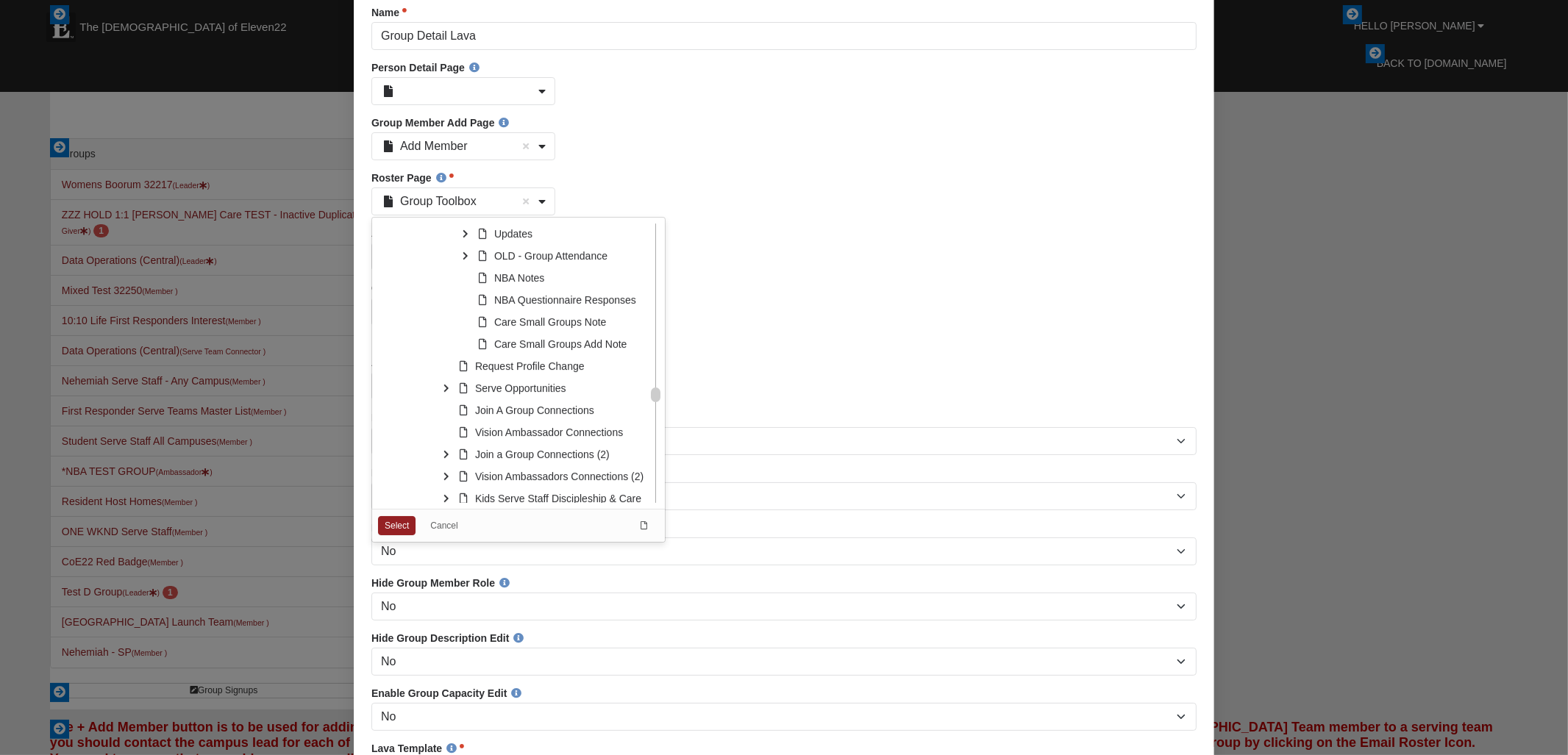
click at [445, 531] on link "Cancel" at bounding box center [443, 527] width 50 height 21
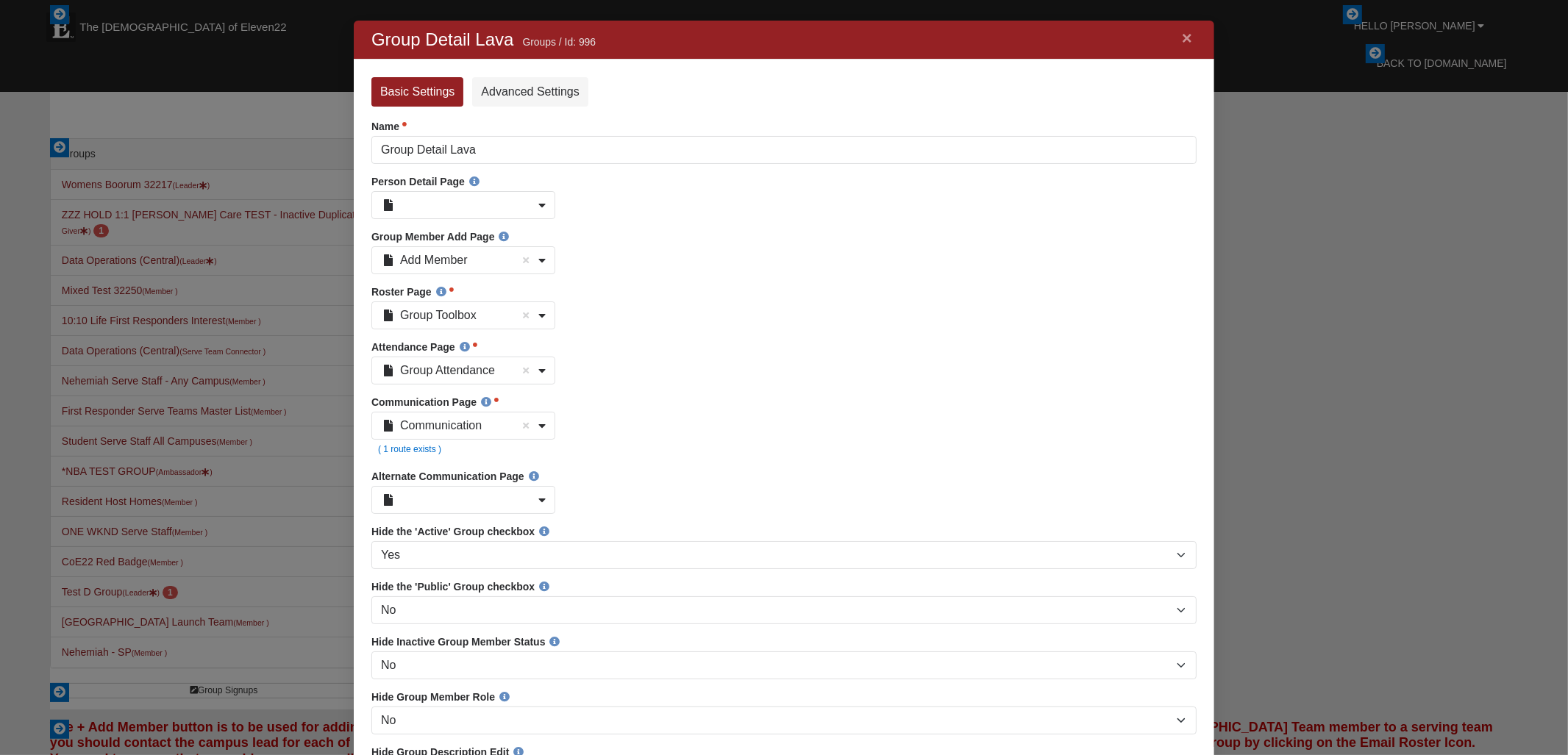
scroll to position [0, 0]
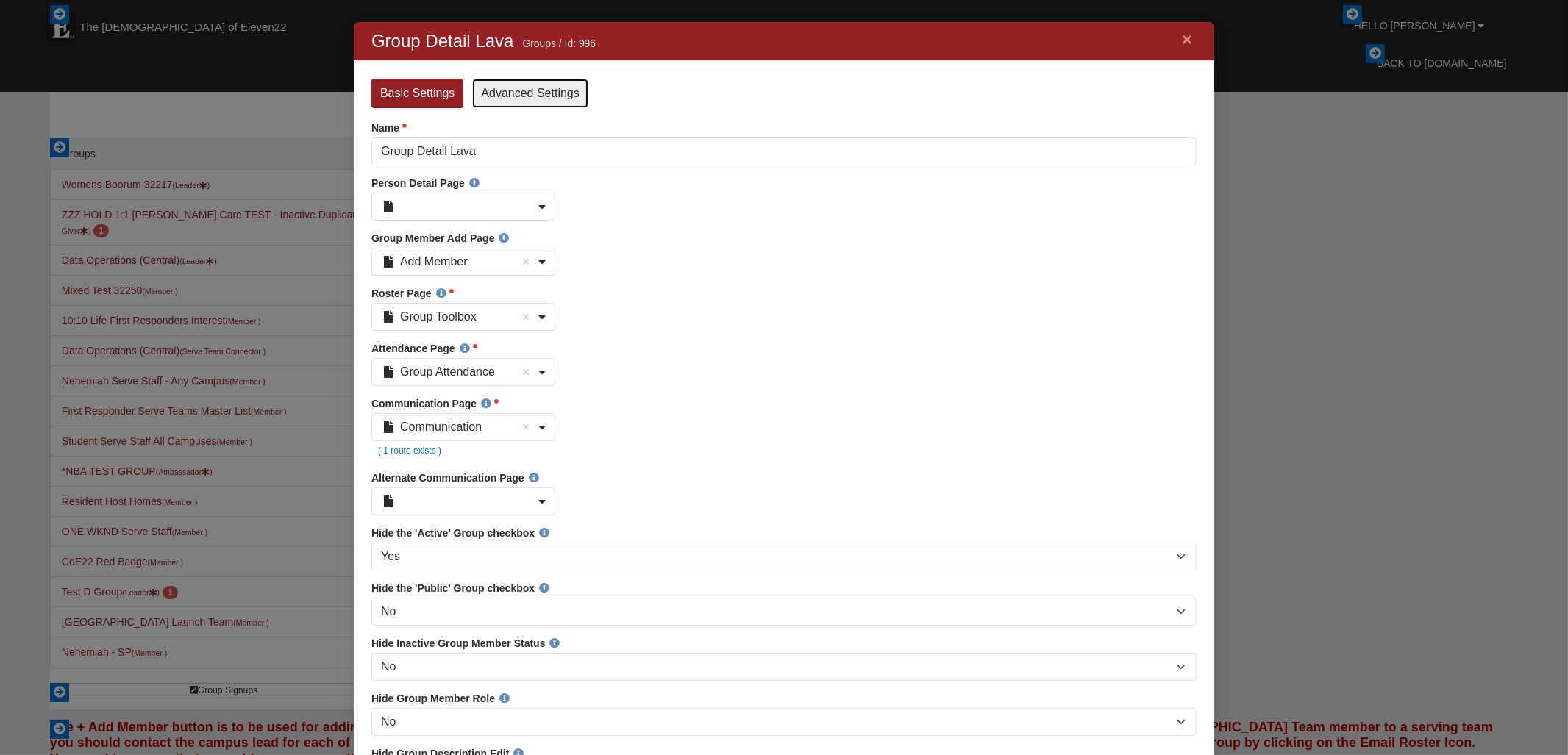
click at [551, 96] on link "Advanced Settings" at bounding box center [529, 93] width 116 height 30
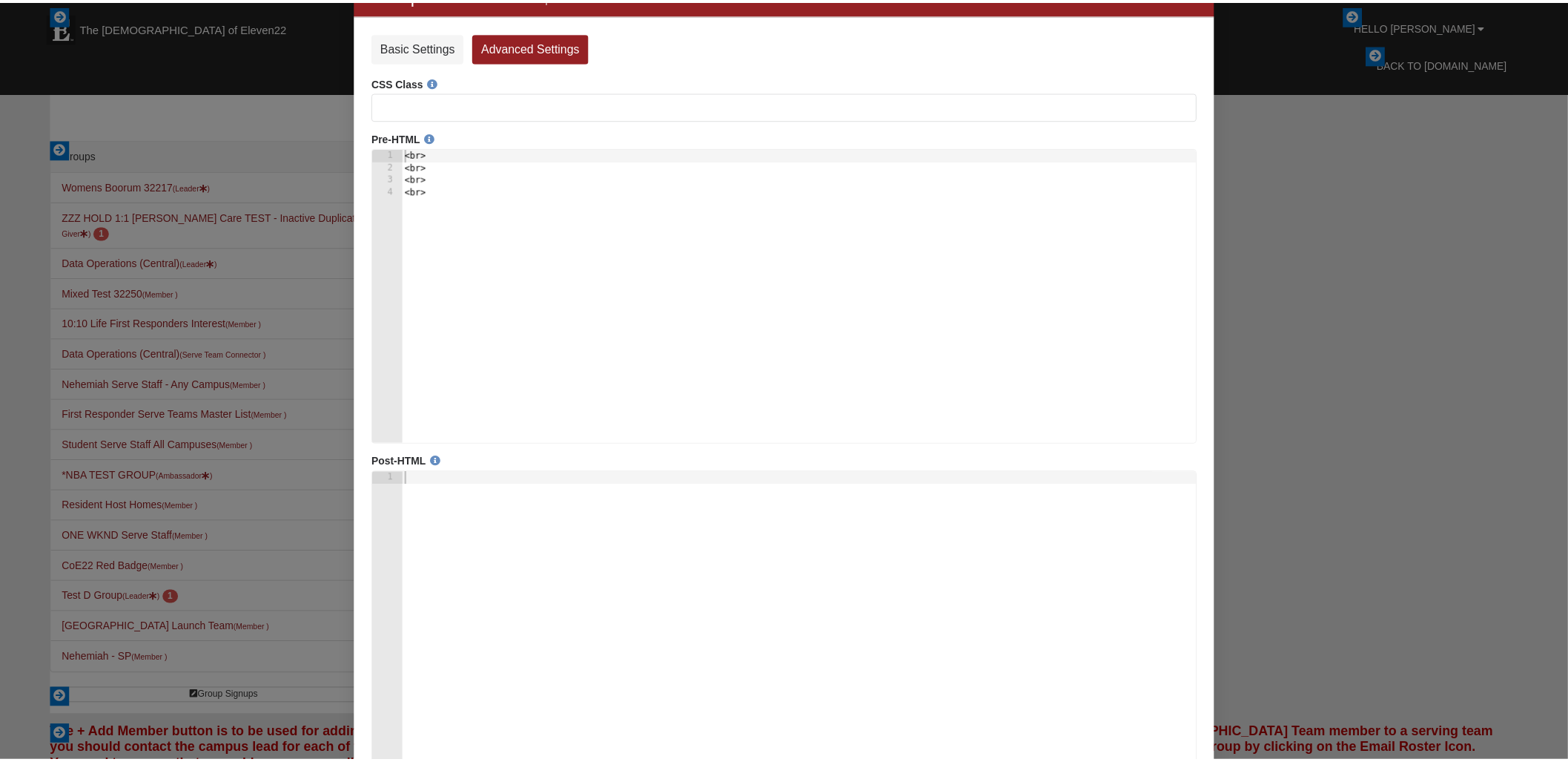
scroll to position [129, 0]
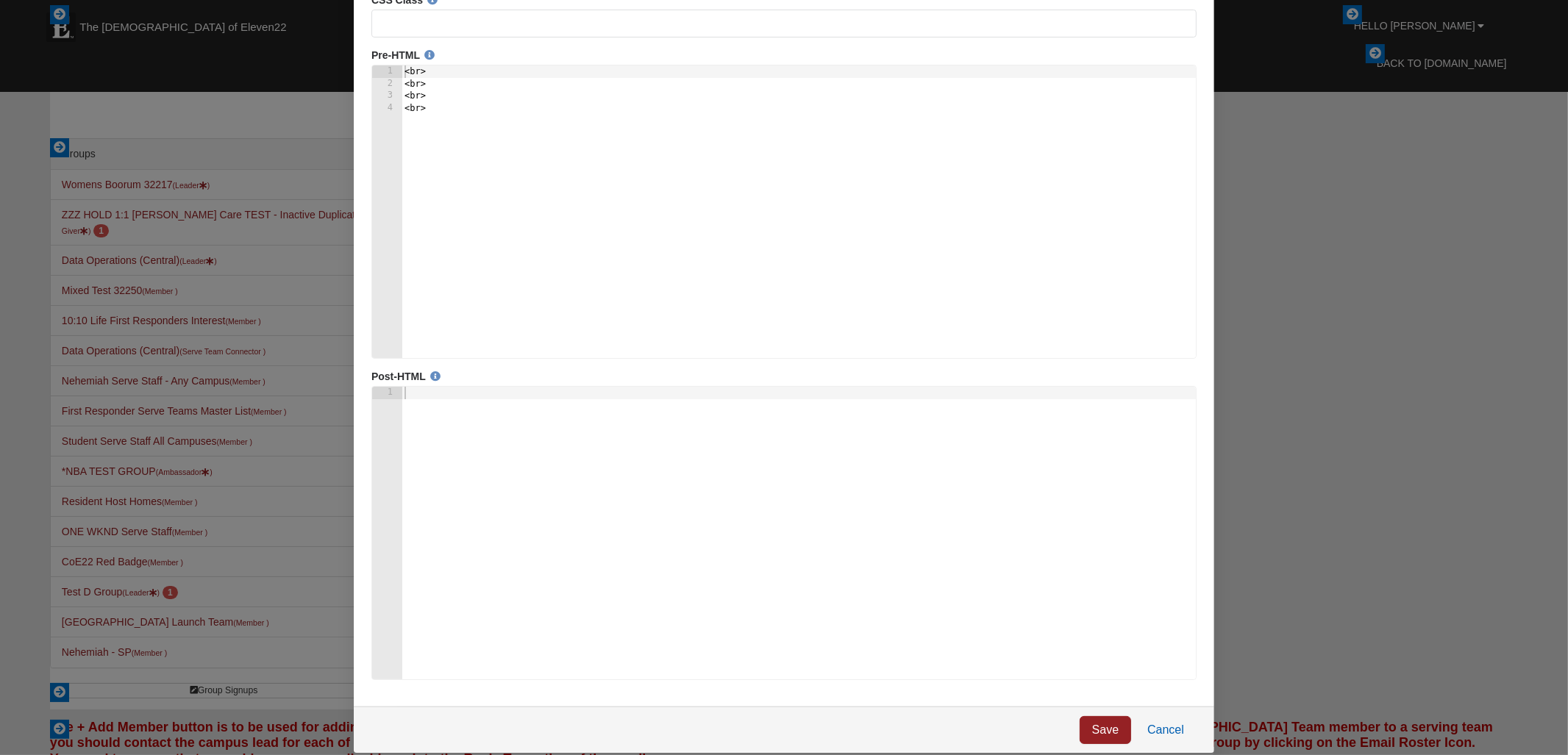
click at [1172, 732] on link "Cancel" at bounding box center [1164, 731] width 62 height 28
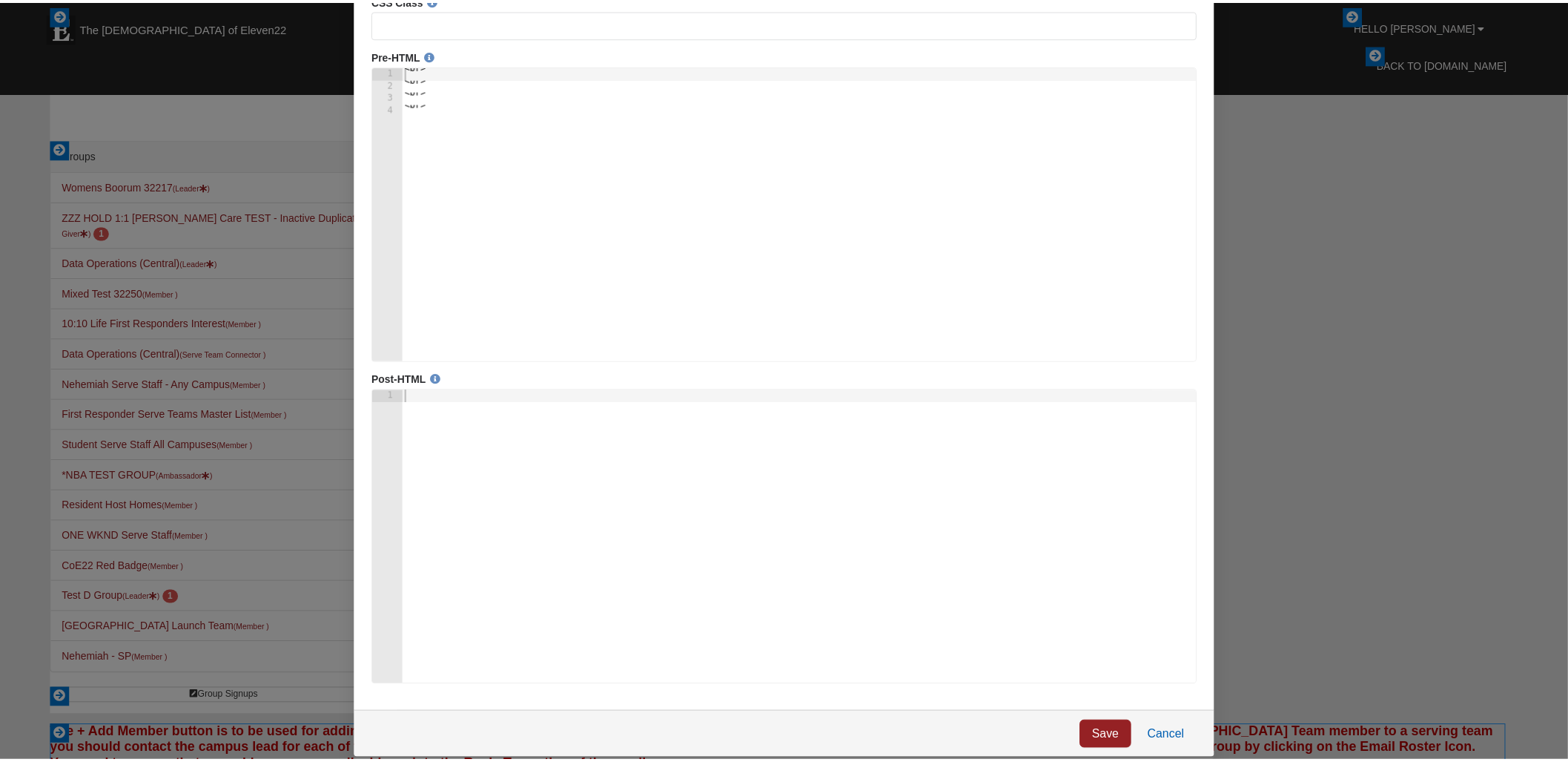
scroll to position [0, 0]
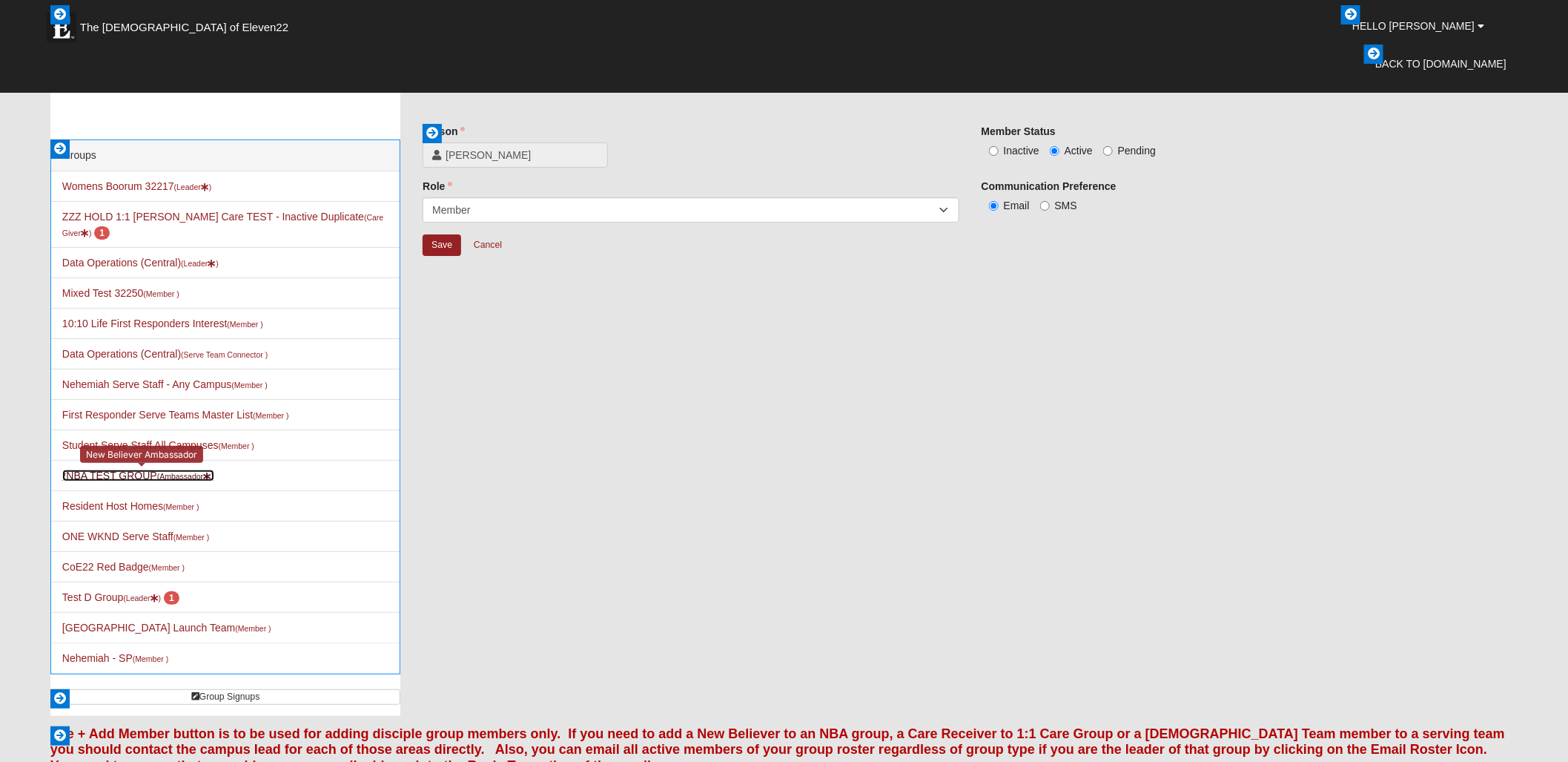
click at [150, 469] on link "*NBA TEST GROUP (Ambassador )" at bounding box center [138, 475] width 152 height 12
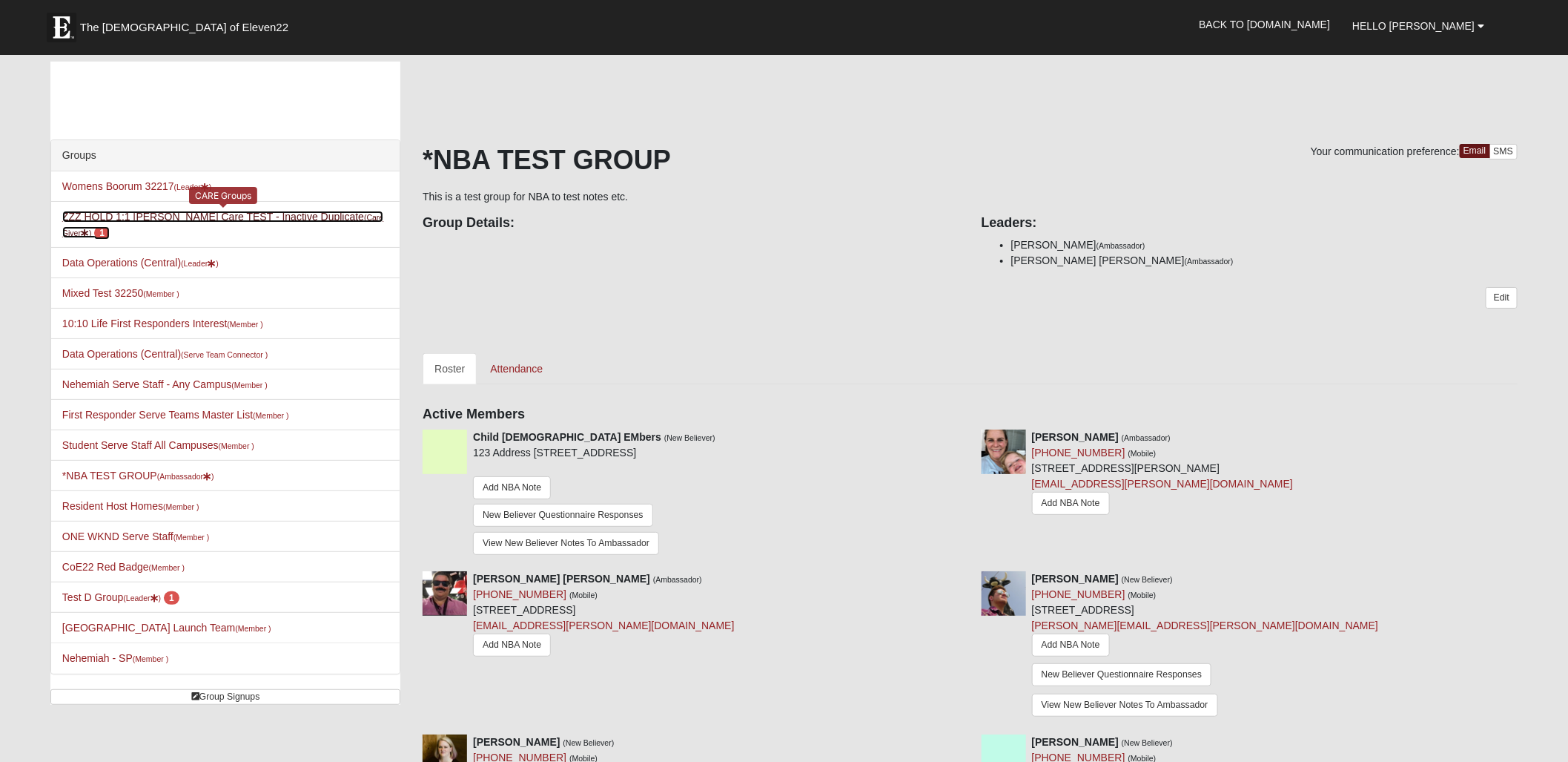
click at [241, 213] on link "ZZZ HOLD 1:1 [PERSON_NAME] Care TEST - Inactive Duplicate (Care Giver ) 1" at bounding box center [222, 224] width 321 height 28
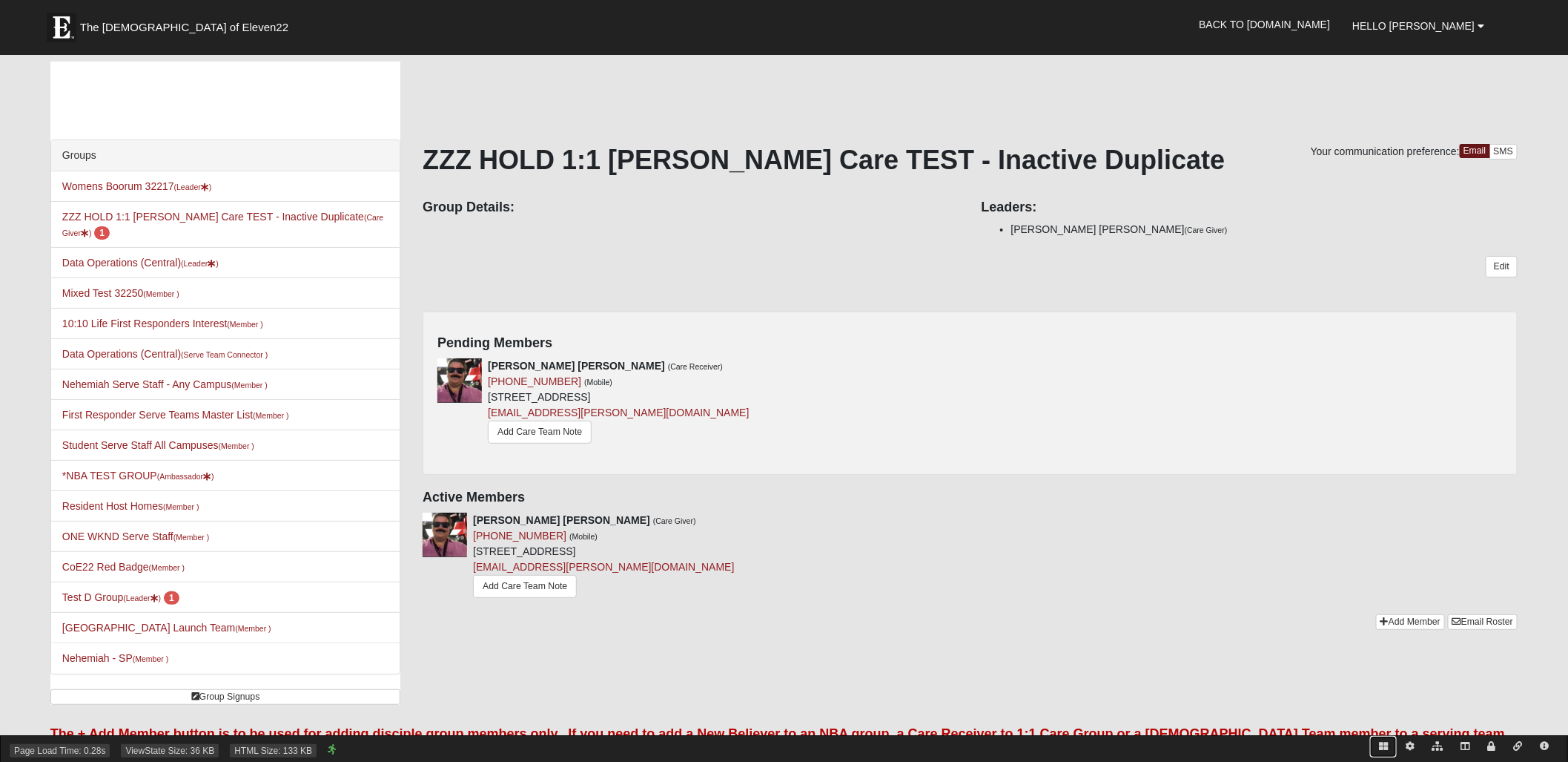
click at [1379, 744] on icon at bounding box center [1383, 746] width 9 height 9
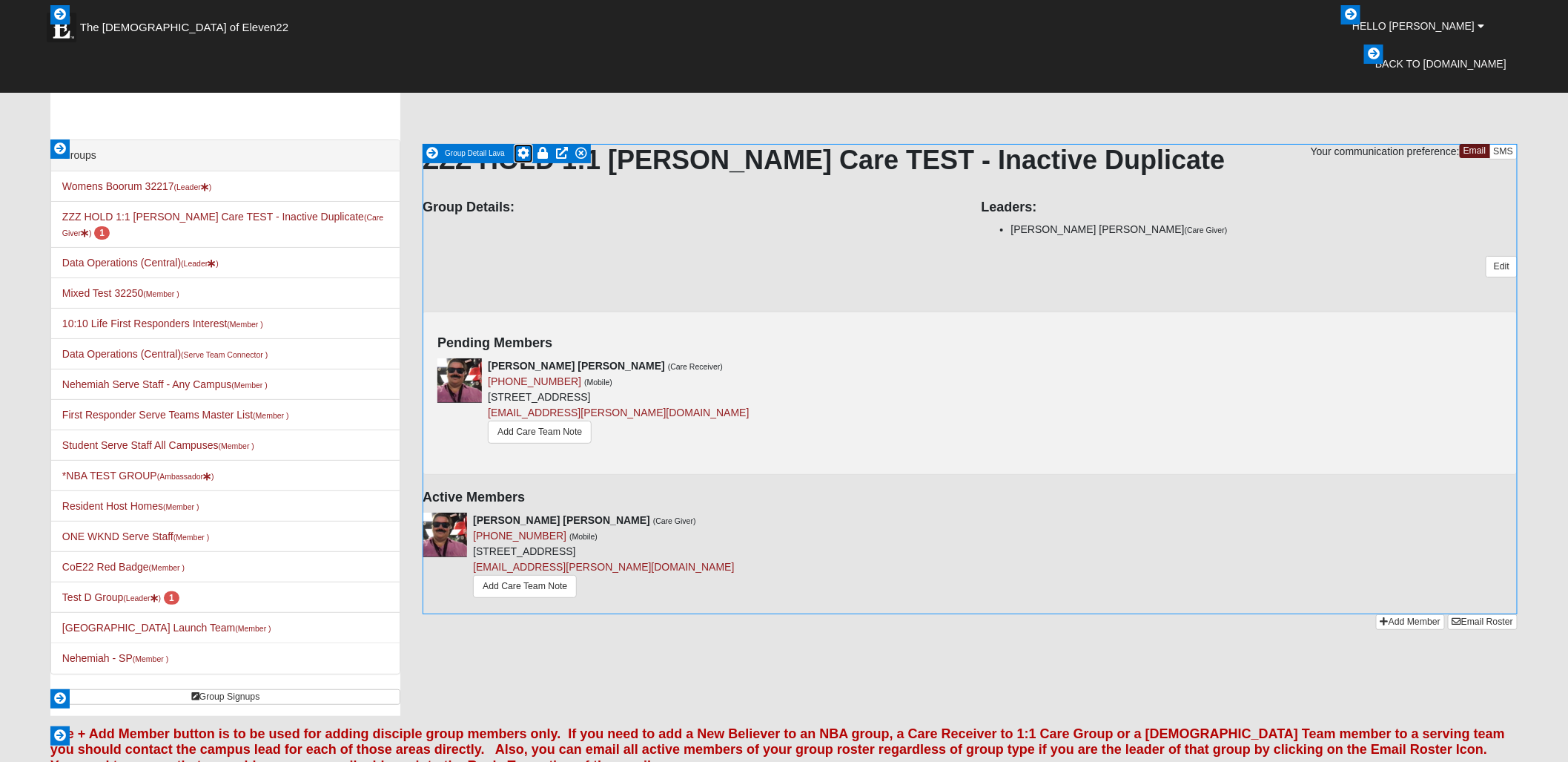
click at [525, 153] on icon at bounding box center [524, 153] width 12 height 12
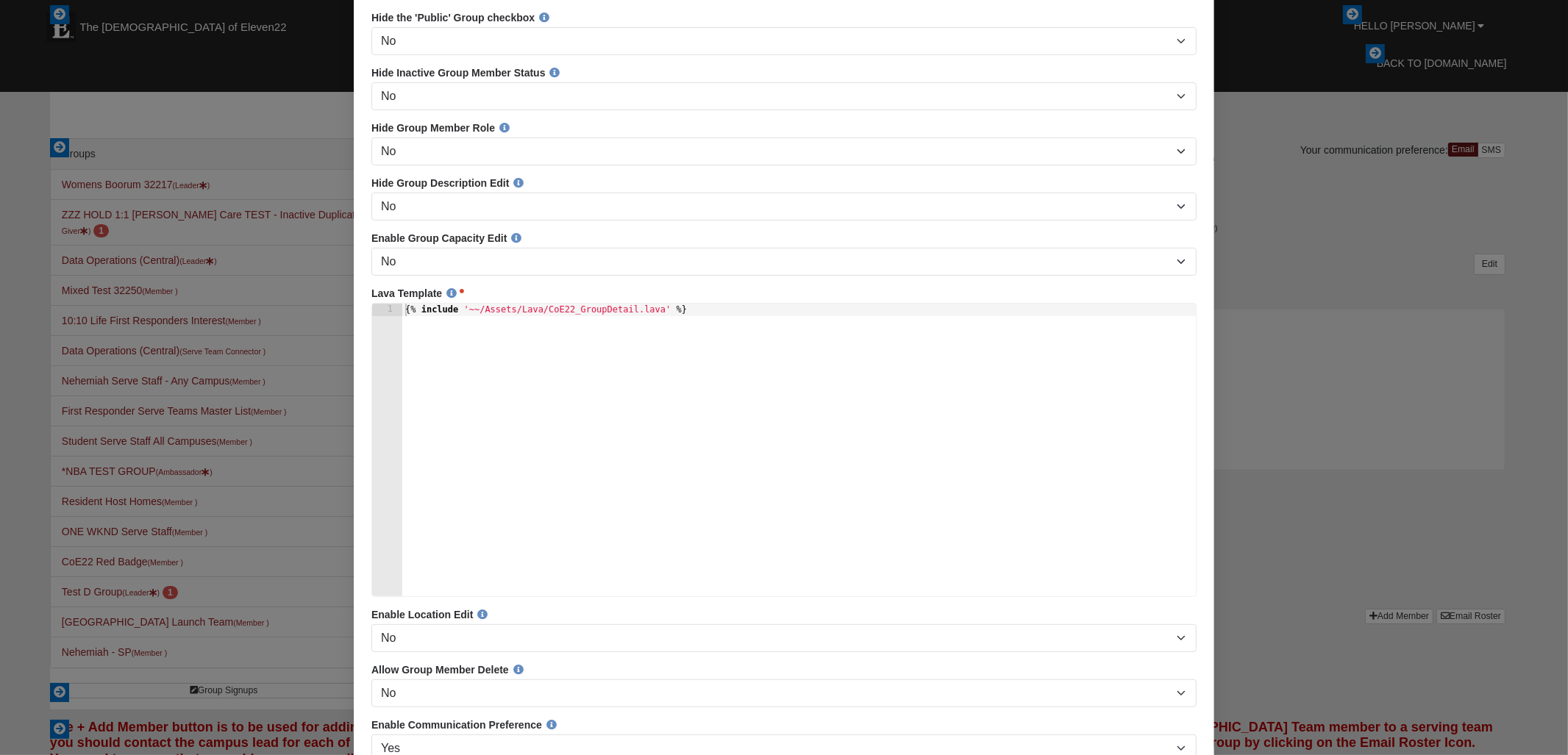
scroll to position [553, 0]
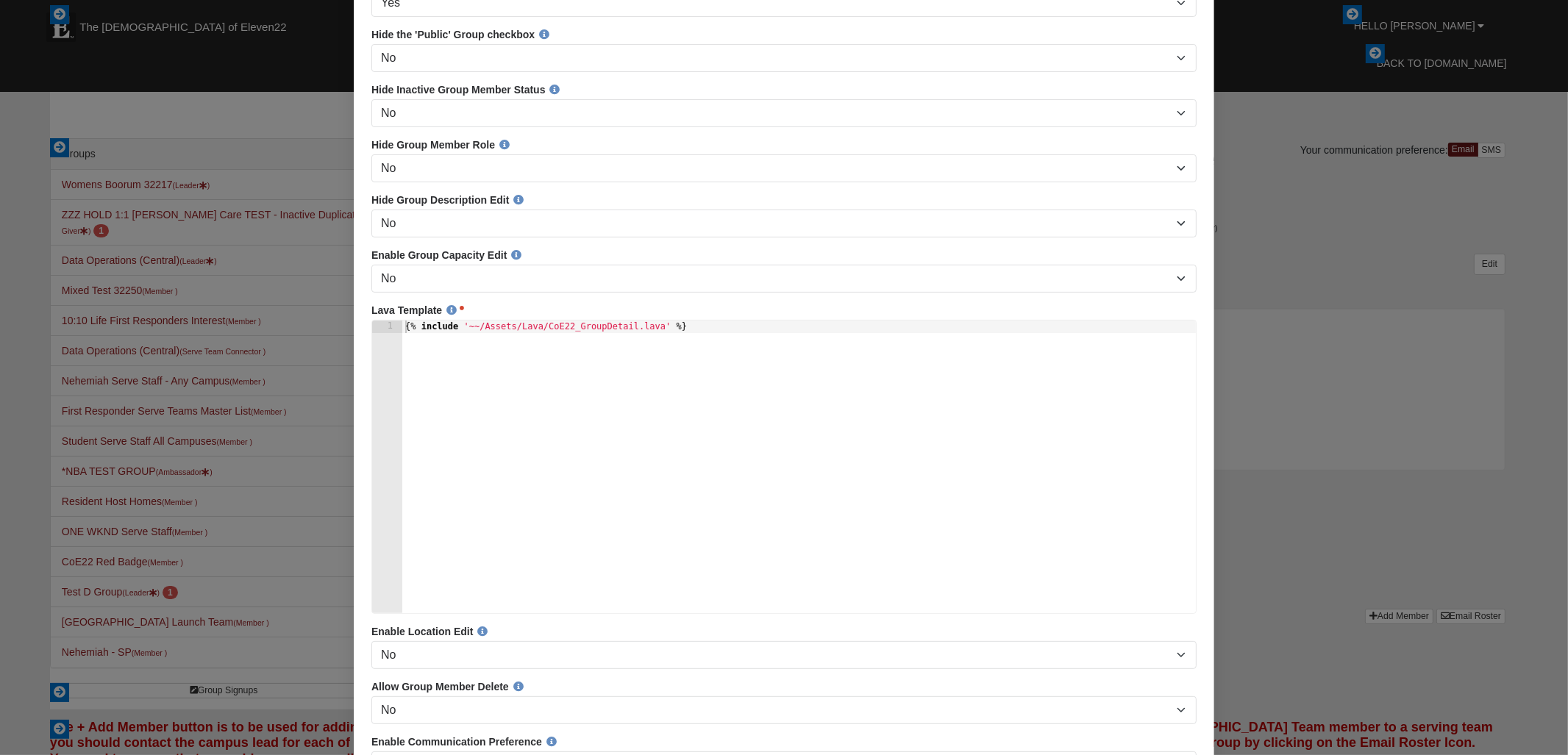
type textarea "{% include '~~/Assets/Lava/CoE22_GroupDetail.lava' %}"
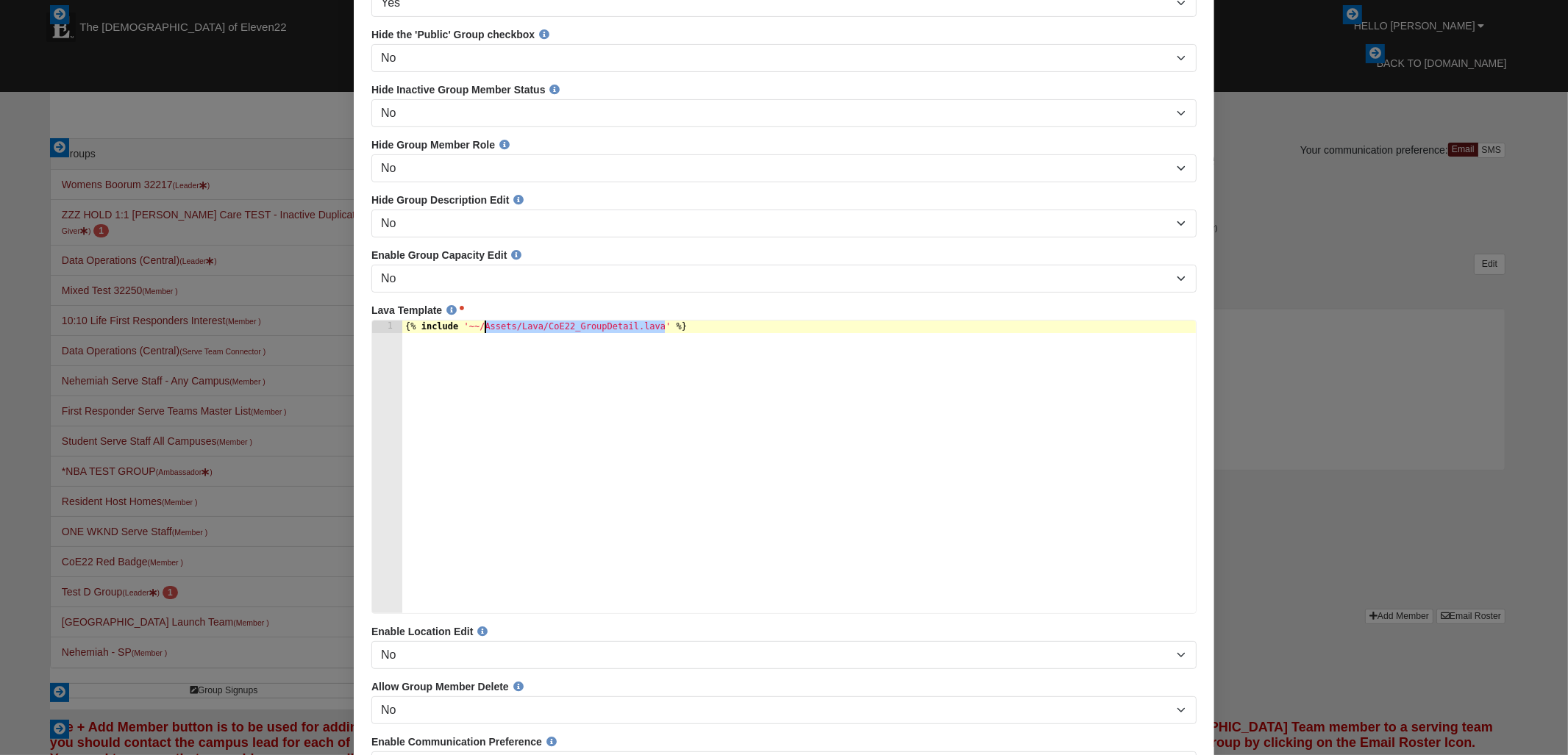
drag, startPoint x: 664, startPoint y: 344, endPoint x: 482, endPoint y: 346, distance: 182.0
click at [482, 346] on div "{% include '~~/Assets/Lava/CoE22_GroupDetail.lava' %}" at bounding box center [798, 479] width 793 height 317
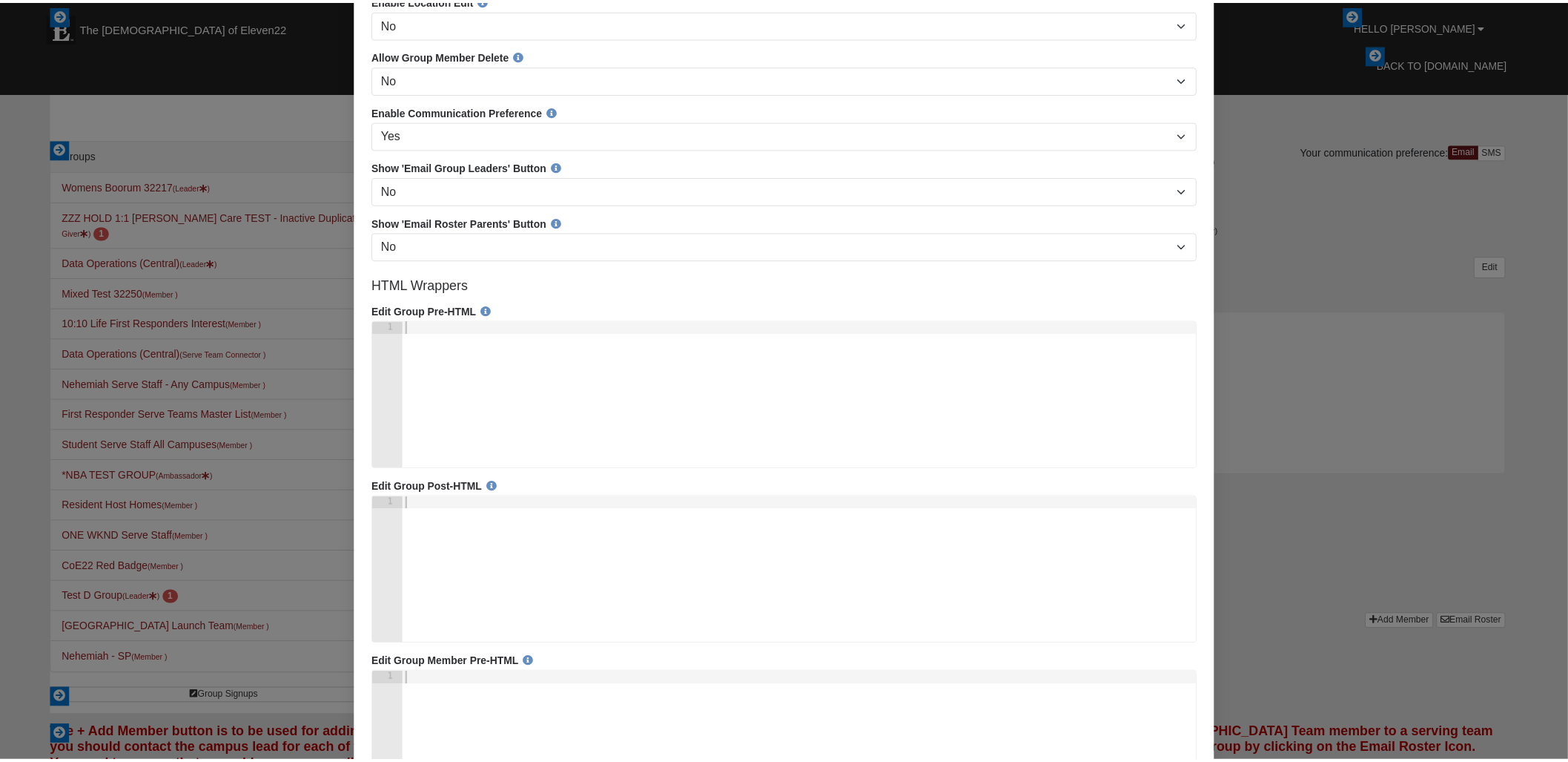
scroll to position [1529, 0]
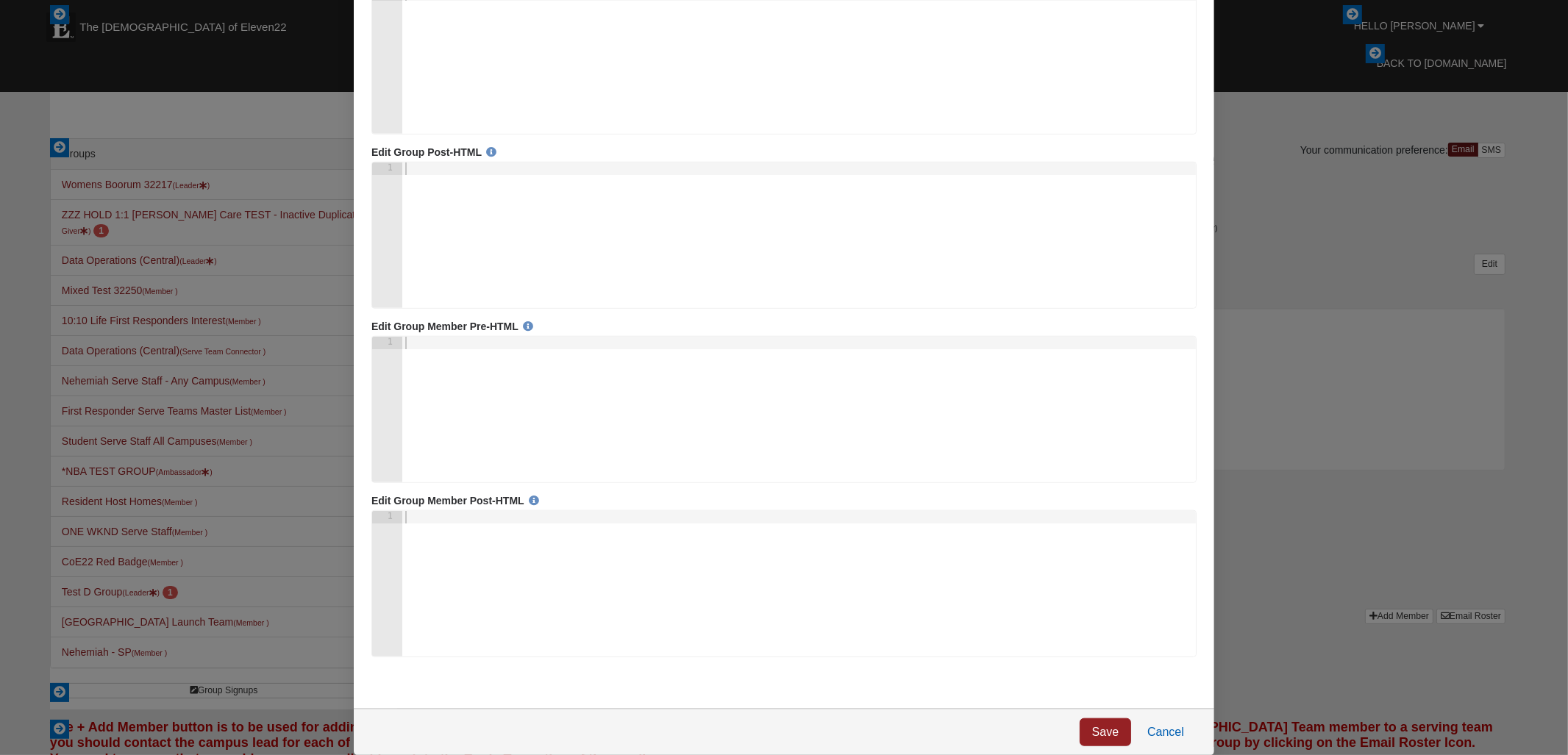
click at [1177, 733] on link "Cancel" at bounding box center [1164, 733] width 62 height 28
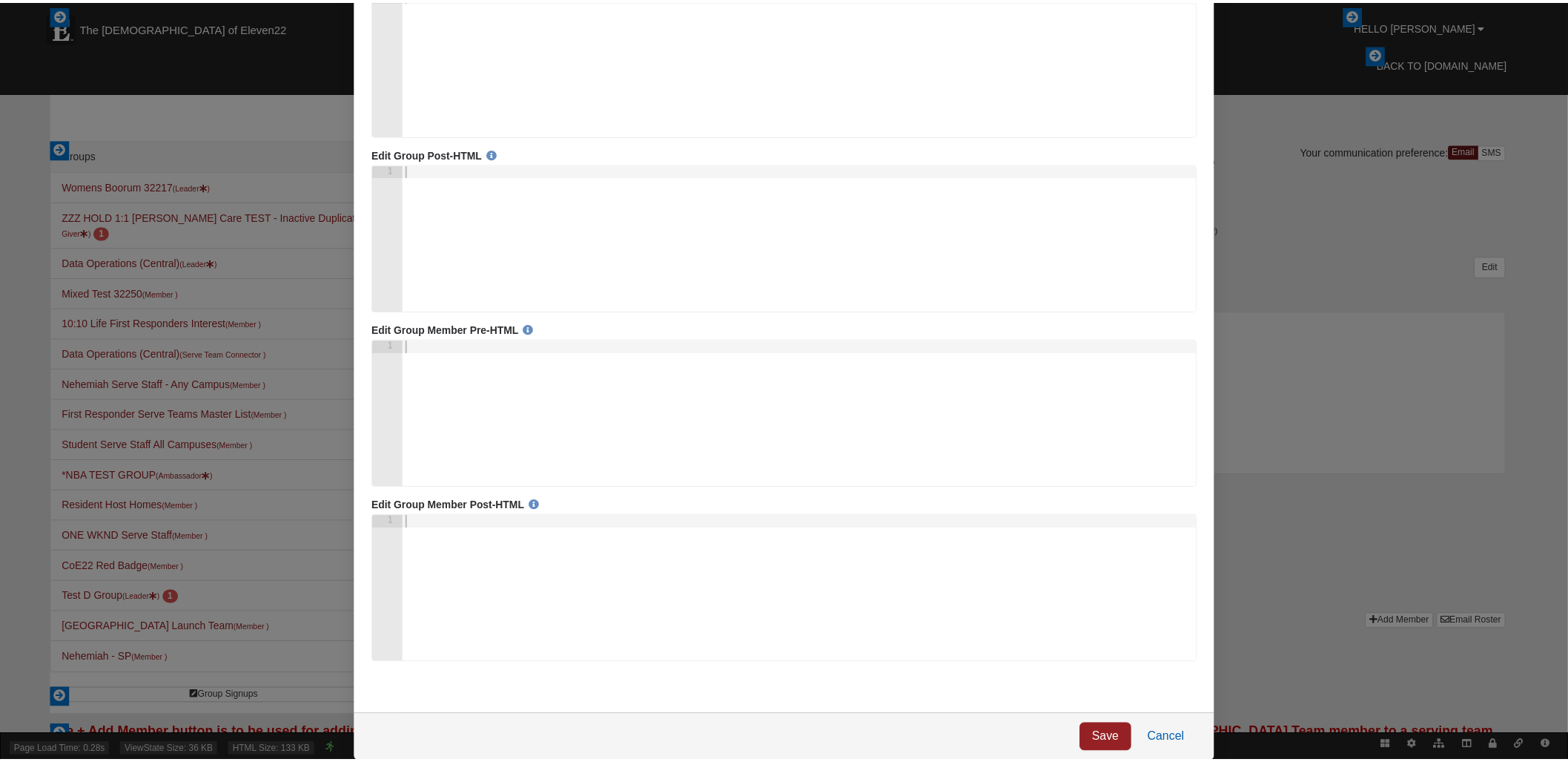
scroll to position [0, 0]
